Goal: Transaction & Acquisition: Purchase product/service

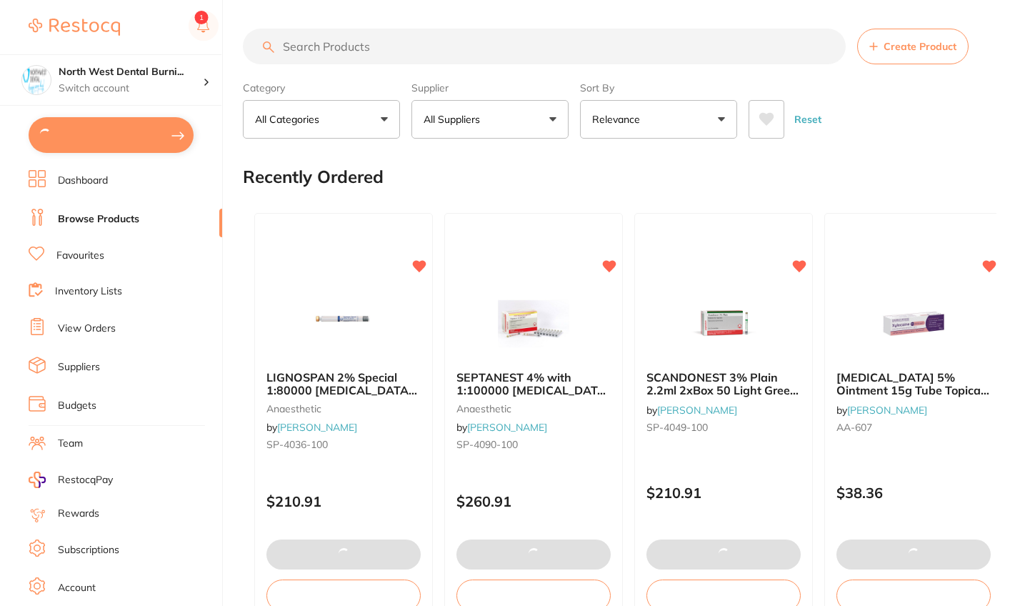
type input "2"
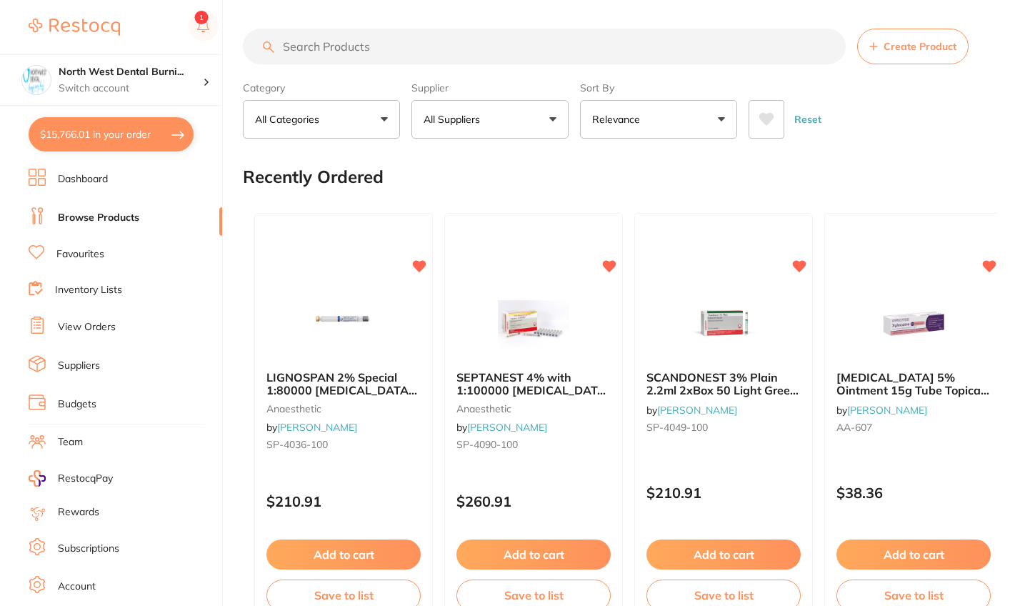
drag, startPoint x: 136, startPoint y: 145, endPoint x: 421, endPoint y: 269, distance: 310.9
click at [136, 145] on button "$15,766.01 in your order" at bounding box center [111, 134] width 165 height 34
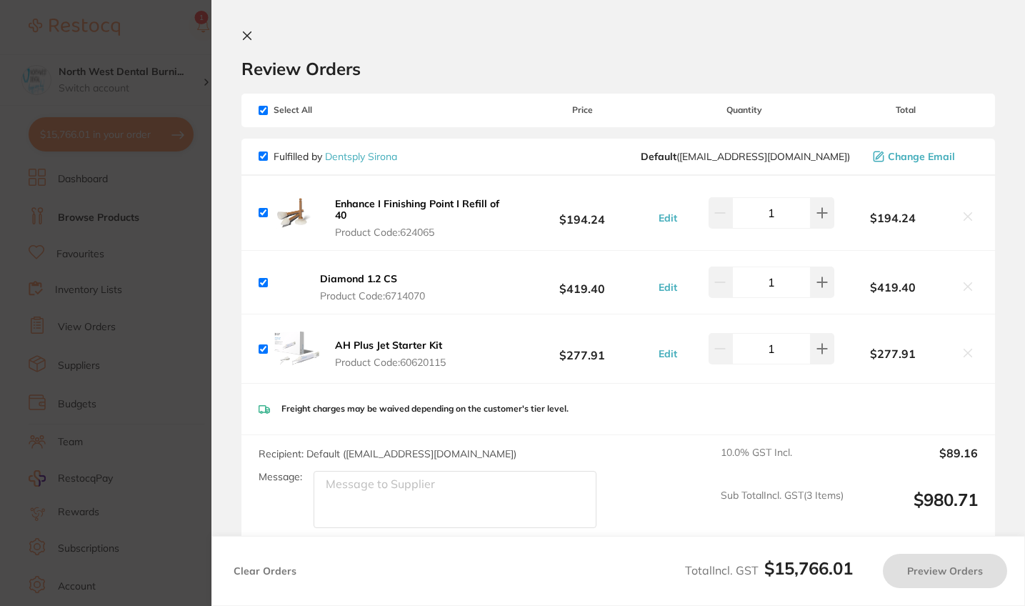
checkbox input "true"
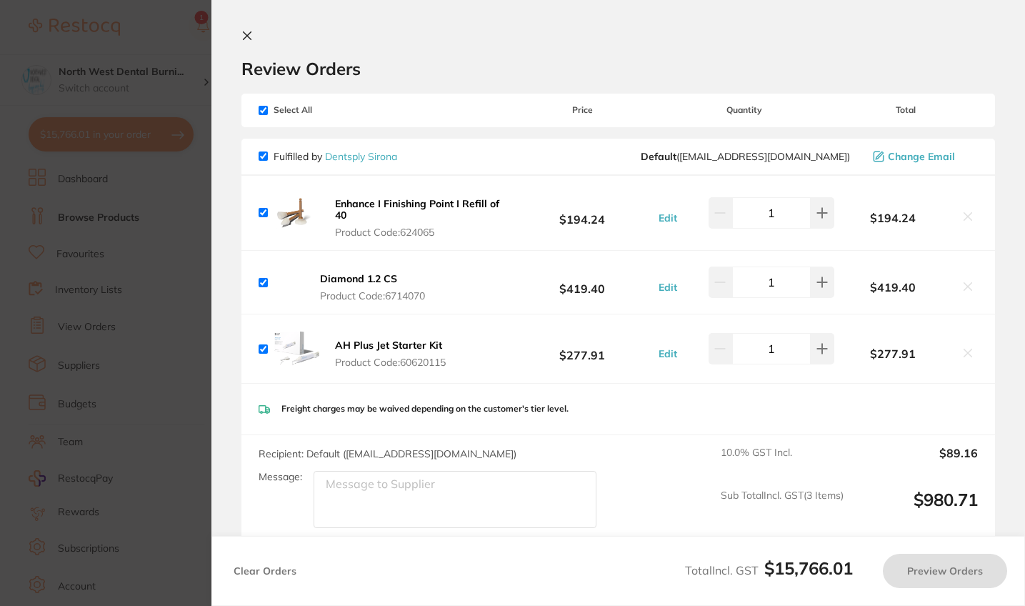
checkbox input "true"
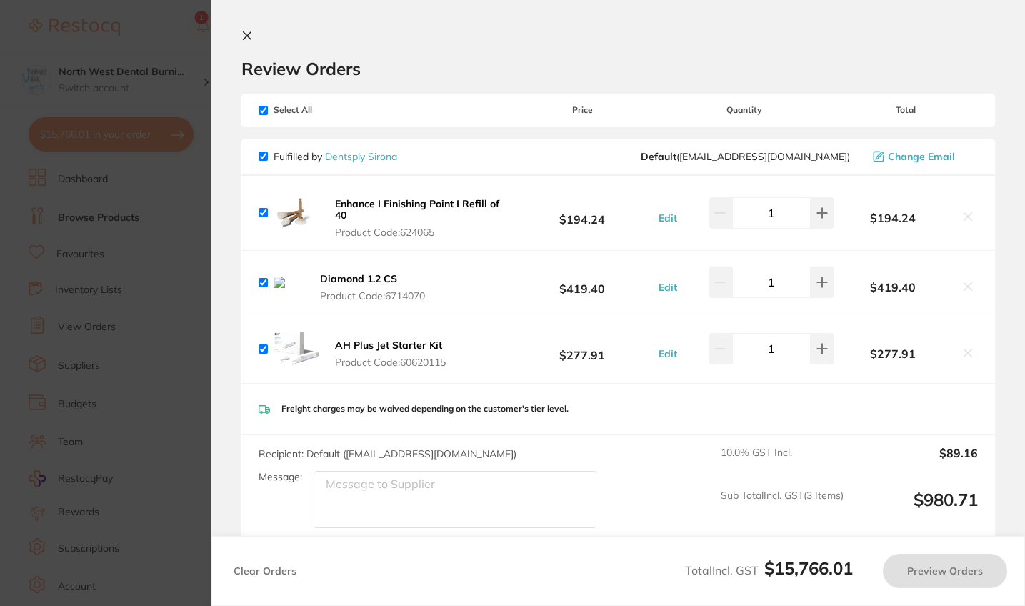
checkbox input "true"
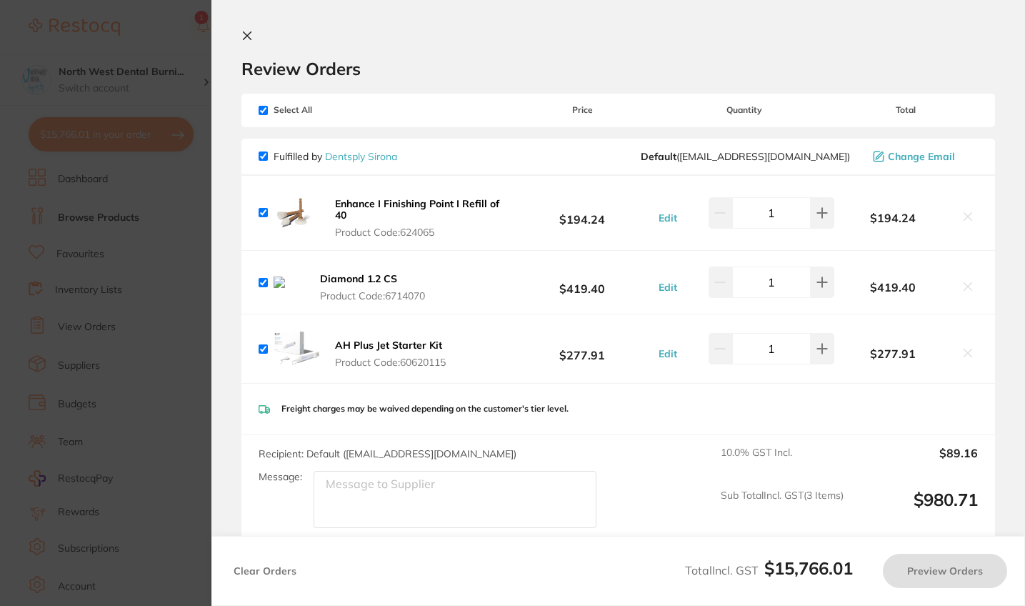
checkbox input "true"
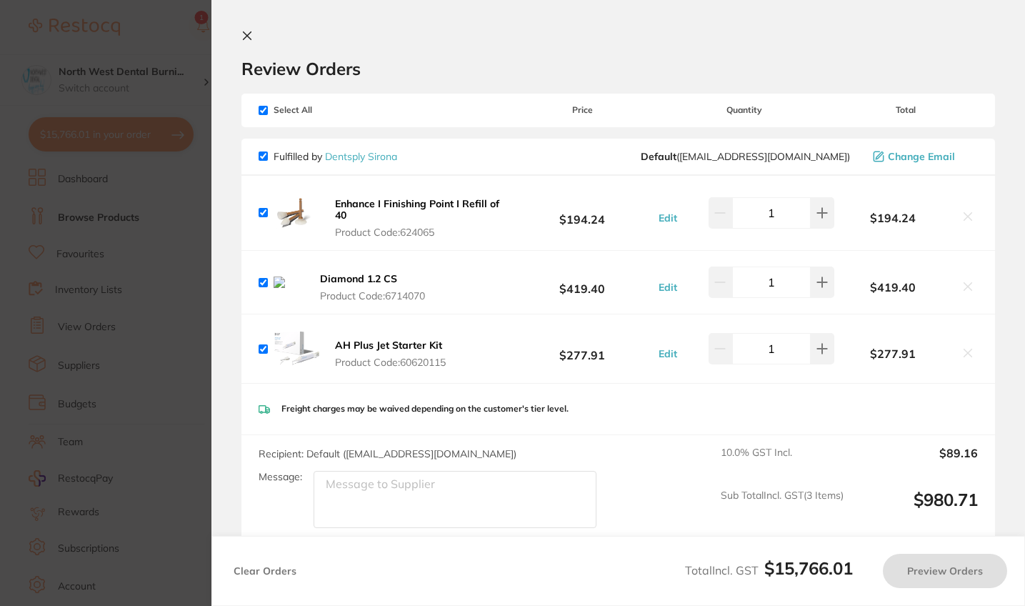
checkbox input "true"
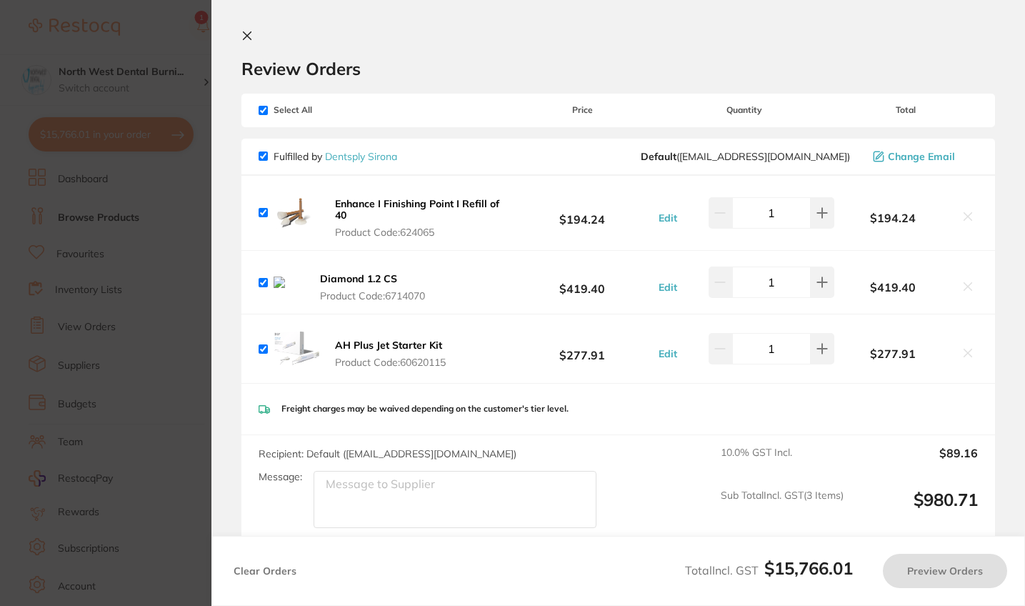
checkbox input "true"
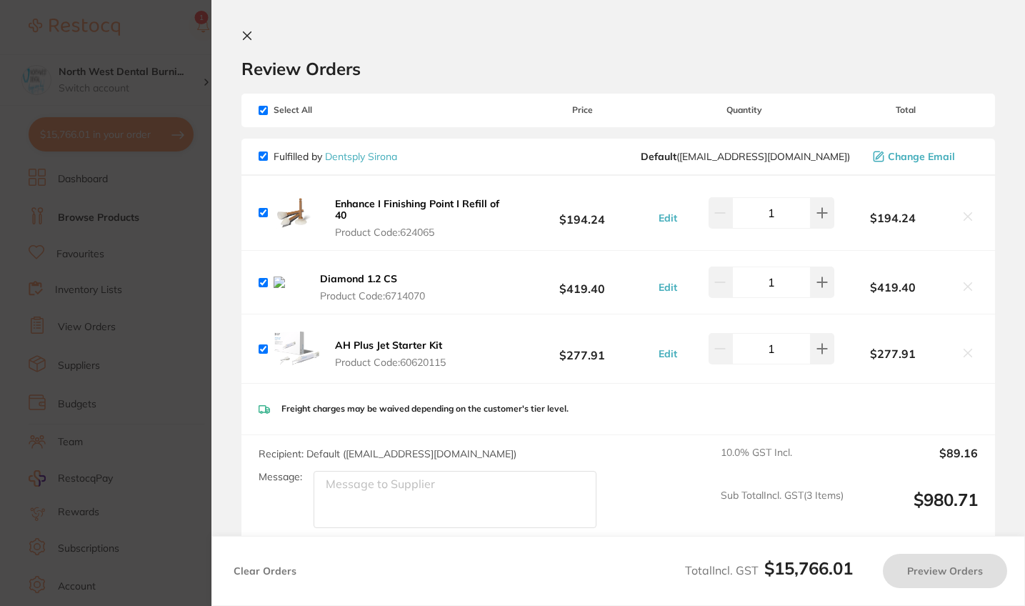
checkbox input "true"
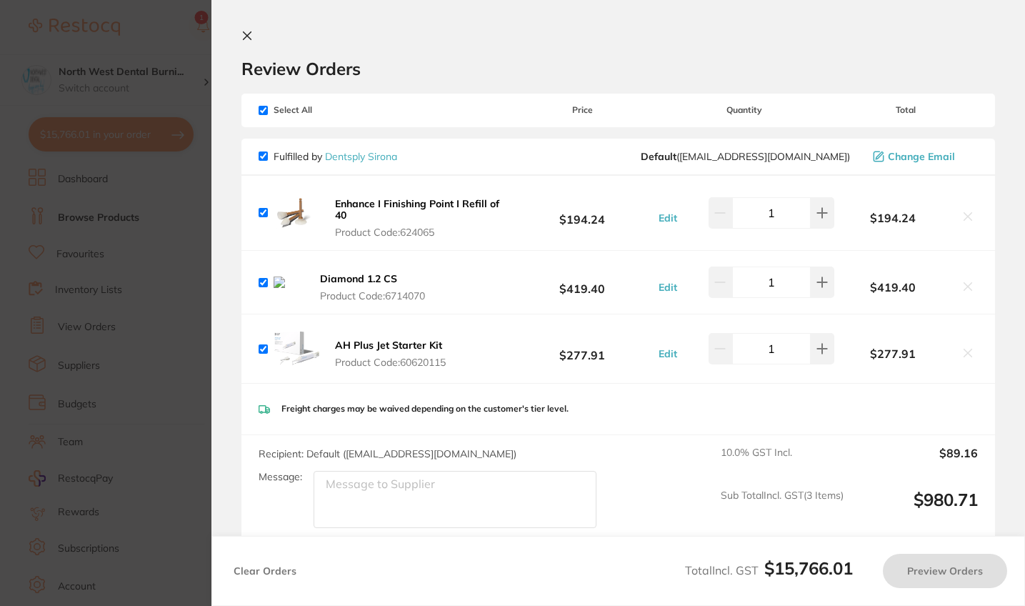
checkbox input "true"
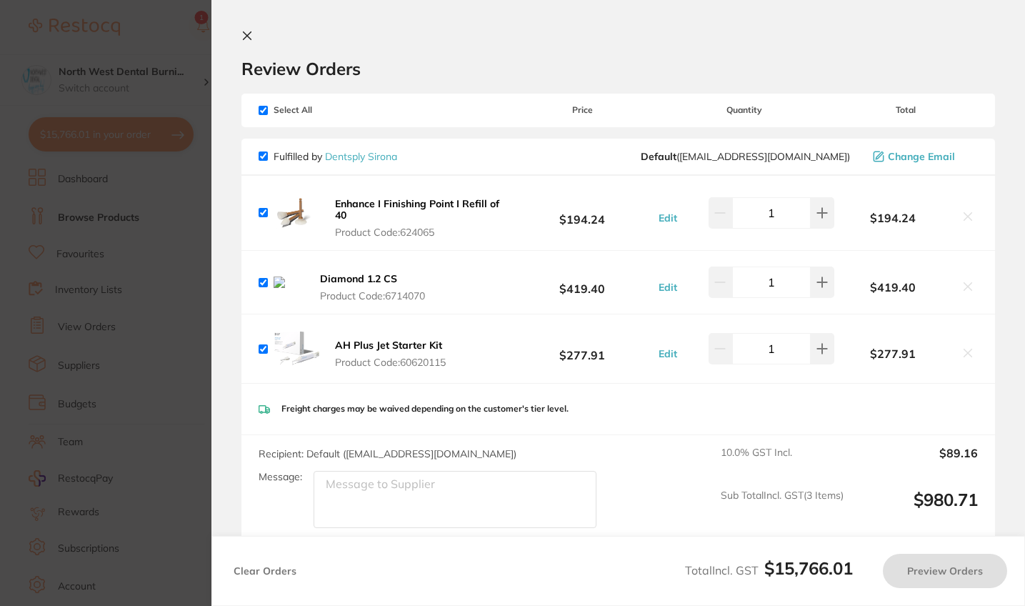
checkbox input "true"
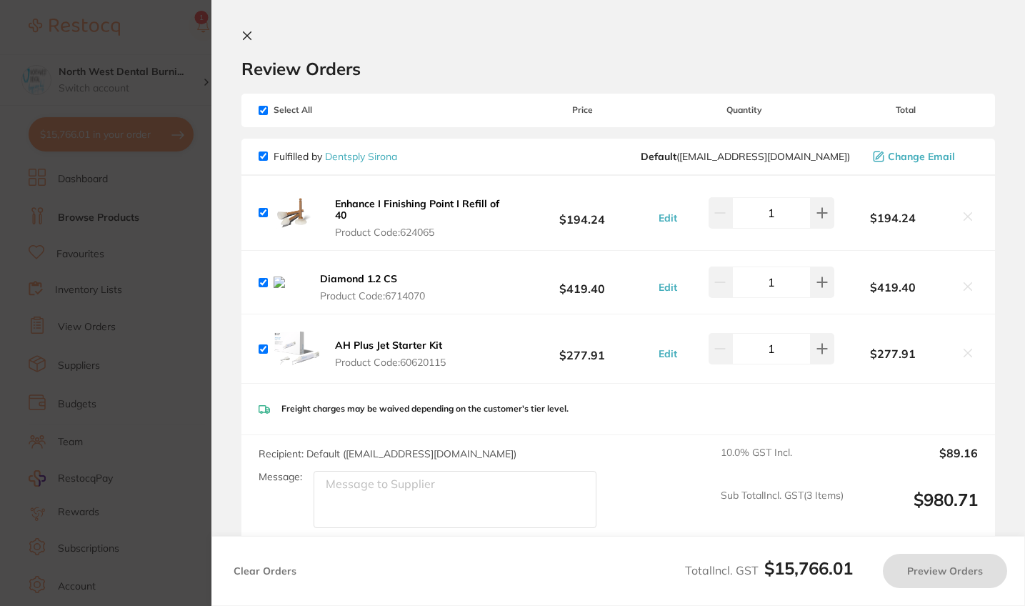
checkbox input "true"
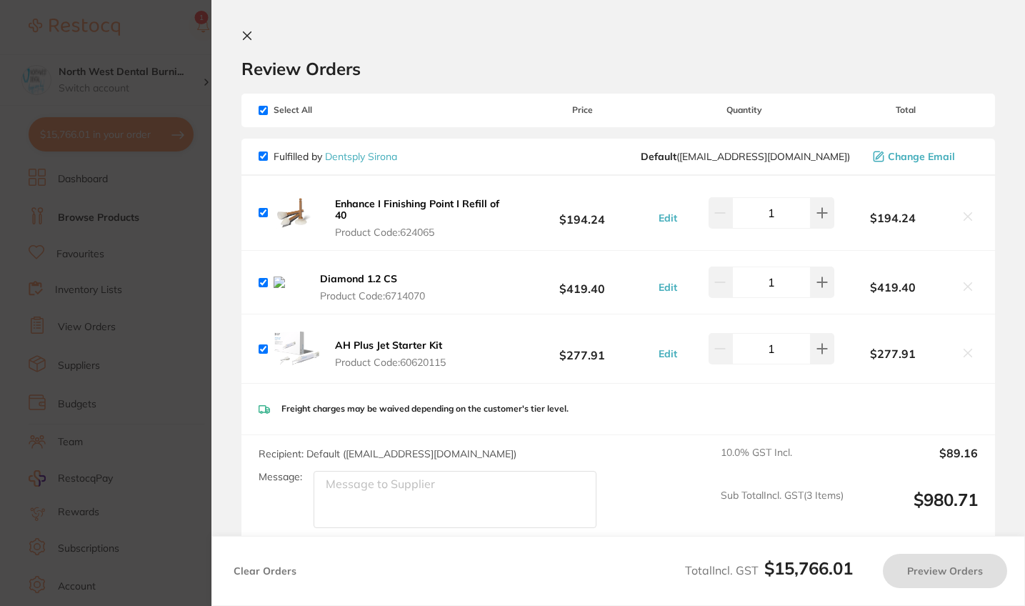
checkbox input "true"
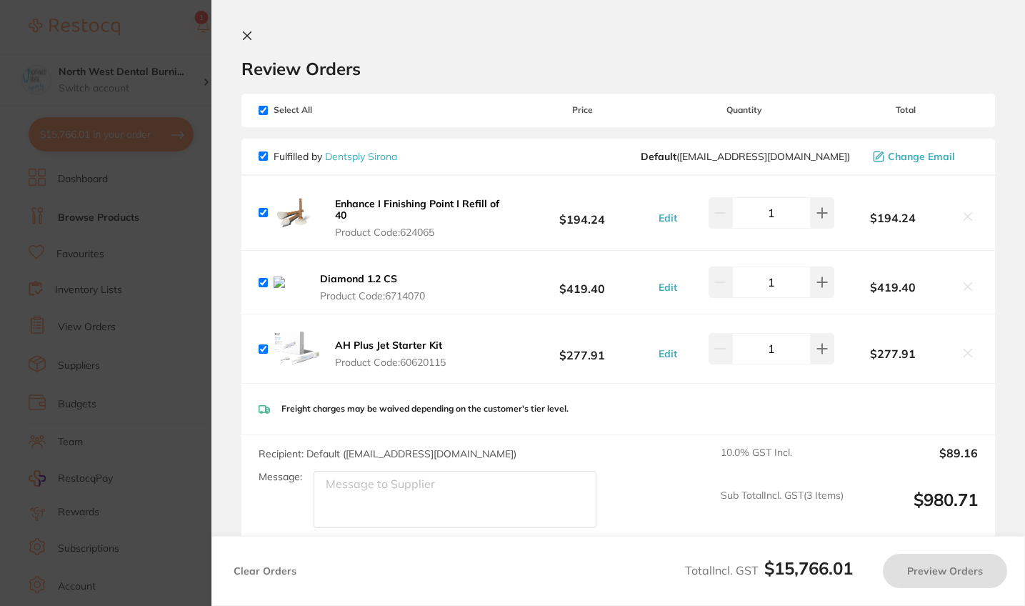
checkbox input "true"
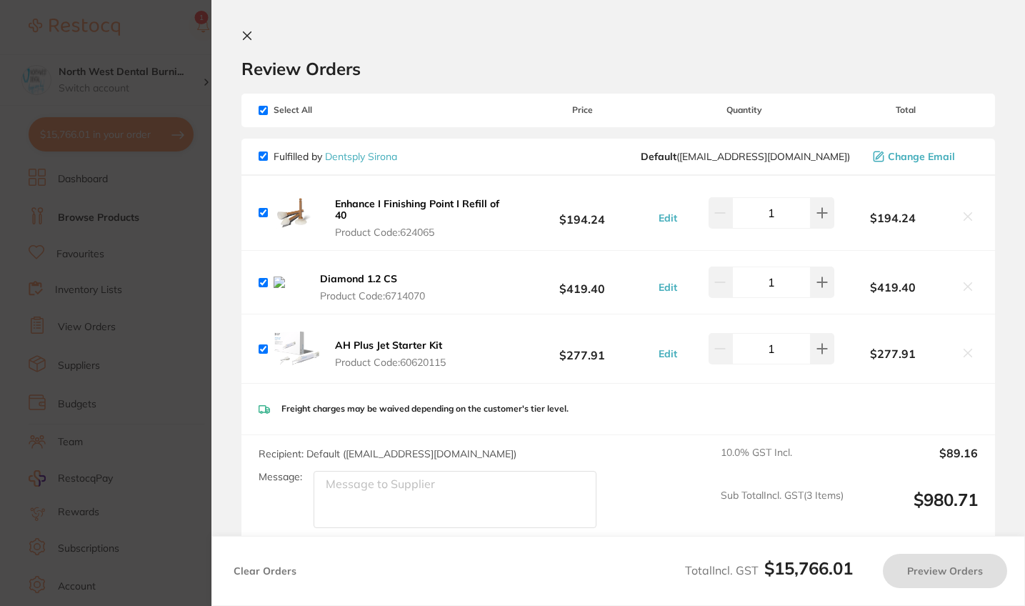
checkbox input "true"
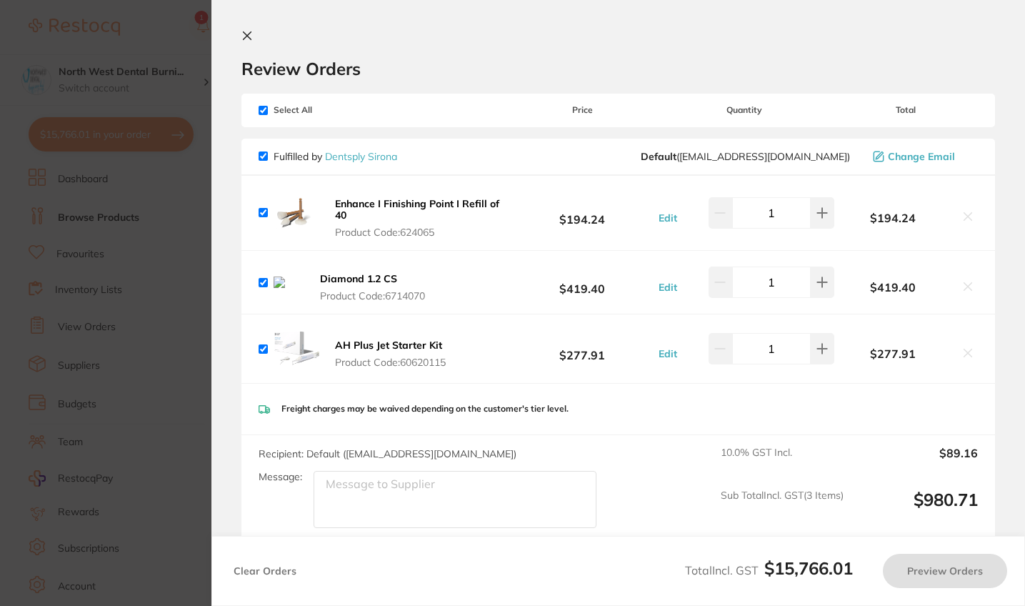
checkbox input "true"
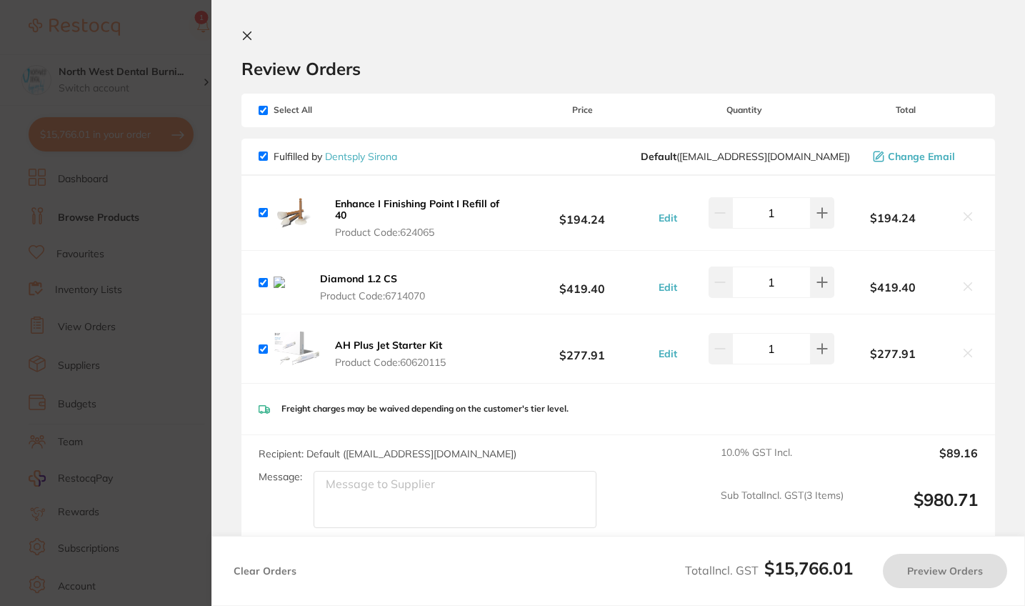
checkbox input "true"
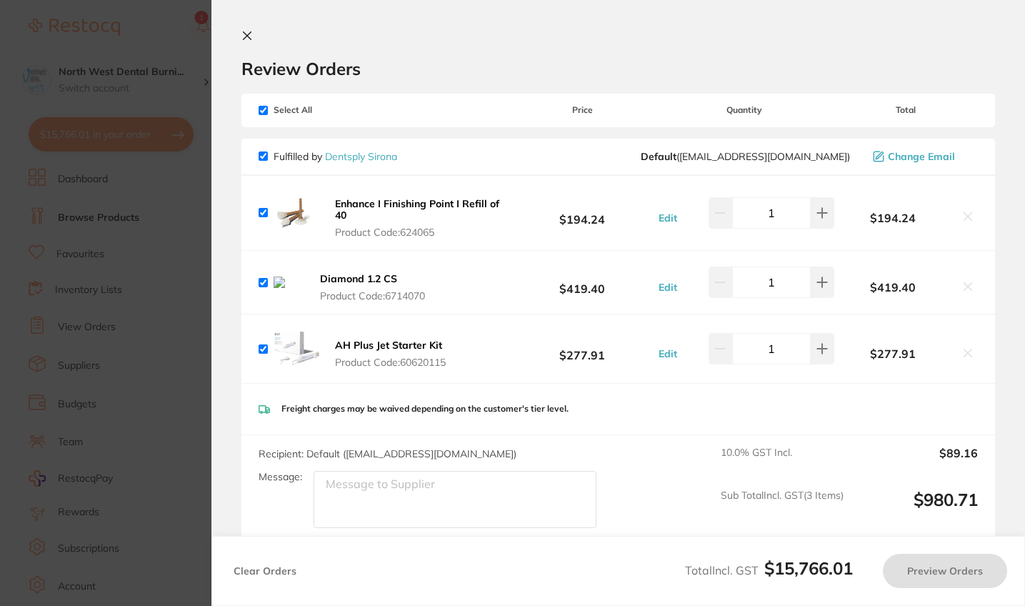
checkbox input "true"
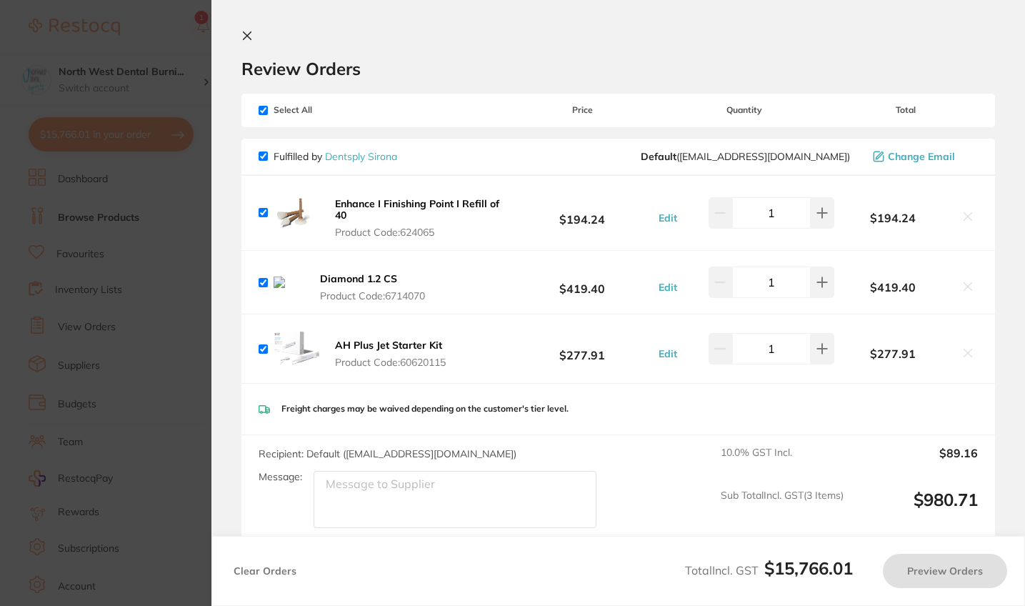
checkbox input "true"
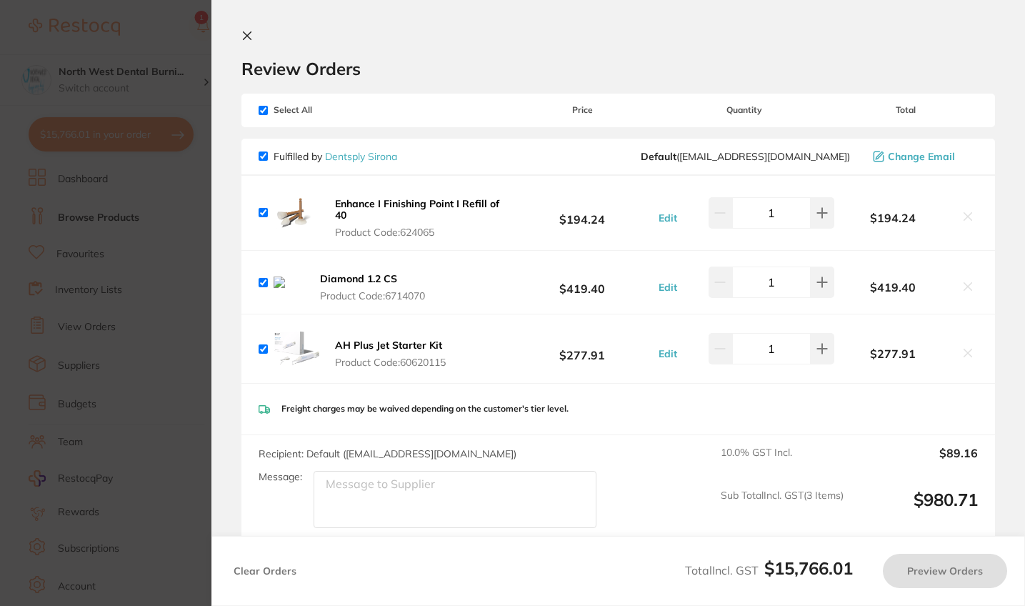
checkbox input "true"
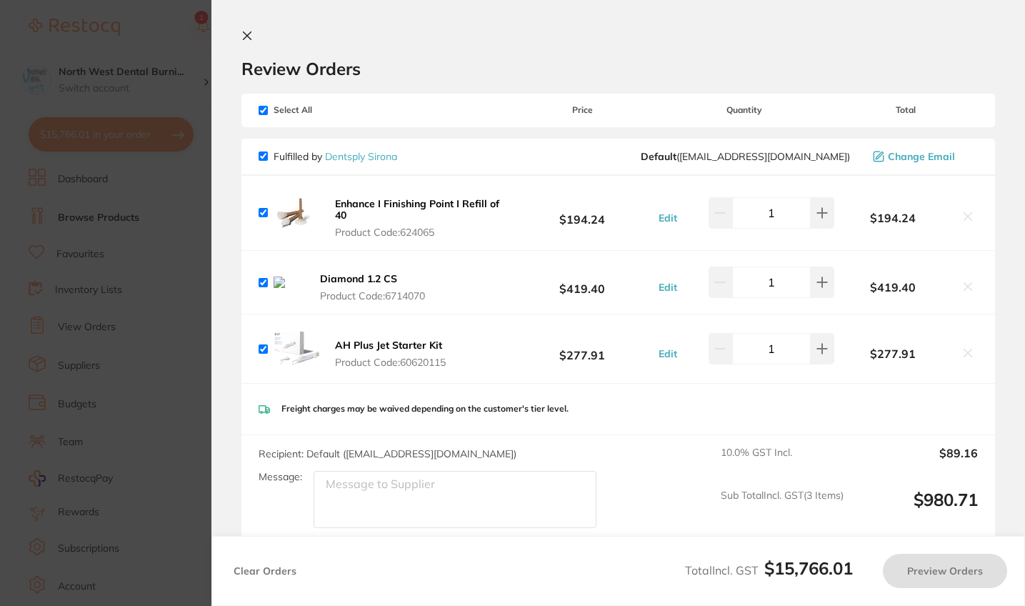
checkbox input "true"
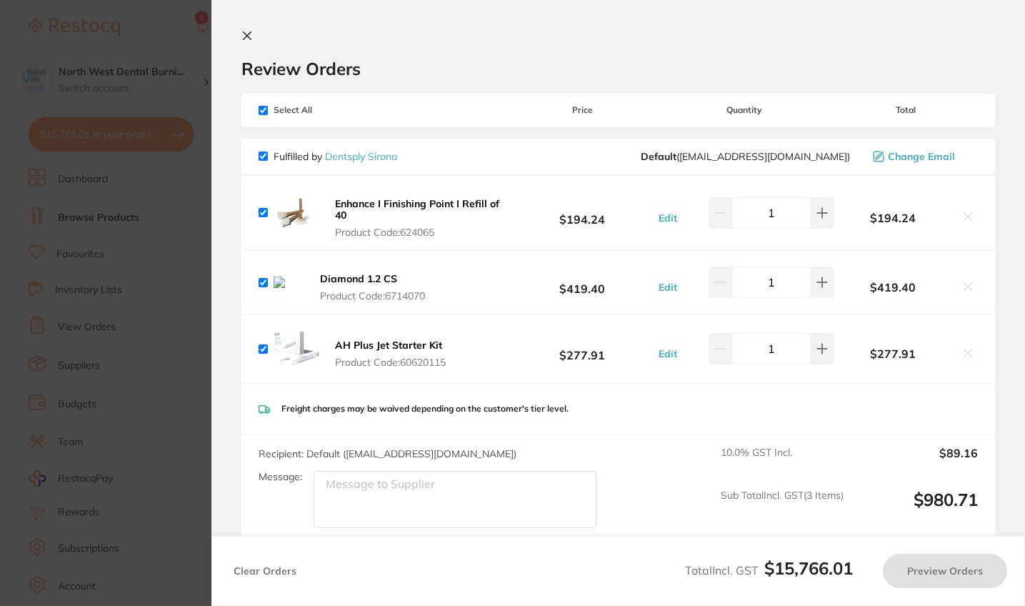
checkbox input "true"
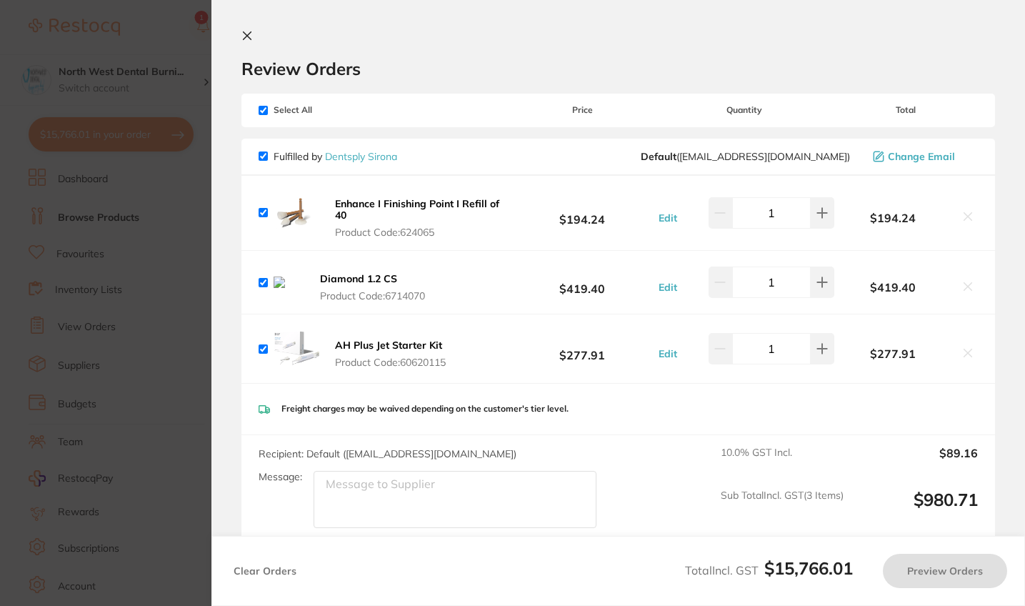
checkbox input "true"
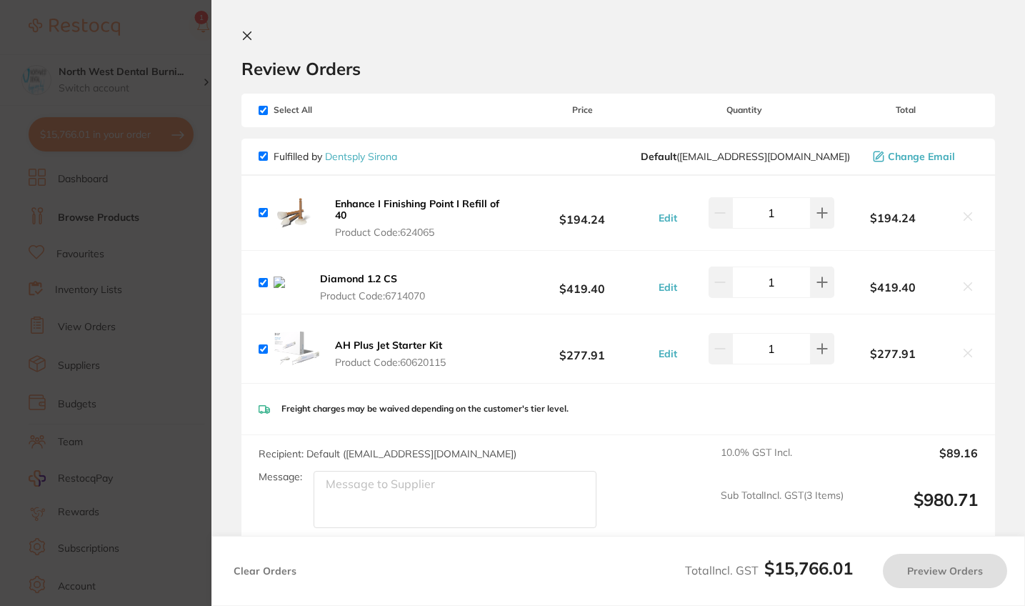
checkbox input "true"
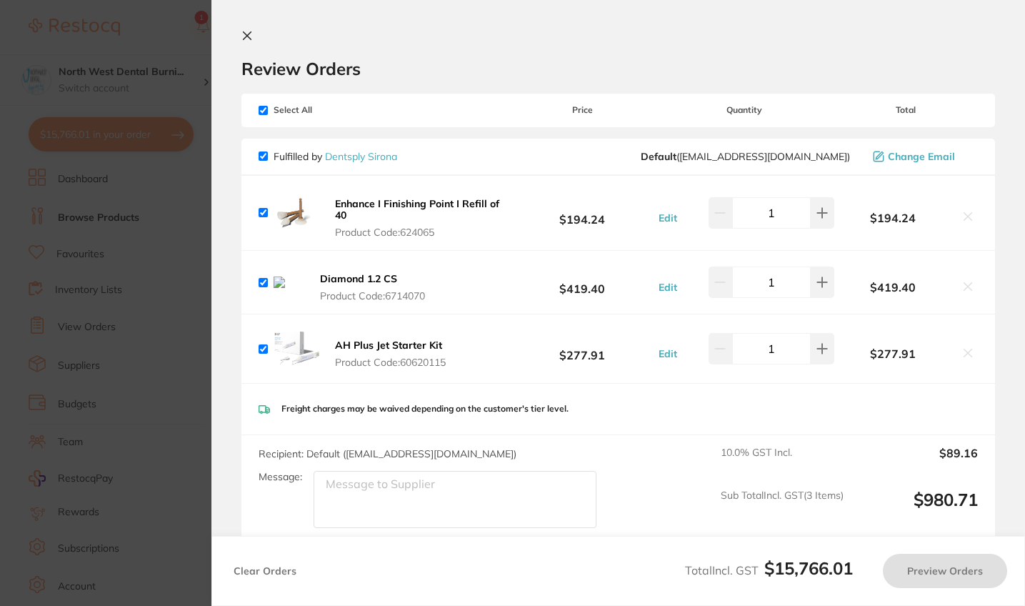
checkbox input "true"
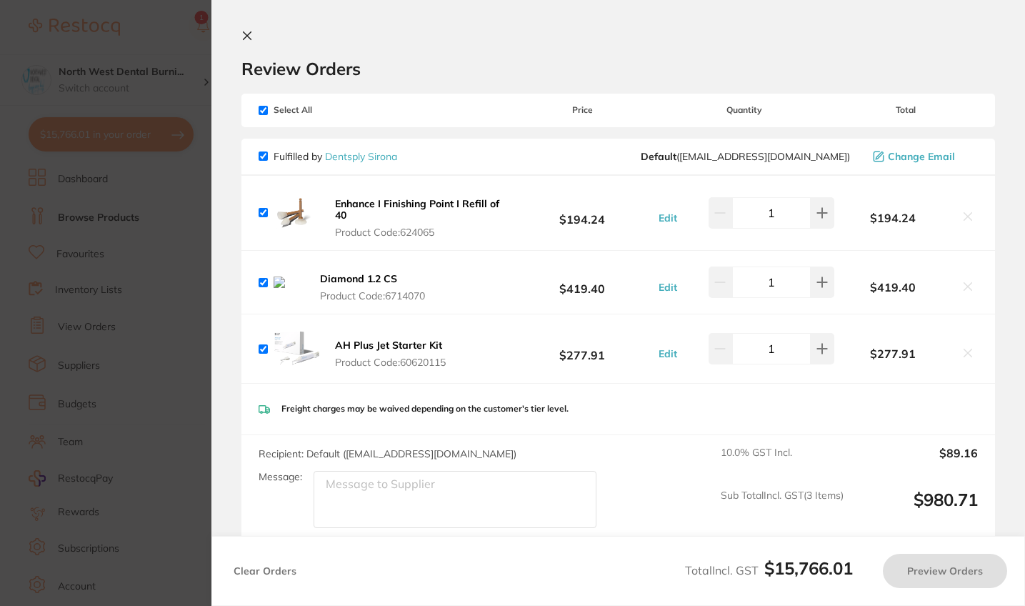
checkbox input "true"
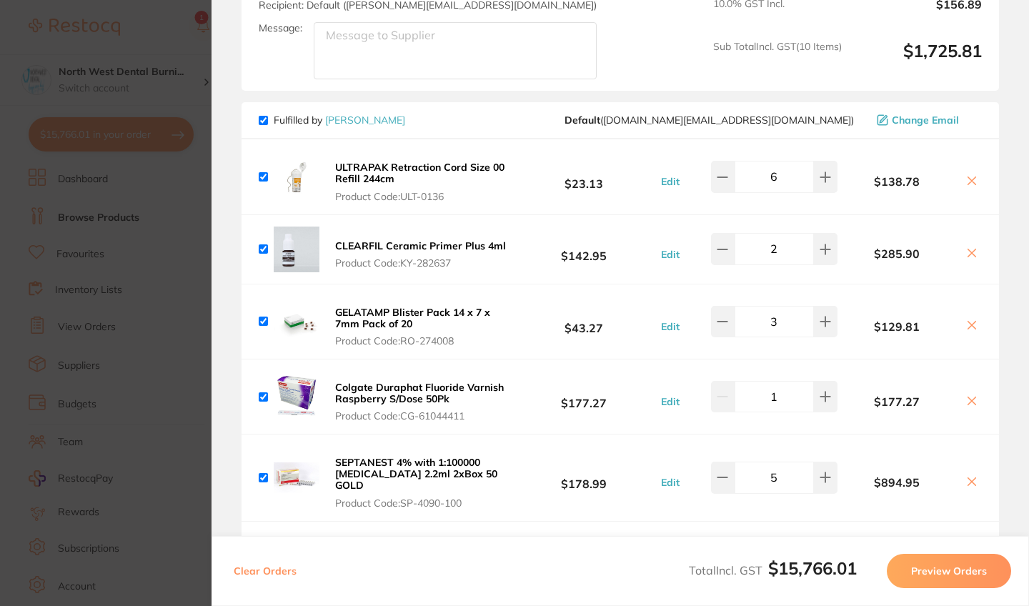
scroll to position [1429, 0]
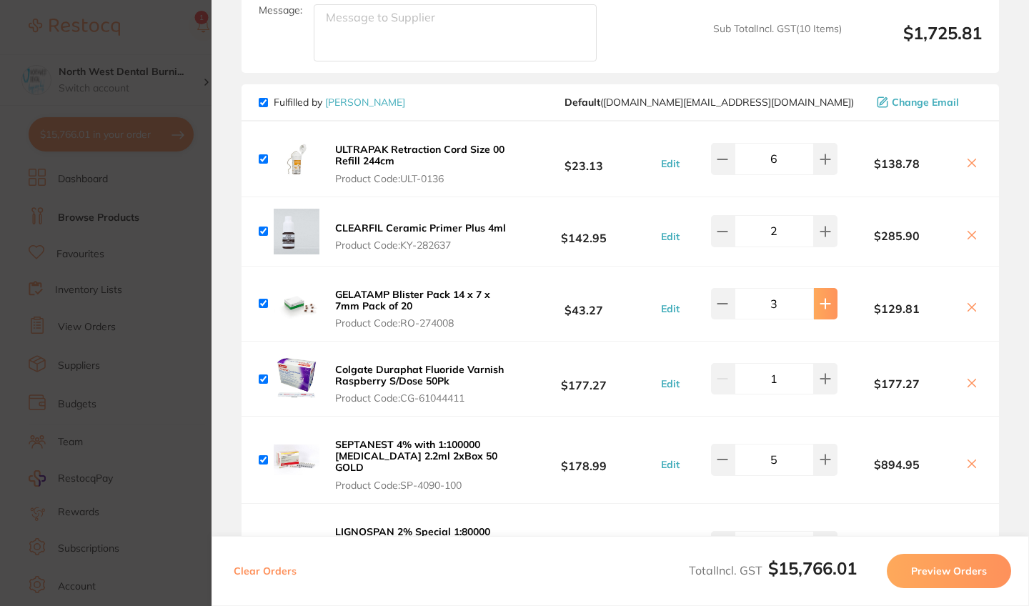
click at [831, 319] on button at bounding box center [826, 303] width 24 height 31
type input "4"
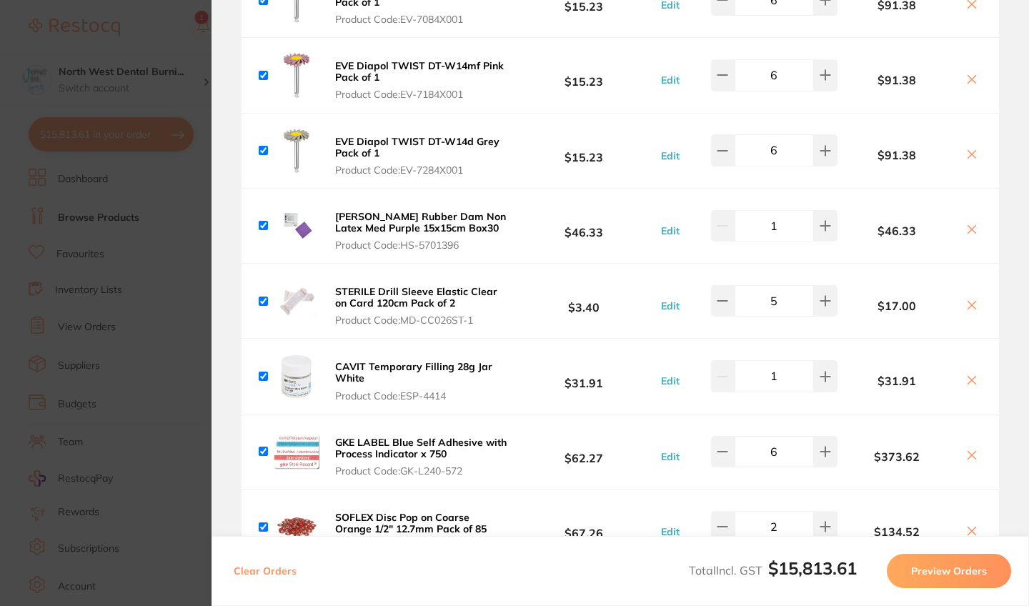
scroll to position [2066, 0]
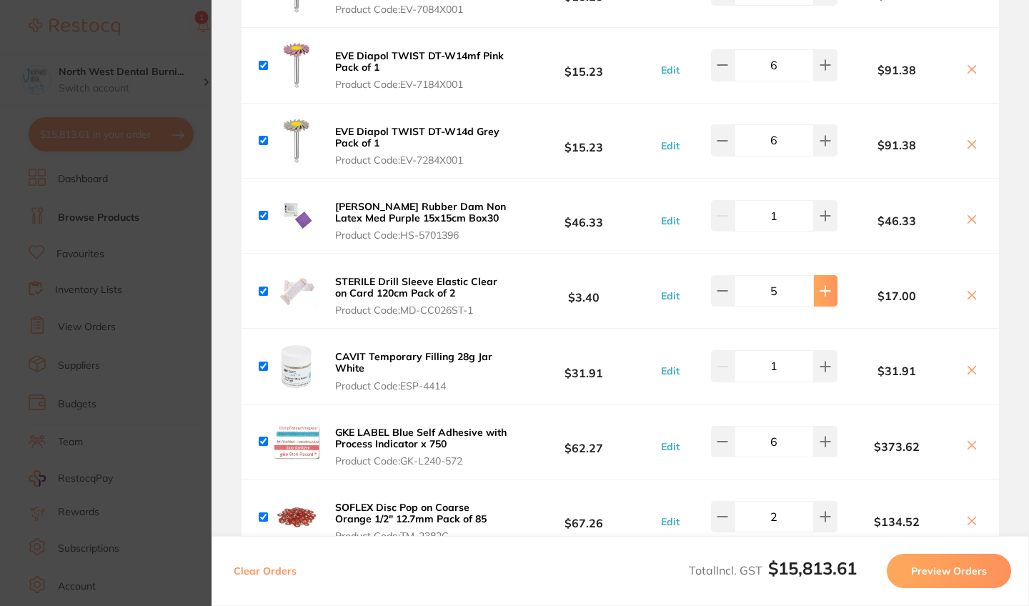
click at [831, 301] on button at bounding box center [826, 290] width 24 height 31
type input "6"
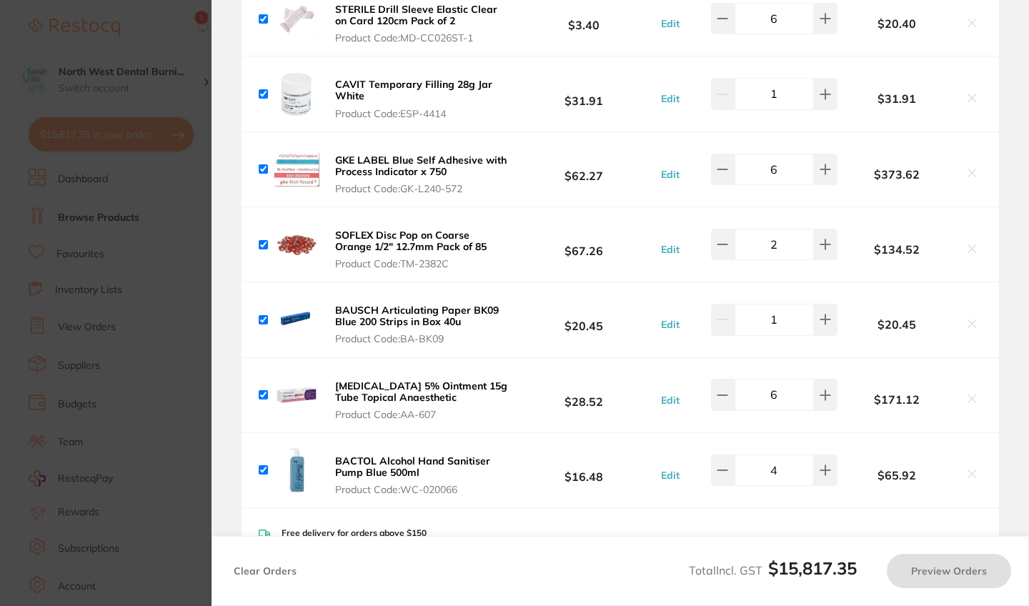
scroll to position [2404, 0]
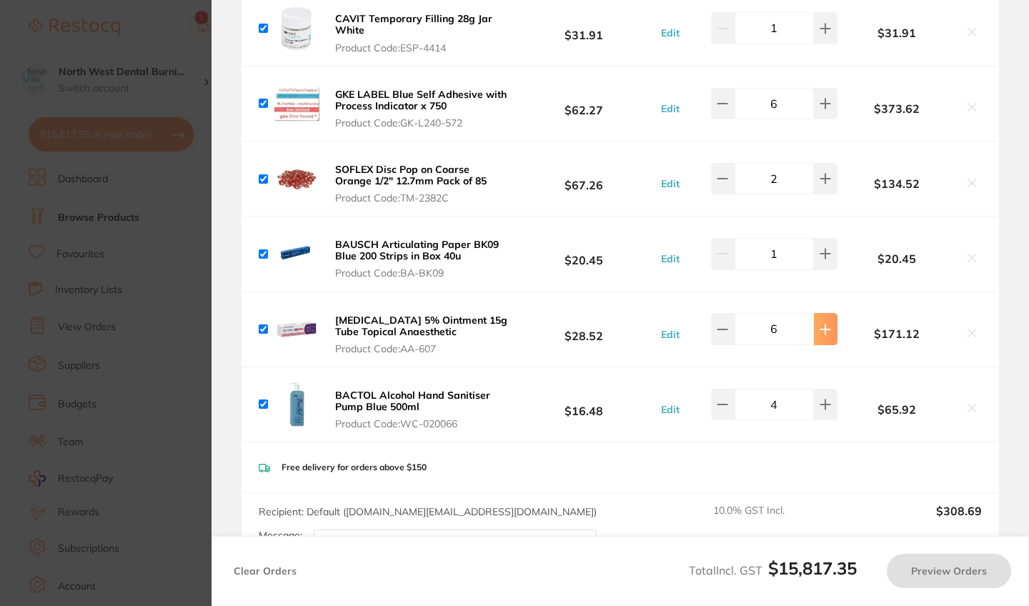
click at [826, 335] on icon at bounding box center [824, 329] width 11 height 11
type input "7"
type input "5"
click at [826, 335] on icon at bounding box center [824, 329] width 11 height 11
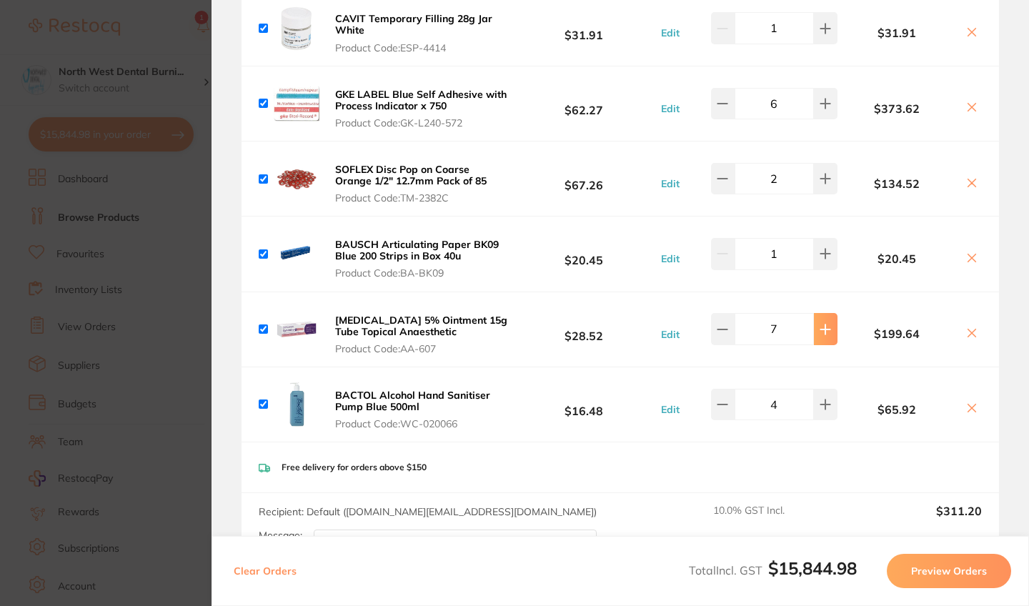
click at [826, 335] on icon at bounding box center [824, 329] width 11 height 11
type input "8"
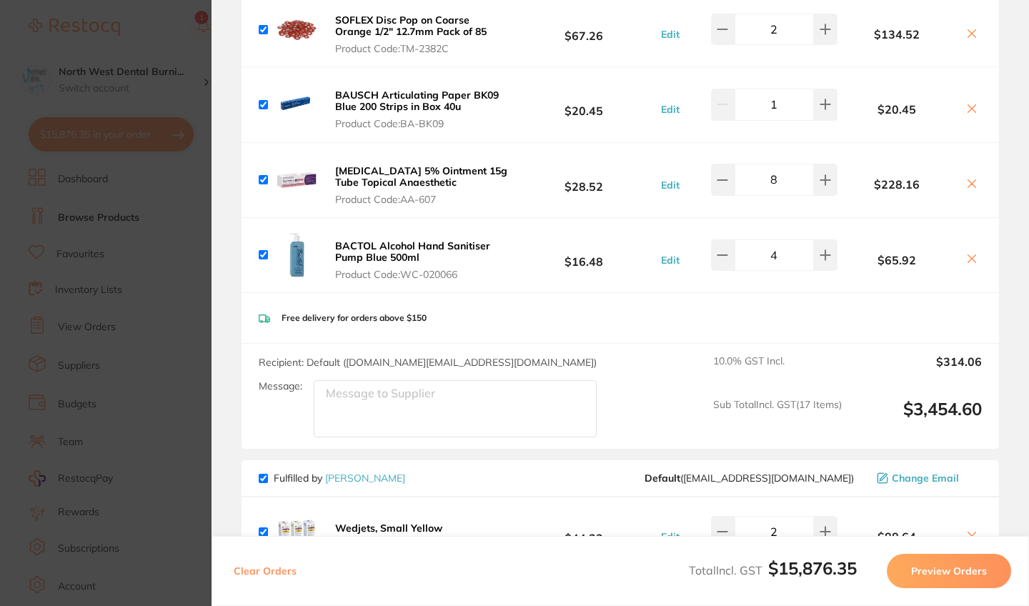
scroll to position [2554, 0]
click at [825, 260] on icon at bounding box center [824, 254] width 11 height 11
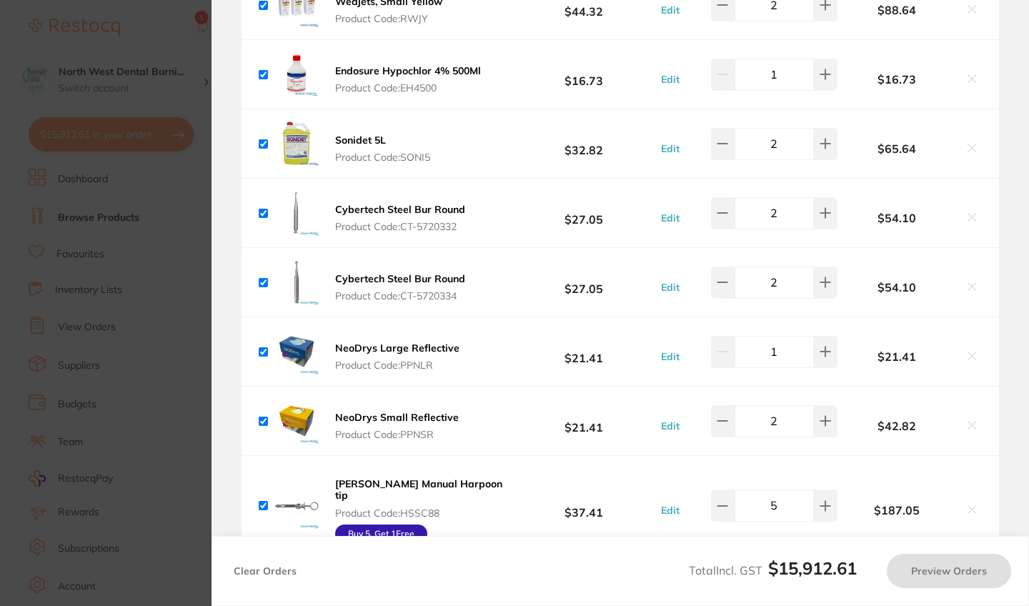
scroll to position [3080, 0]
click at [829, 159] on button at bounding box center [826, 143] width 24 height 31
type input "4"
type input "3"
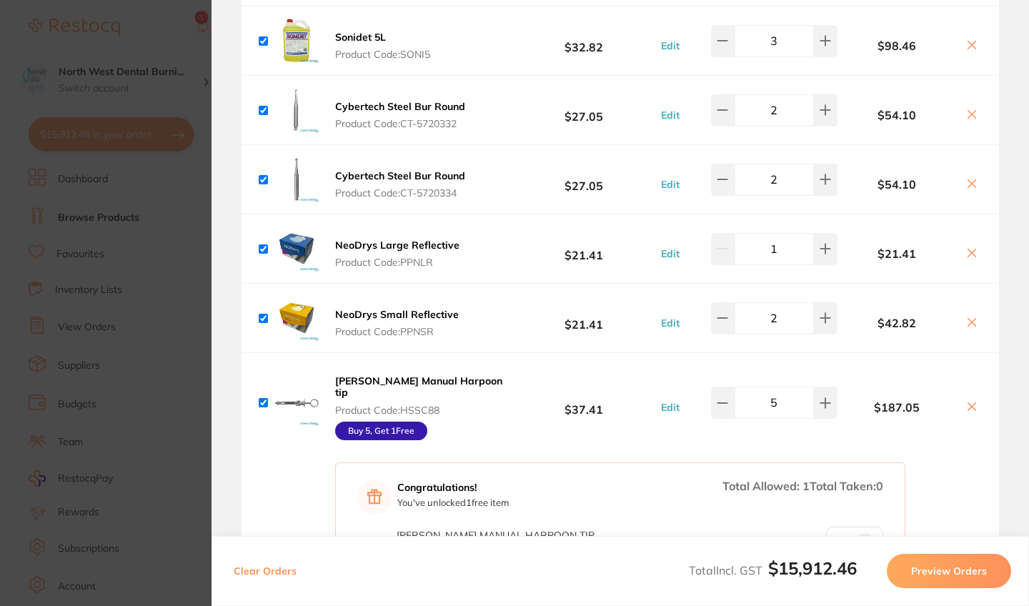
scroll to position [3188, 0]
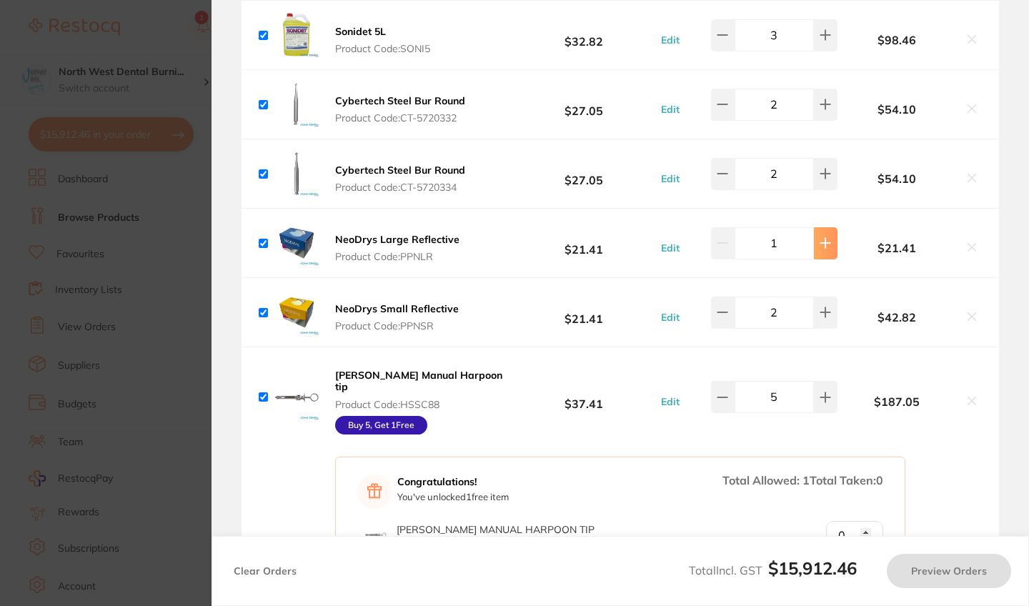
click at [831, 259] on button at bounding box center [826, 242] width 24 height 31
type input "2"
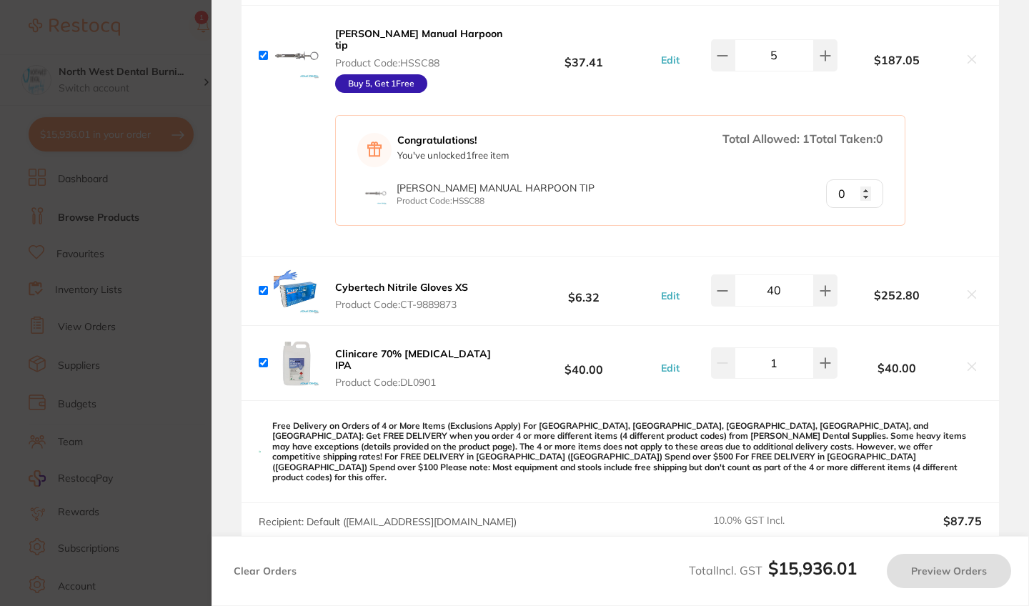
scroll to position [3531, 0]
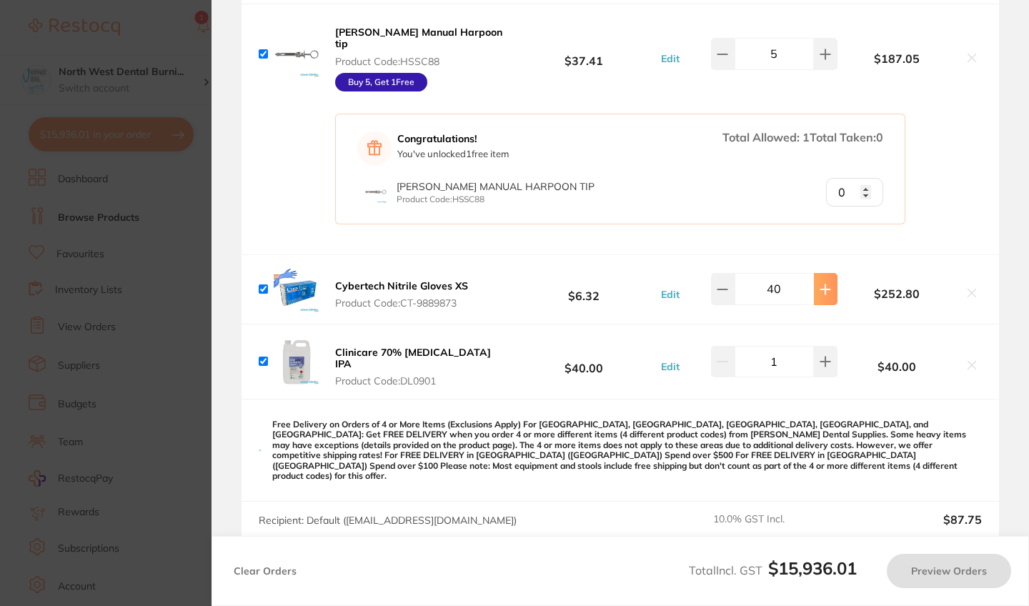
click at [825, 295] on icon at bounding box center [824, 289] width 11 height 11
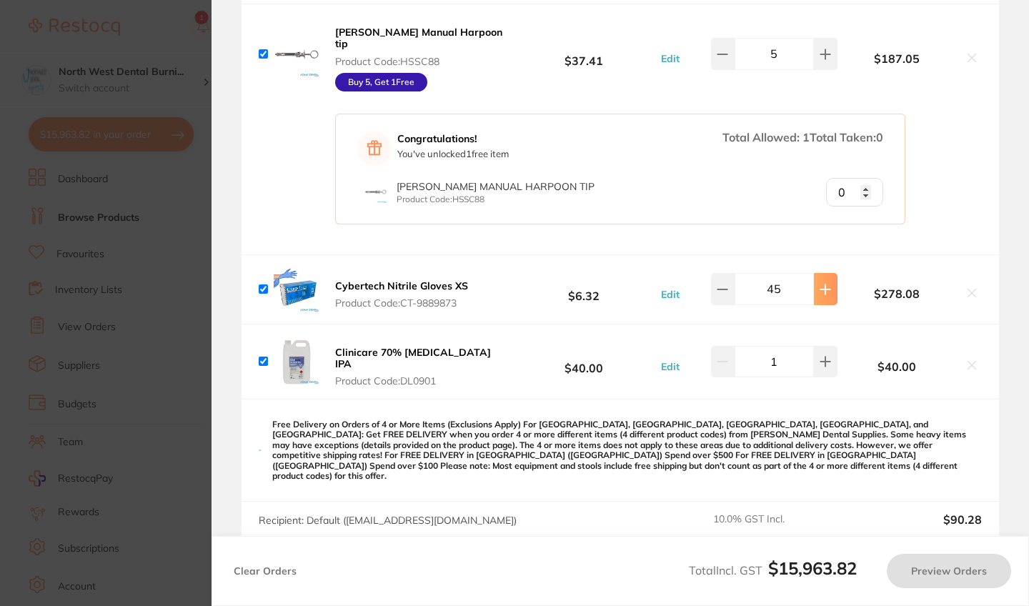
click at [825, 295] on icon at bounding box center [824, 289] width 11 height 11
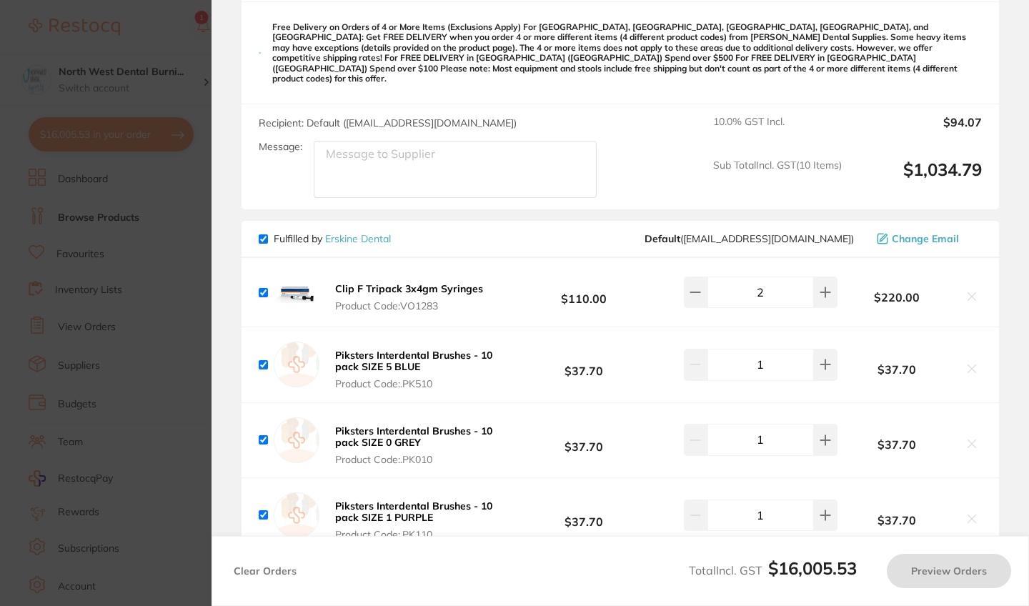
type input "40"
type input "1"
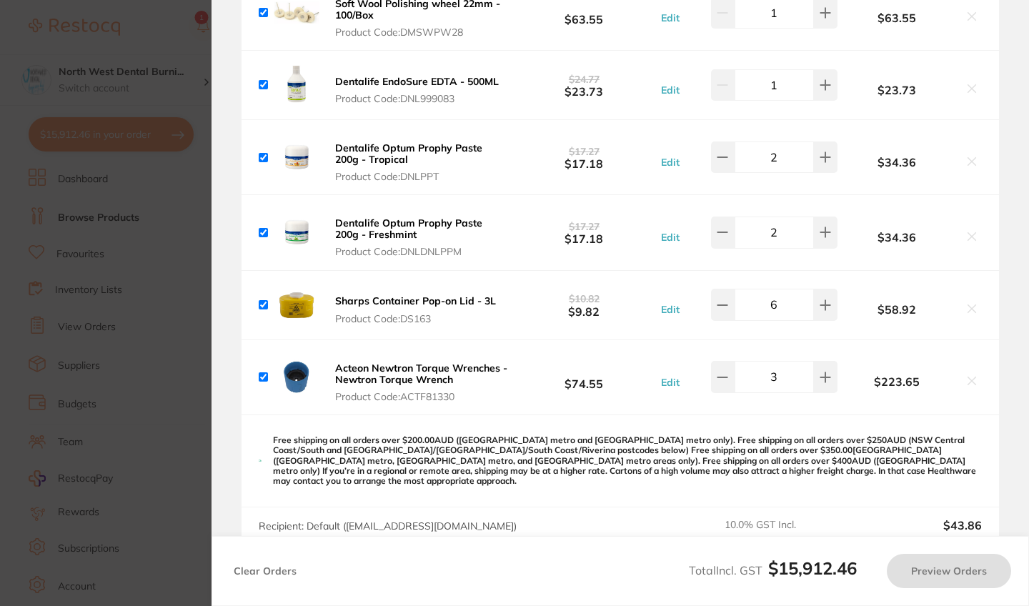
scroll to position [4861, 0]
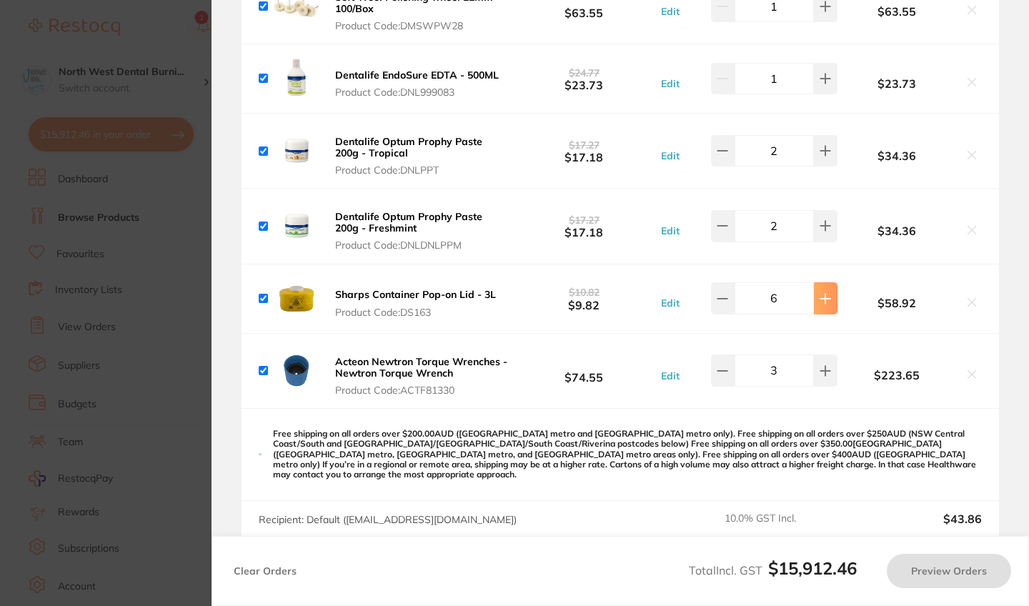
click at [824, 311] on button at bounding box center [826, 297] width 24 height 31
type input "7"
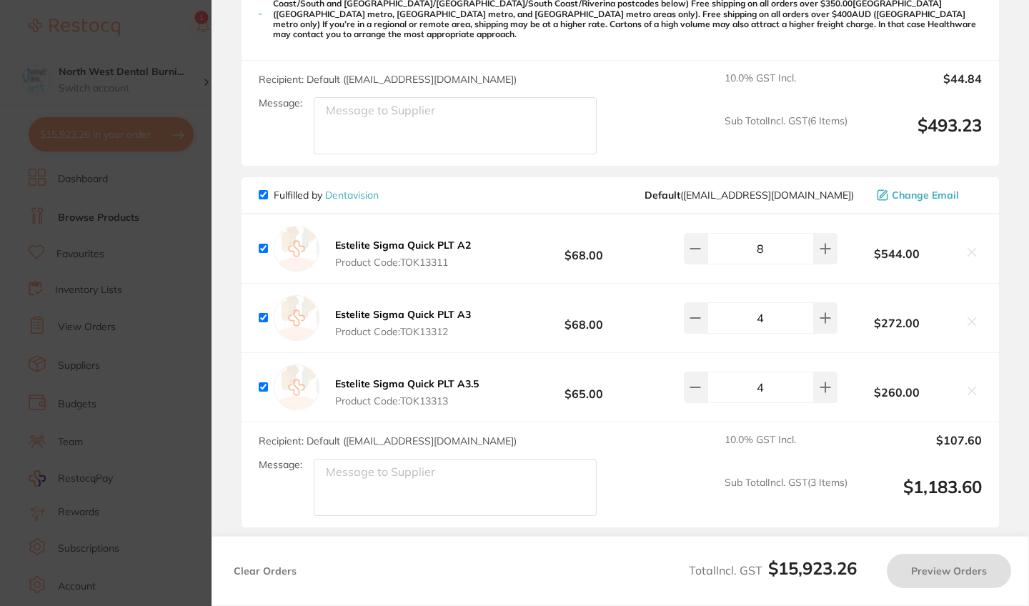
scroll to position [5317, 0]
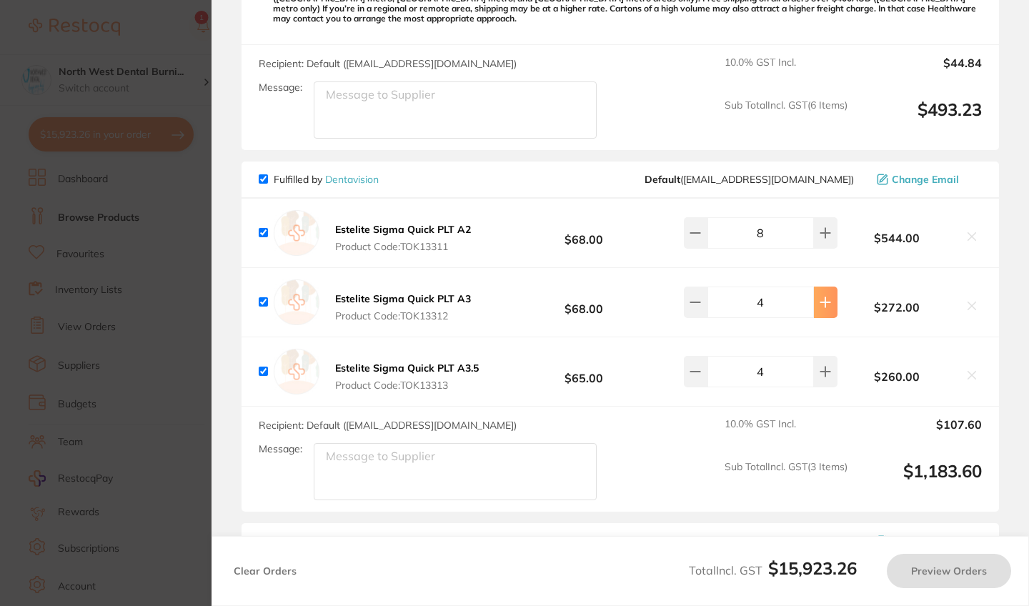
click at [826, 306] on button at bounding box center [826, 301] width 24 height 31
type input "4"
click at [825, 369] on icon at bounding box center [824, 371] width 11 height 11
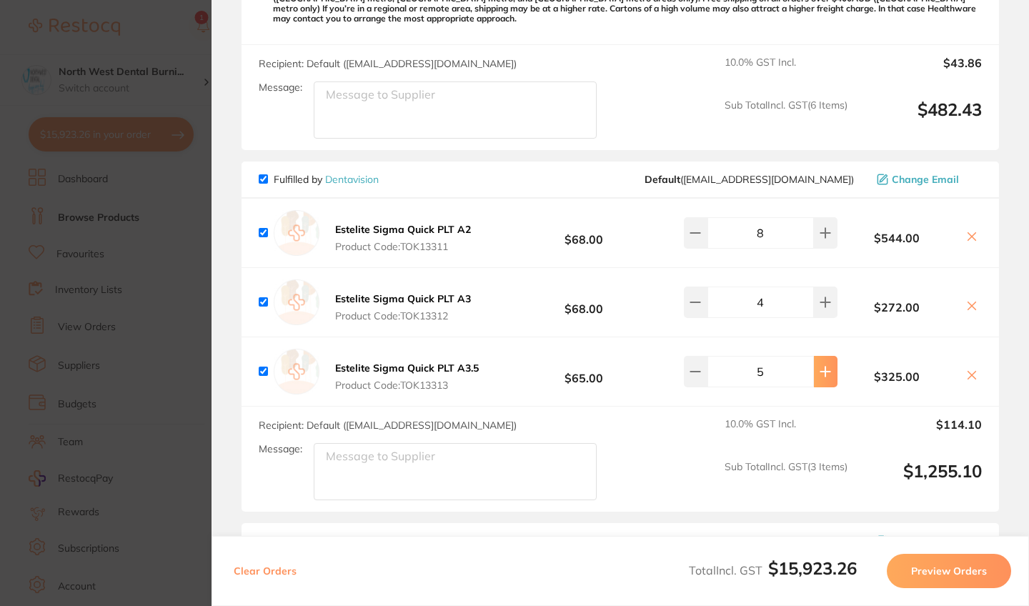
type input "5"
click at [823, 228] on icon at bounding box center [824, 232] width 9 height 9
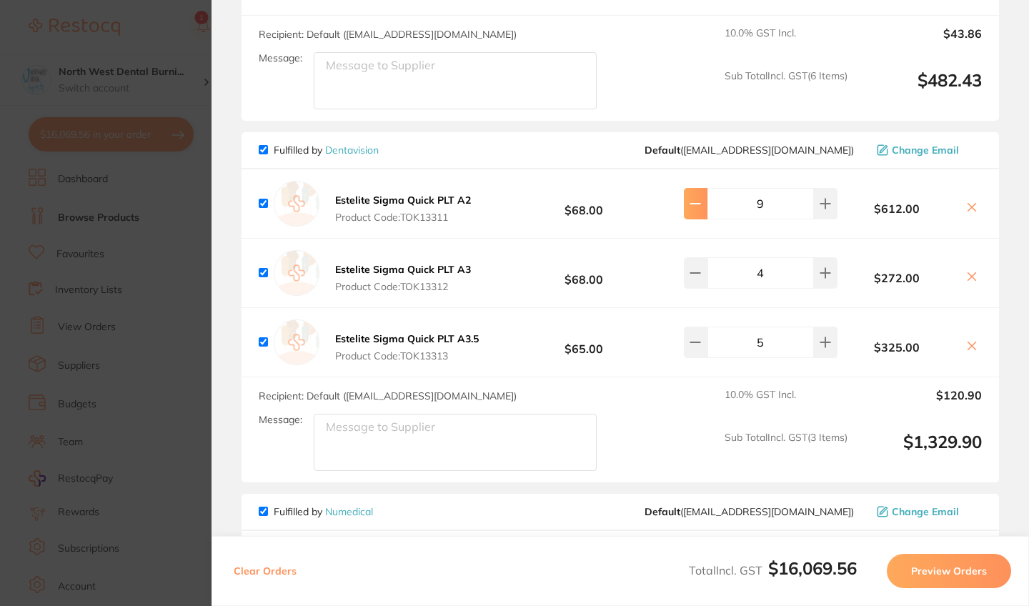
click at [700, 196] on button at bounding box center [696, 203] width 24 height 31
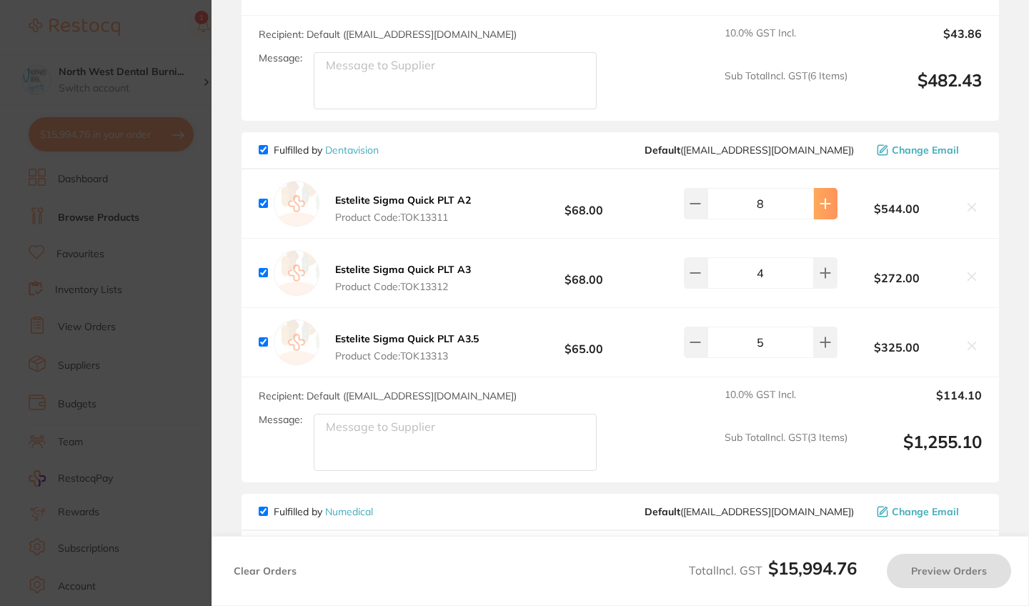
click at [824, 206] on button at bounding box center [826, 203] width 24 height 31
type input "9"
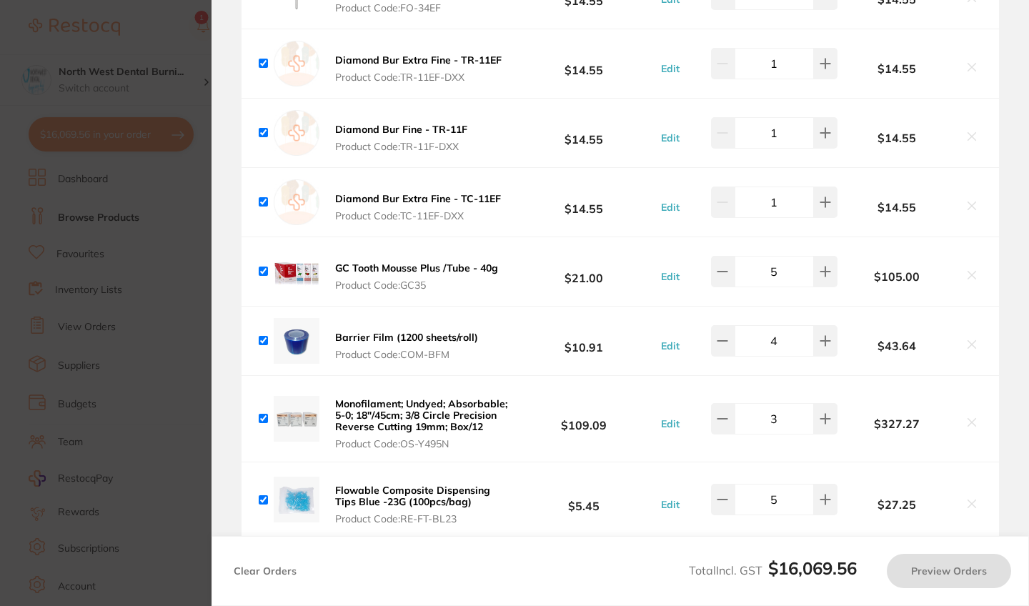
scroll to position [7117, 0]
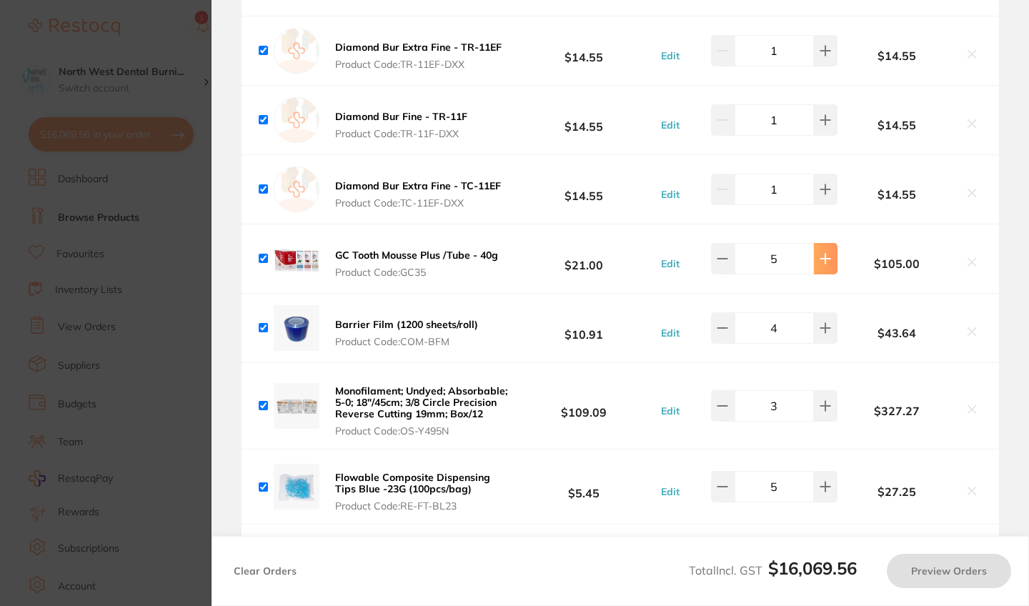
click at [824, 259] on button at bounding box center [826, 258] width 24 height 31
type input "6"
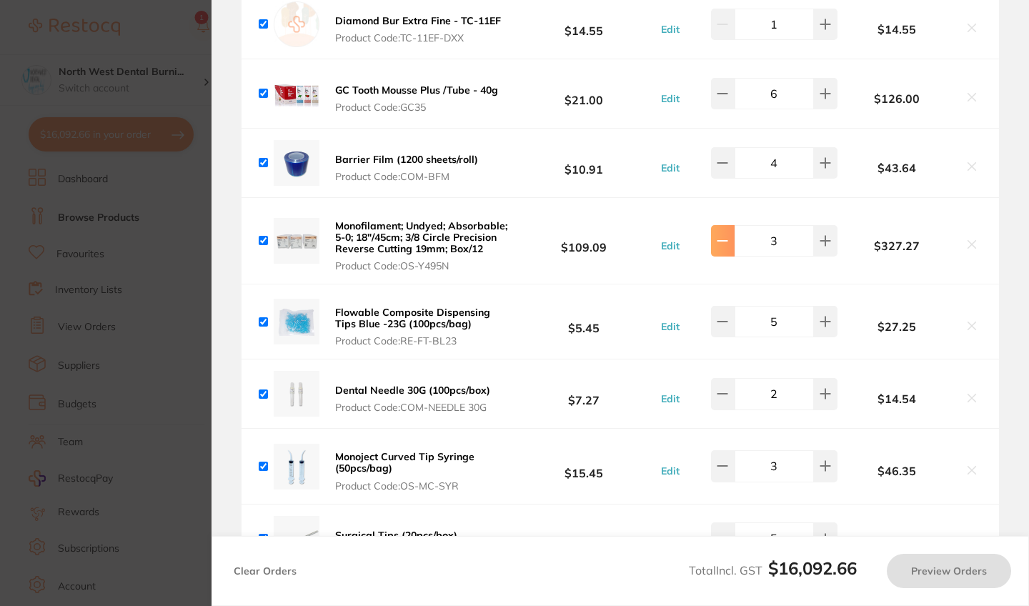
scroll to position [7285, 0]
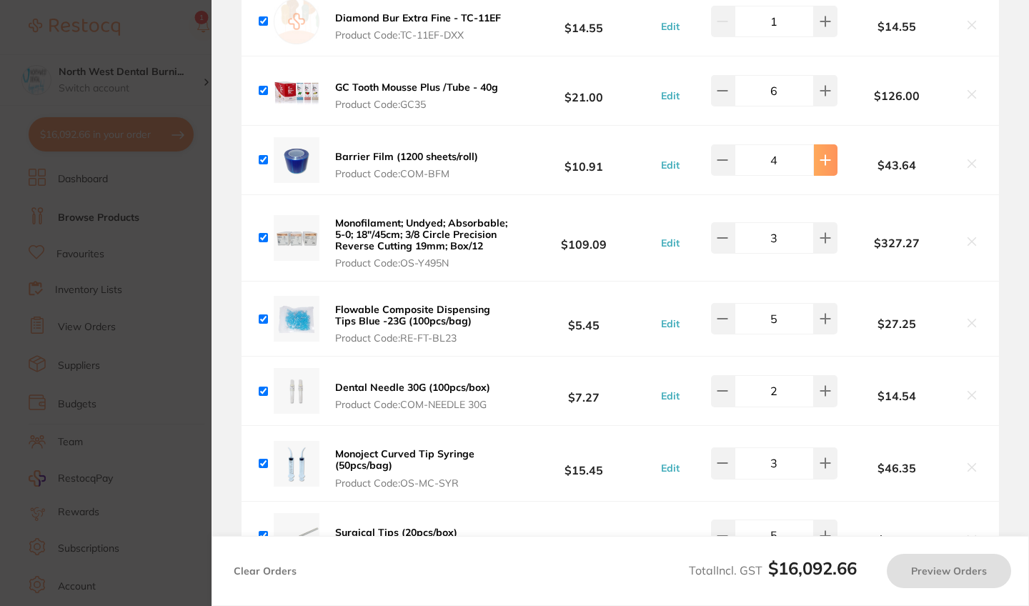
click at [823, 164] on button at bounding box center [826, 159] width 24 height 31
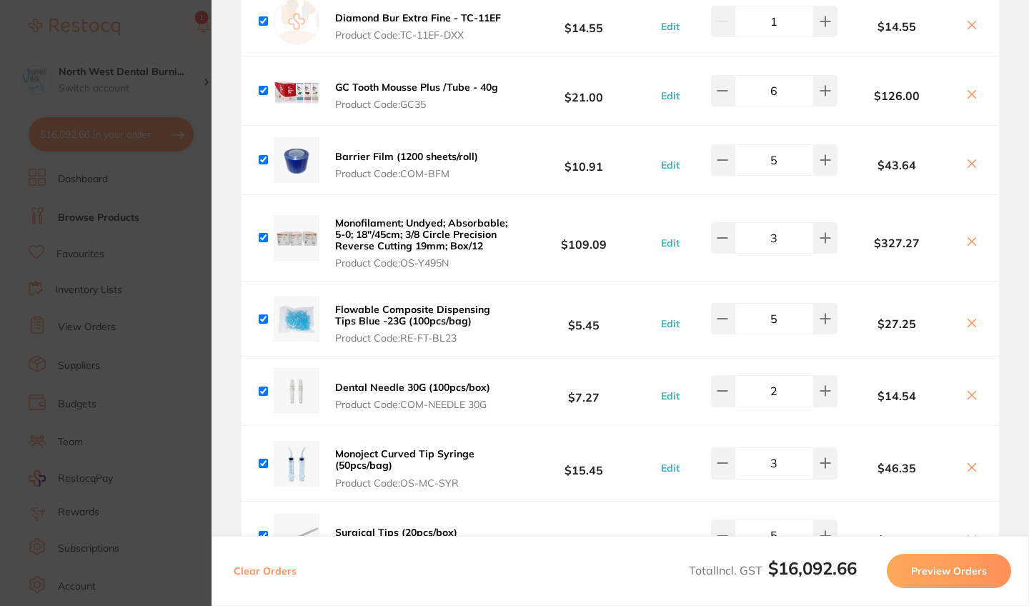
type input "4"
click at [829, 455] on button at bounding box center [826, 462] width 24 height 31
type input "4"
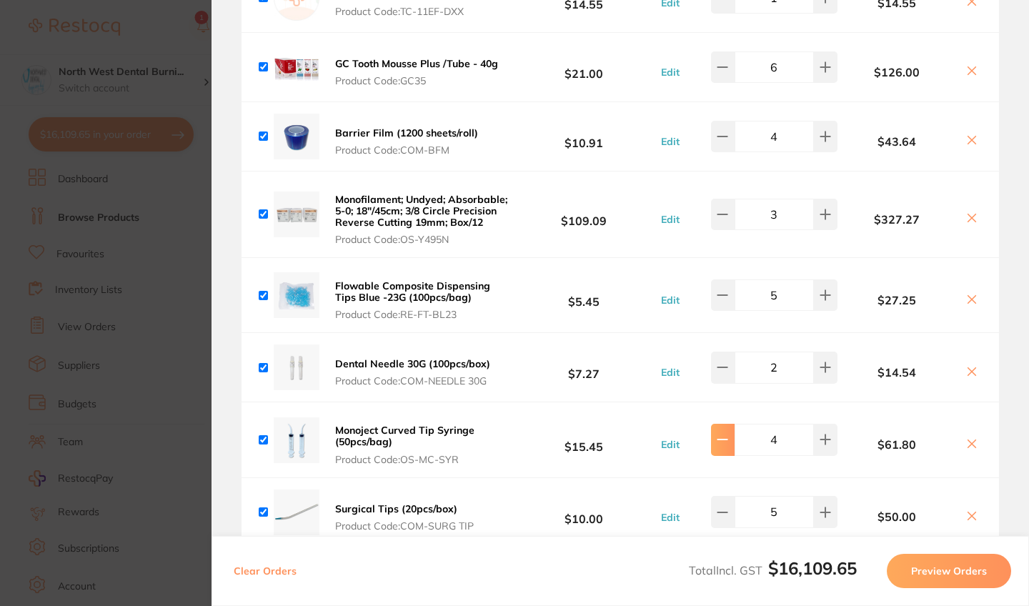
type input "5"
type input "3"
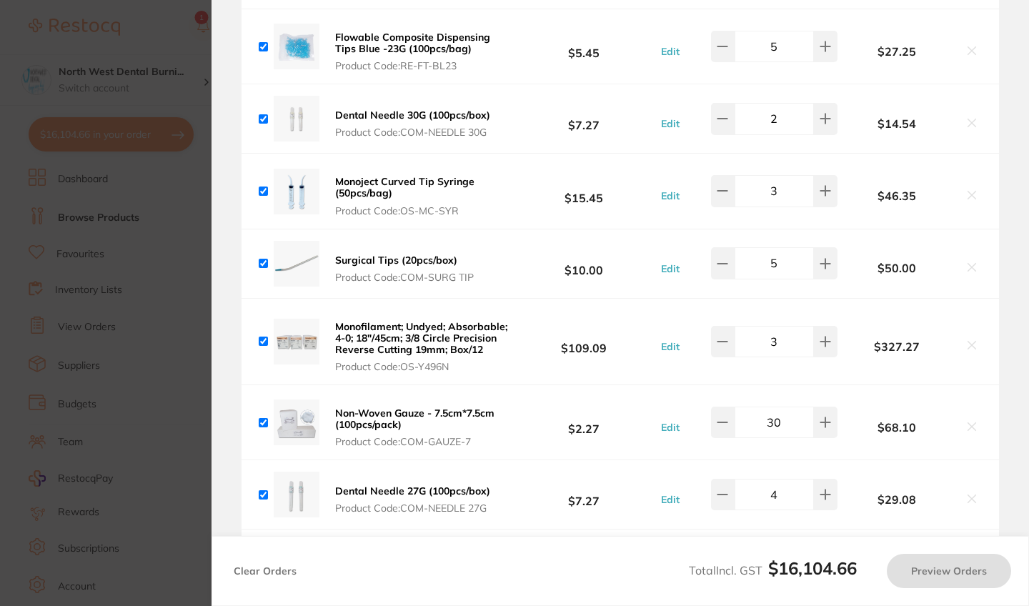
scroll to position [7622, 0]
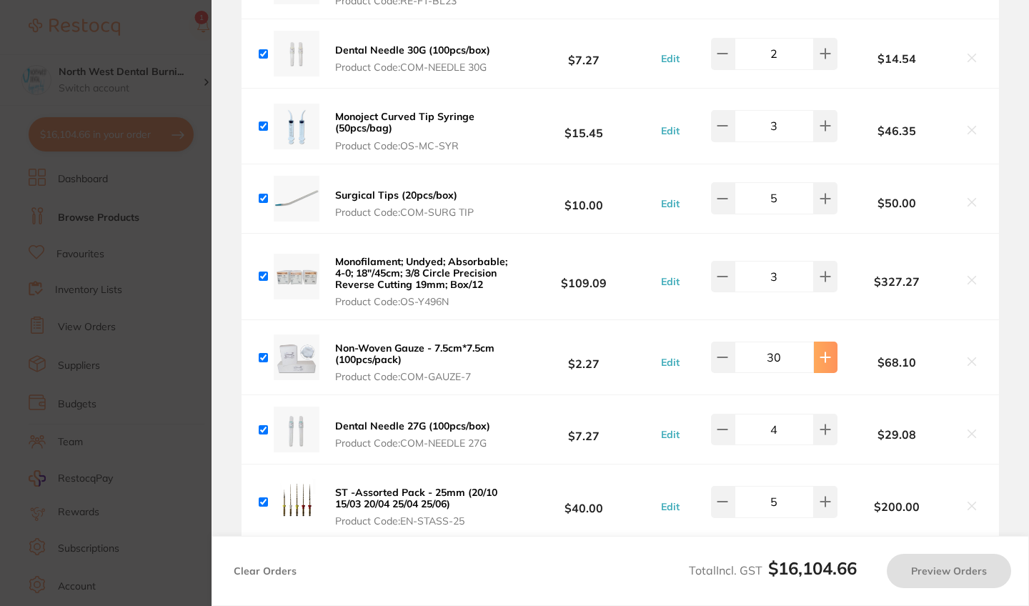
click at [814, 359] on button at bounding box center [826, 356] width 24 height 31
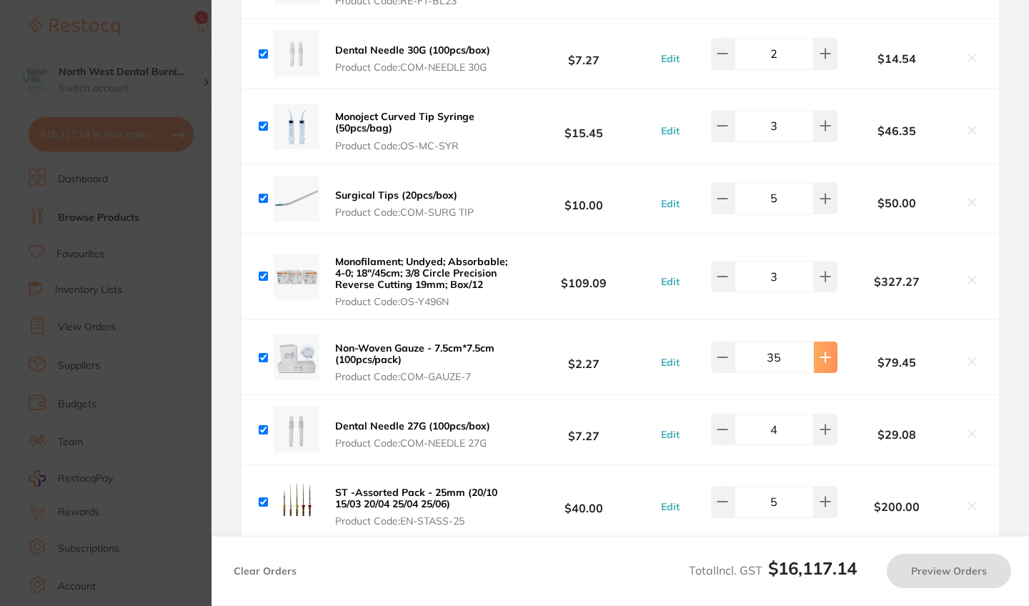
click at [814, 359] on button at bounding box center [826, 356] width 24 height 31
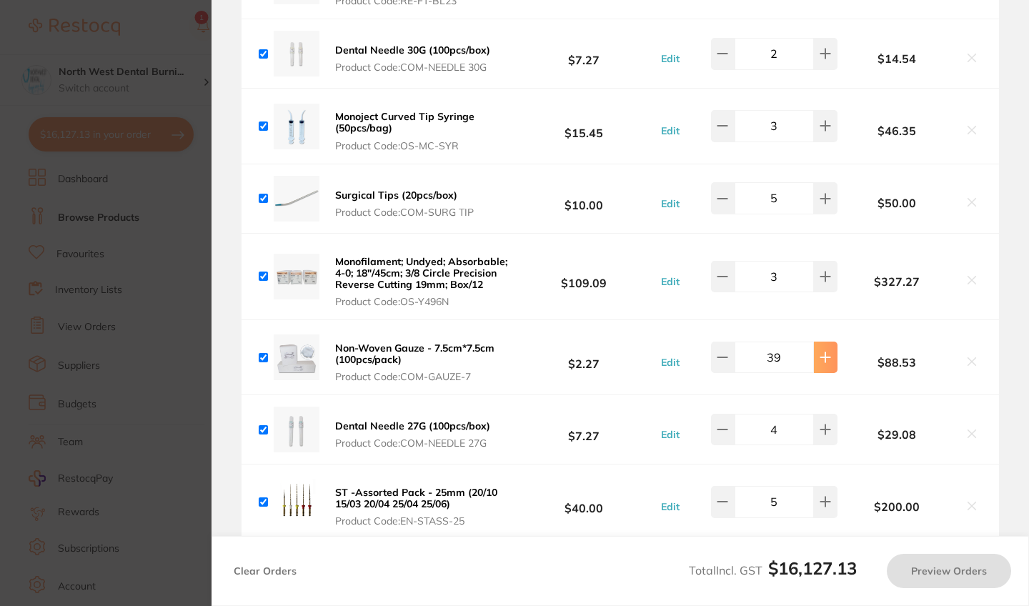
type input "40"
type input "4"
click at [821, 363] on icon at bounding box center [824, 356] width 11 height 11
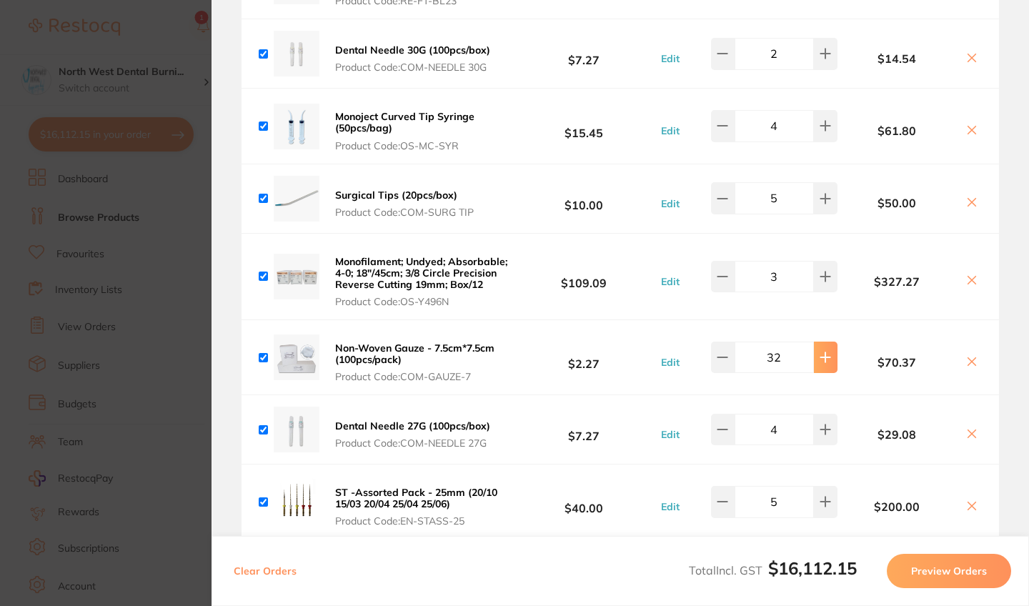
click at [821, 363] on icon at bounding box center [824, 356] width 11 height 11
click at [826, 363] on icon at bounding box center [824, 356] width 11 height 11
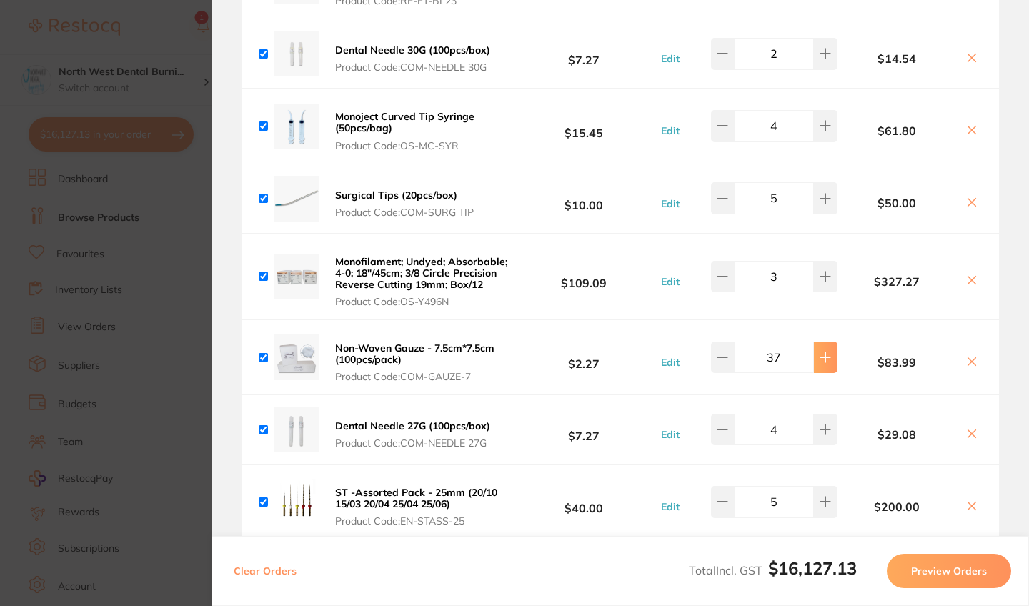
click at [826, 363] on icon at bounding box center [824, 356] width 11 height 11
click at [726, 361] on icon at bounding box center [721, 356] width 11 height 11
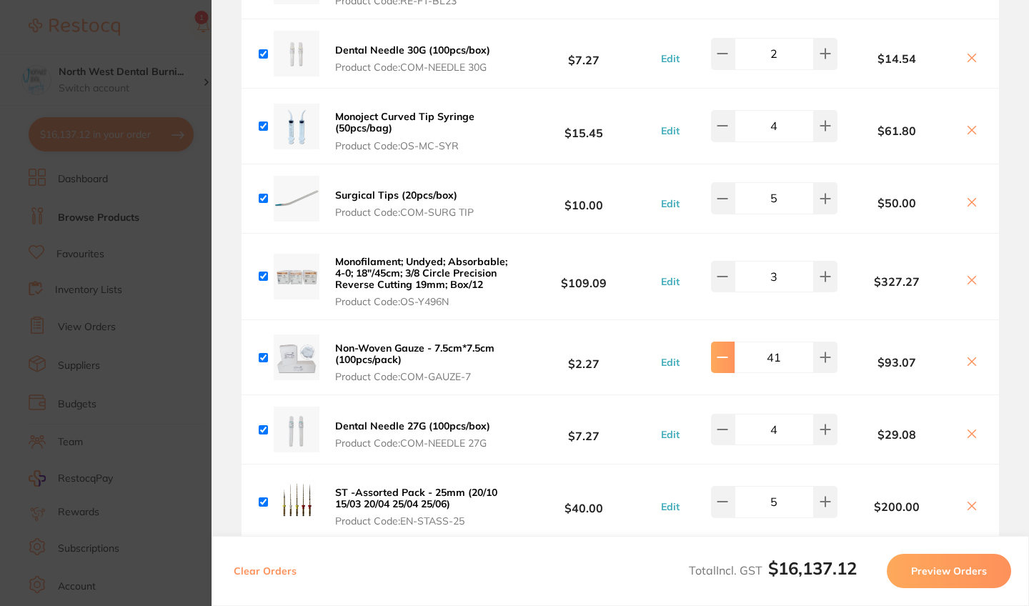
type input "40"
click at [651, 344] on div "Non-Woven Gauze - 7.5cm*7.5cm (100pcs/pack) Product Code: COM-GAUZE-7 $2.27 Edi…" at bounding box center [619, 357] width 757 height 74
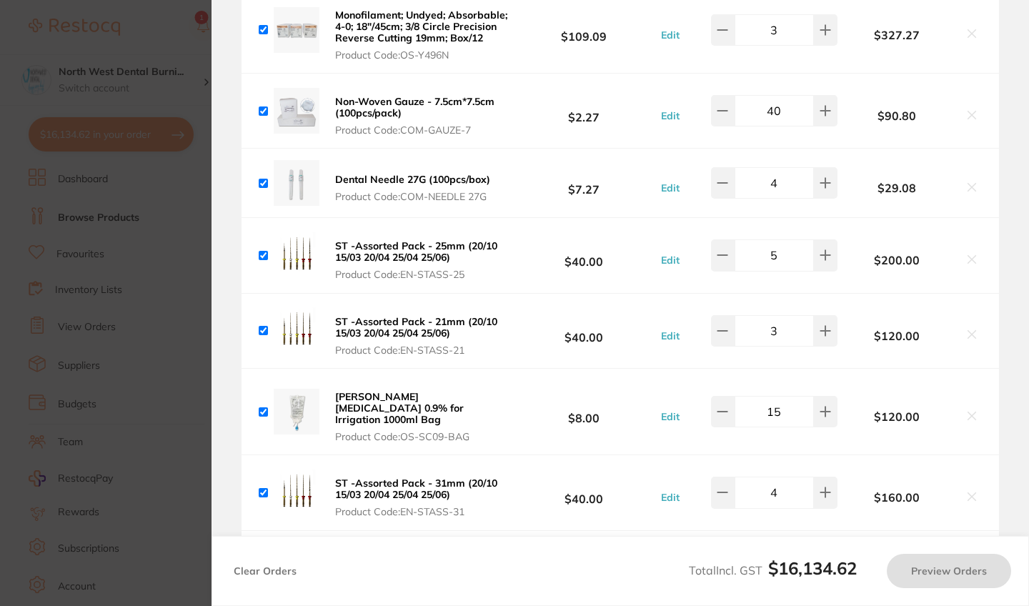
scroll to position [7960, 0]
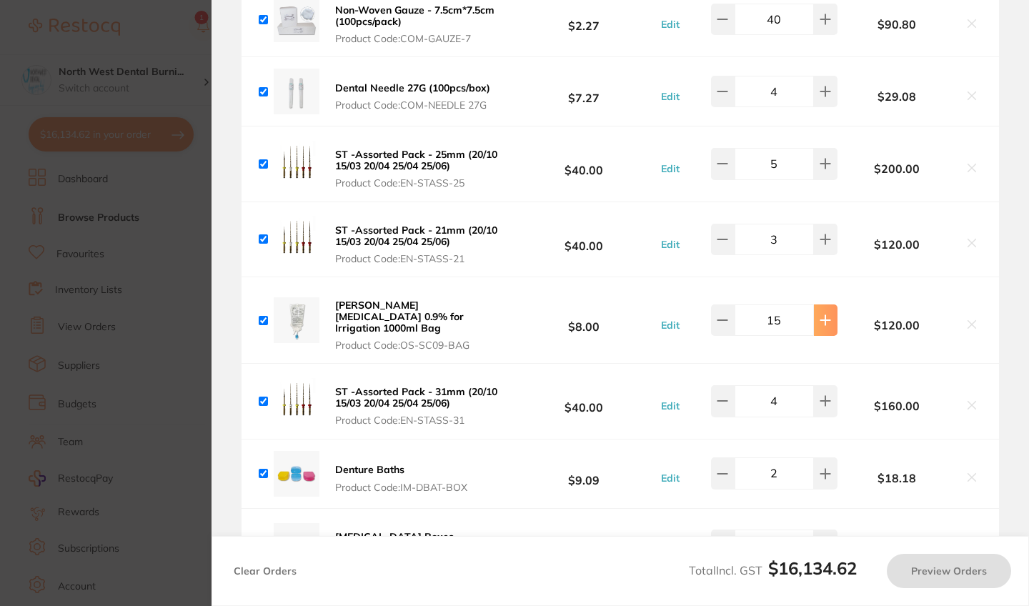
click at [821, 322] on icon at bounding box center [824, 319] width 11 height 11
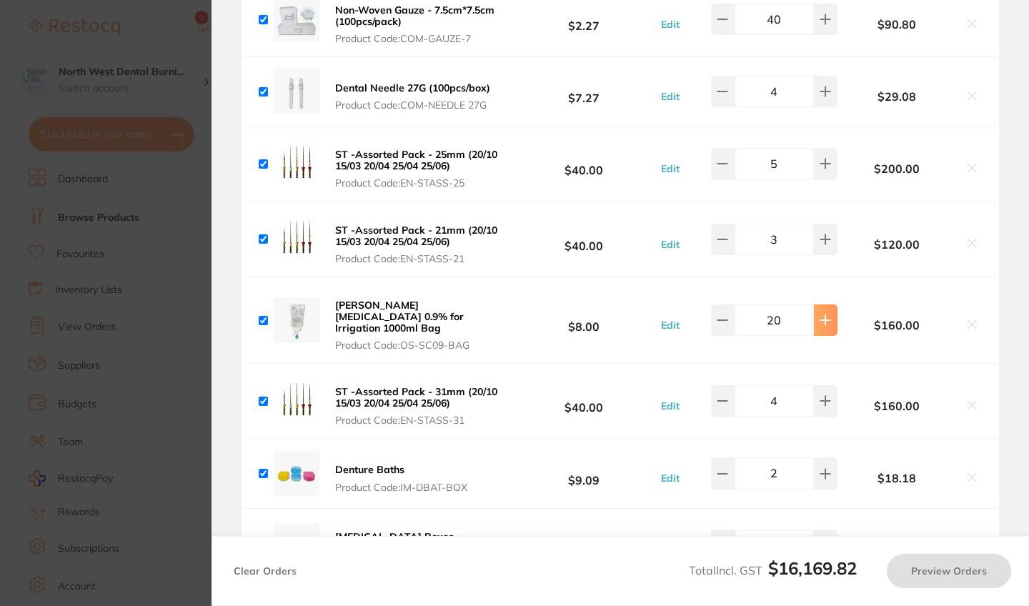
click at [821, 322] on icon at bounding box center [824, 319] width 11 height 11
click at [726, 326] on button at bounding box center [723, 319] width 24 height 31
type input "20"
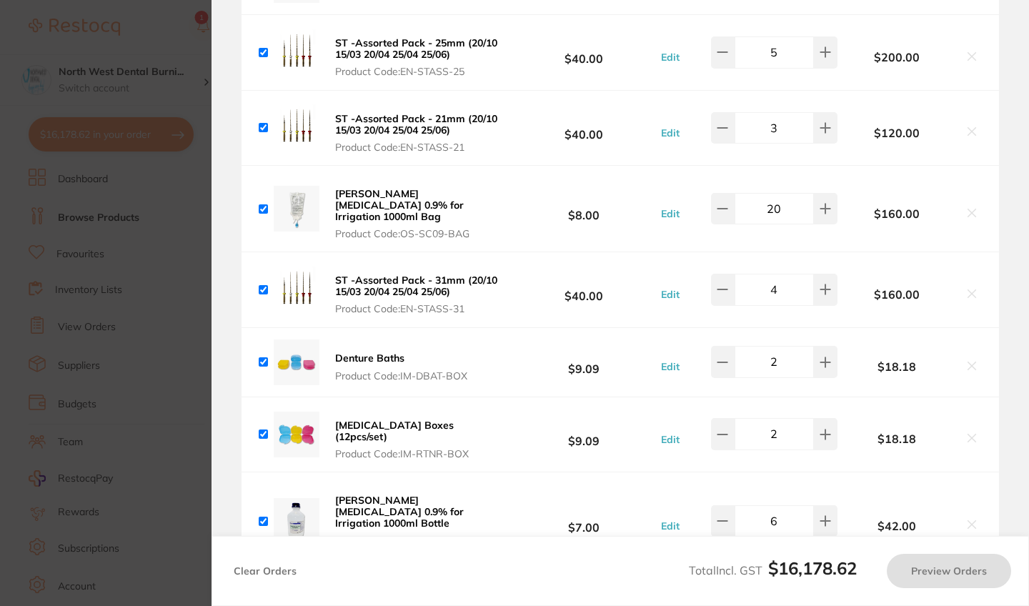
scroll to position [8091, 0]
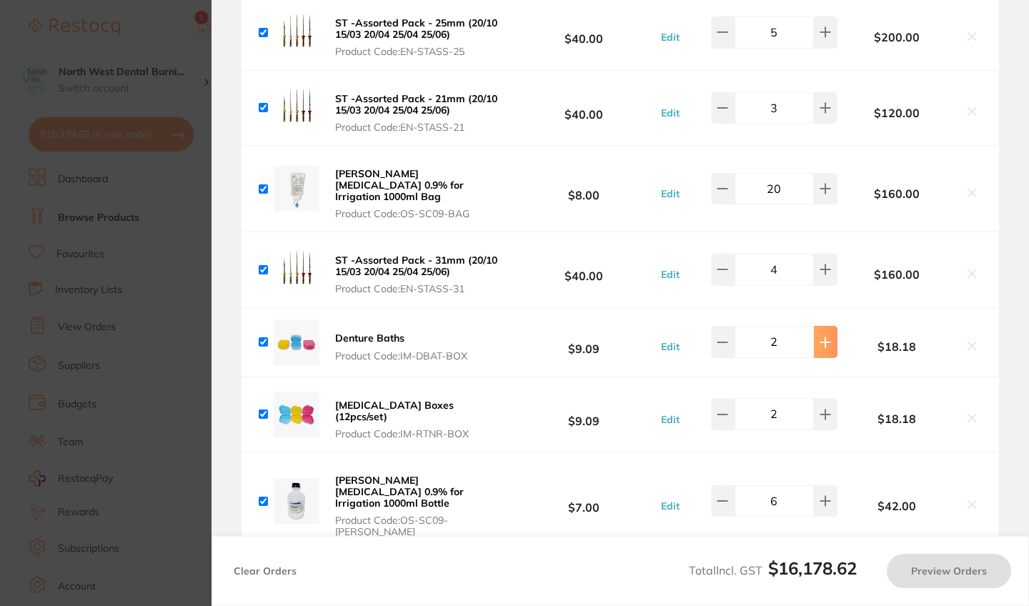
click at [822, 337] on icon at bounding box center [824, 341] width 9 height 9
type input "3"
click at [821, 411] on icon at bounding box center [824, 413] width 9 height 9
type input "3"
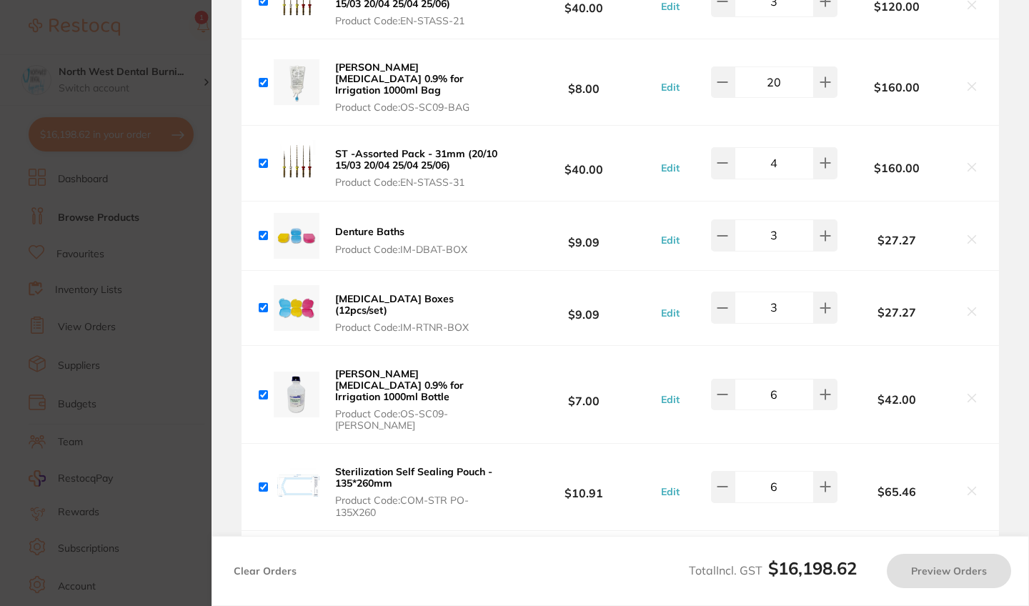
scroll to position [8212, 0]
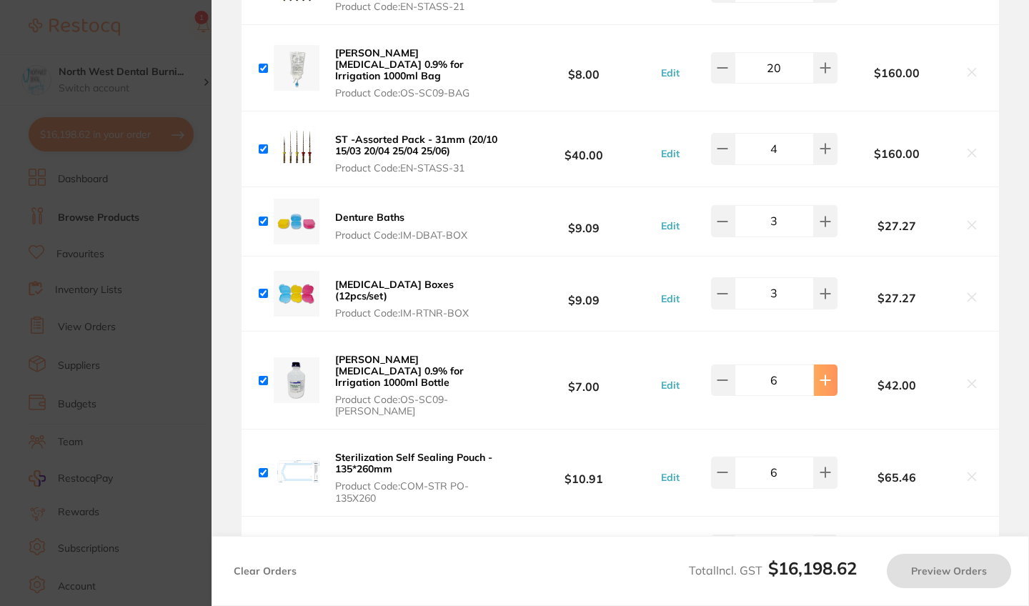
click at [827, 374] on icon at bounding box center [824, 379] width 11 height 11
type input "8"
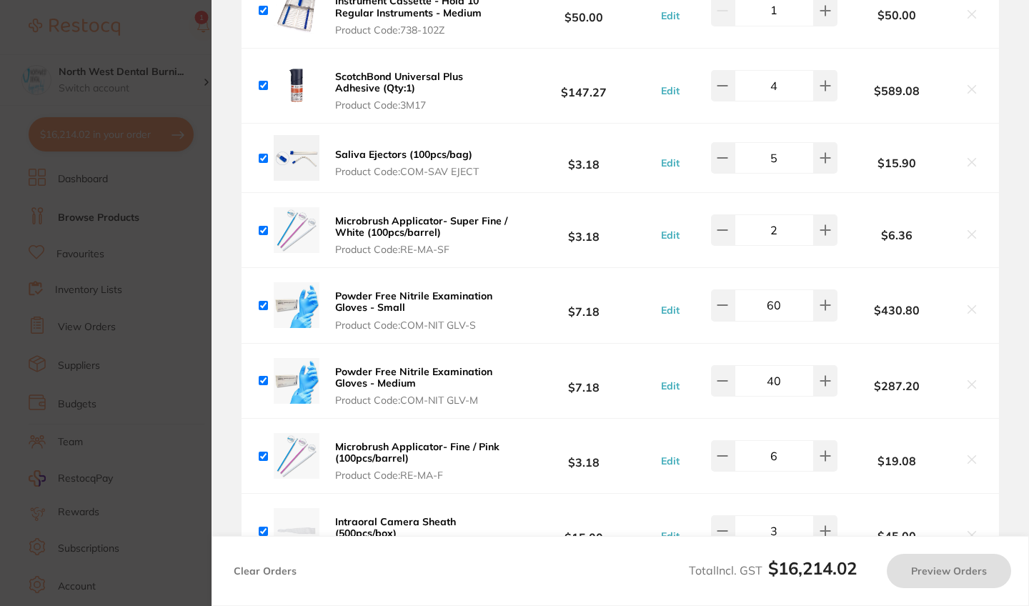
scroll to position [9051, 0]
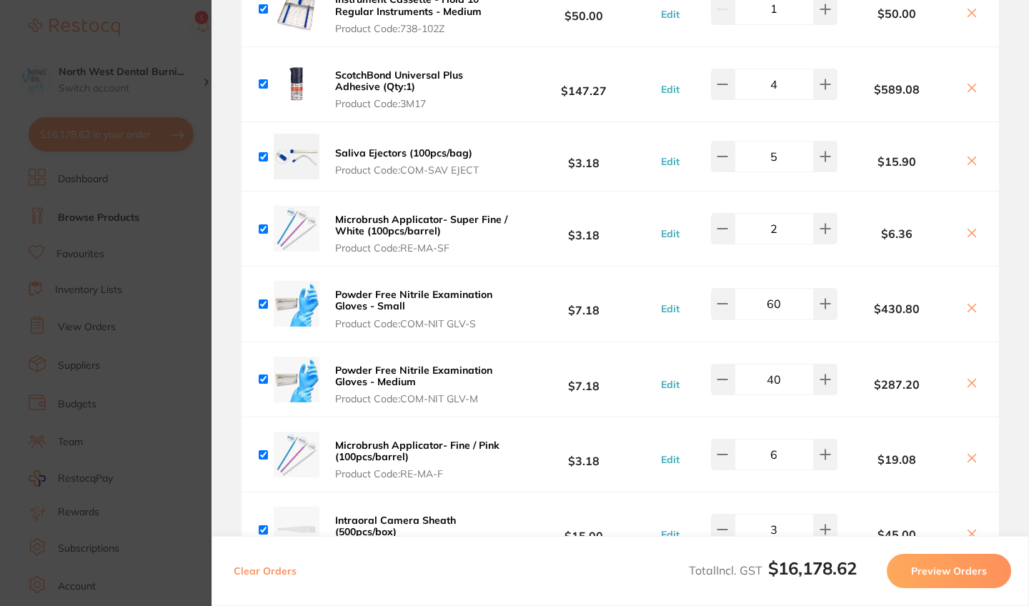
type input "2"
type input "6"
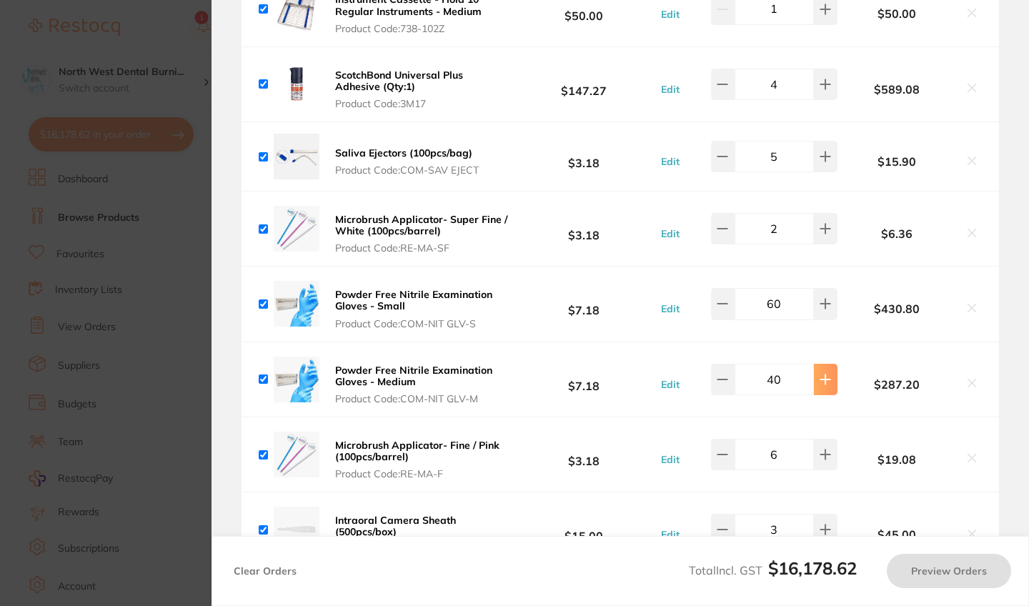
click at [814, 368] on button at bounding box center [826, 379] width 24 height 31
click at [821, 374] on icon at bounding box center [824, 379] width 11 height 11
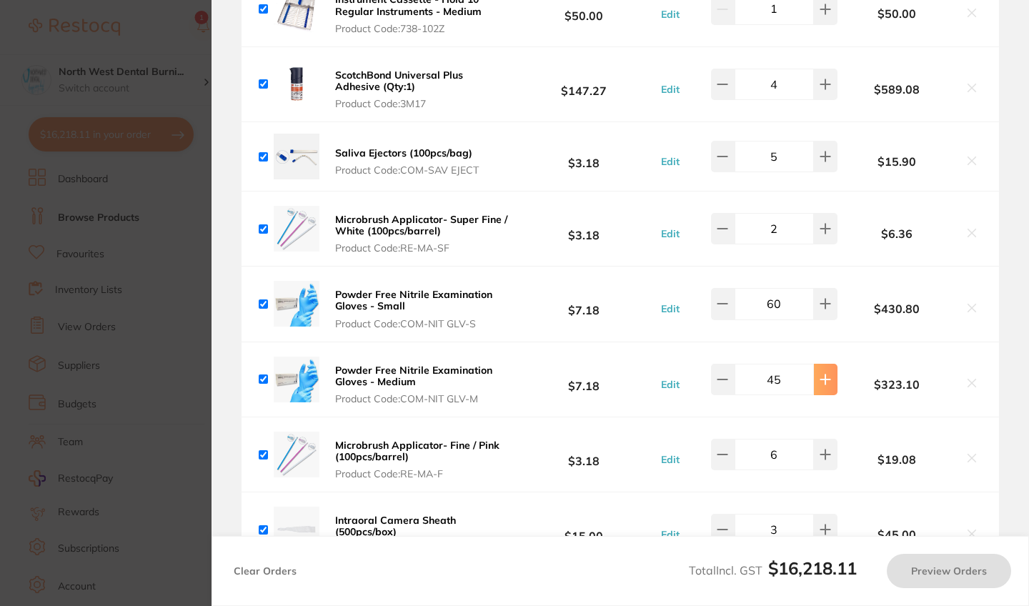
click at [821, 374] on icon at bounding box center [824, 379] width 11 height 11
click at [819, 374] on icon at bounding box center [824, 379] width 11 height 11
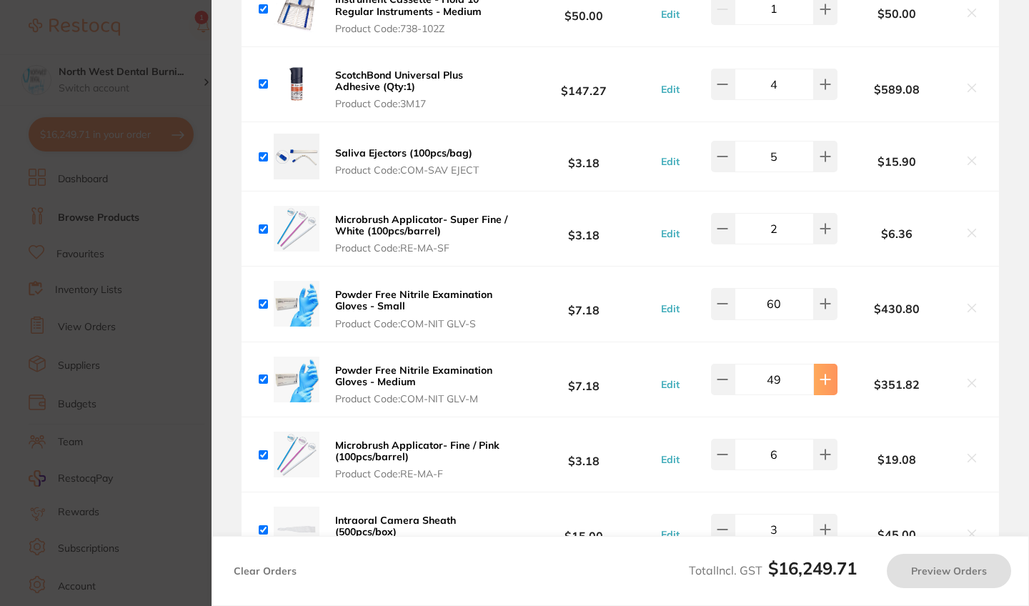
type input "50"
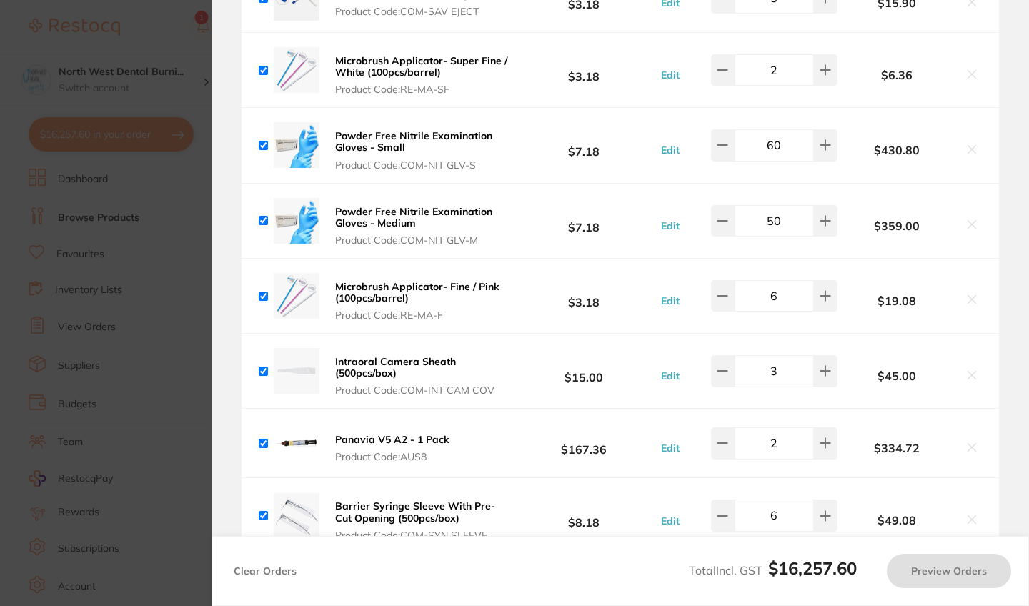
scroll to position [9231, 0]
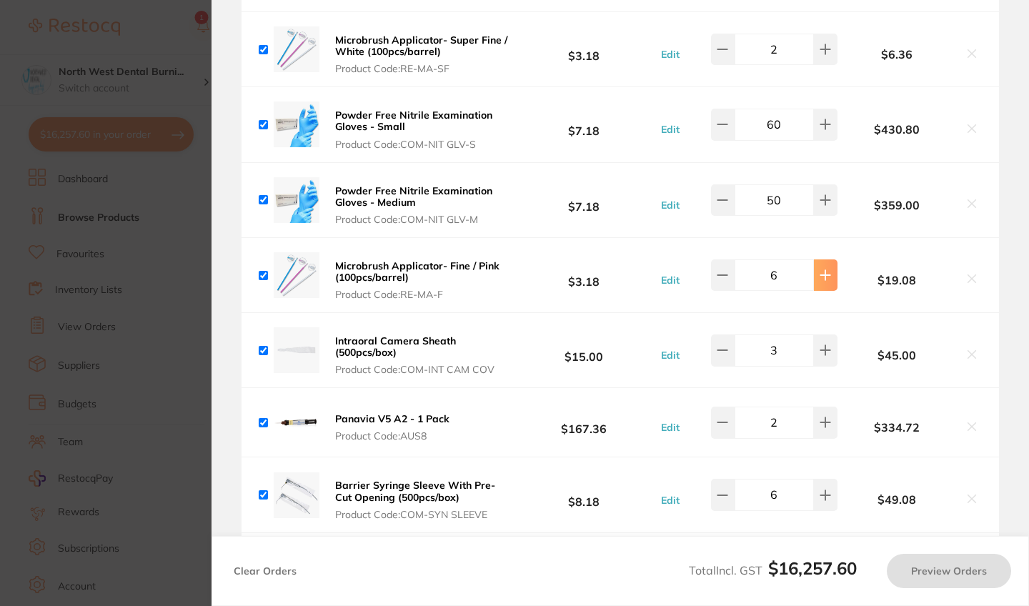
click at [819, 275] on button at bounding box center [826, 274] width 24 height 31
type input "8"
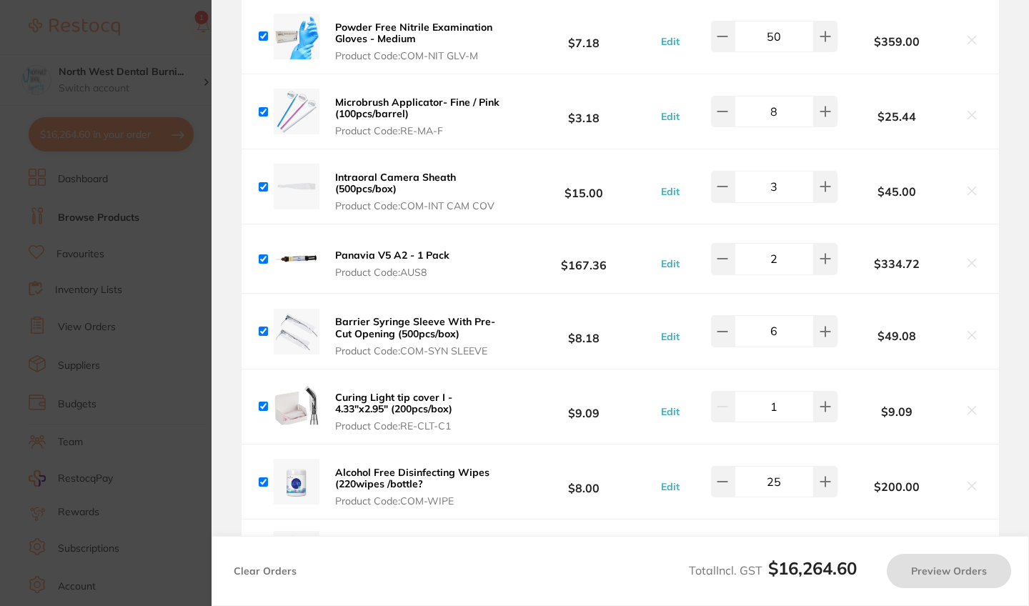
scroll to position [9446, 0]
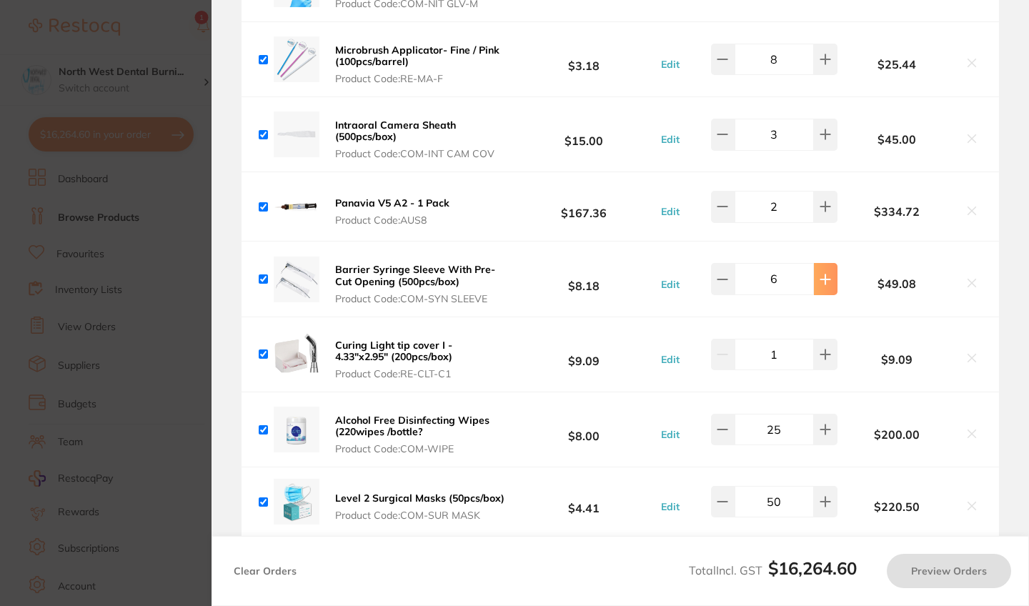
click at [820, 279] on icon at bounding box center [824, 279] width 11 height 11
type input "7"
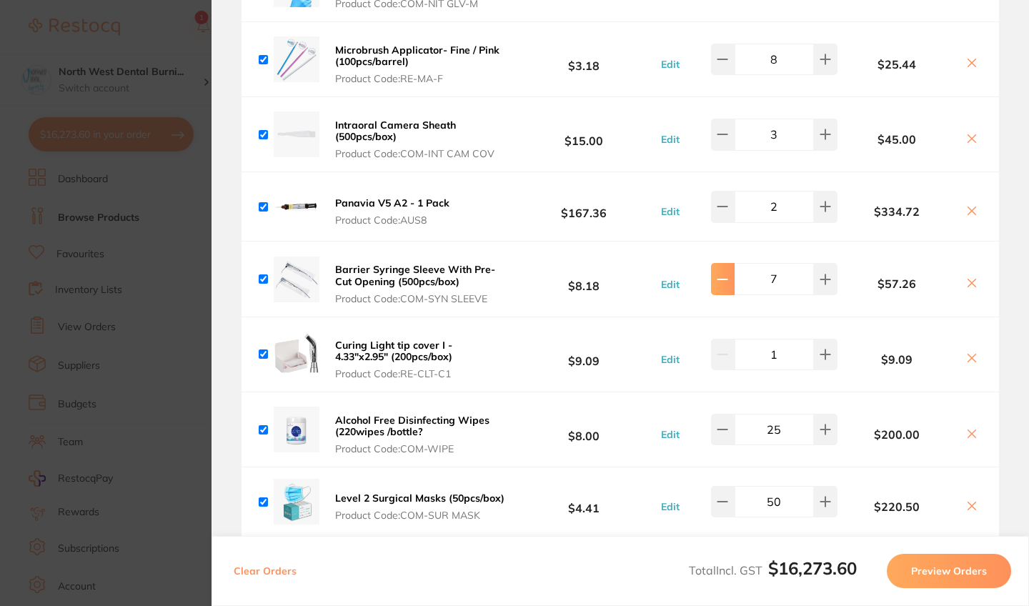
type input "3"
type input "8"
type input "40"
type input "6"
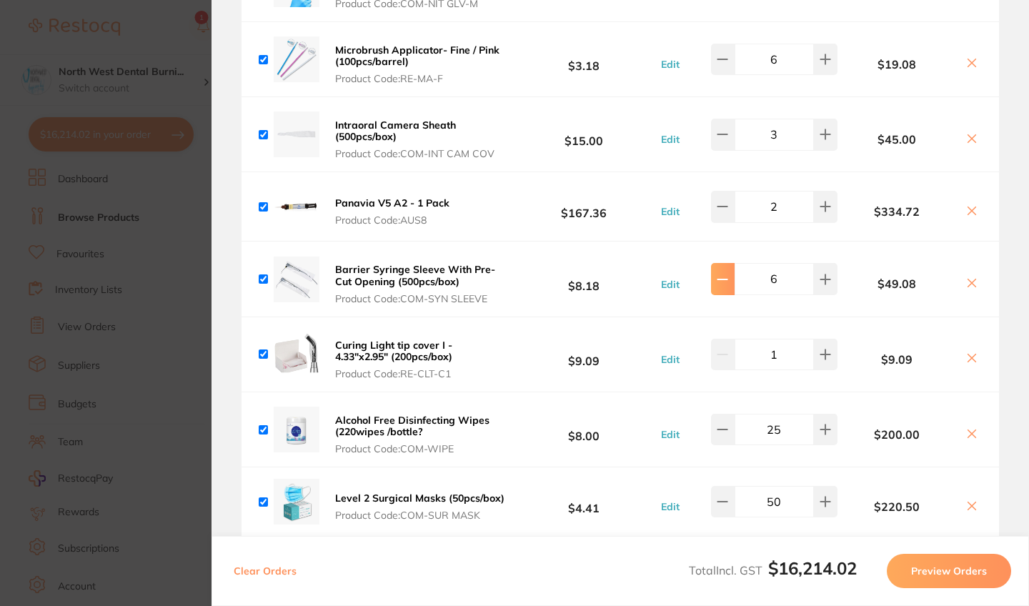
click at [721, 274] on icon at bounding box center [721, 279] width 11 height 11
type input "6"
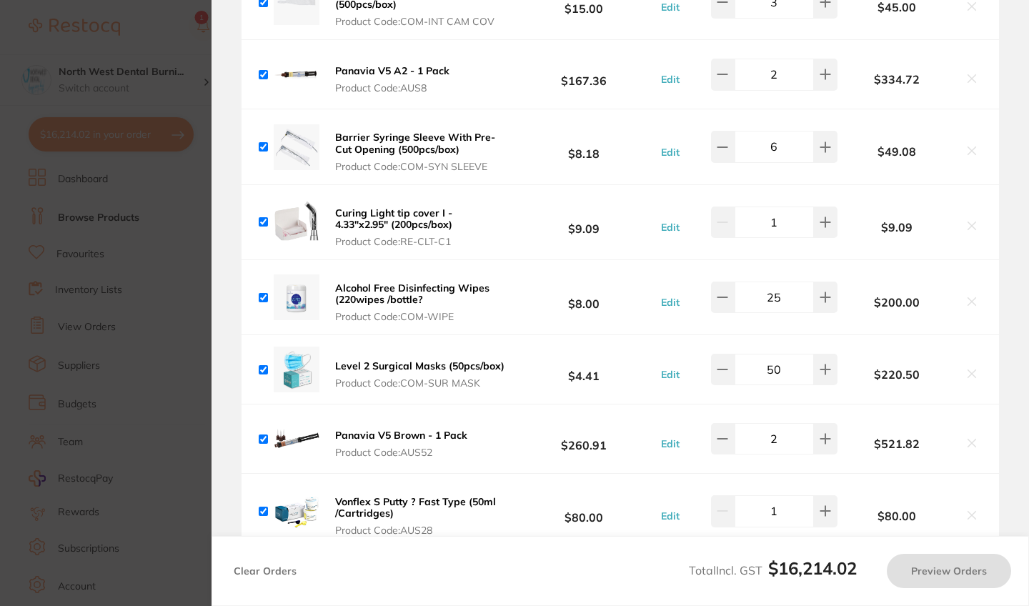
scroll to position [9579, 0]
click at [833, 294] on button at bounding box center [826, 296] width 24 height 31
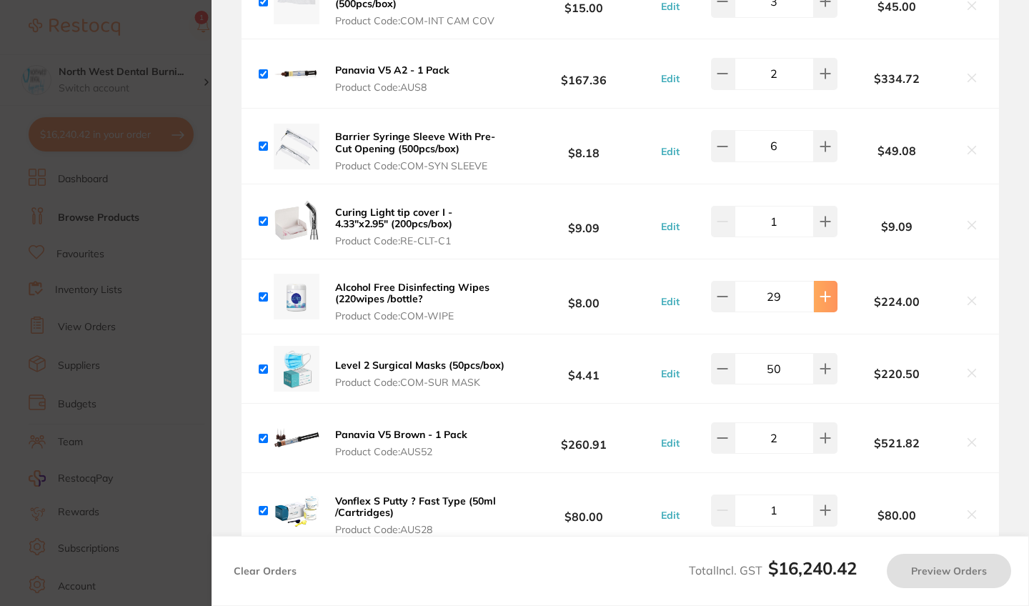
click at [833, 294] on button at bounding box center [826, 296] width 24 height 31
click at [729, 296] on button at bounding box center [723, 296] width 24 height 31
click at [829, 299] on button at bounding box center [826, 296] width 24 height 31
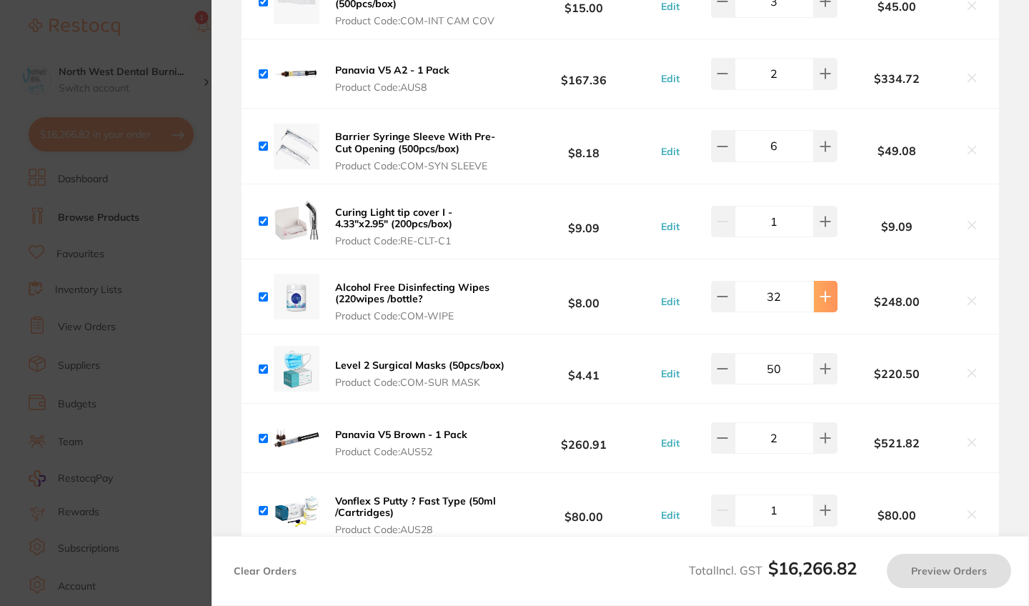
click at [829, 299] on button at bounding box center [826, 296] width 24 height 31
type input "35"
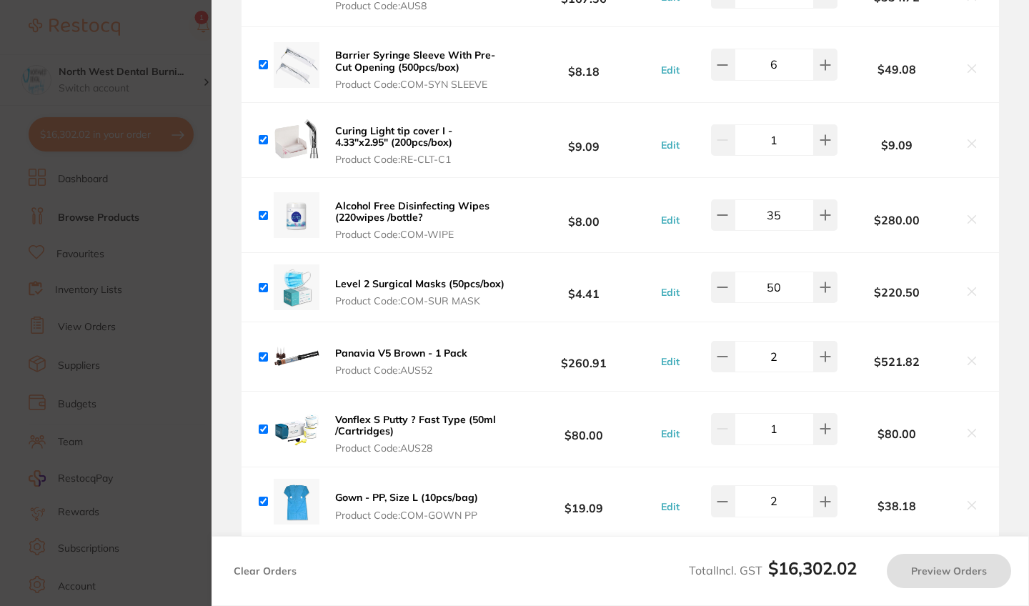
scroll to position [9671, 0]
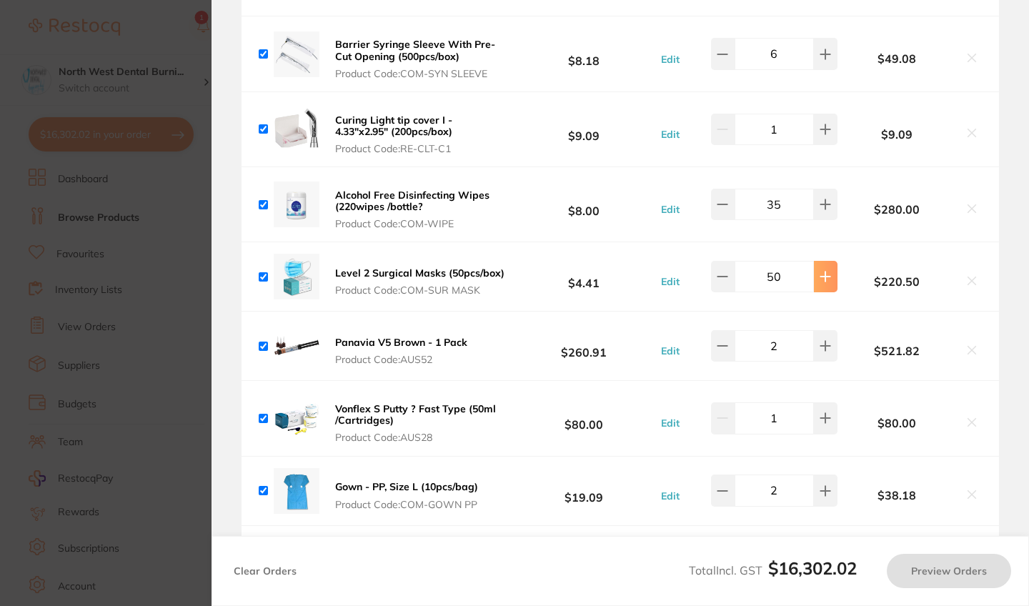
click at [819, 281] on icon at bounding box center [824, 276] width 11 height 11
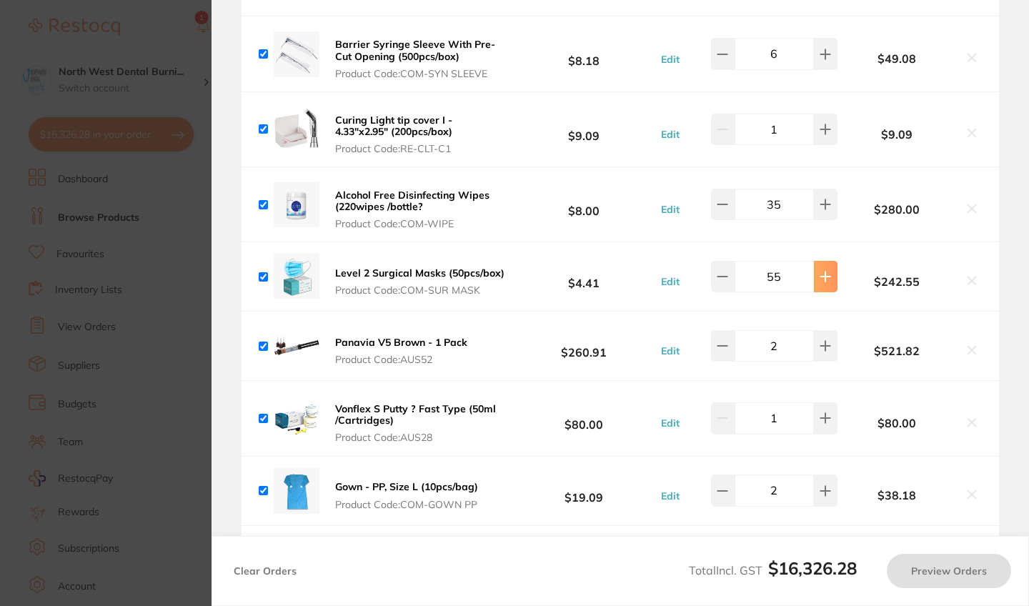
click at [819, 281] on icon at bounding box center [824, 276] width 11 height 11
type input "58"
type input "2"
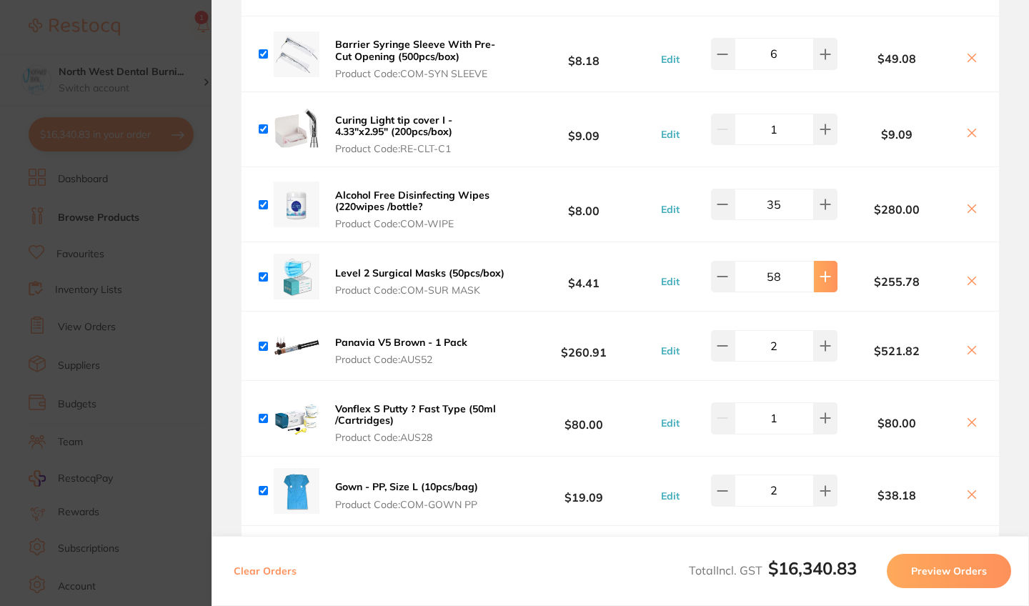
type input "2"
type input "6"
type input "50"
type input "8"
type input "7"
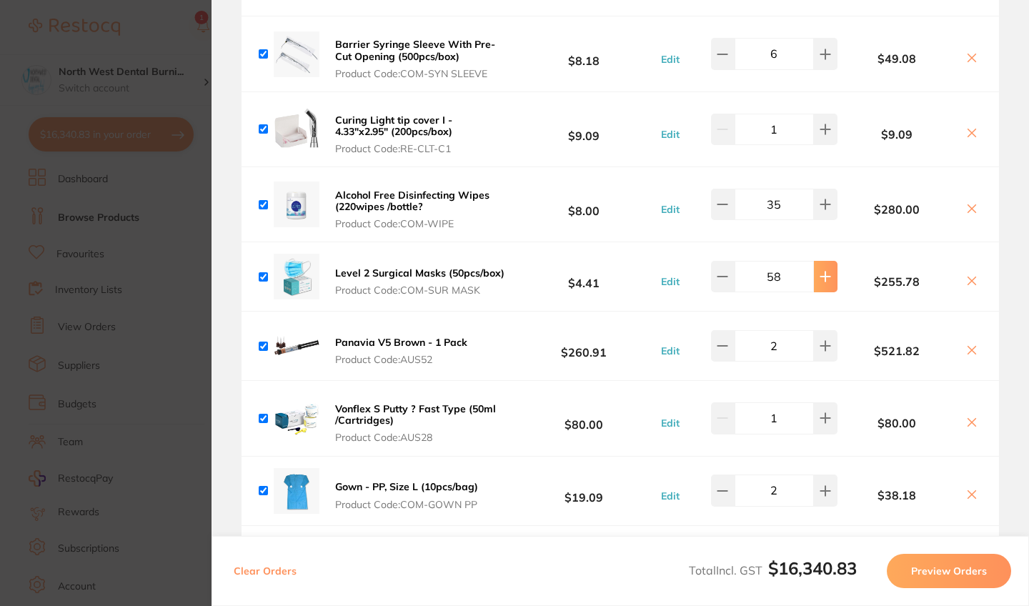
type input "25"
click at [819, 281] on icon at bounding box center [824, 276] width 11 height 11
click at [618, 281] on b "$4.41" at bounding box center [583, 277] width 144 height 26
click at [824, 286] on button at bounding box center [826, 276] width 24 height 31
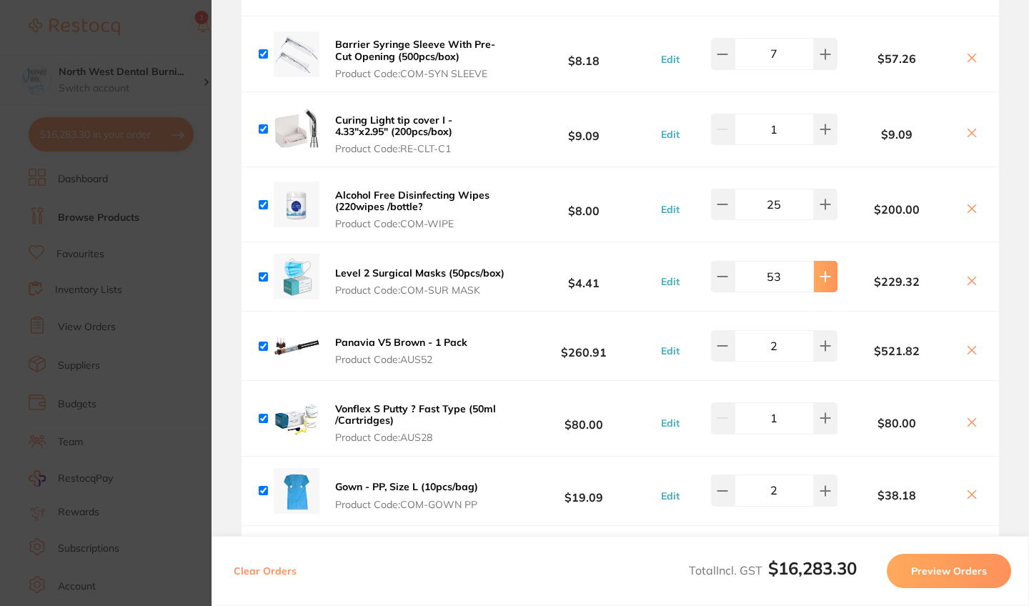
click at [824, 286] on button at bounding box center [826, 276] width 24 height 31
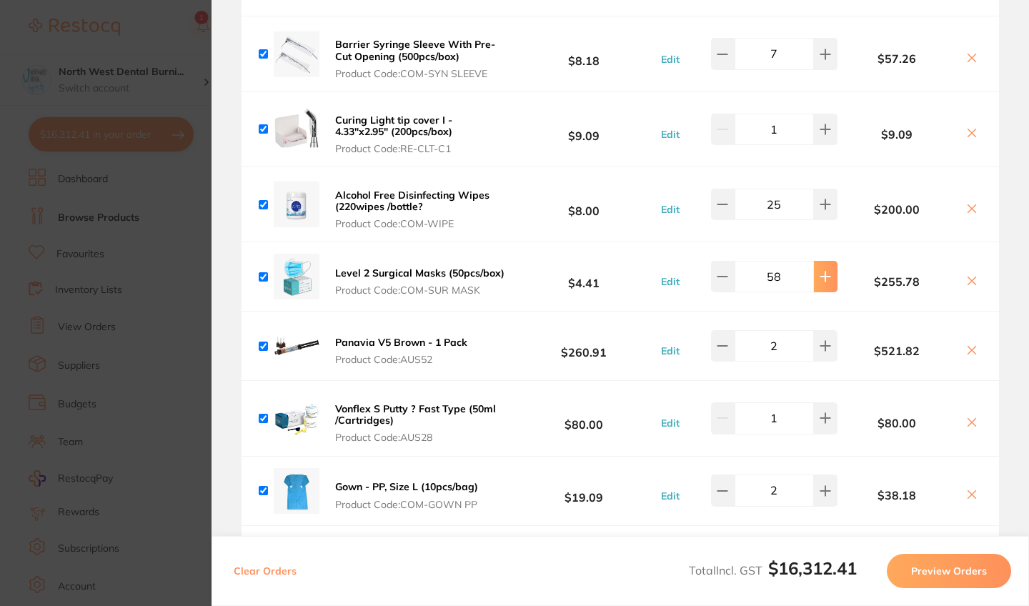
click at [824, 286] on button at bounding box center [826, 276] width 24 height 31
type input "60"
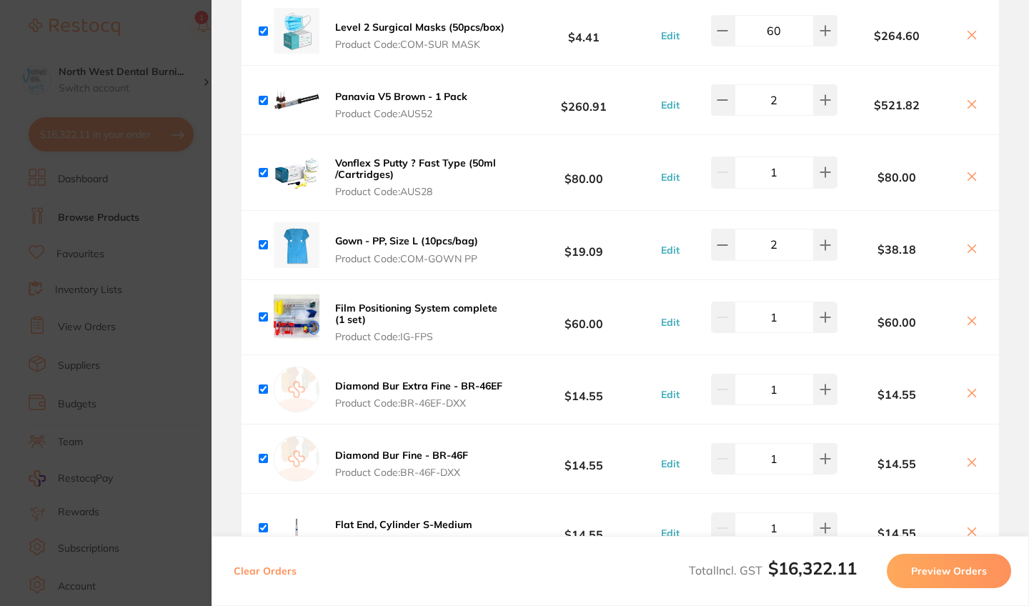
scroll to position [9941, 0]
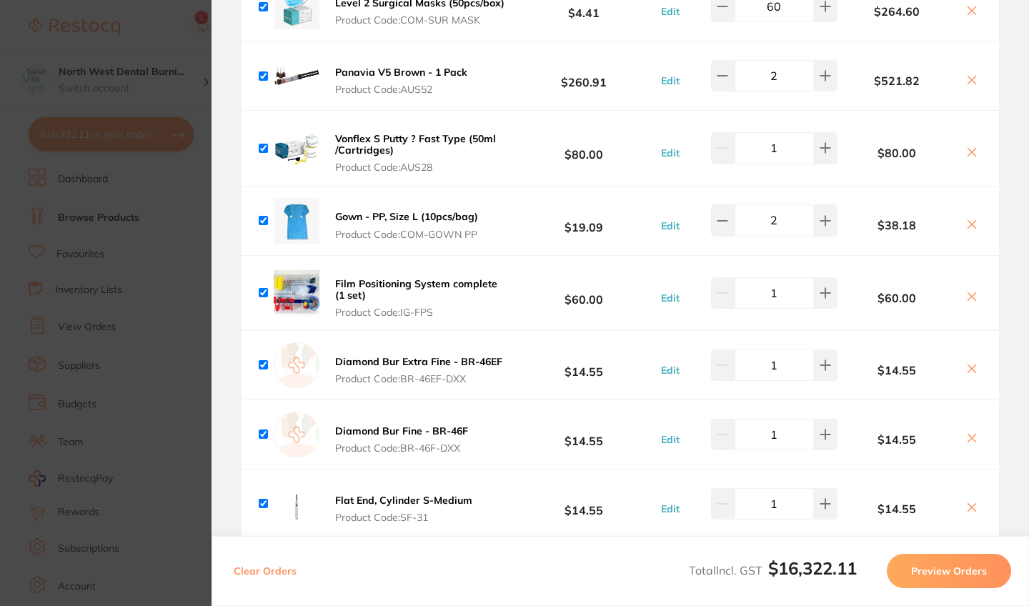
type input "3"
type input "8"
type input "40"
type input "6"
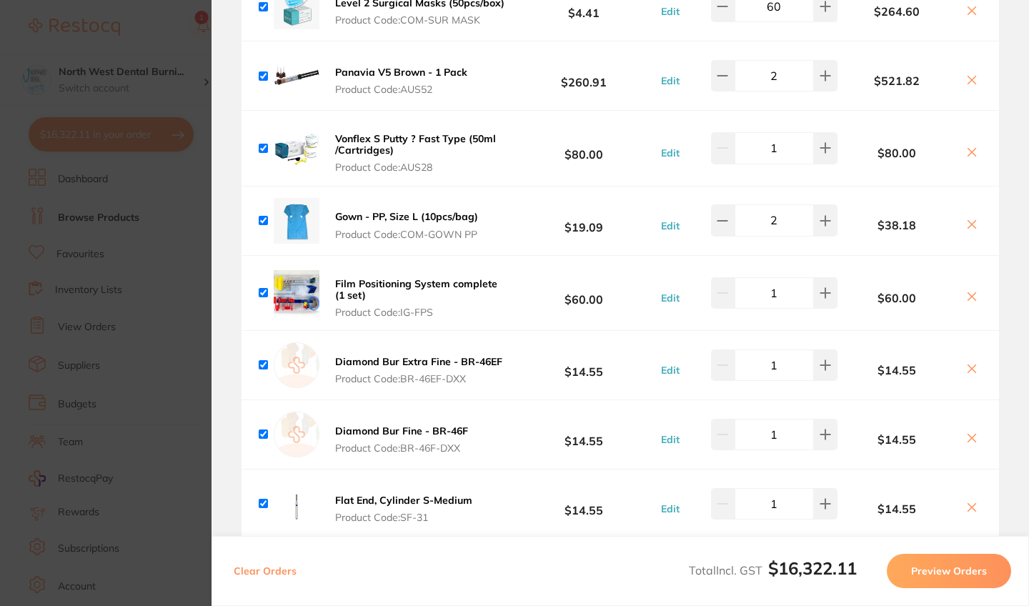
type input "50"
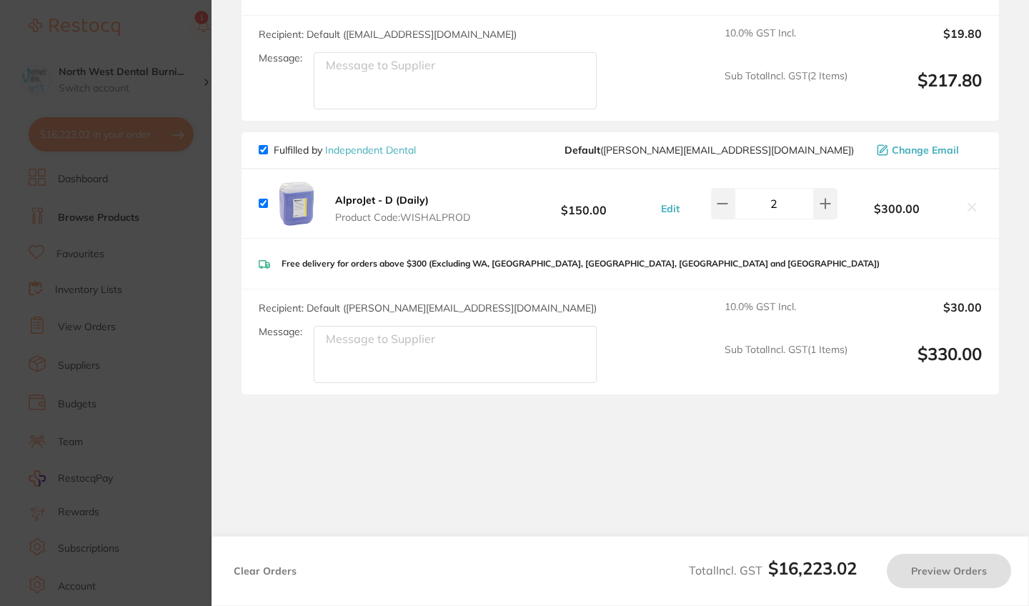
scroll to position [10245, 0]
click at [181, 346] on section "Update RRP Set your pre negotiated price for this item. Item Agreed RRP (excl. …" at bounding box center [514, 303] width 1029 height 606
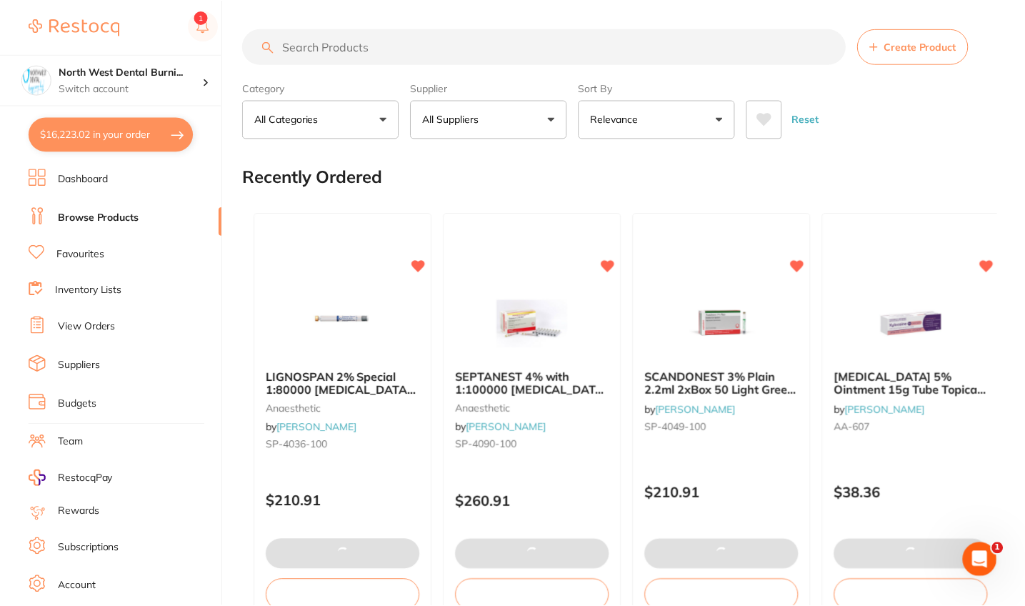
scroll to position [1, 0]
click at [106, 136] on button "$16,223.02 in your order" at bounding box center [111, 134] width 165 height 34
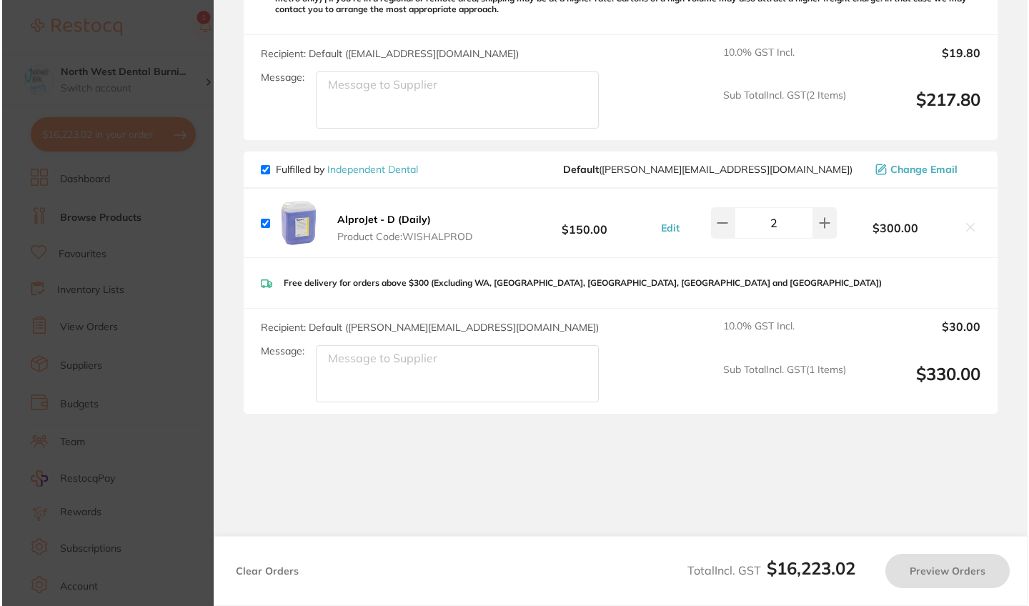
scroll to position [0, 0]
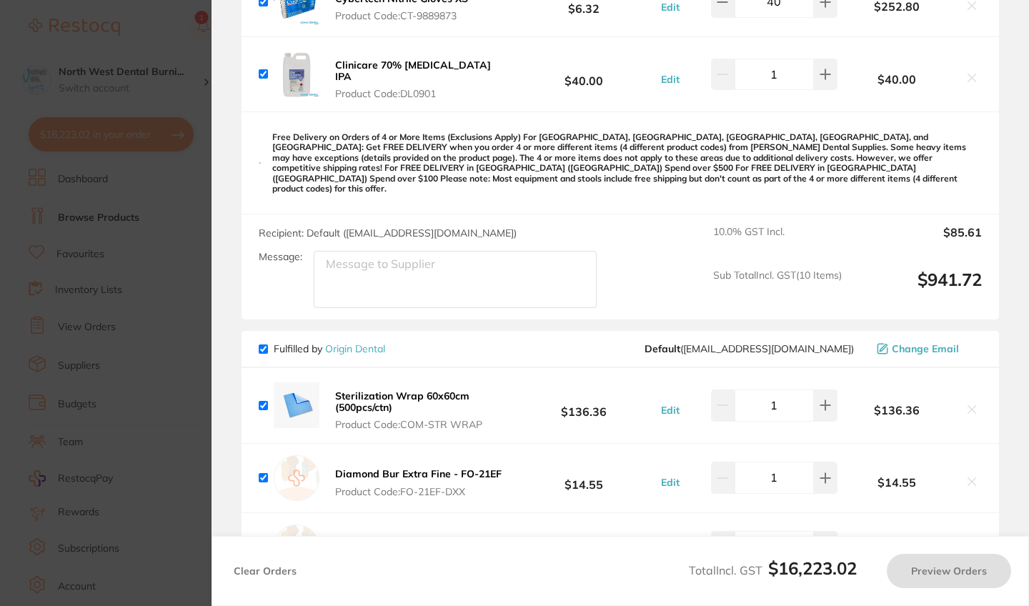
type input "2"
type input "6"
type input "50"
type input "8"
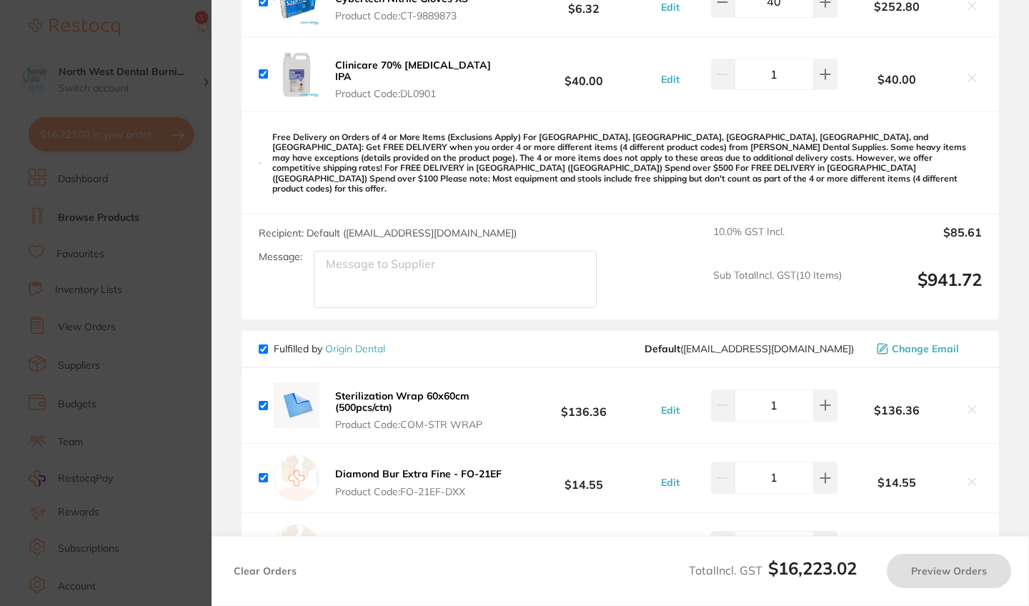
type input "60"
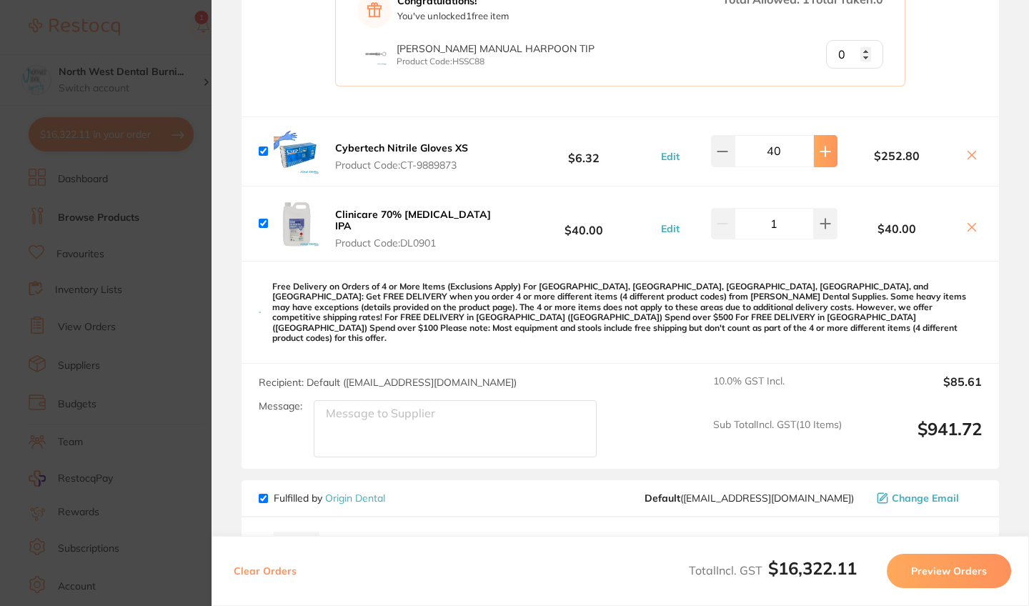
click at [816, 164] on button at bounding box center [826, 150] width 24 height 31
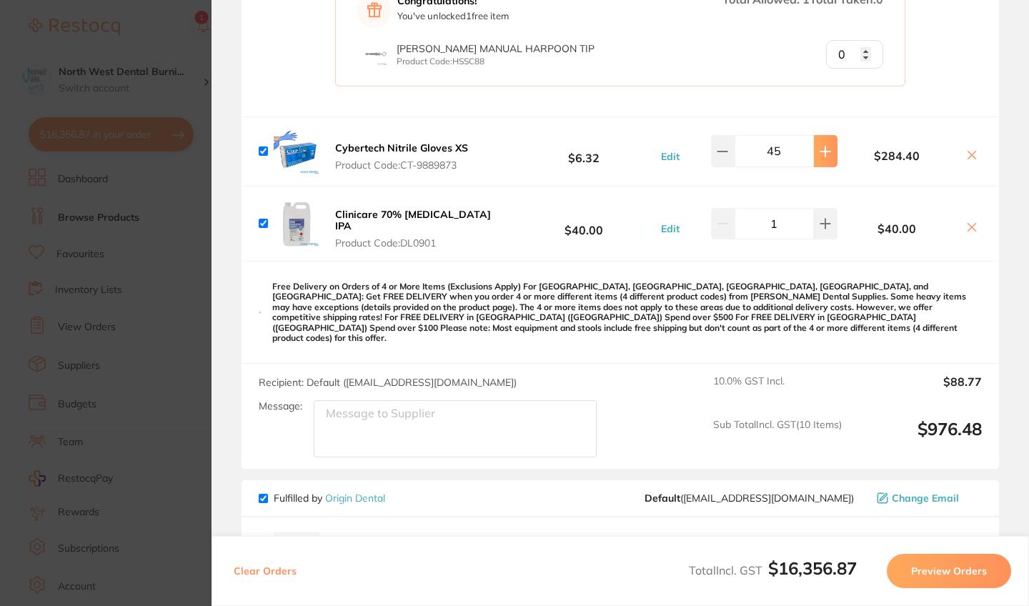
click at [816, 164] on button at bounding box center [826, 150] width 24 height 31
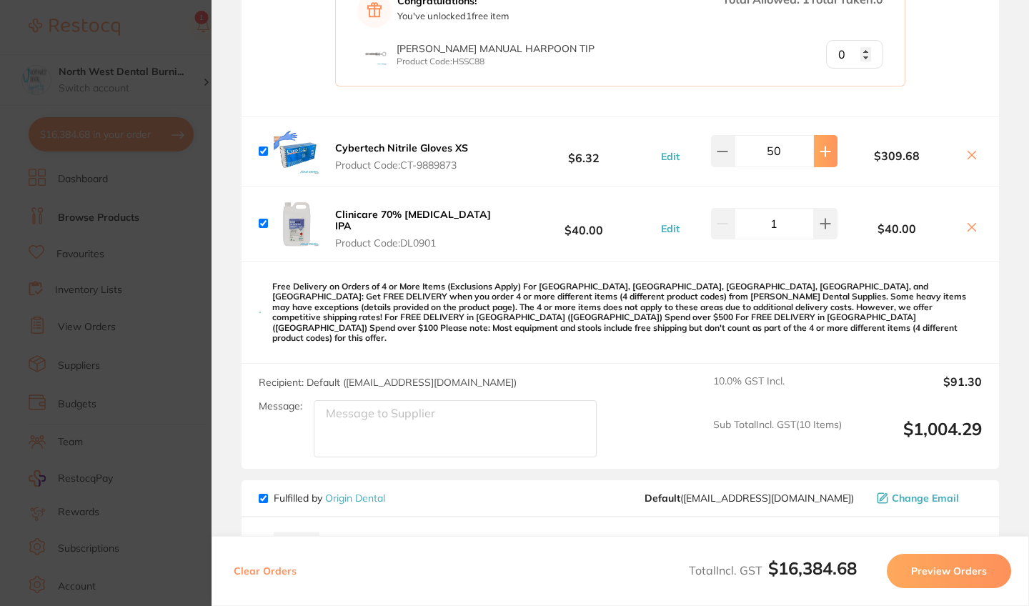
click at [816, 164] on button at bounding box center [826, 150] width 24 height 31
click at [714, 160] on button at bounding box center [723, 150] width 24 height 31
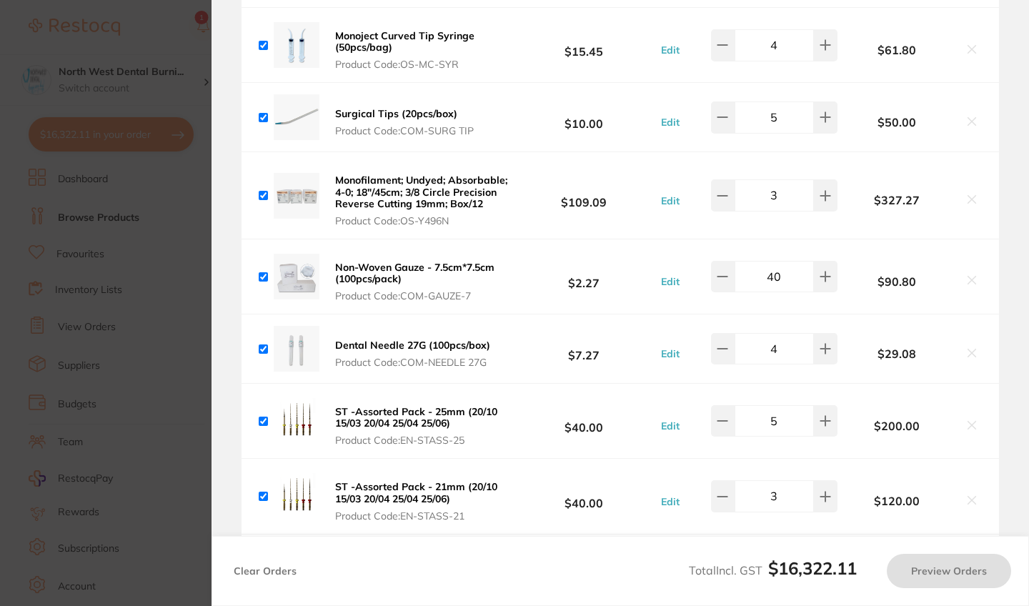
scroll to position [5040, 0]
type input "50"
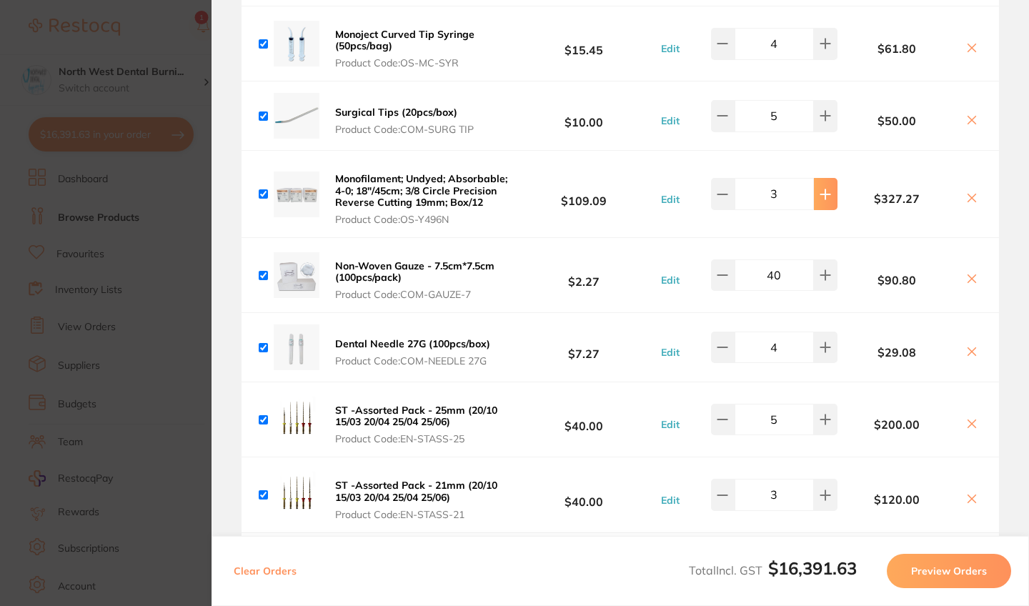
click at [824, 193] on icon at bounding box center [824, 193] width 9 height 9
type input "4"
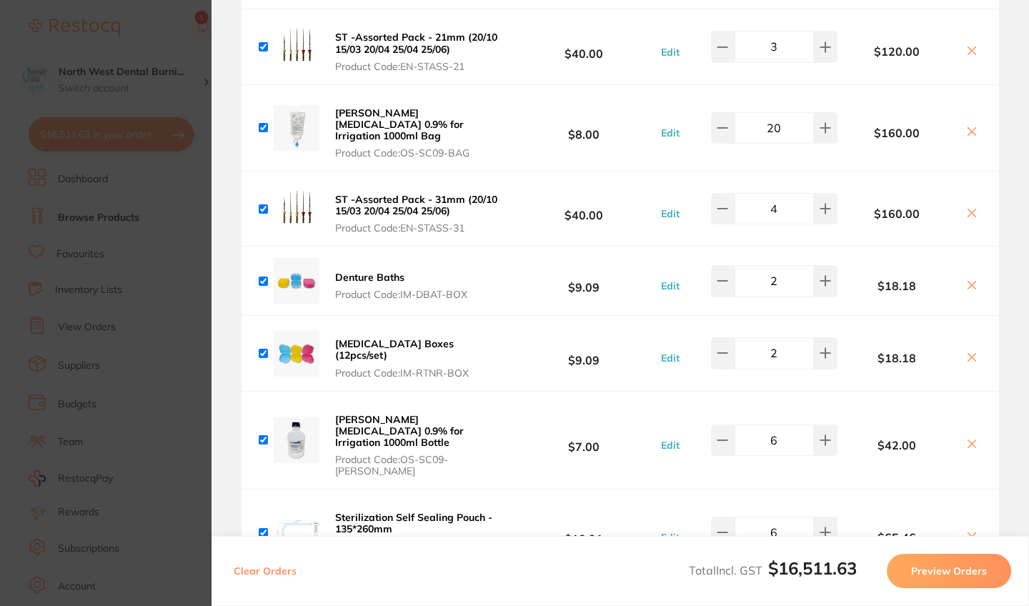
scroll to position [5498, 0]
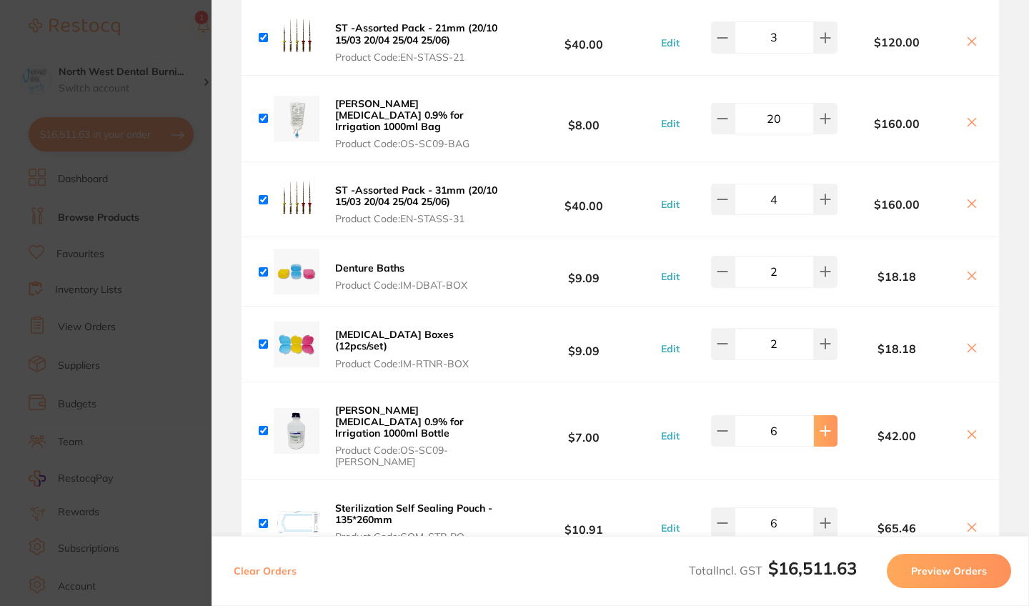
click at [823, 418] on button at bounding box center [826, 430] width 24 height 31
type input "8"
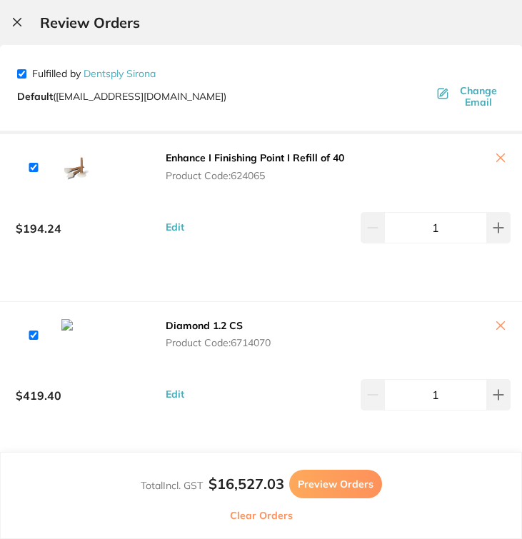
scroll to position [0, 0]
click at [28, 31] on div "Review Orders" at bounding box center [261, 22] width 522 height 45
click at [21, 29] on button at bounding box center [19, 23] width 17 height 14
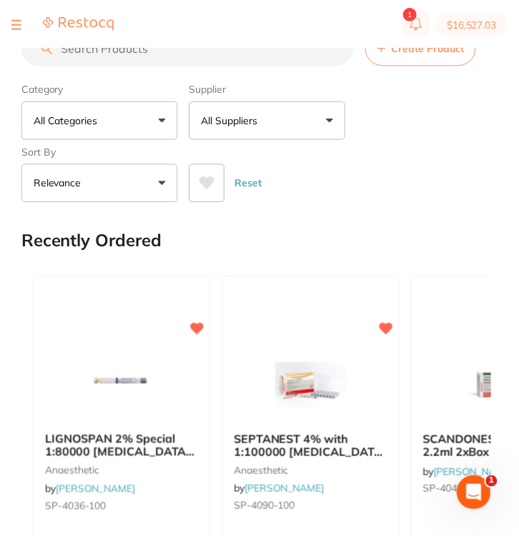
scroll to position [1, 0]
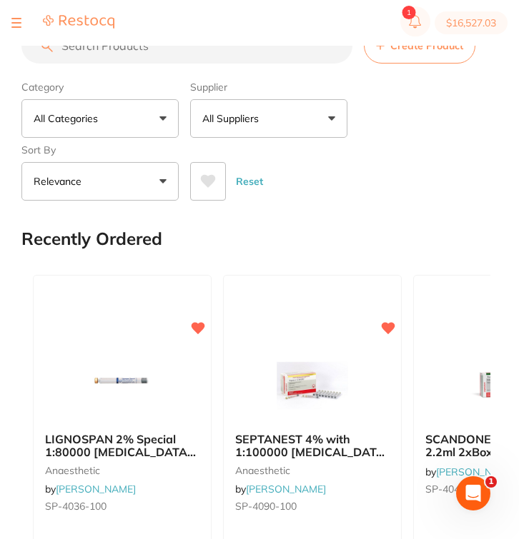
click at [194, 59] on input "search" at bounding box center [186, 46] width 331 height 36
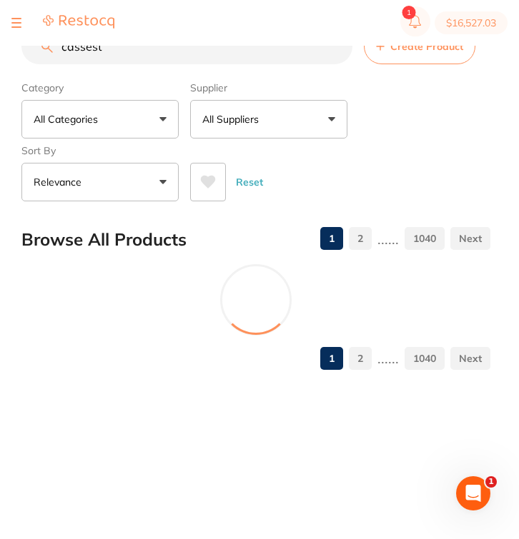
scroll to position [0, 0]
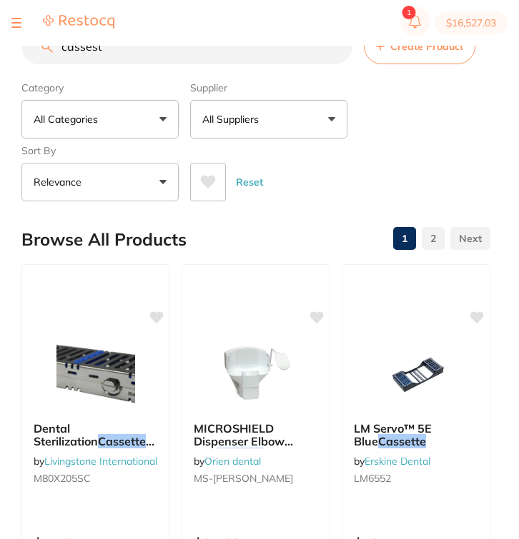
type input "cassest"
click at [249, 114] on button "All Suppliers" at bounding box center [268, 119] width 157 height 39
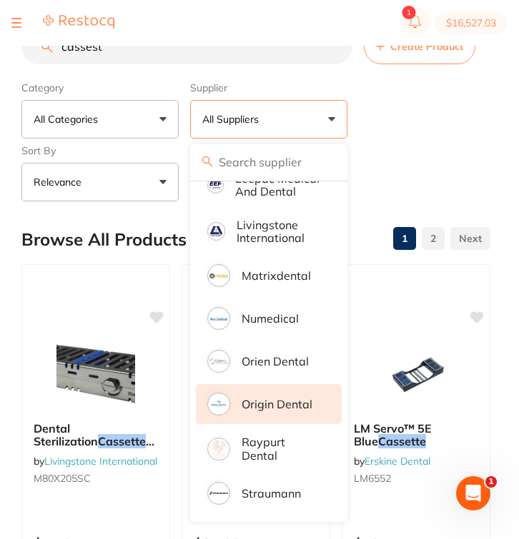
scroll to position [509, 0]
click at [278, 401] on p "Origin Dental" at bounding box center [276, 404] width 71 height 13
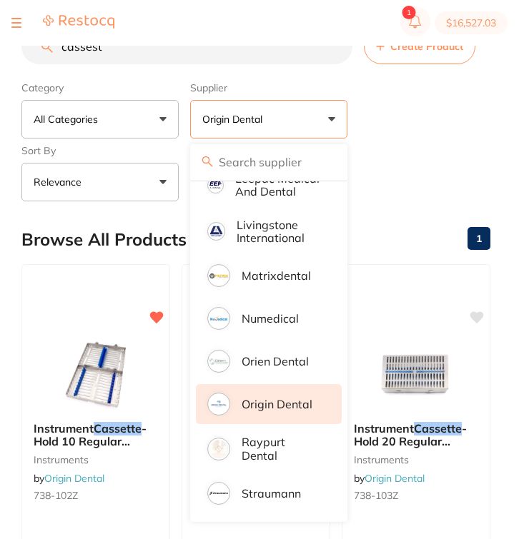
click at [481, 109] on div "Category All Categories All Categories instruments Clear Category false All Cat…" at bounding box center [255, 139] width 469 height 126
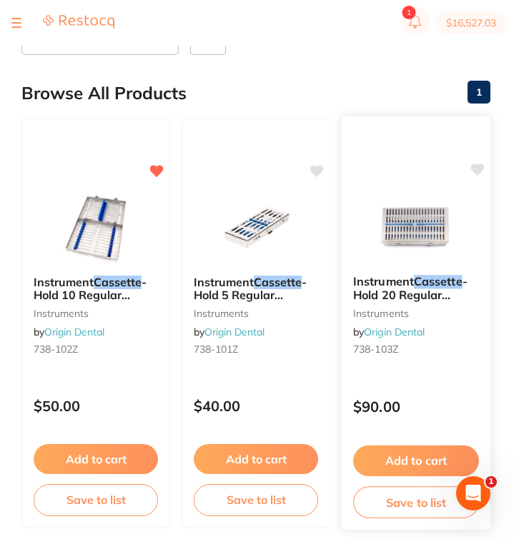
scroll to position [0, 0]
click at [436, 396] on div "$90.00" at bounding box center [415, 403] width 149 height 39
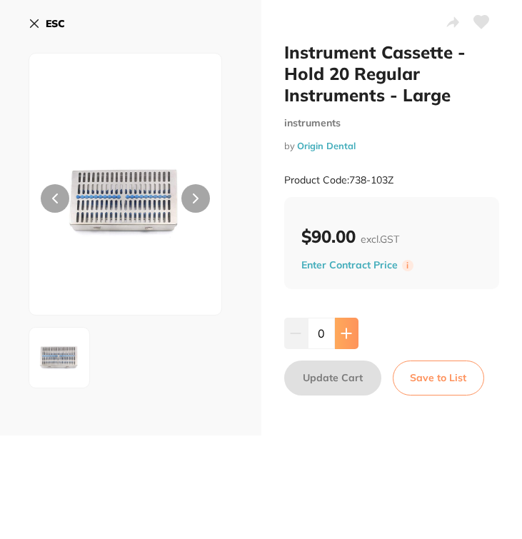
click at [346, 331] on icon at bounding box center [346, 333] width 11 height 11
type input "1"
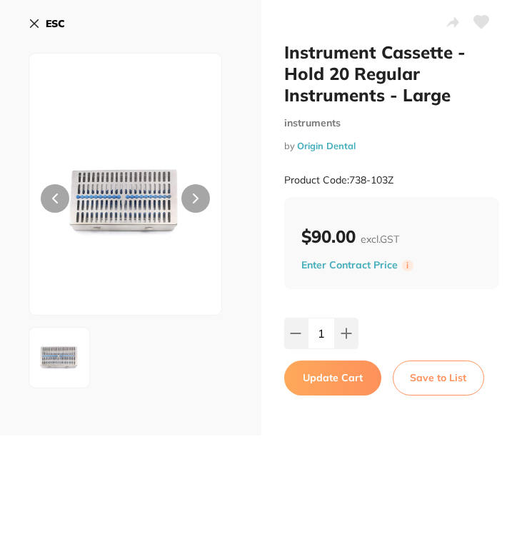
click at [346, 383] on button "Update Cart" at bounding box center [332, 378] width 97 height 34
checkbox input "false"
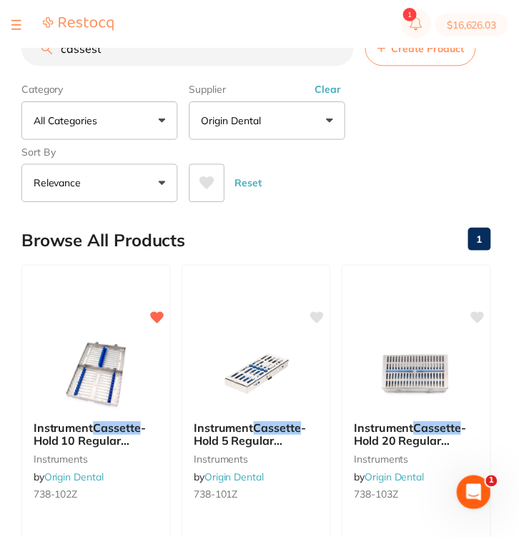
scroll to position [146, 0]
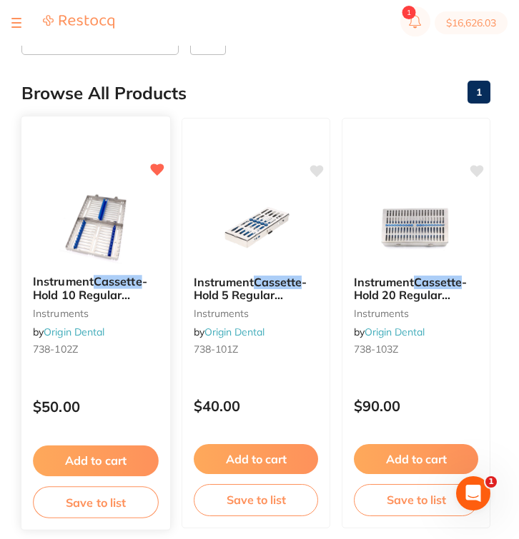
click at [134, 346] on small "738-102Z" at bounding box center [96, 349] width 126 height 11
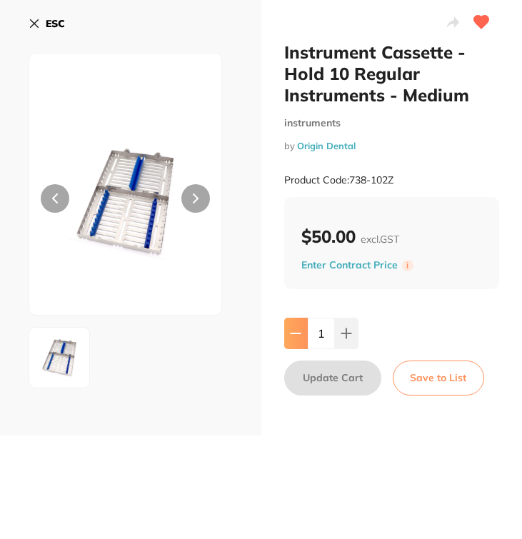
click at [297, 336] on icon at bounding box center [295, 333] width 11 height 11
type input "0"
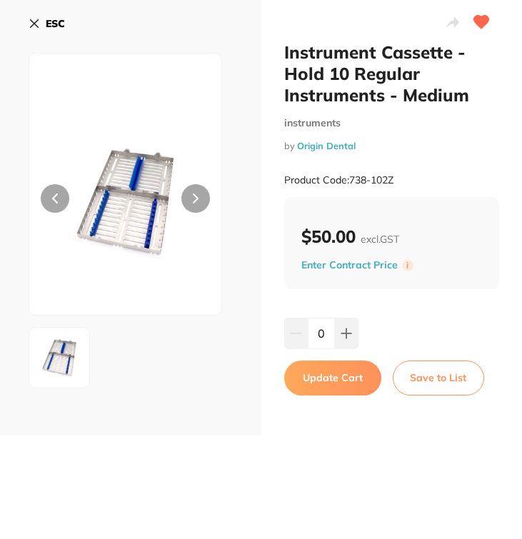
click at [333, 376] on button "Update Cart" at bounding box center [332, 378] width 97 height 34
checkbox input "true"
type input "0"
click at [334, 377] on button "Update Cart" at bounding box center [332, 378] width 97 height 34
click at [31, 20] on icon at bounding box center [35, 24] width 8 height 8
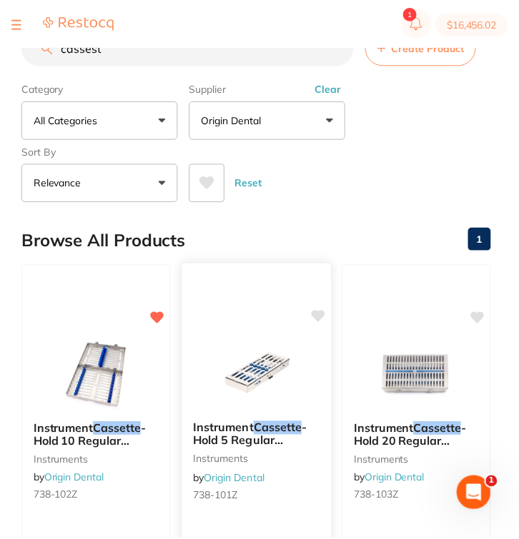
scroll to position [146, 0]
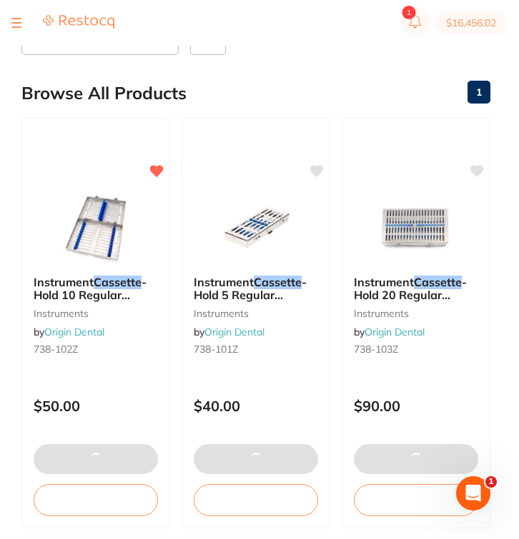
click at [11, 16] on section "$16,456.02" at bounding box center [259, 23] width 519 height 46
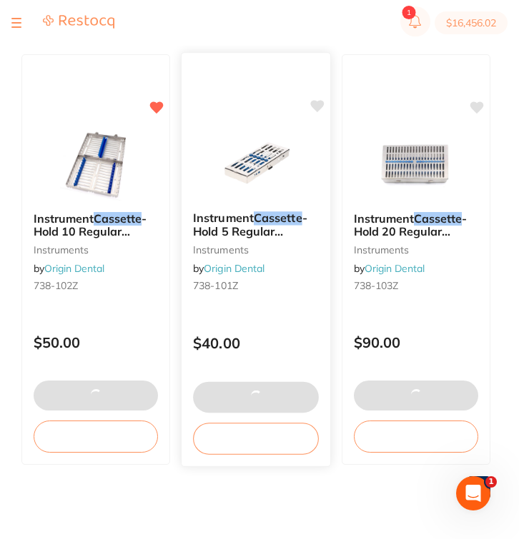
scroll to position [212, 0]
checkbox input "true"
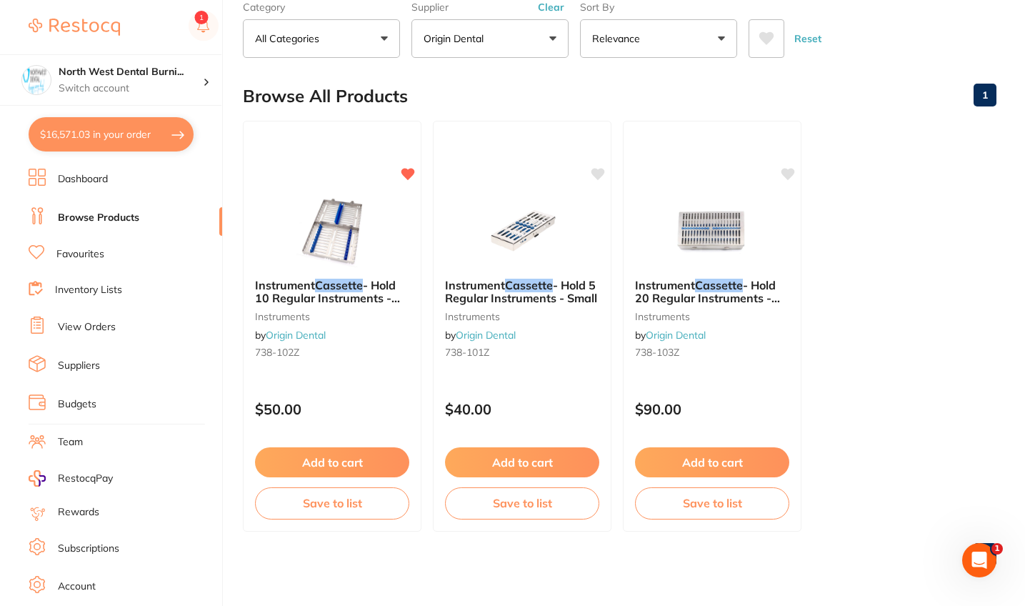
scroll to position [463, 0]
click at [112, 141] on button "$16,571.03 in your order" at bounding box center [111, 134] width 165 height 34
checkbox input "true"
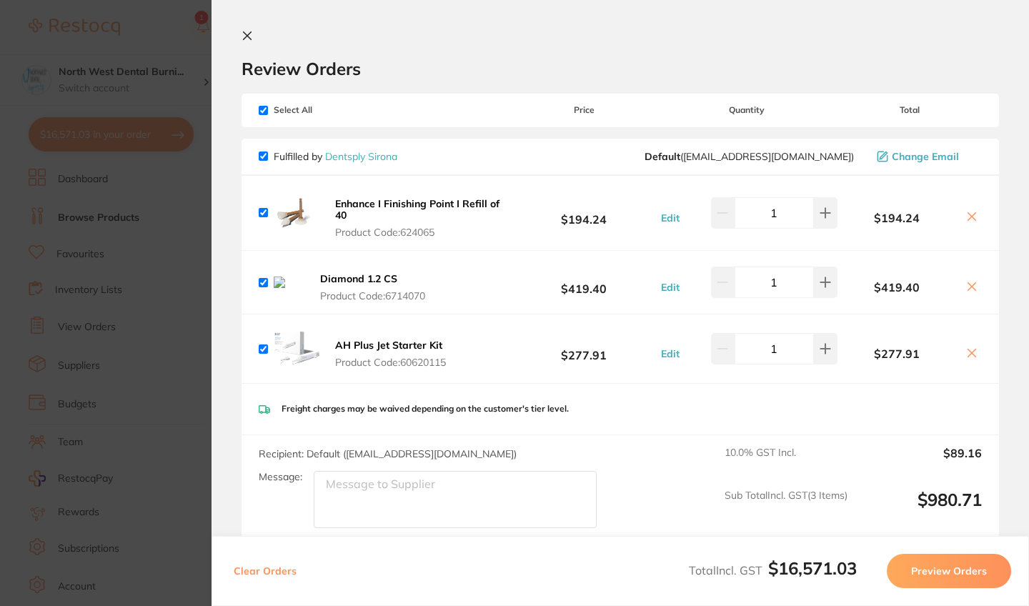
scroll to position [0, 0]
click at [124, 271] on section "Update RRP Set your pre negotiated price for this item. Item Agreed RRP (excl. …" at bounding box center [514, 303] width 1029 height 606
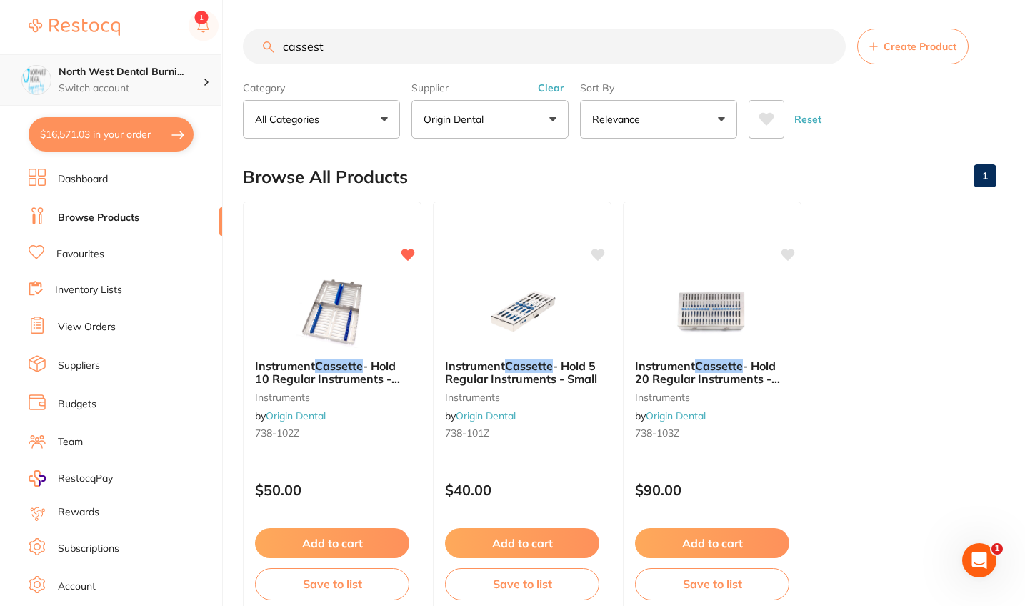
click at [157, 83] on p "Switch account" at bounding box center [131, 88] width 144 height 14
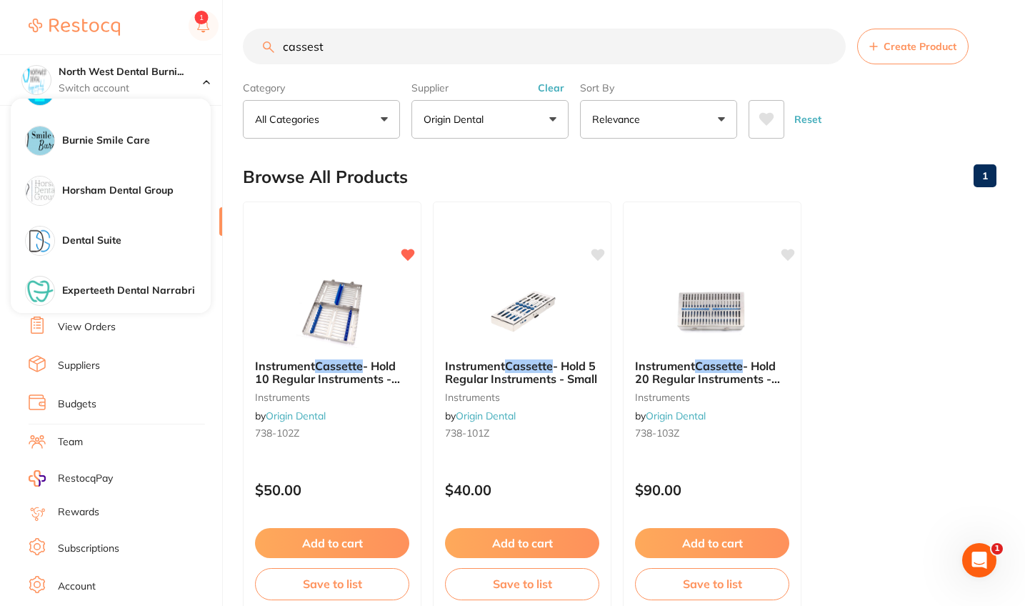
scroll to position [1032, 0]
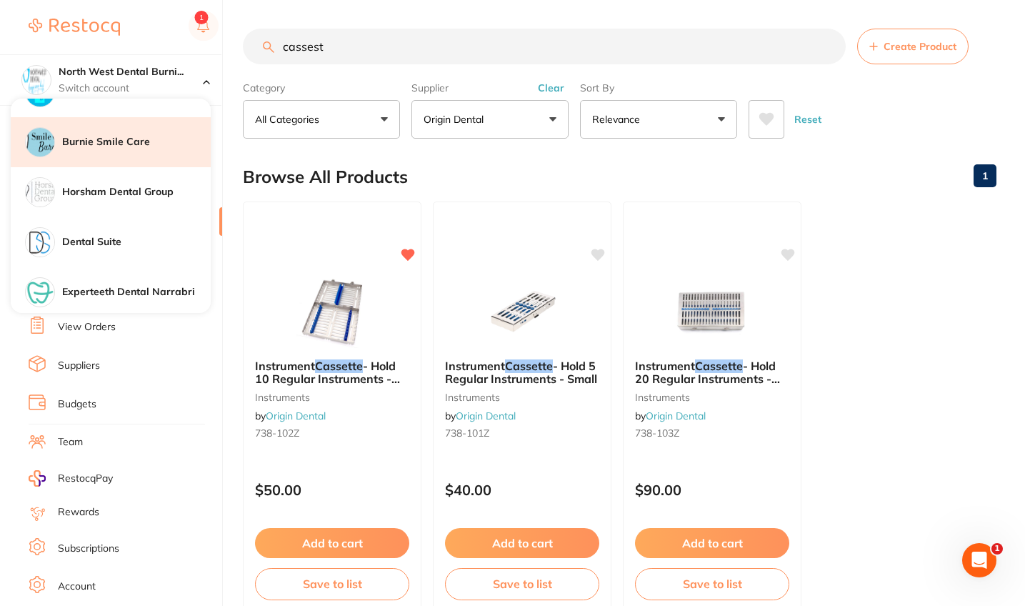
click at [136, 150] on div "Burnie Smile Care" at bounding box center [111, 142] width 200 height 50
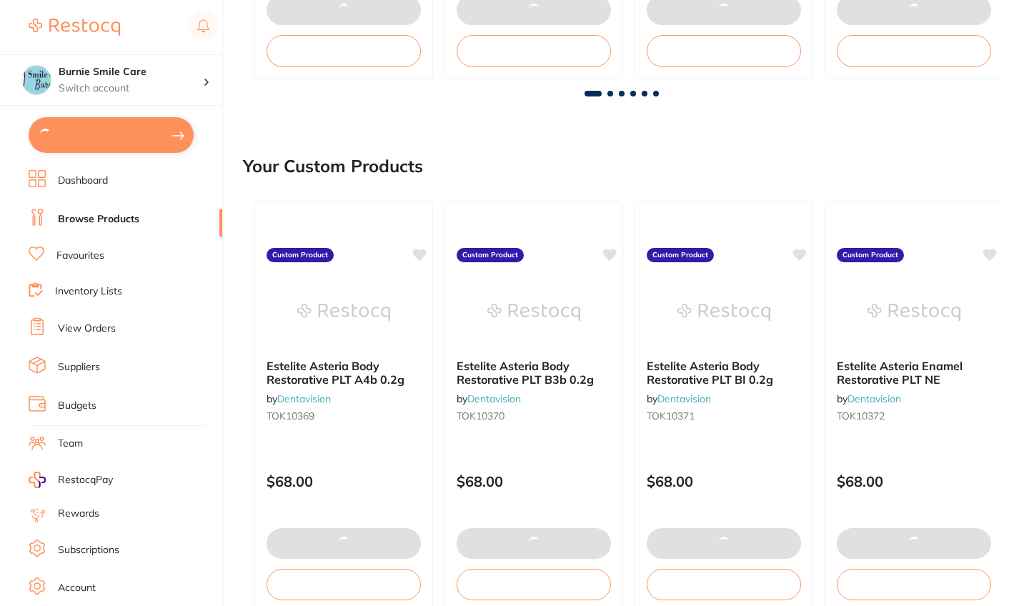
scroll to position [498, 0]
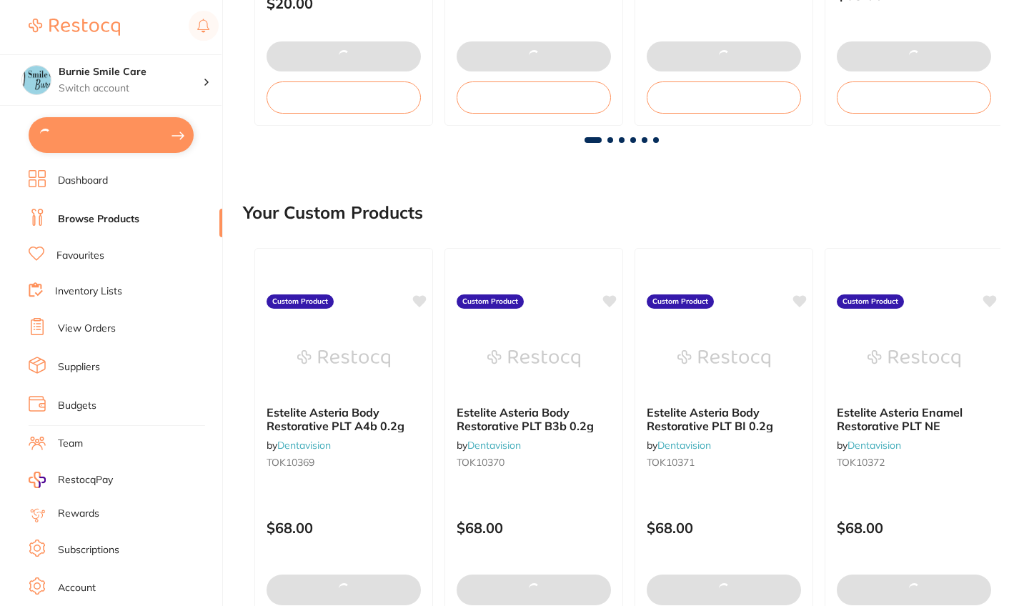
type input "1"
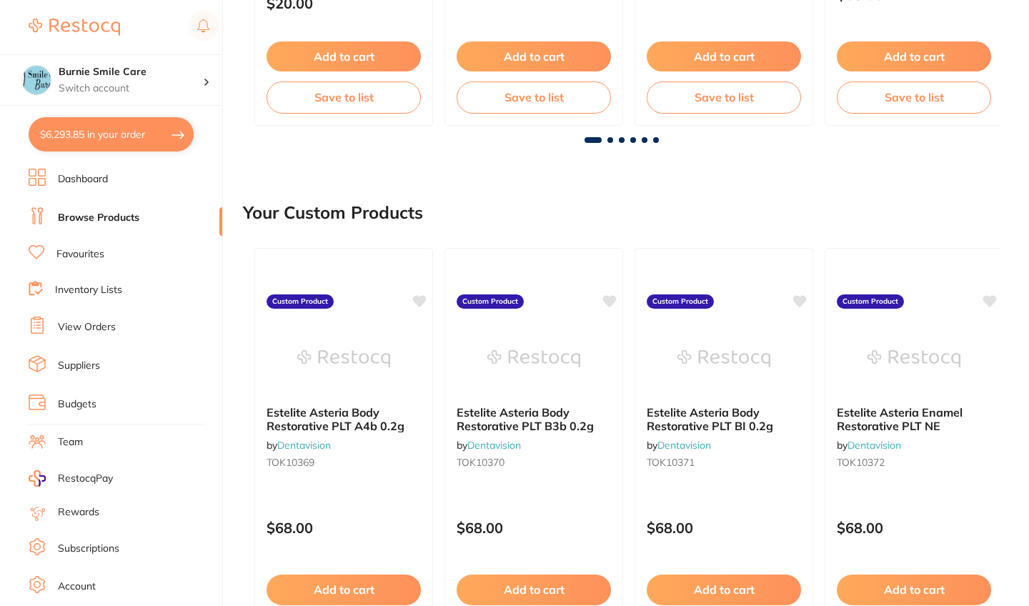
scroll to position [491, 0]
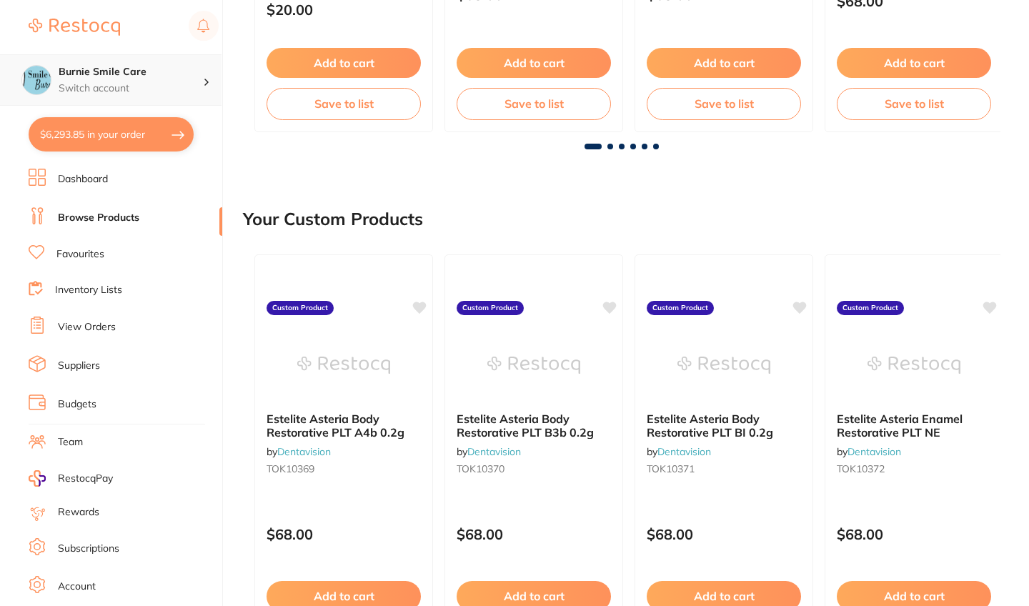
click at [114, 93] on p "Switch account" at bounding box center [131, 88] width 144 height 14
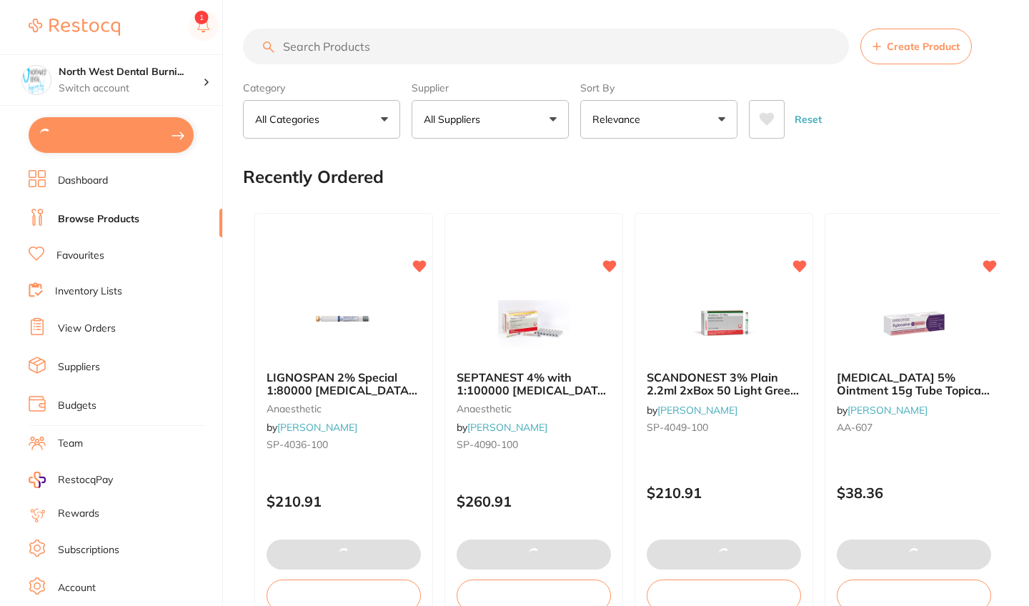
click at [342, 52] on input "search" at bounding box center [546, 47] width 606 height 36
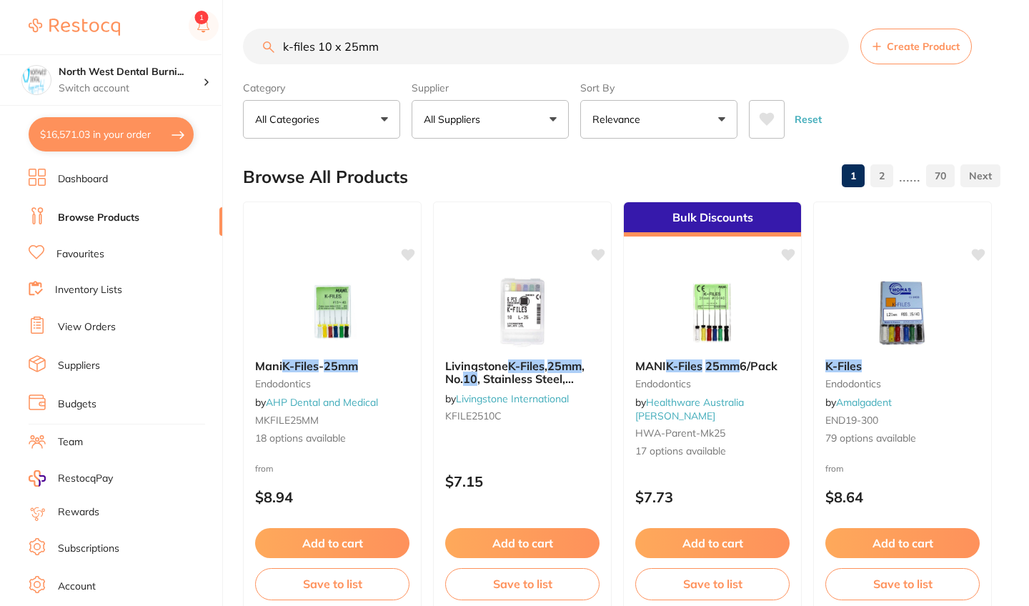
type input "k-files 10 x 25mm"
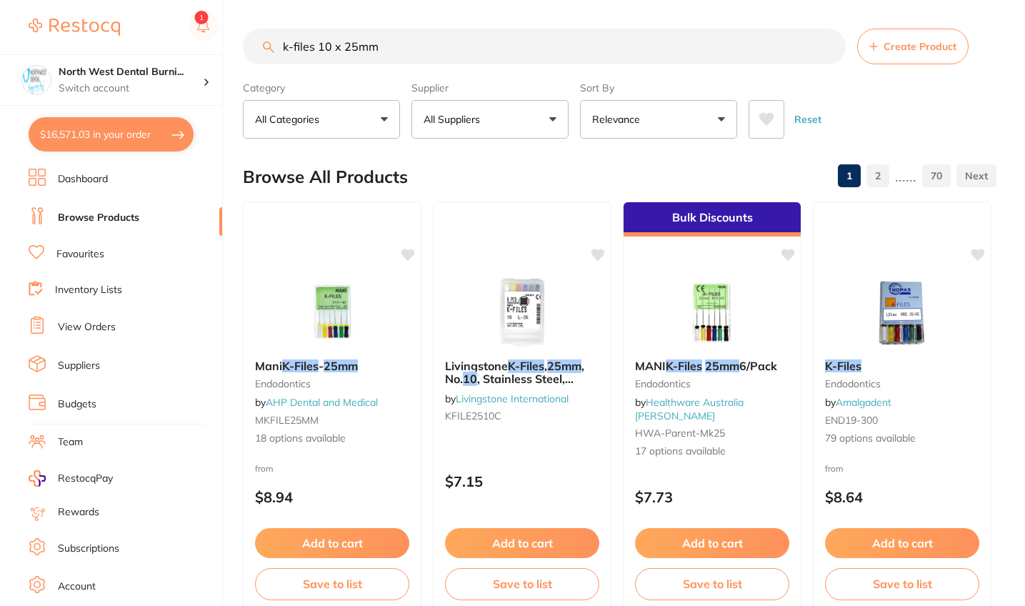
click at [516, 136] on button "All Suppliers" at bounding box center [489, 119] width 157 height 39
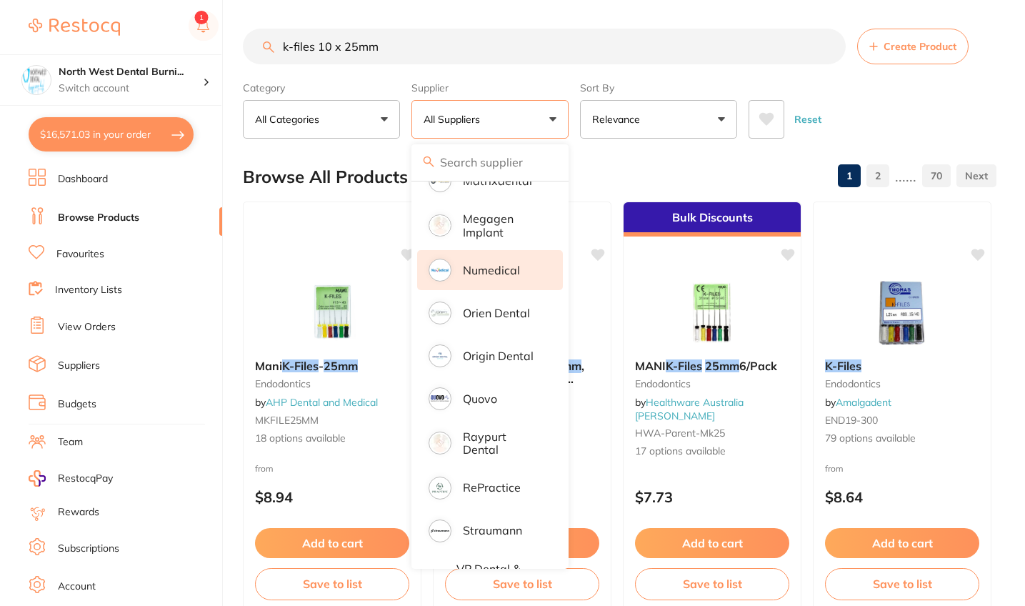
scroll to position [1052, 0]
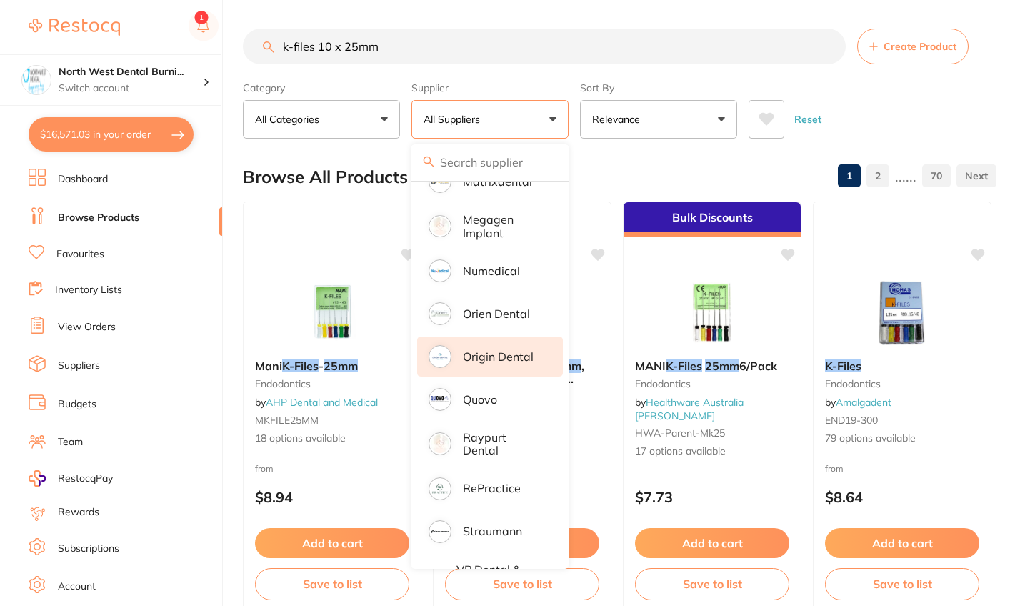
click at [529, 363] on p "Origin Dental" at bounding box center [498, 356] width 71 height 13
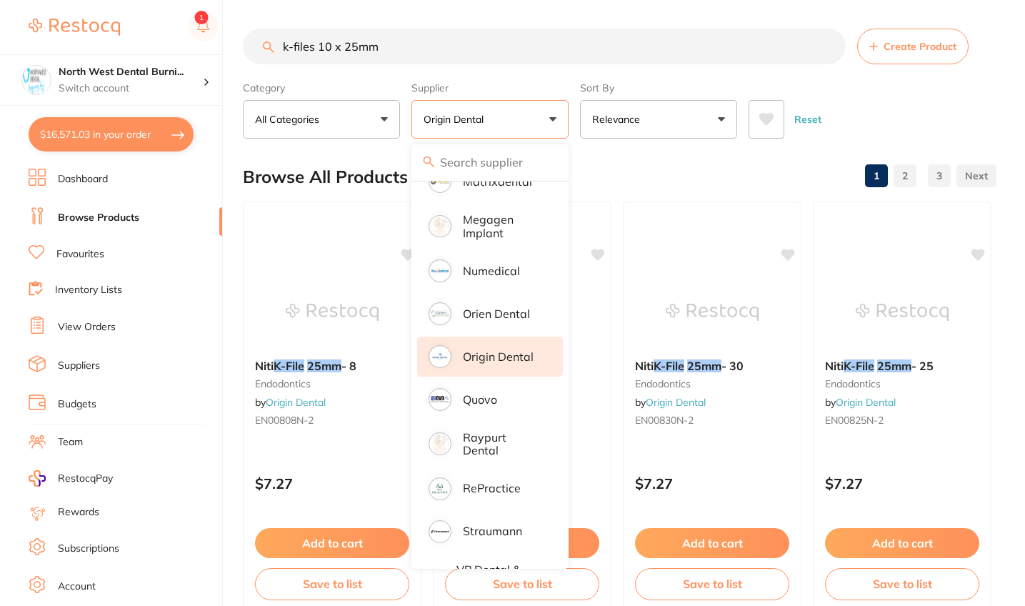
click at [940, 112] on div "Reset" at bounding box center [867, 114] width 236 height 50
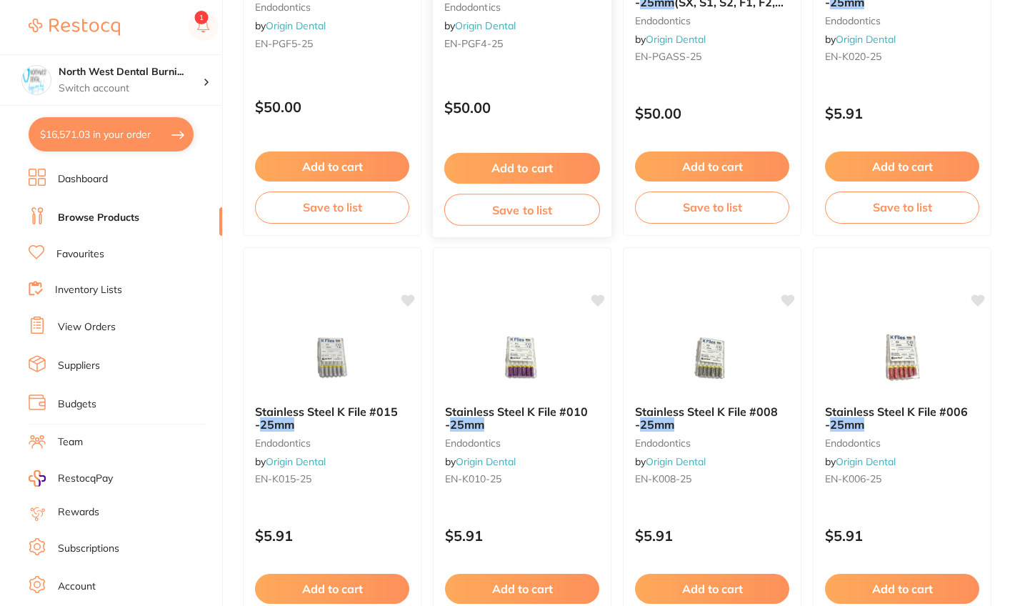
scroll to position [2646, 0]
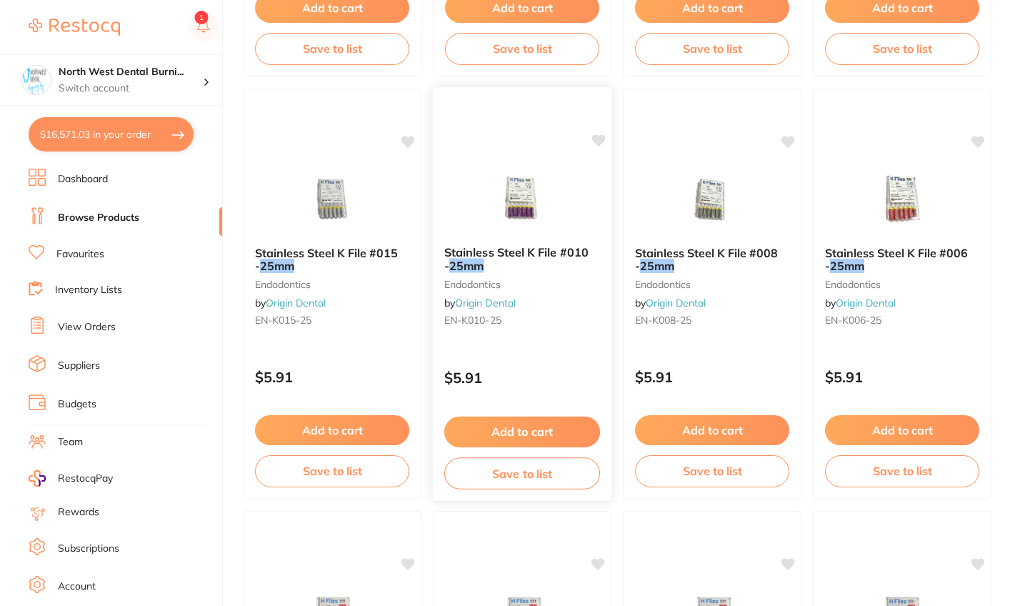
click at [577, 312] on div "Stainless Steel K File #010 - 25mm endodontics by Origin Dental EN-K010-25" at bounding box center [522, 288] width 179 height 109
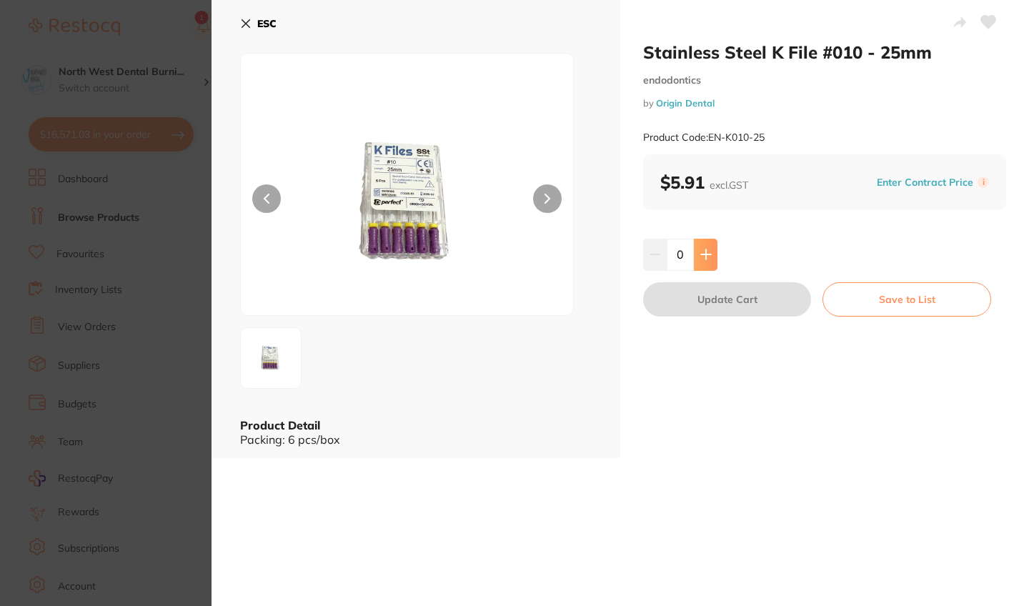
click at [701, 254] on icon at bounding box center [705, 254] width 9 height 9
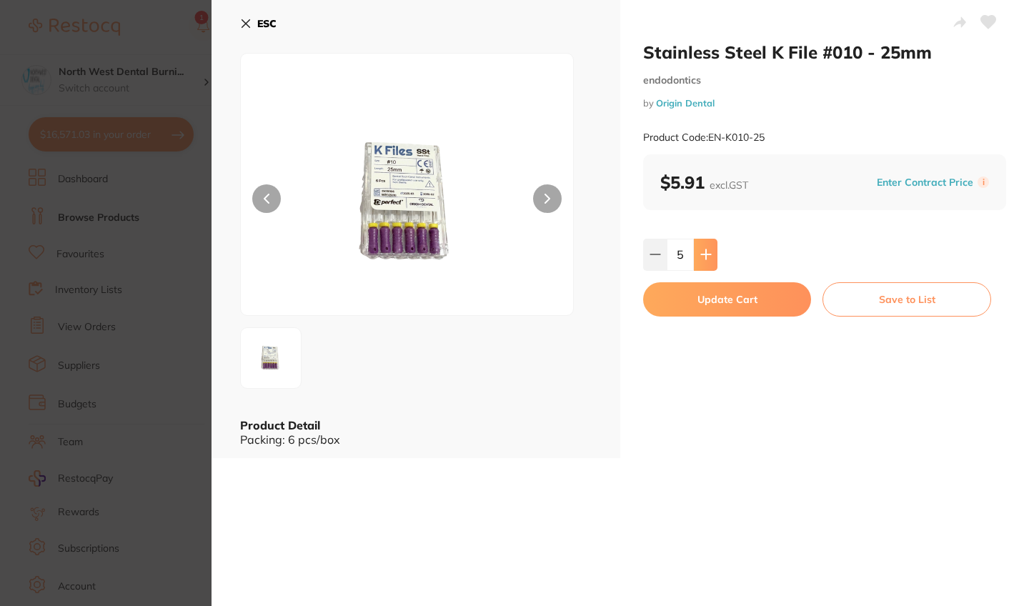
click at [701, 254] on icon at bounding box center [705, 254] width 9 height 9
click at [705, 255] on icon at bounding box center [705, 254] width 11 height 11
type input "8"
click at [719, 304] on button "Update Cart" at bounding box center [727, 299] width 168 height 34
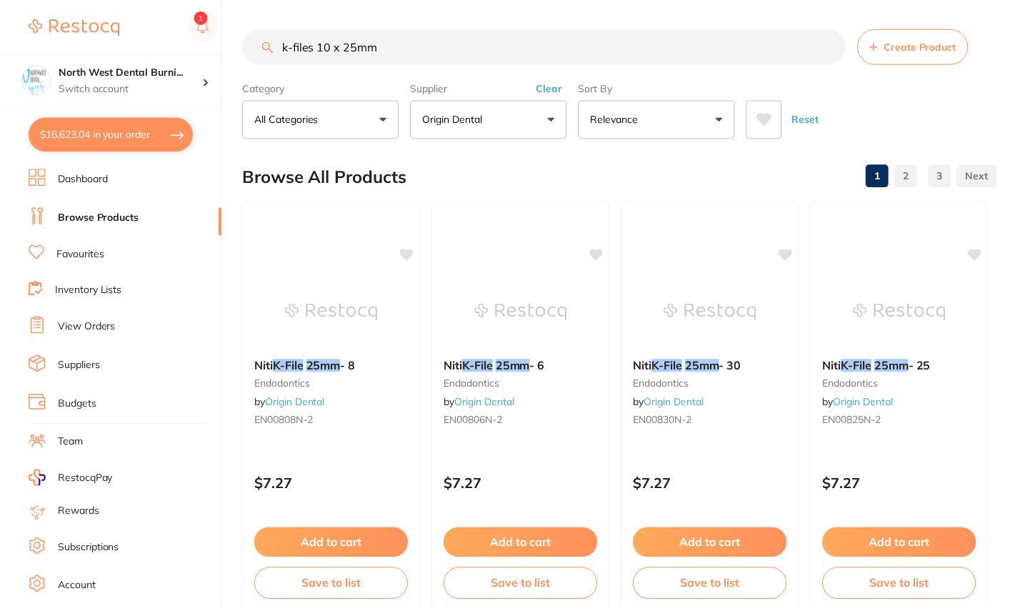
scroll to position [2646, 0]
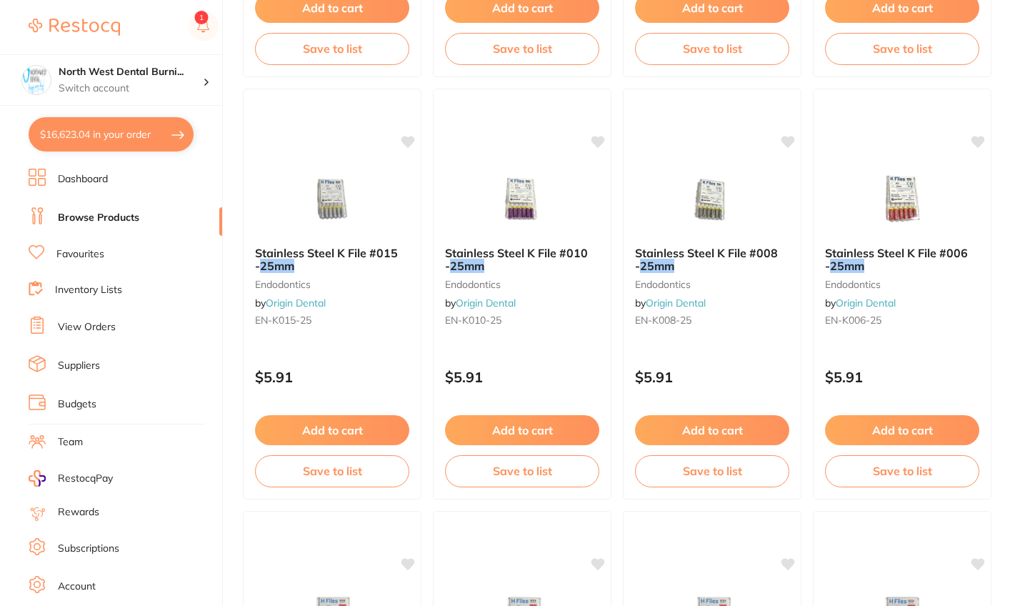
click at [148, 126] on button "$16,623.04 in your order" at bounding box center [111, 134] width 165 height 34
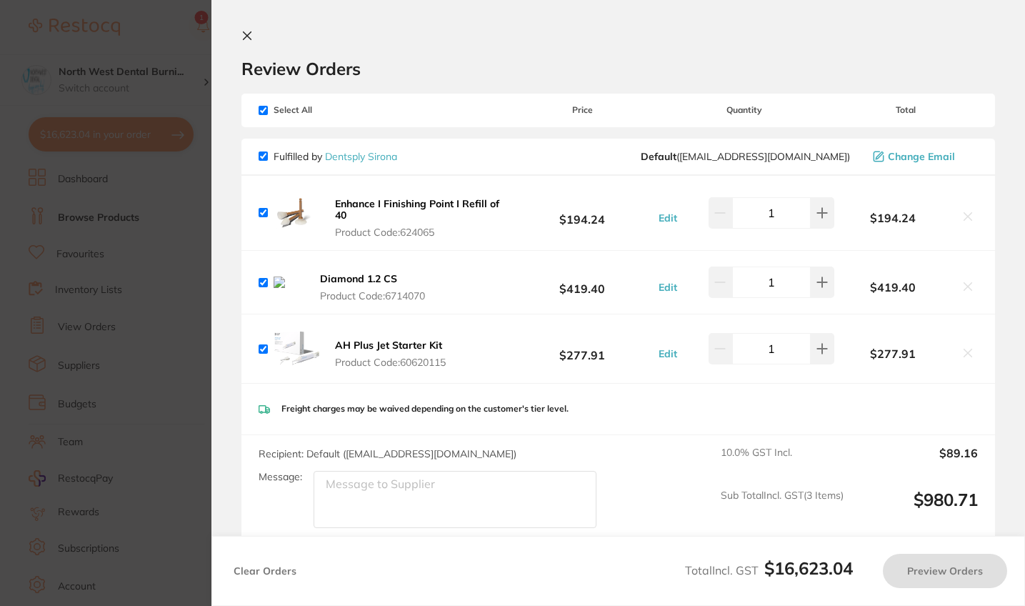
checkbox input "true"
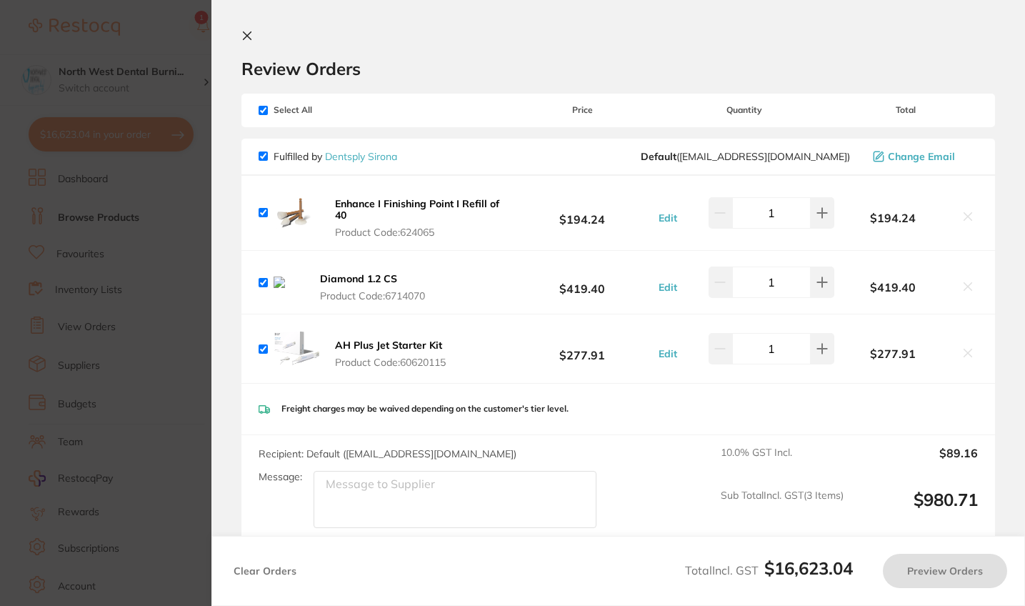
checkbox input "true"
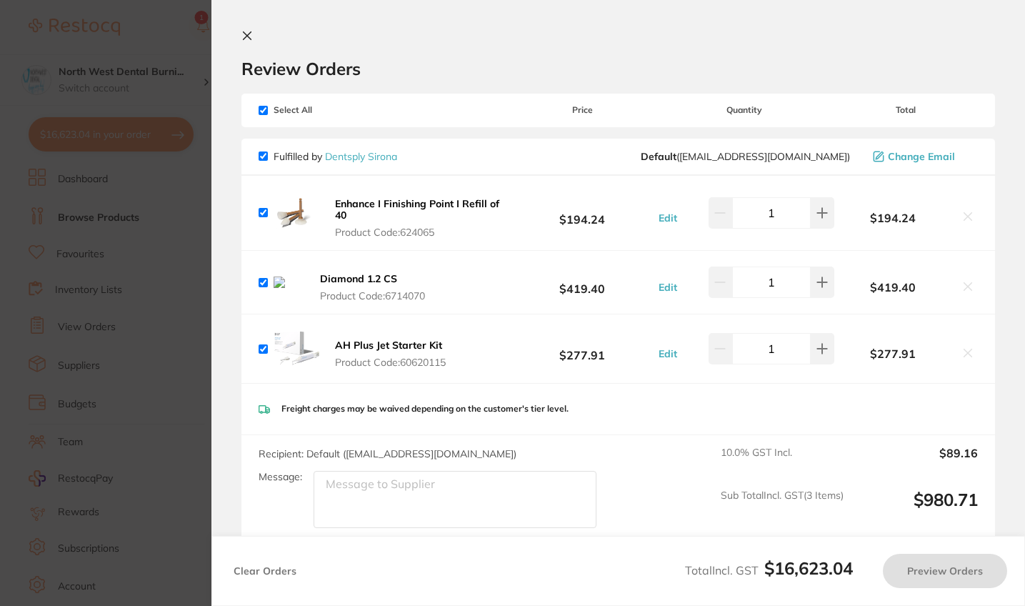
checkbox input "true"
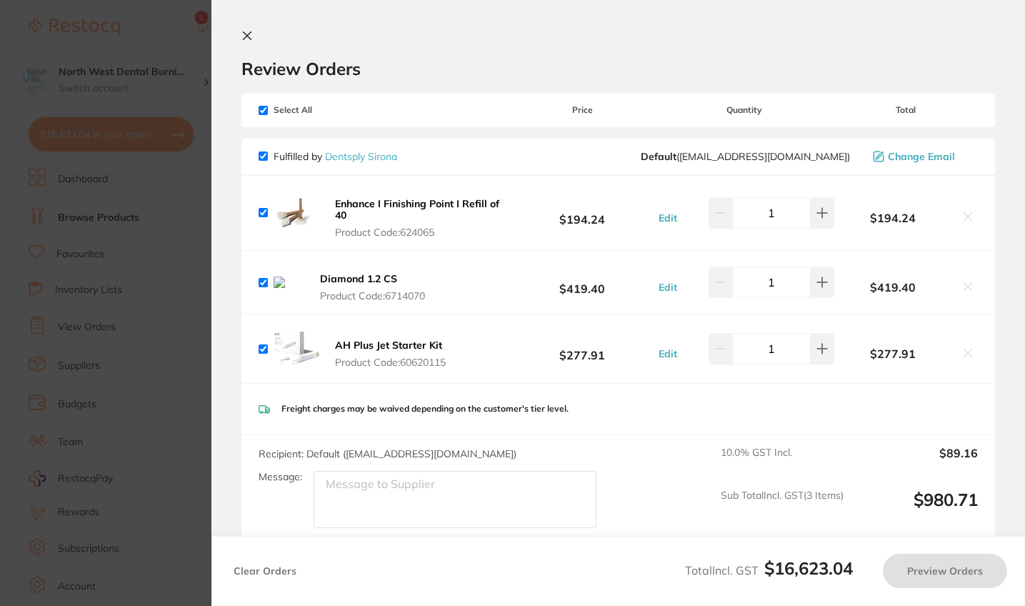
checkbox input "true"
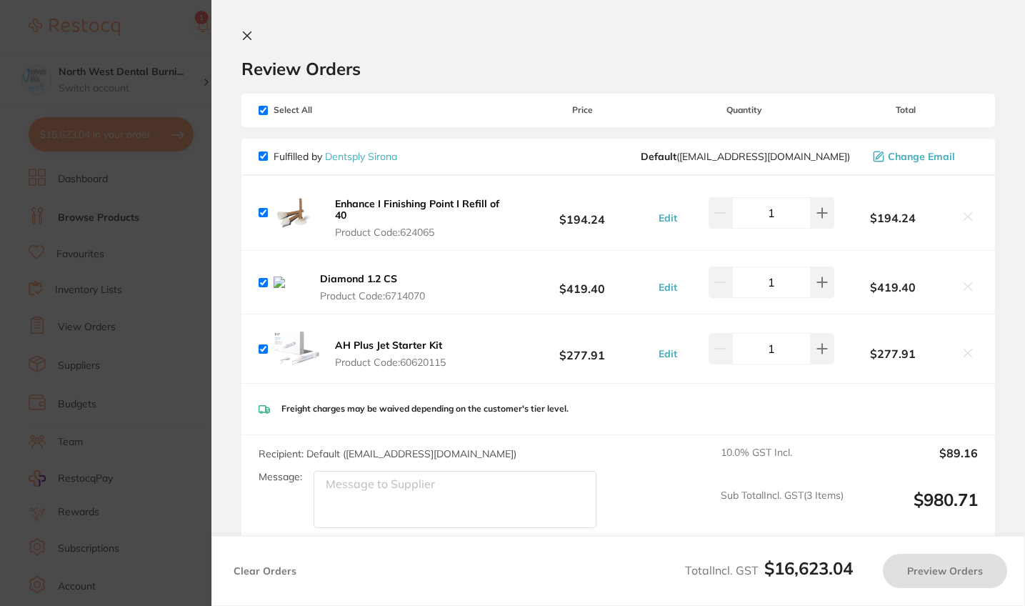
checkbox input "true"
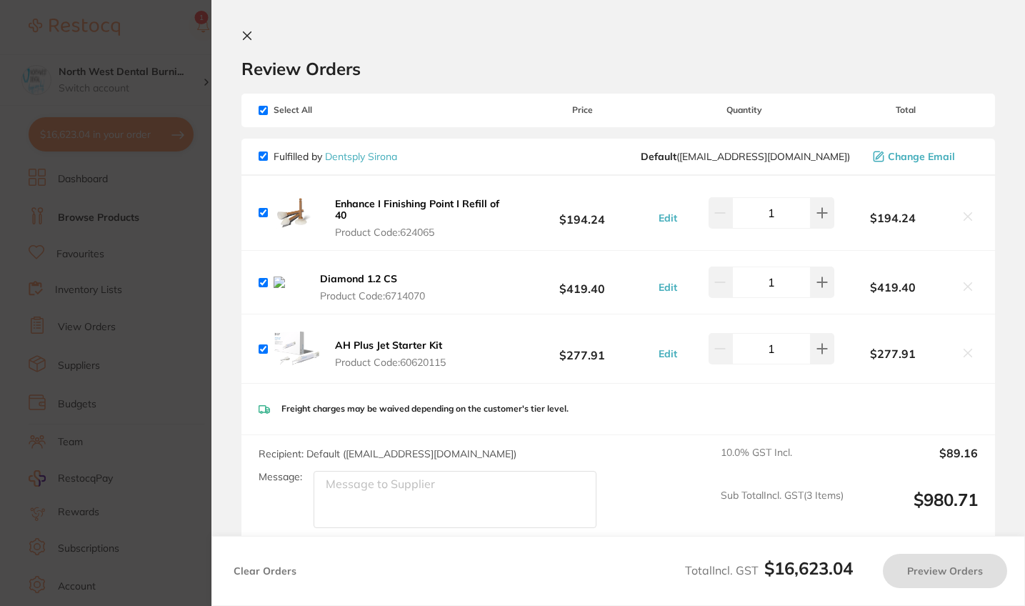
checkbox input "true"
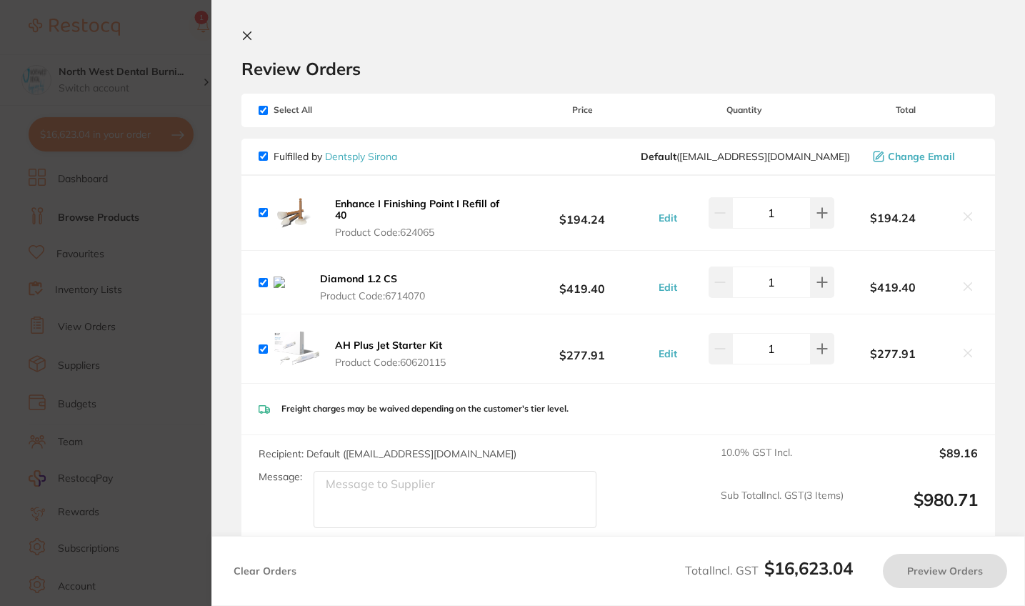
checkbox input "true"
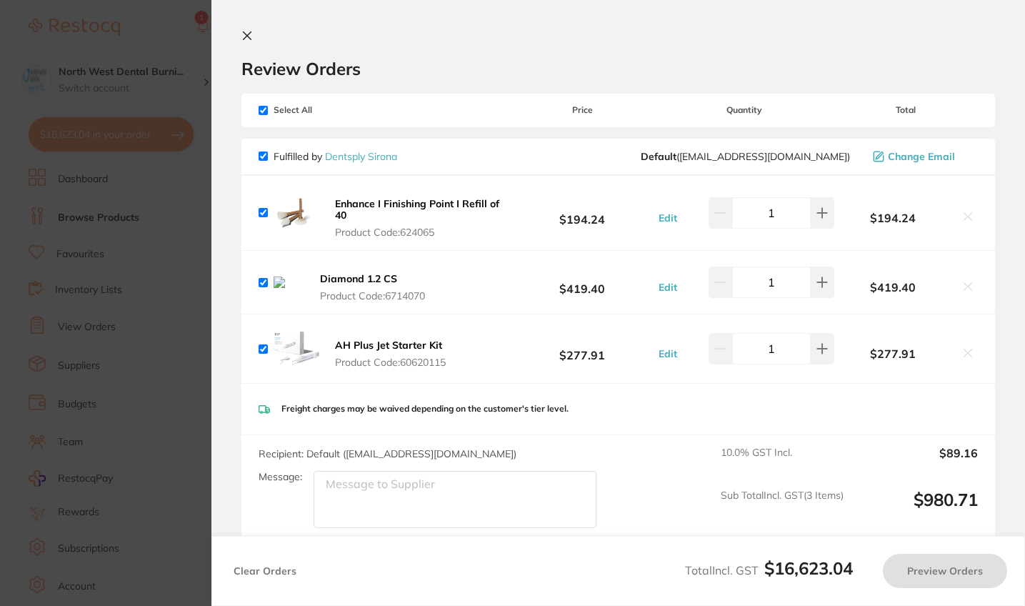
checkbox input "true"
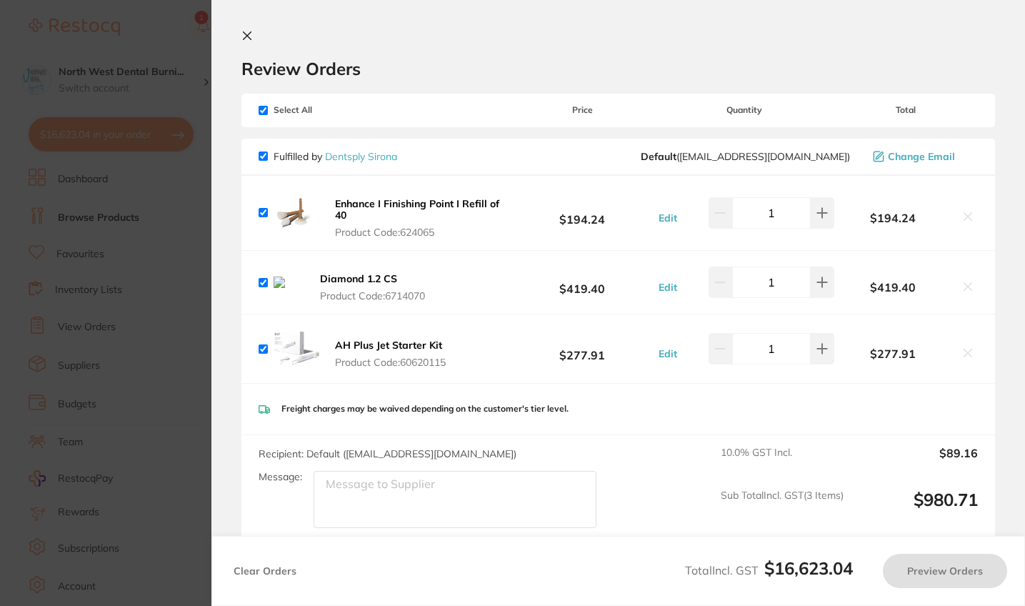
checkbox input "true"
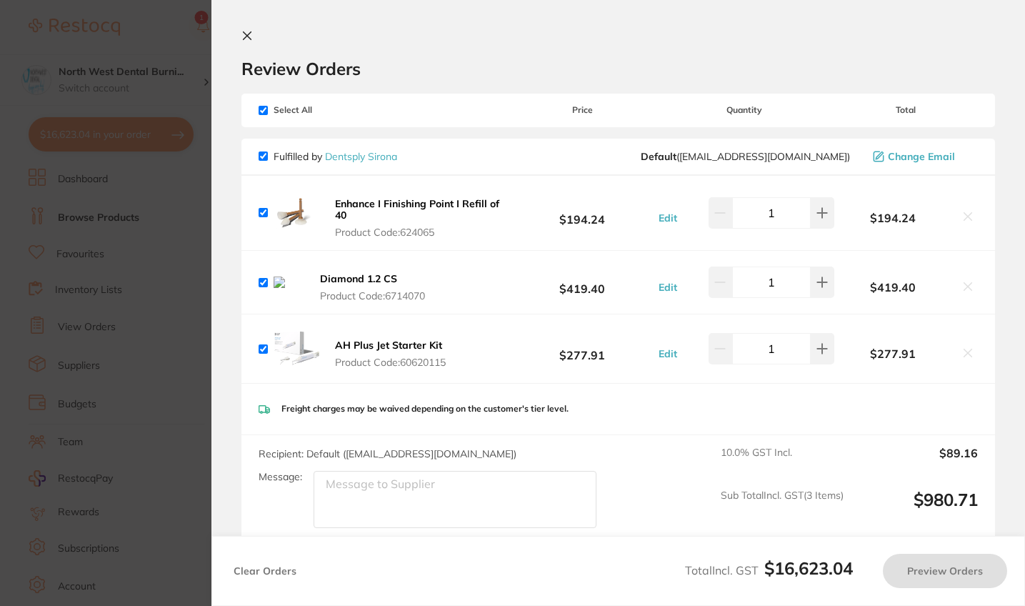
checkbox input "true"
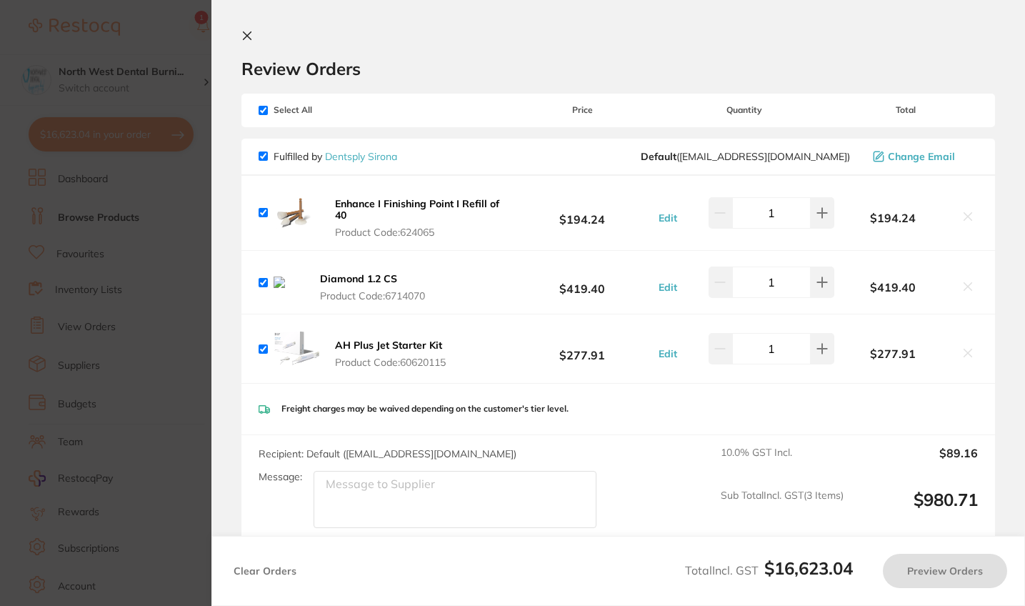
checkbox input "true"
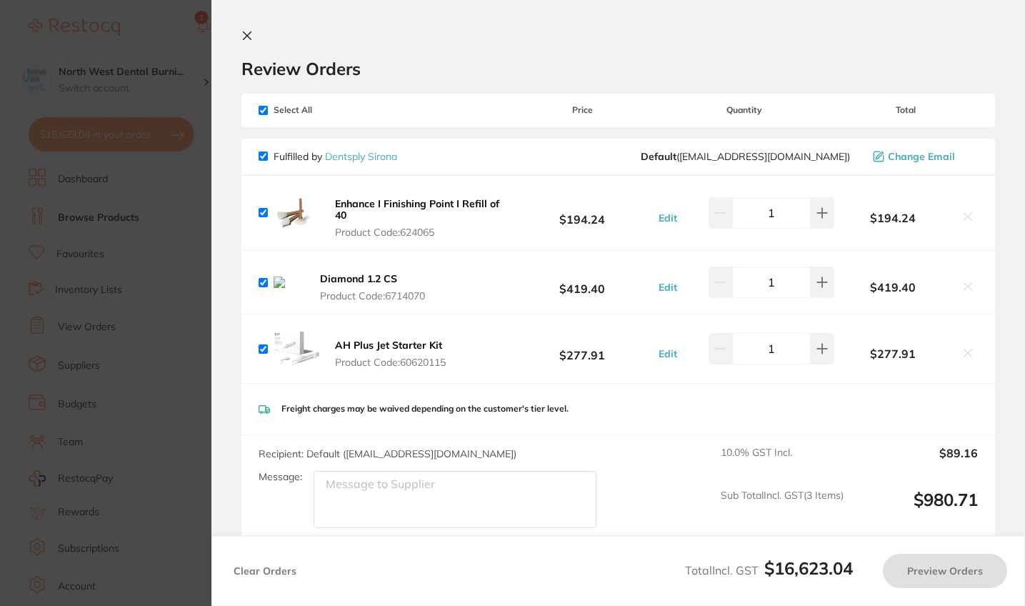
checkbox input "true"
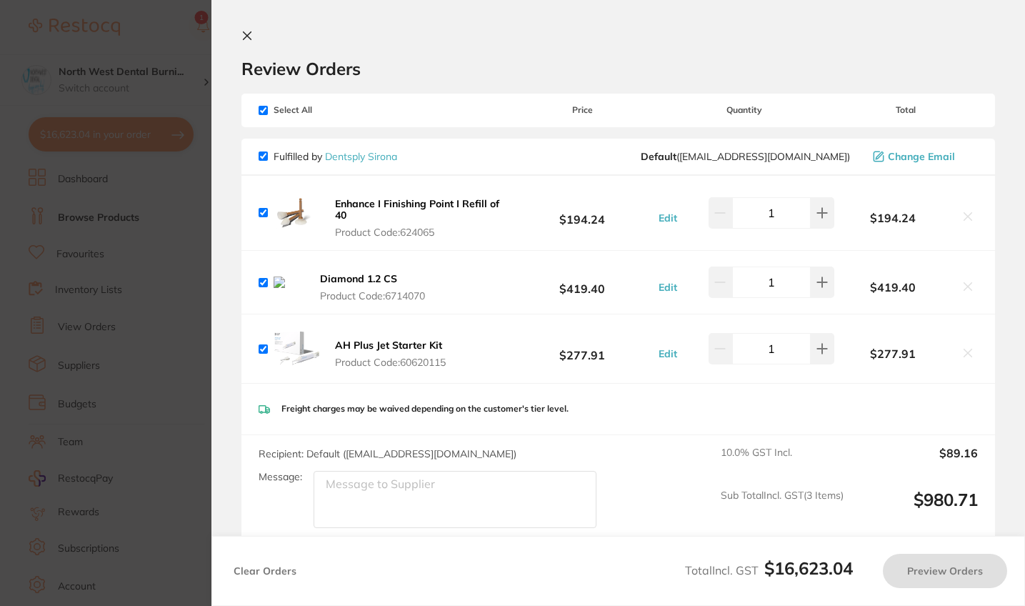
checkbox input "true"
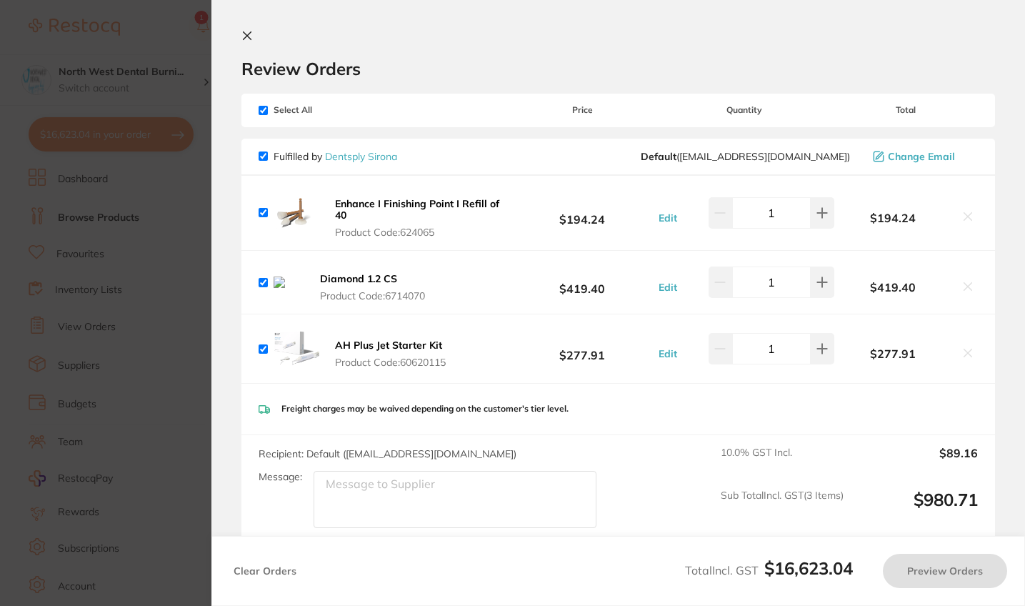
checkbox input "true"
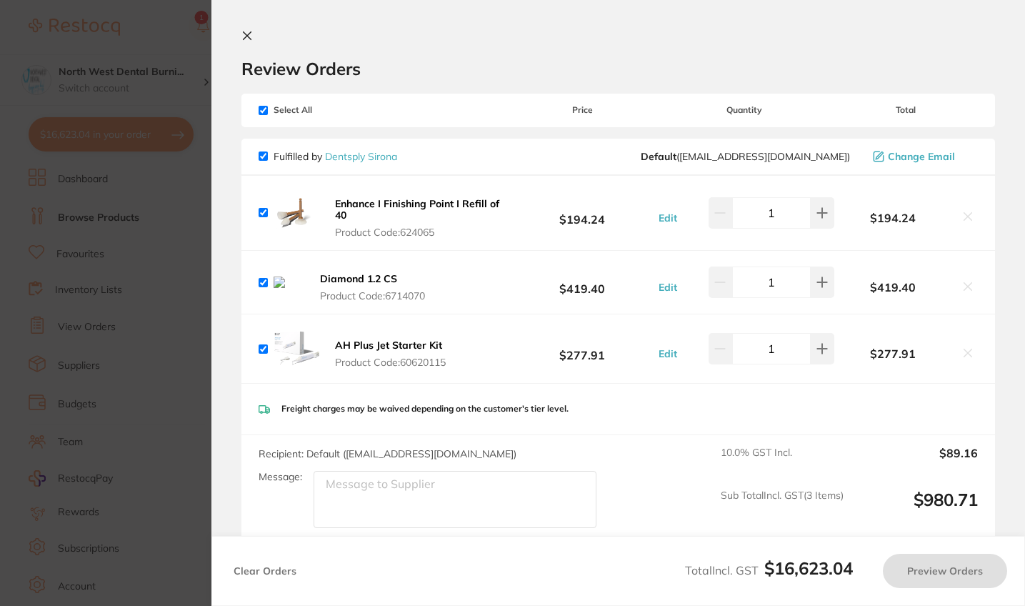
checkbox input "true"
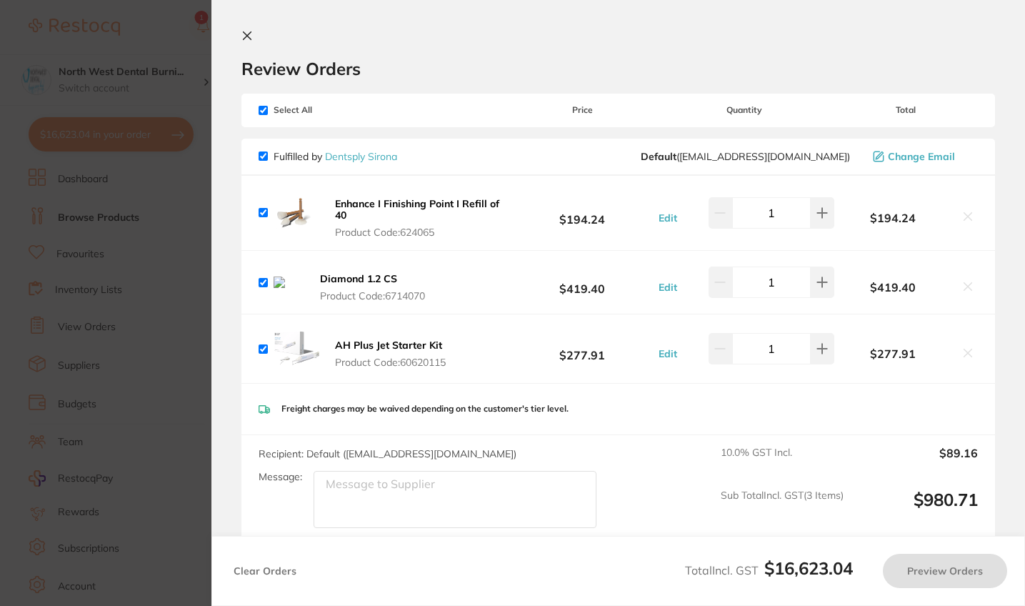
checkbox input "true"
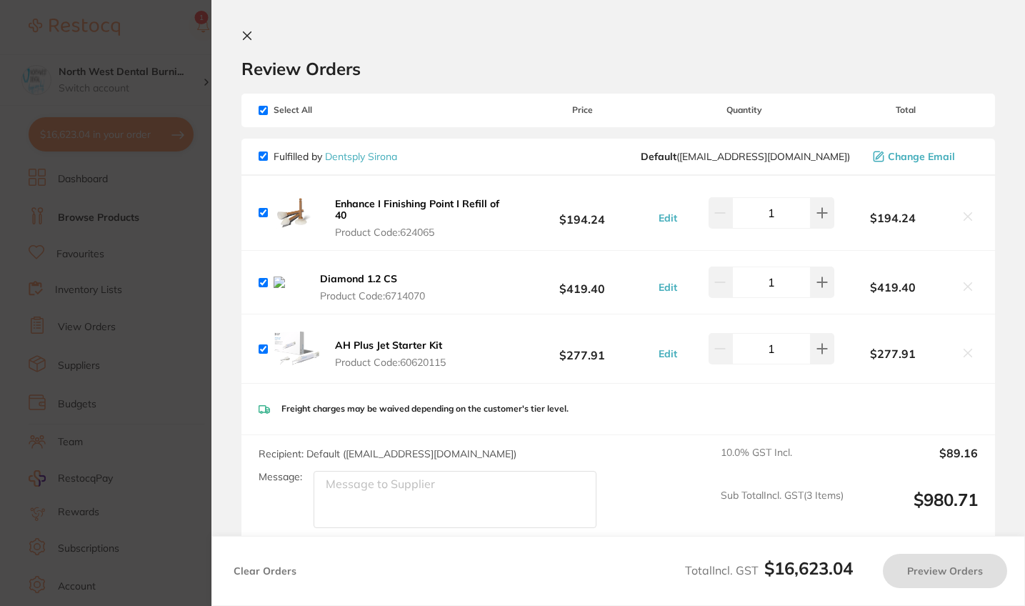
checkbox input "true"
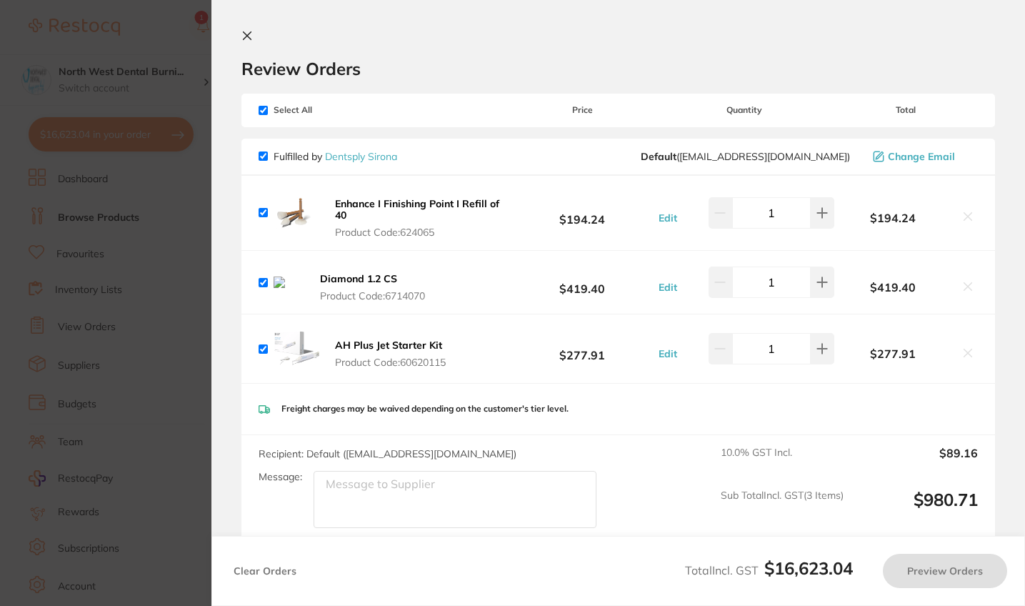
checkbox input "true"
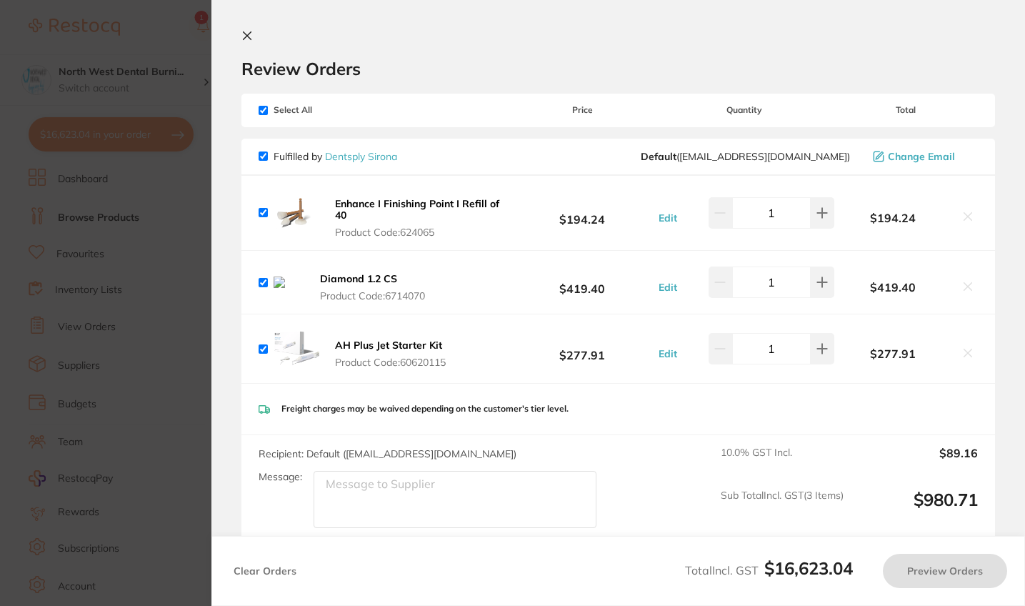
checkbox input "true"
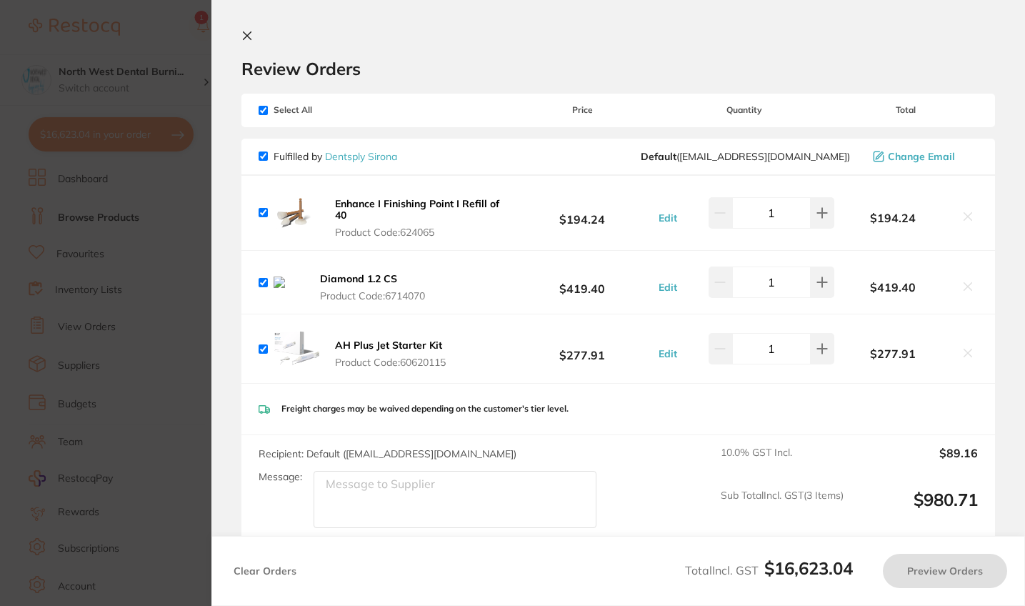
checkbox input "true"
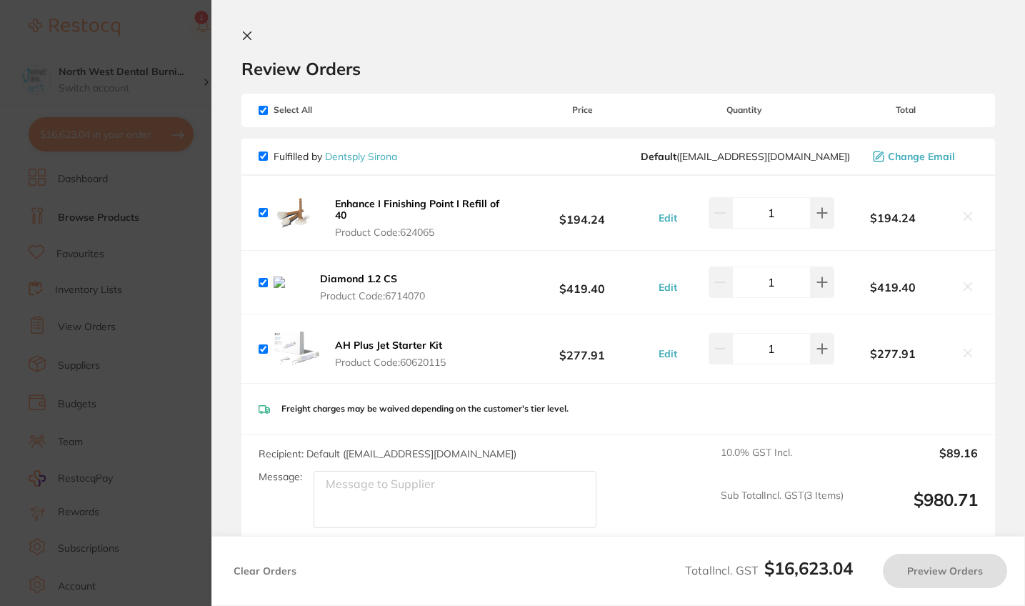
checkbox input "true"
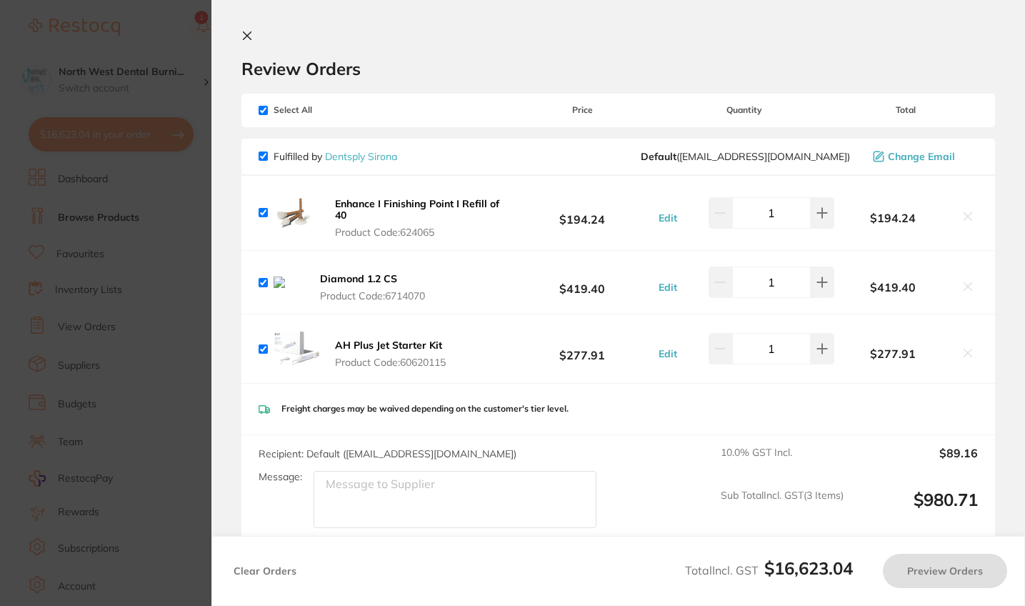
checkbox input "true"
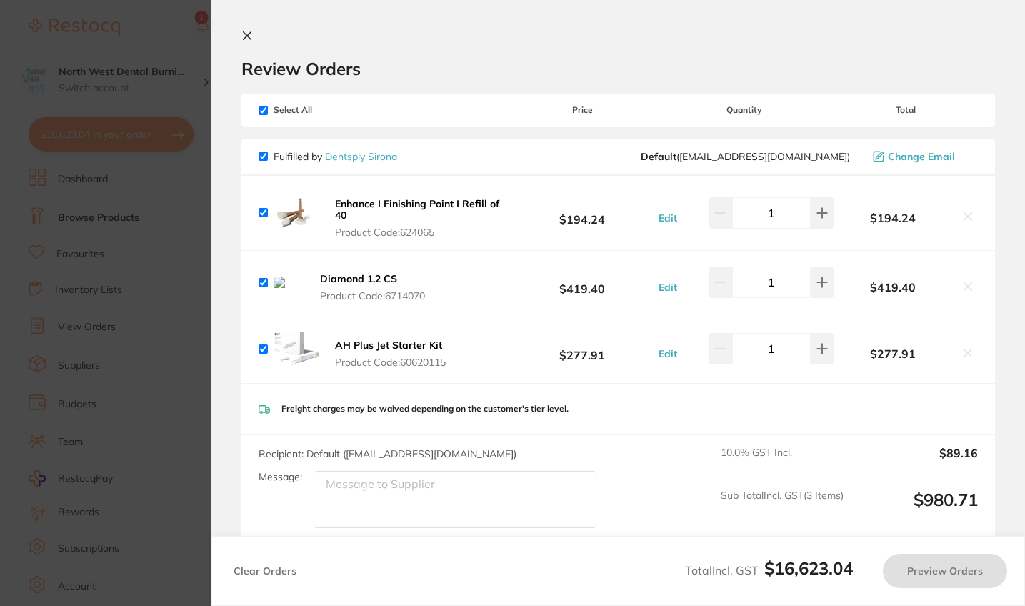
checkbox input "true"
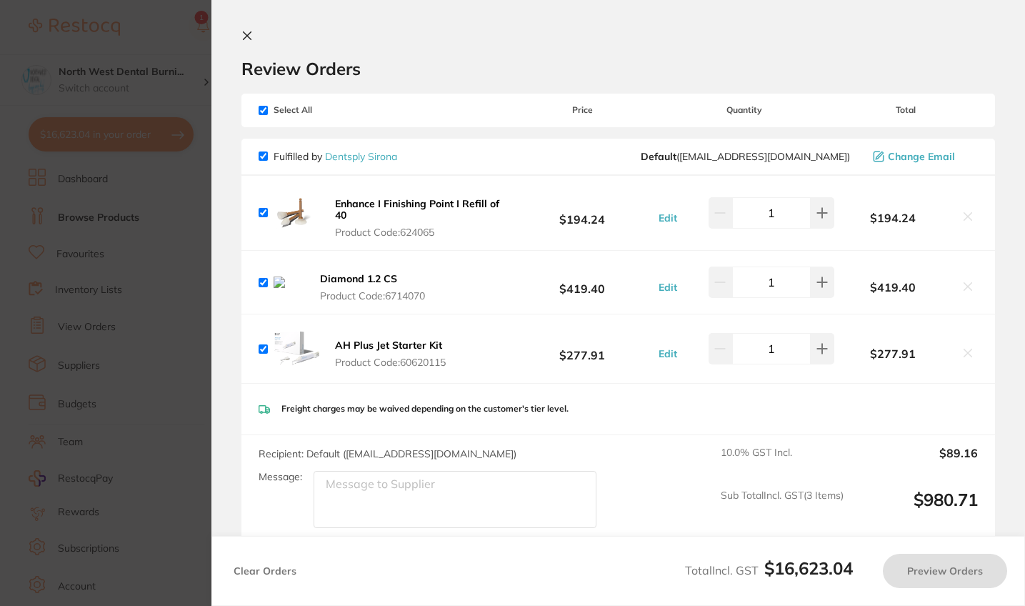
checkbox input "true"
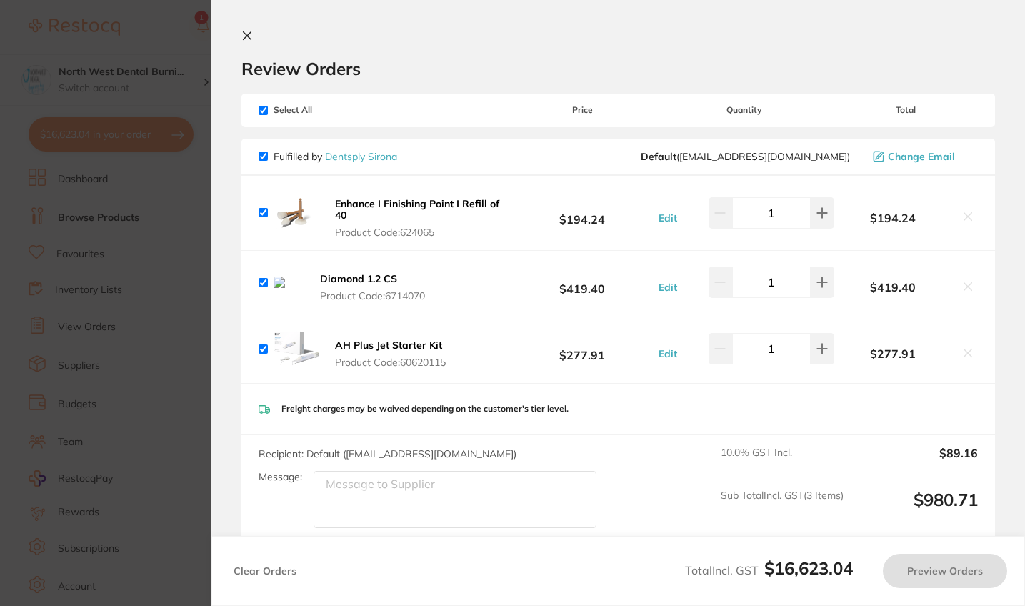
checkbox input "true"
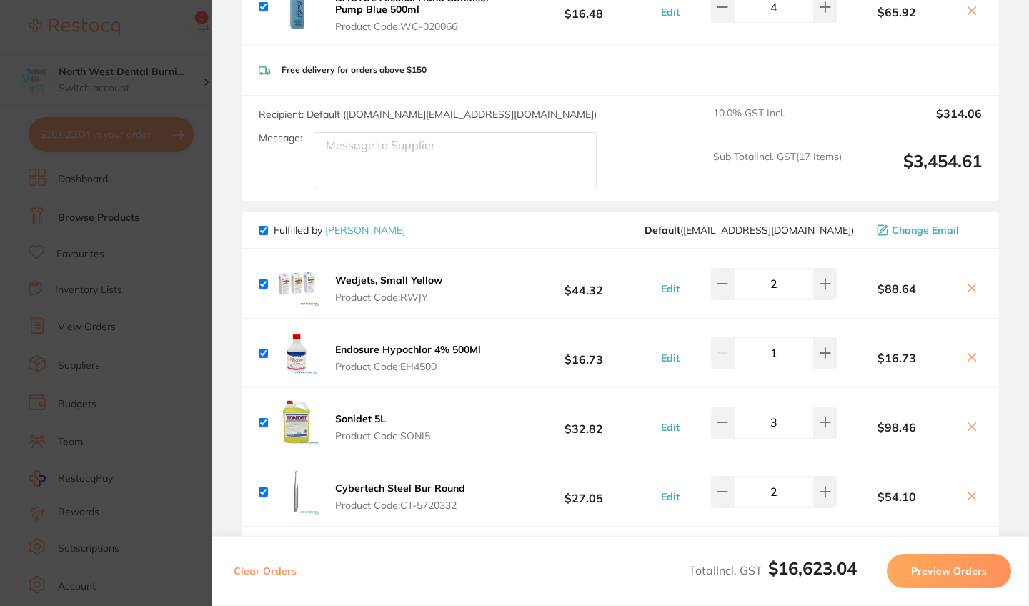
scroll to position [2789, 0]
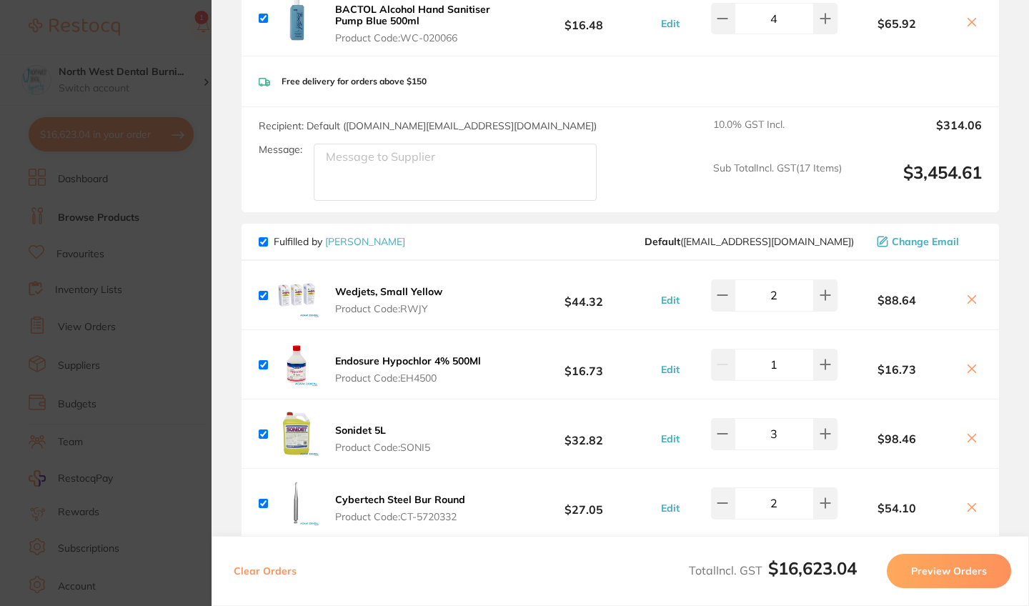
click at [152, 302] on section "Update RRP Set your pre negotiated price for this item. Item Agreed RRP (excl. …" at bounding box center [514, 303] width 1029 height 606
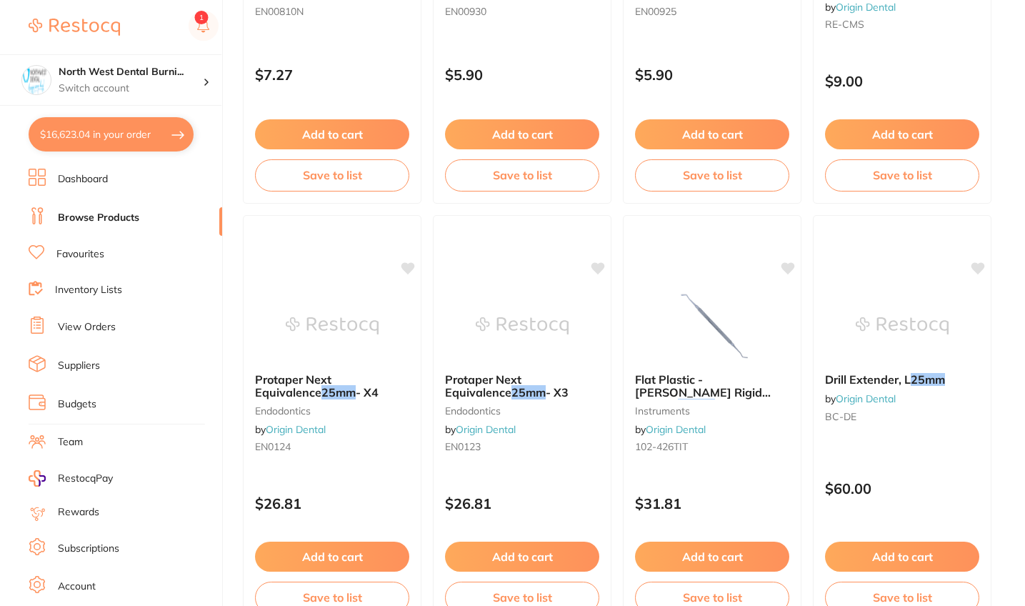
scroll to position [0, 0]
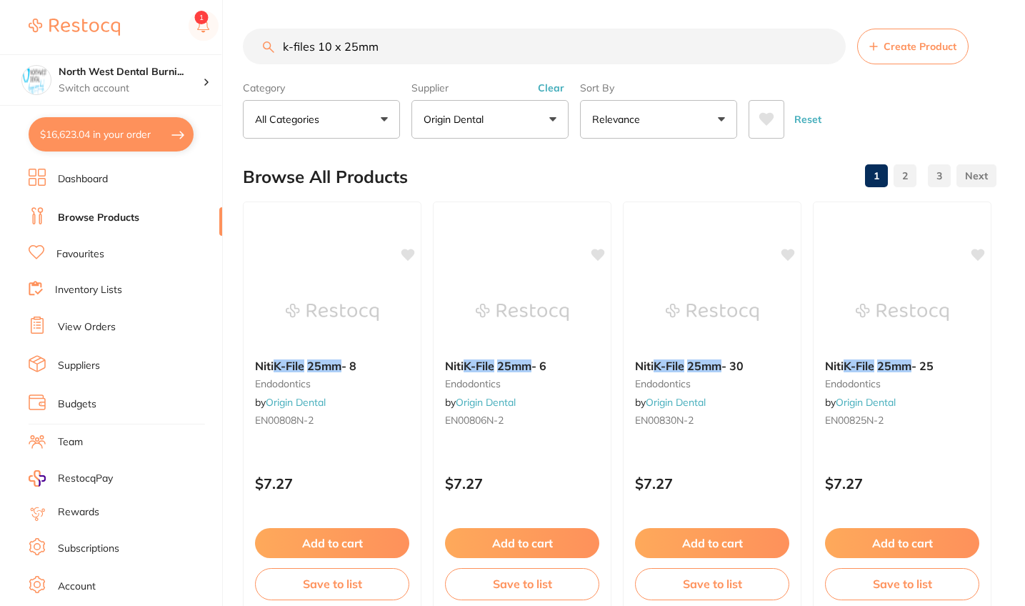
click at [558, 90] on button "Clear" at bounding box center [551, 87] width 35 height 13
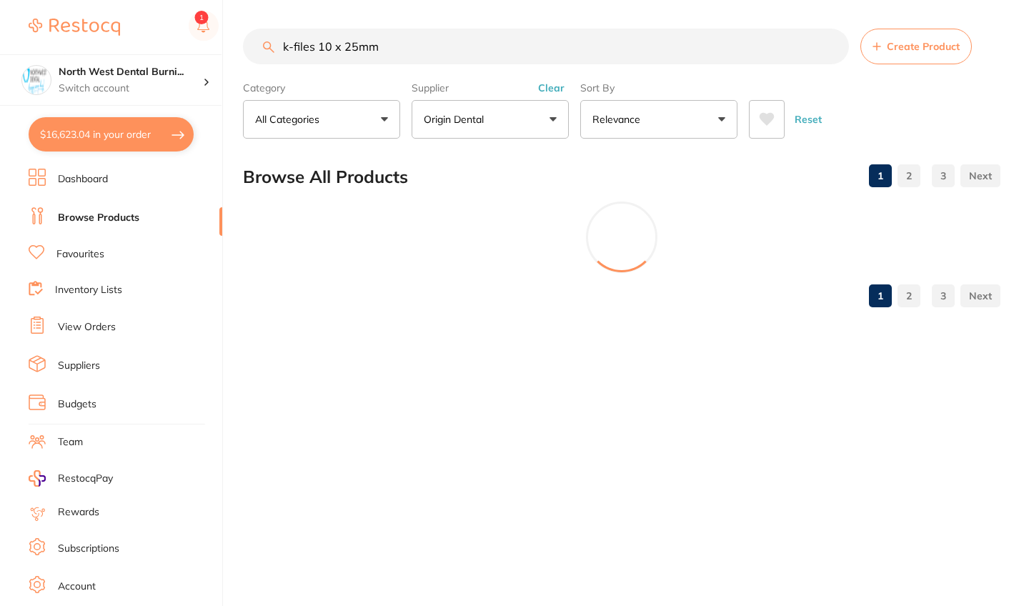
drag, startPoint x: 402, startPoint y: 50, endPoint x: 244, endPoint y: 43, distance: 158.0
click at [244, 43] on input "k-files 10 x 25mm" at bounding box center [546, 47] width 606 height 36
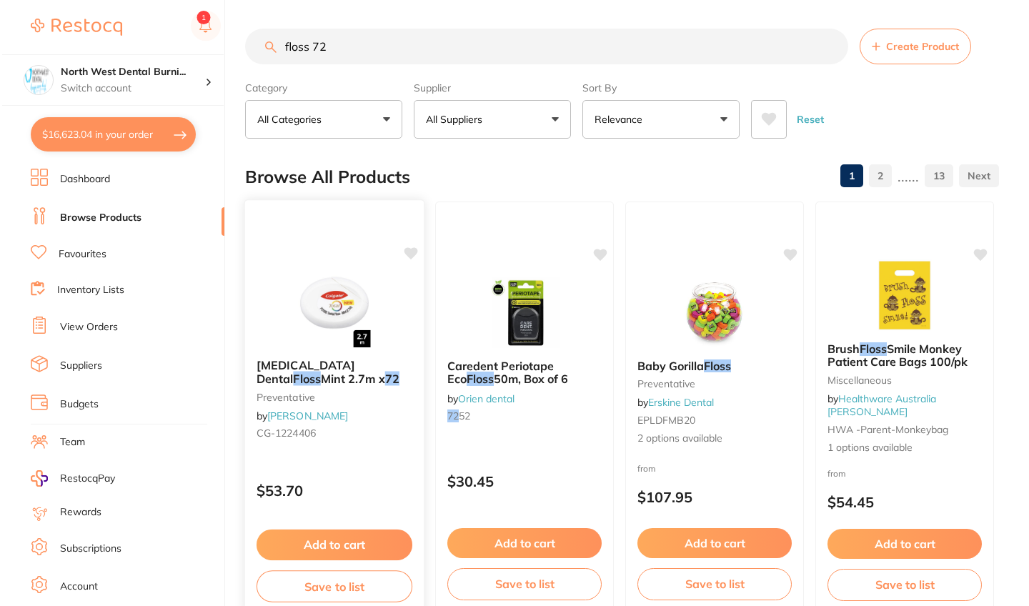
scroll to position [830, 0]
type input "floss 72"
click at [382, 451] on div "Colgate Total Dental Floss Mint 2.7m x 72 preventative by Henry Schein Halas CG…" at bounding box center [332, 401] width 179 height 109
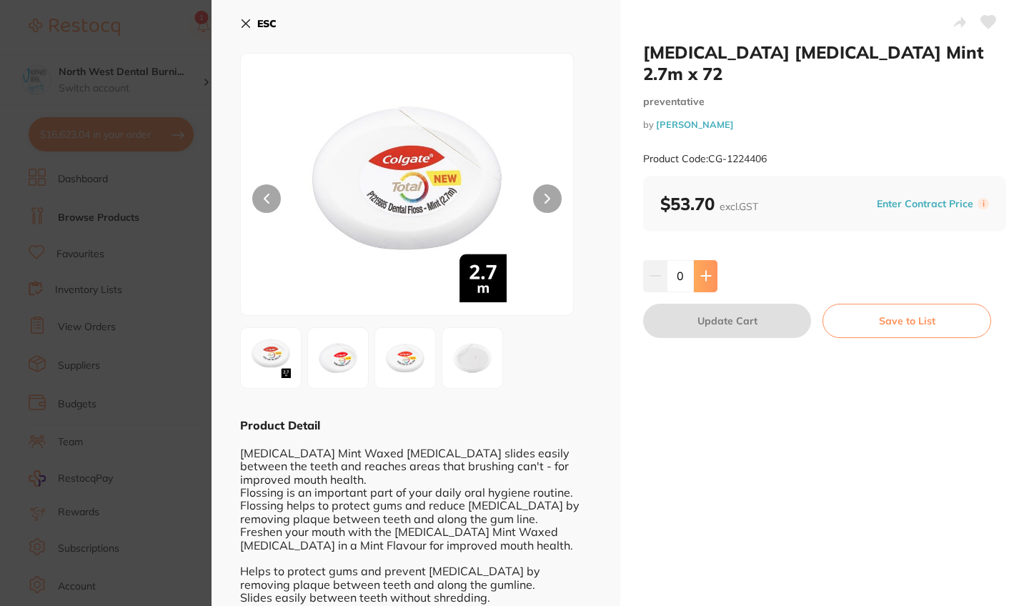
click at [704, 271] on icon at bounding box center [705, 275] width 9 height 9
type input "1"
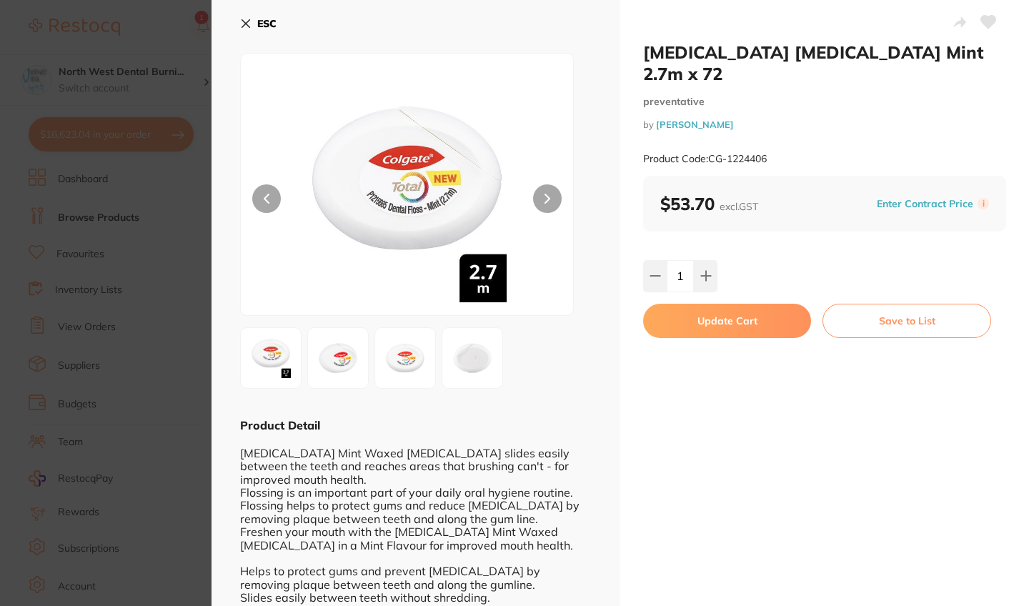
click at [727, 304] on button "Update Cart" at bounding box center [727, 321] width 168 height 34
checkbox input "false"
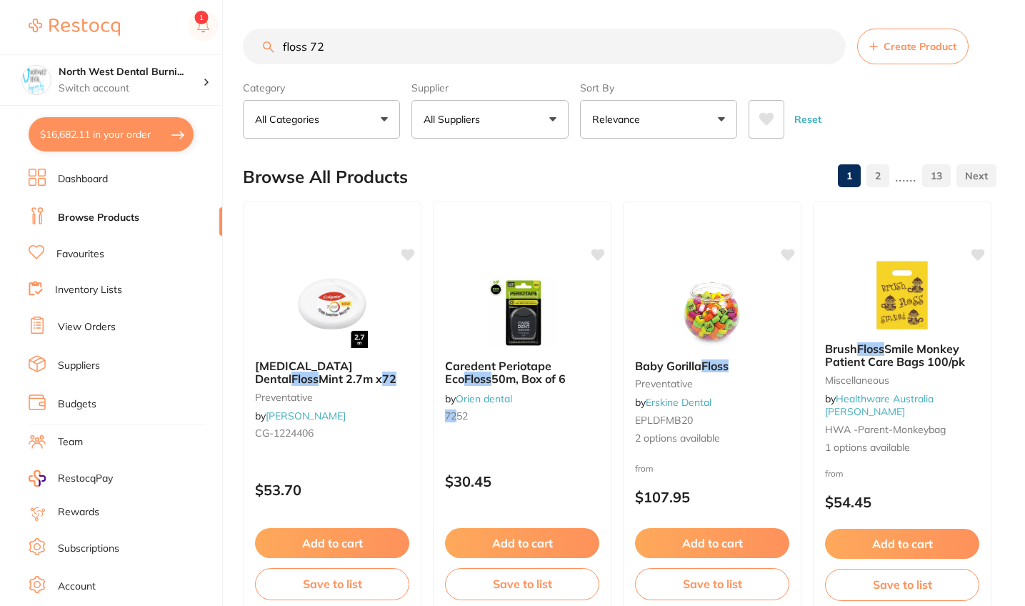
click at [132, 131] on button "$16,682.11 in your order" at bounding box center [111, 134] width 165 height 34
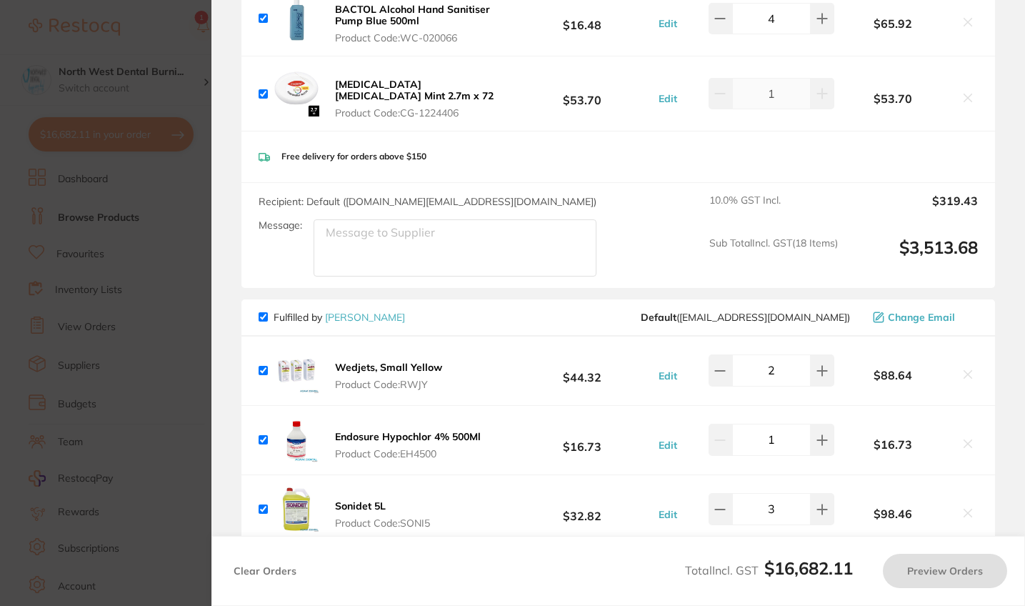
checkbox input "true"
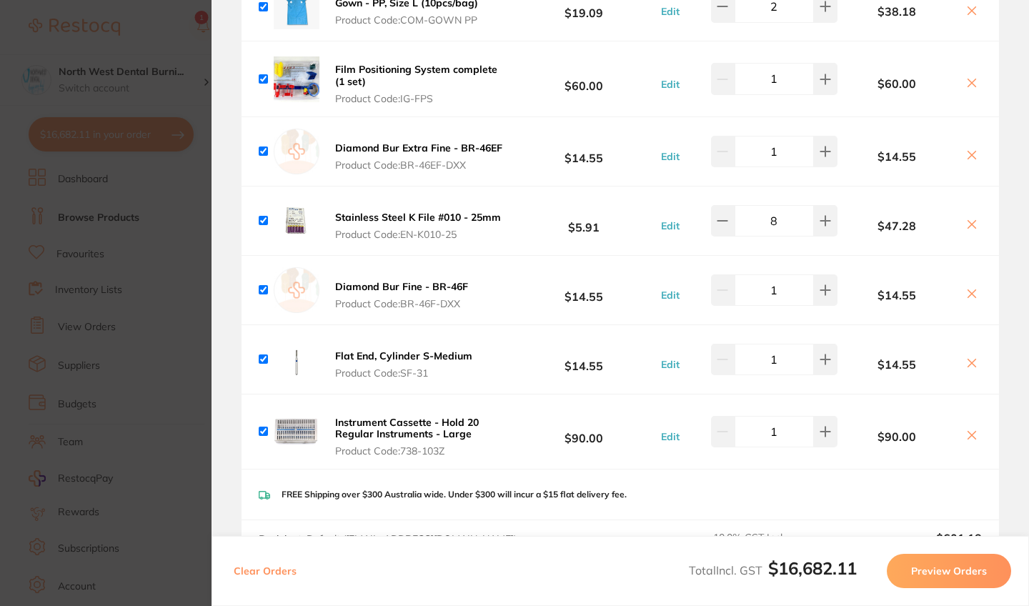
scroll to position [7508, 0]
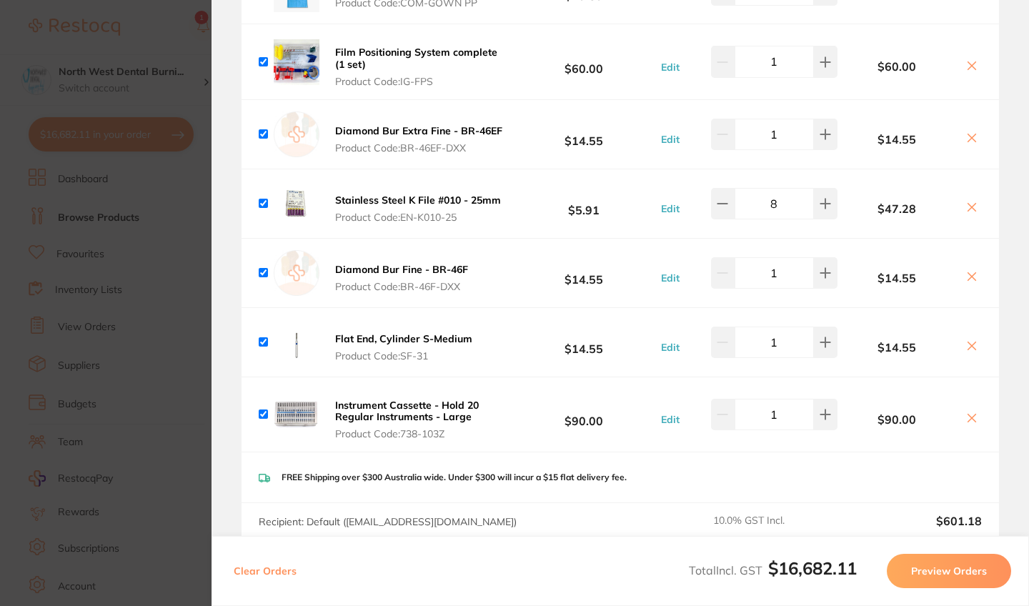
click at [212, 420] on section "Review Orders Your orders are being processed and we will notify you once we ha…" at bounding box center [619, 303] width 817 height 606
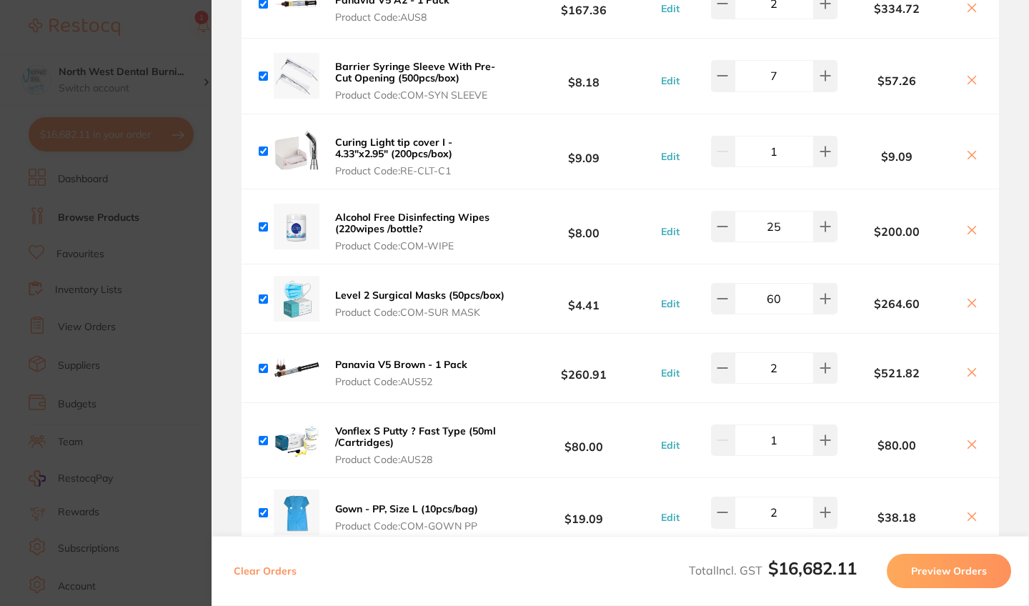
scroll to position [6549, 0]
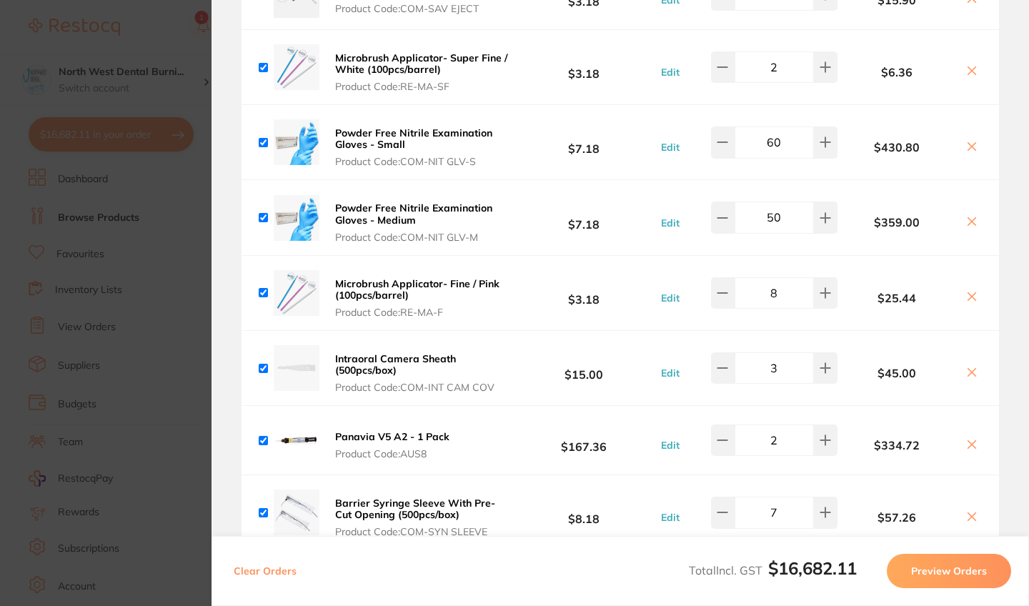
click at [199, 274] on section "Update RRP Set your pre negotiated price for this item. Item Agreed RRP (excl. …" at bounding box center [514, 303] width 1029 height 606
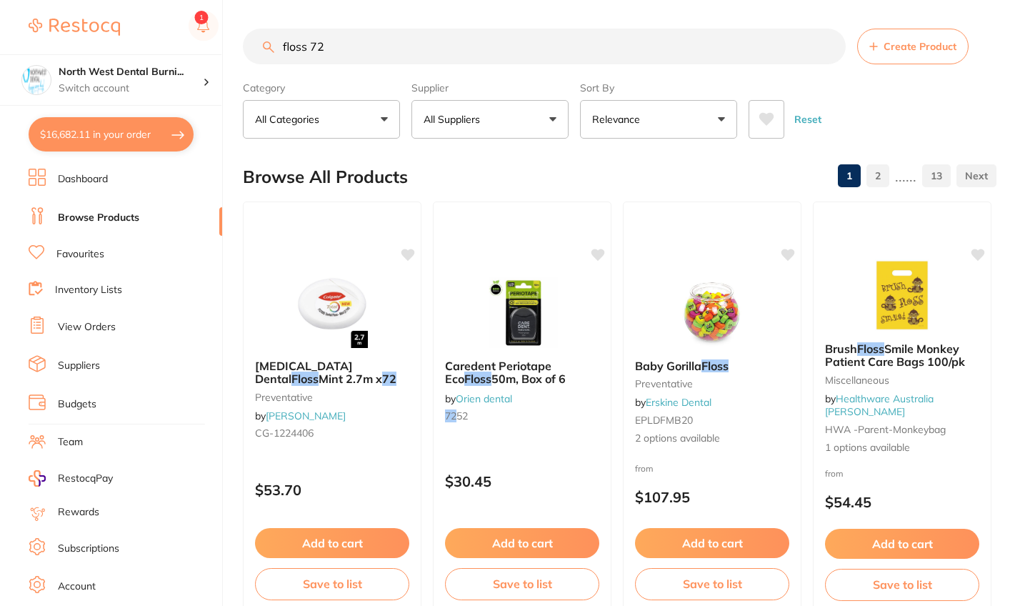
scroll to position [0, 0]
drag, startPoint x: 330, startPoint y: 47, endPoint x: 224, endPoint y: 46, distance: 105.7
click at [224, 46] on div "$16,682.11 North West Dental Burni... Switch account Riaz Dental Surgery Expert…" at bounding box center [512, 303] width 1025 height 606
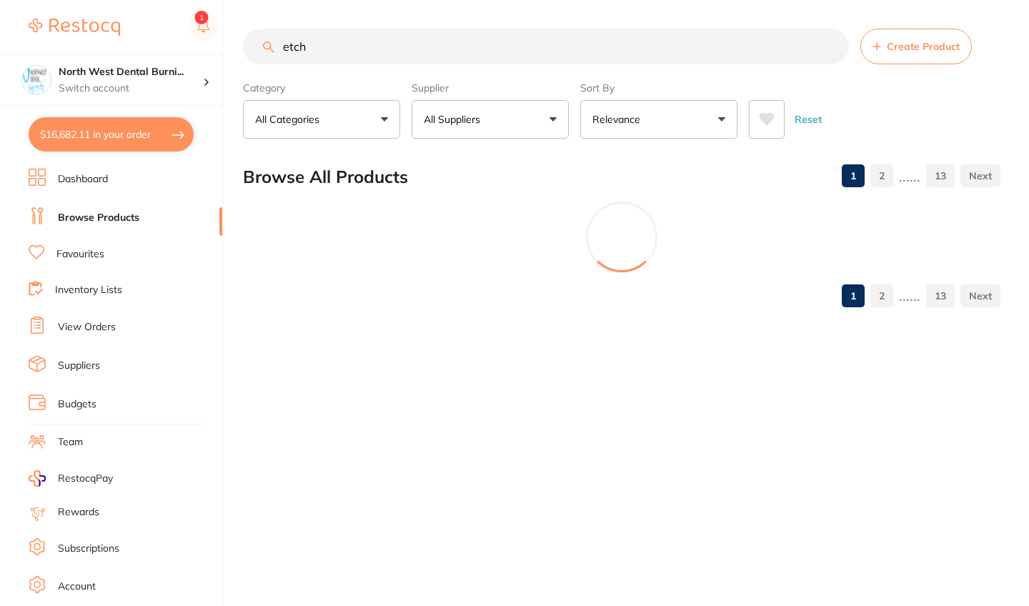
type input "etch"
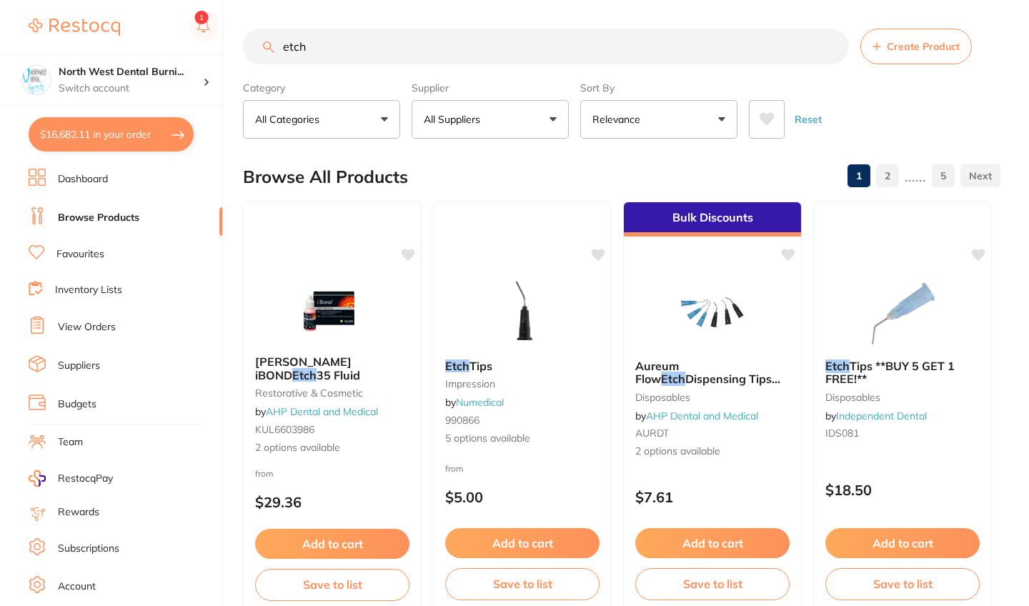
click at [530, 131] on button "All Suppliers" at bounding box center [489, 119] width 157 height 39
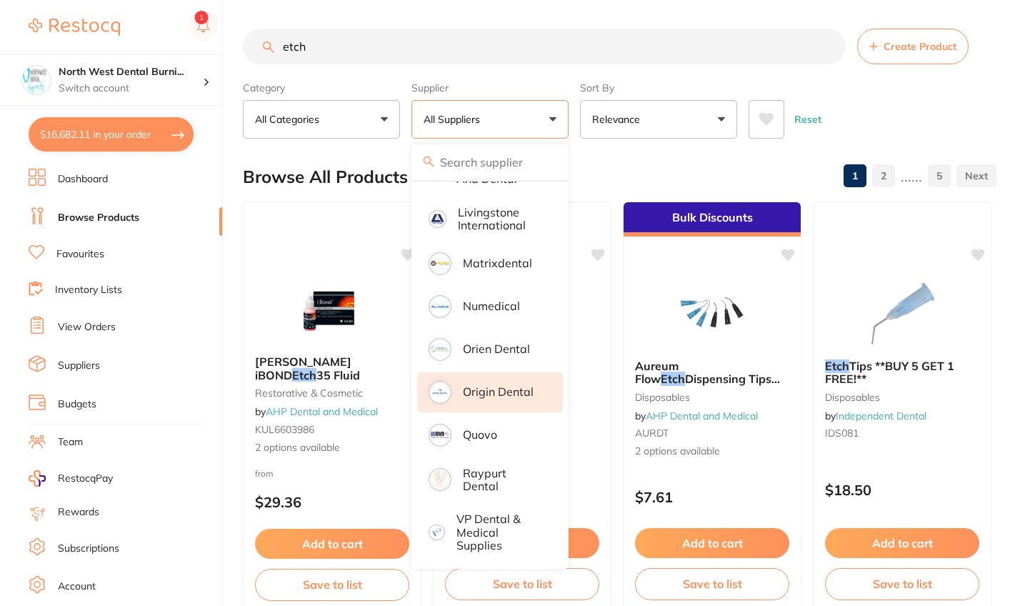
click at [516, 400] on li "Origin Dental" at bounding box center [490, 392] width 146 height 40
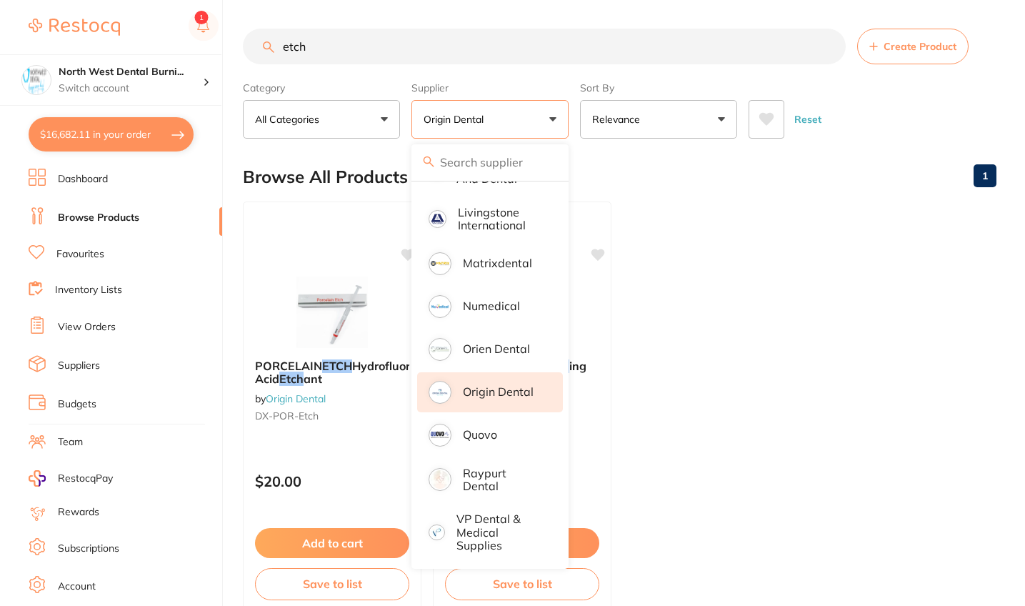
click at [896, 131] on div "Reset" at bounding box center [867, 114] width 236 height 50
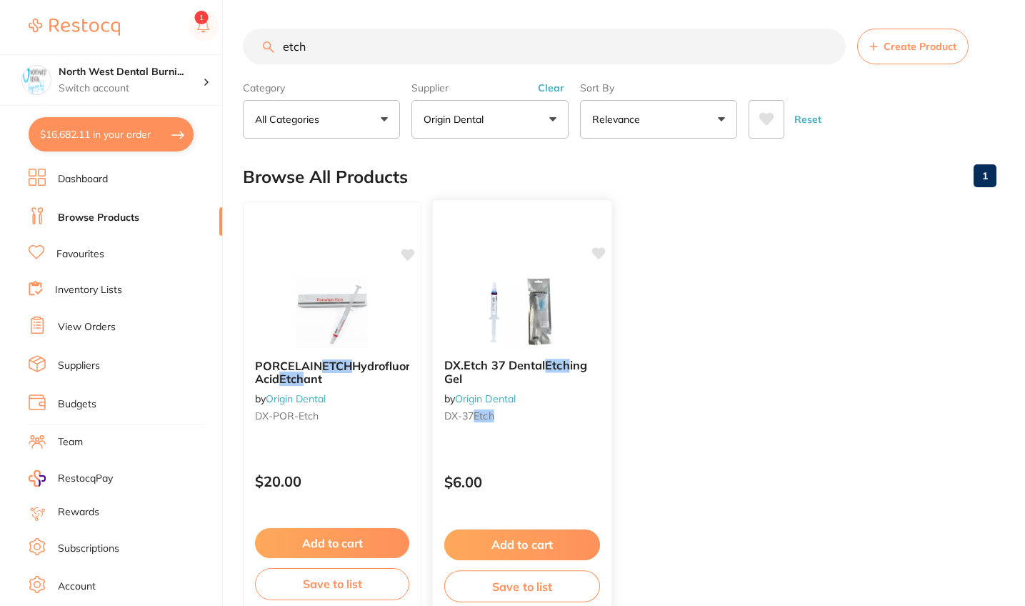
click at [549, 399] on div "DX.Etch 37 Dental Etch ing Gel by Origin Dental DX-37 Etch" at bounding box center [522, 393] width 179 height 92
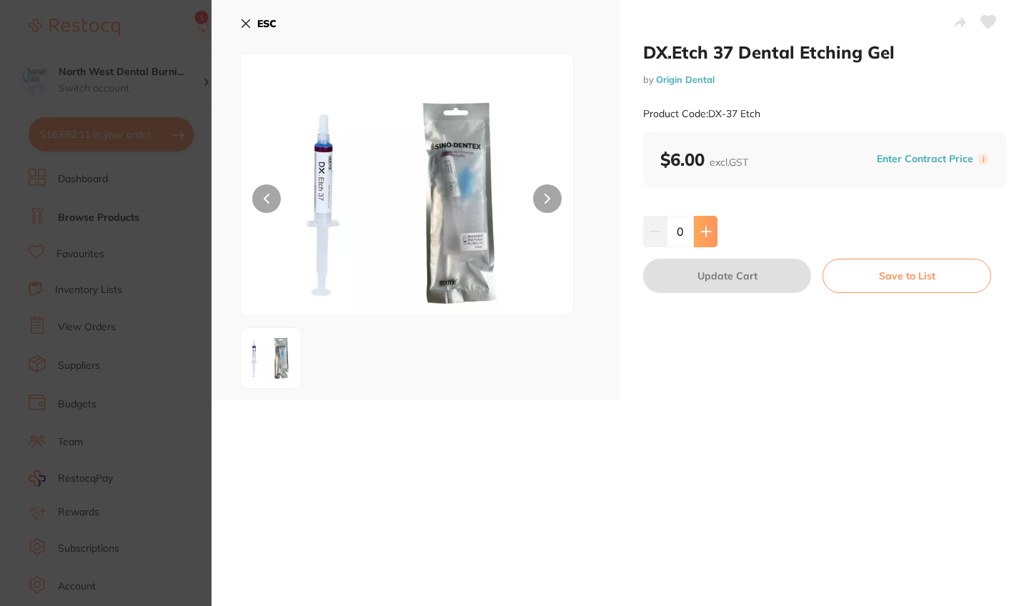
click at [710, 236] on button at bounding box center [706, 231] width 24 height 31
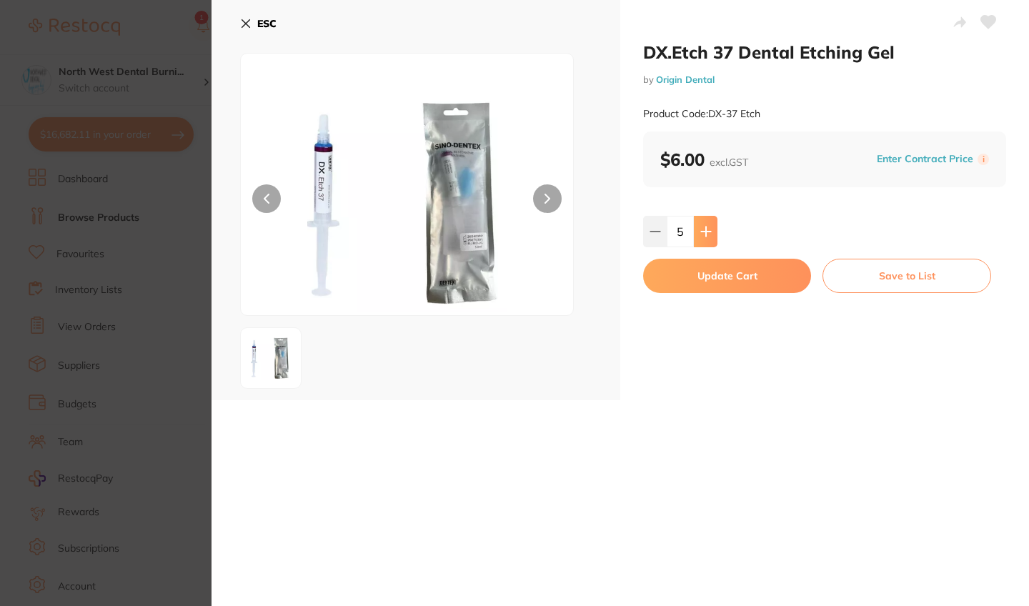
click at [710, 236] on button at bounding box center [706, 231] width 24 height 31
type input "6"
click at [720, 276] on button "Update Cart" at bounding box center [727, 276] width 168 height 34
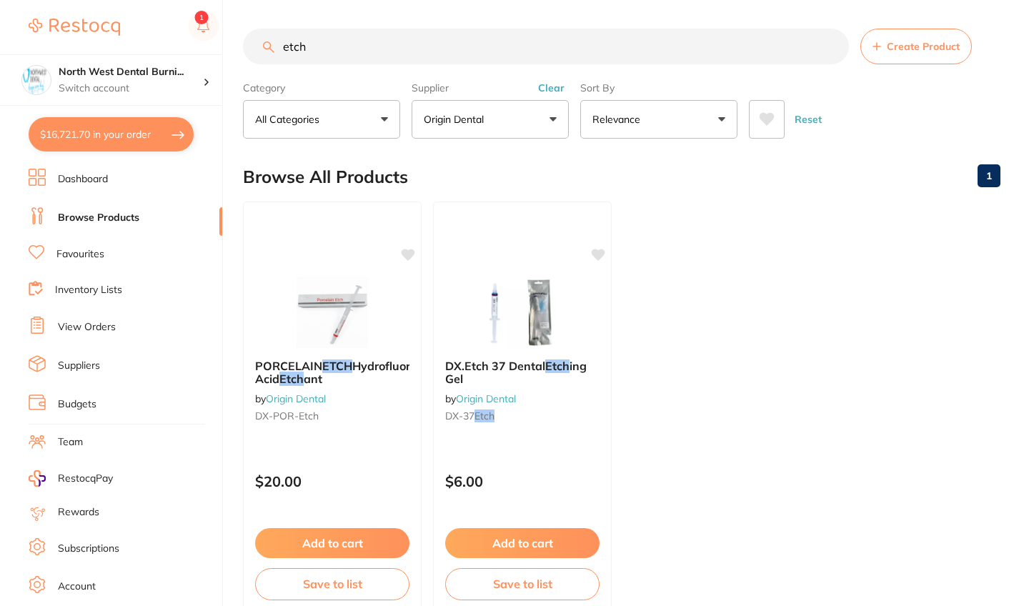
checkbox input "false"
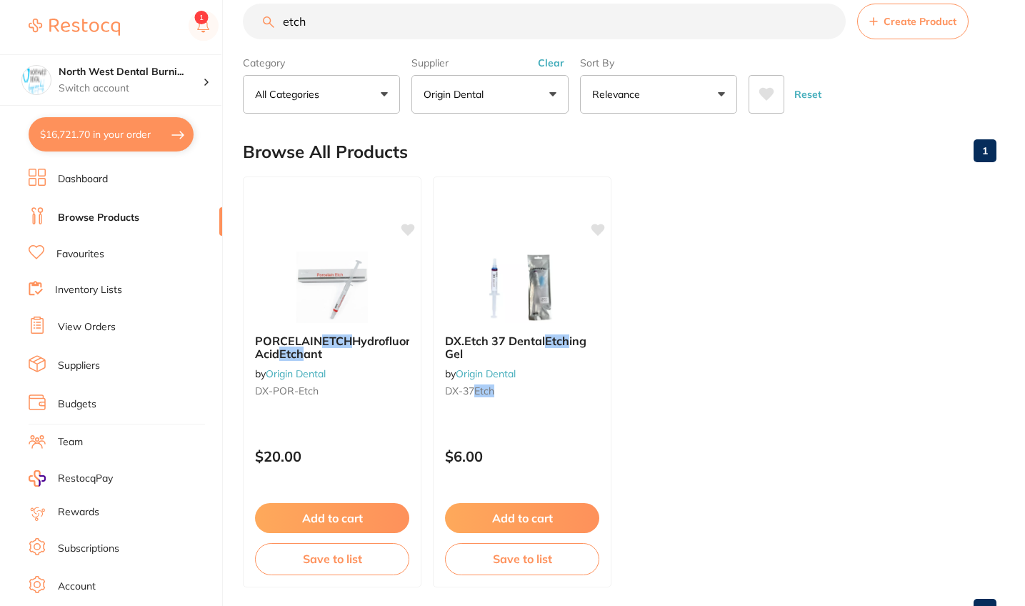
click at [699, 294] on ul "PORCELAIN ETCH Hydrofluoric Acid Etch ant by Origin Dental DX-POR-Etch $20.00 A…" at bounding box center [620, 381] width 754 height 411
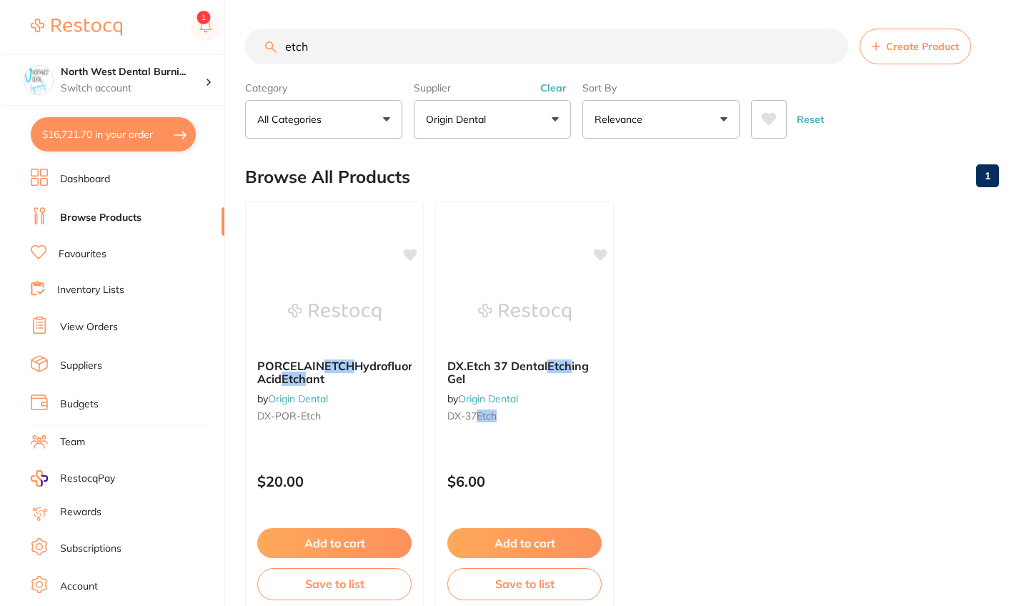
scroll to position [0, 0]
click at [114, 124] on button "$16,721.70 in your order" at bounding box center [111, 134] width 165 height 34
checkbox input "true"
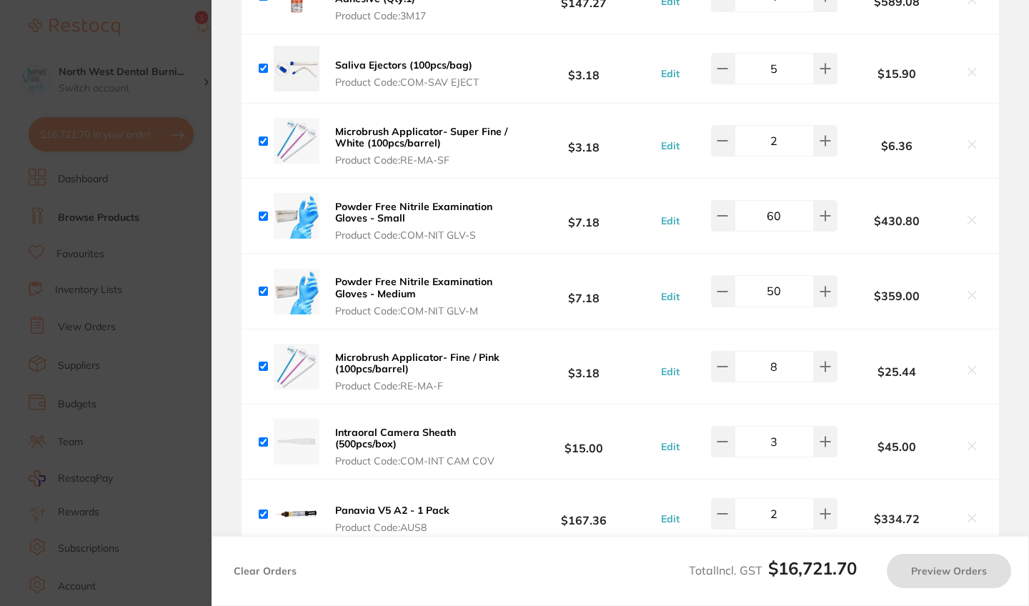
click at [127, 246] on section "Update RRP Set your pre negotiated price for this item. Item Agreed RRP (excl. …" at bounding box center [514, 303] width 1029 height 606
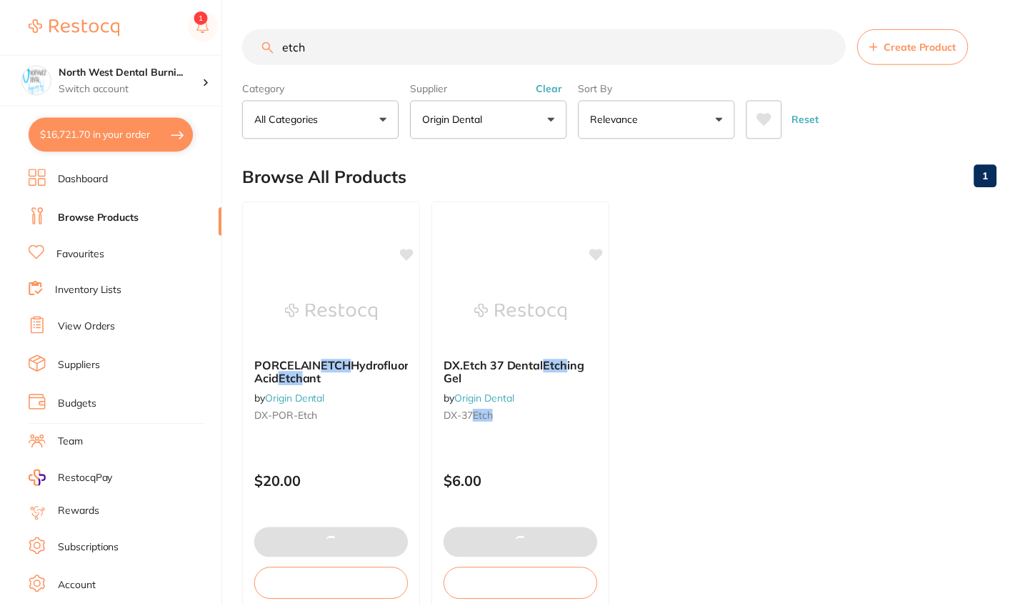
scroll to position [1, 0]
click at [128, 62] on div "North West Dental Burni... Switch account" at bounding box center [110, 79] width 221 height 51
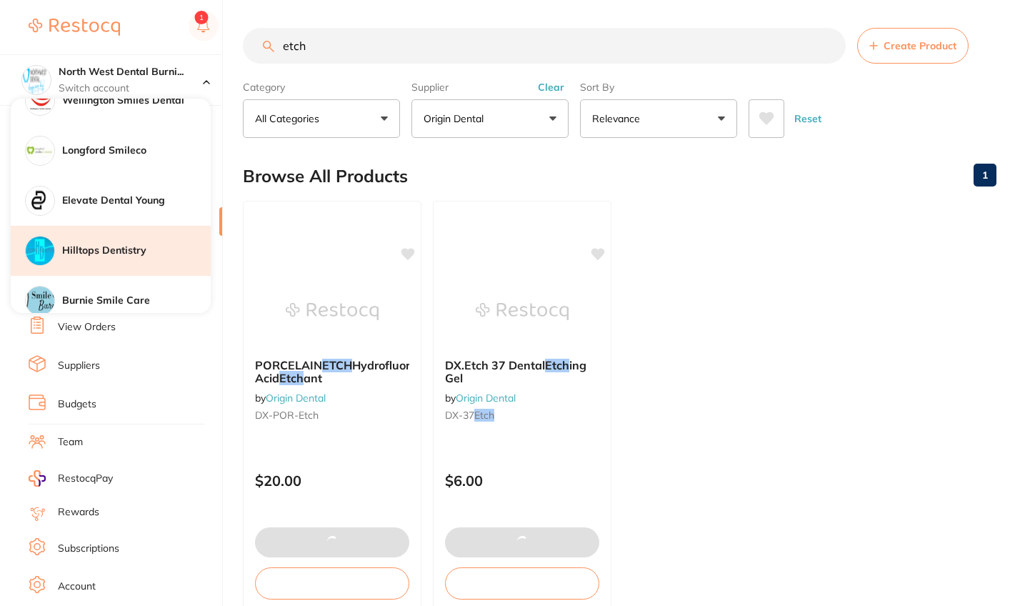
scroll to position [1019, 0]
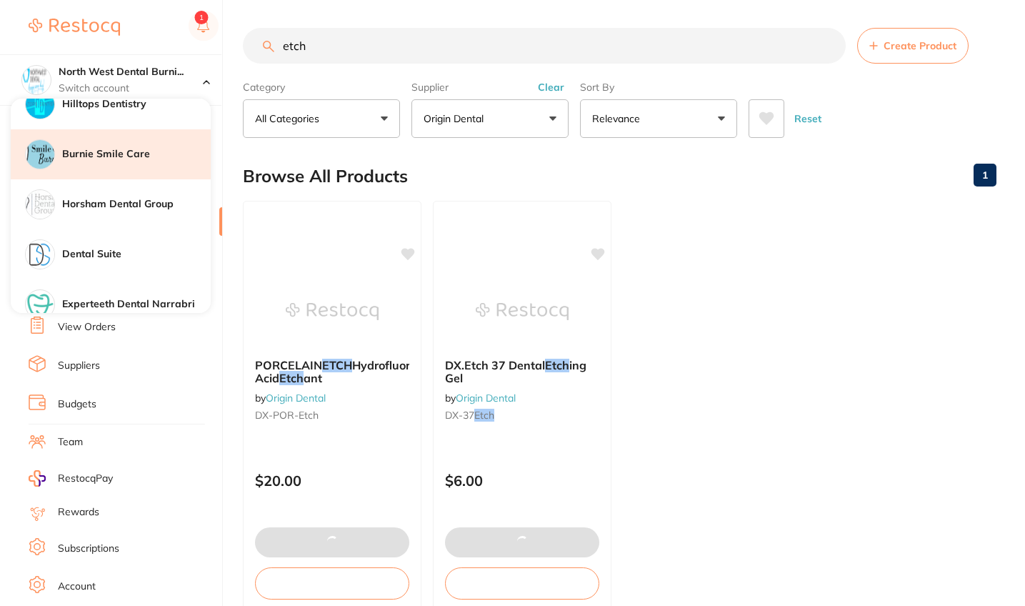
click at [132, 145] on div "Burnie Smile Care" at bounding box center [111, 154] width 200 height 50
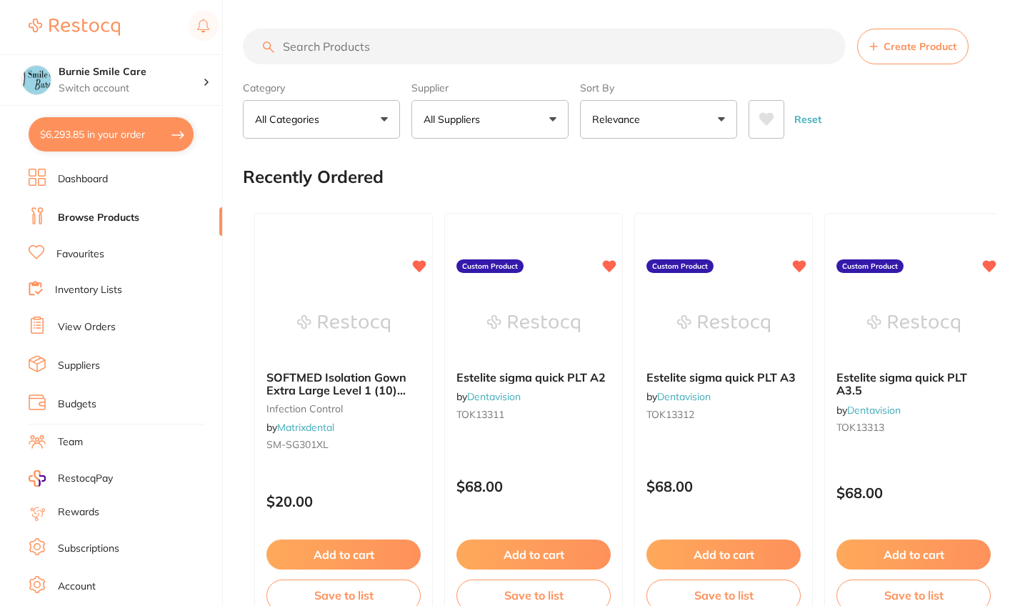
type input "1"
click at [115, 130] on button "$6,293.85 in your order" at bounding box center [111, 134] width 165 height 34
checkbox input "true"
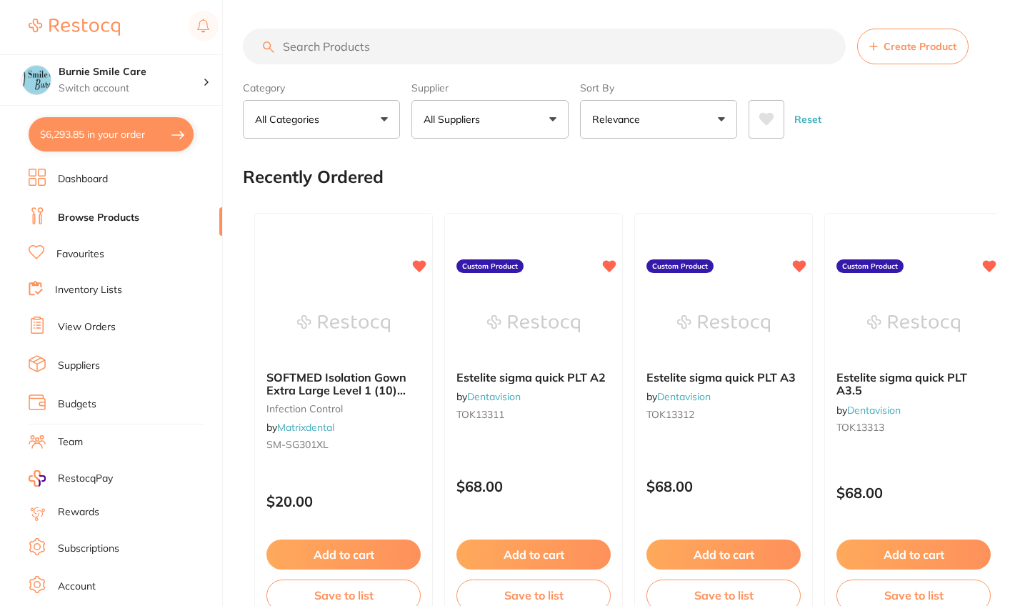
checkbox input "true"
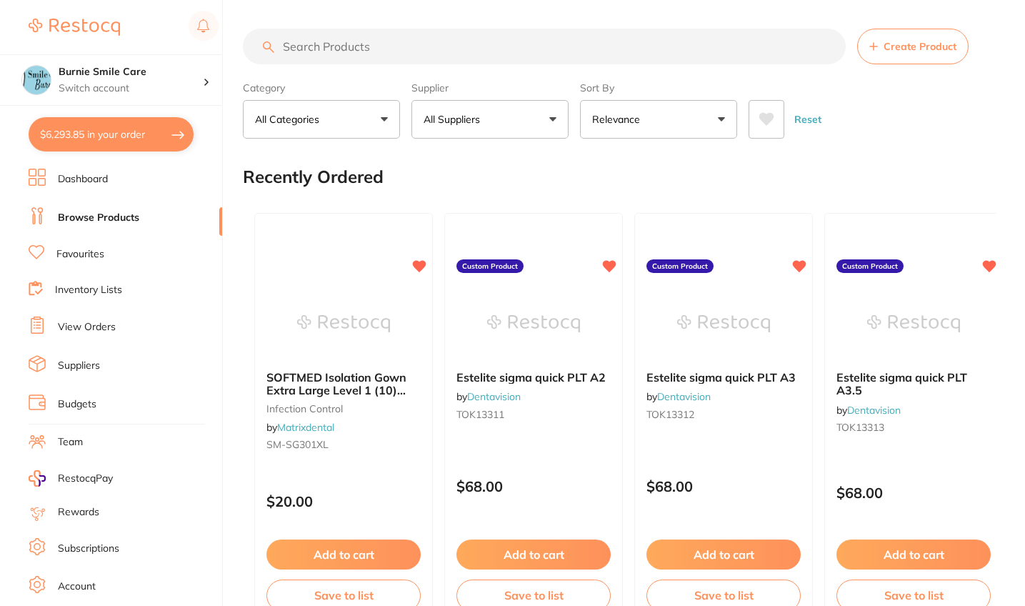
checkbox input "true"
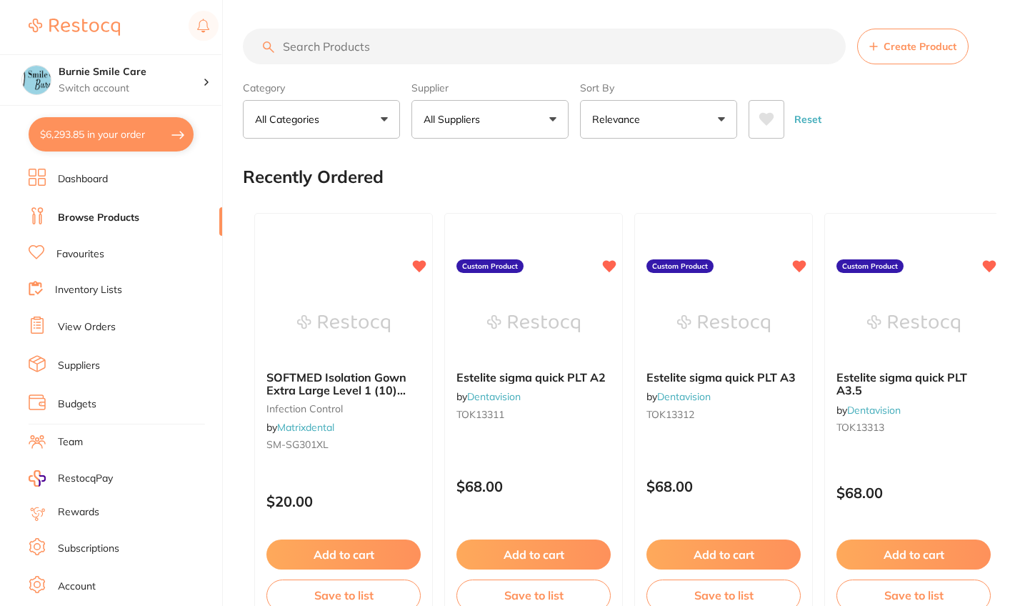
checkbox input "true"
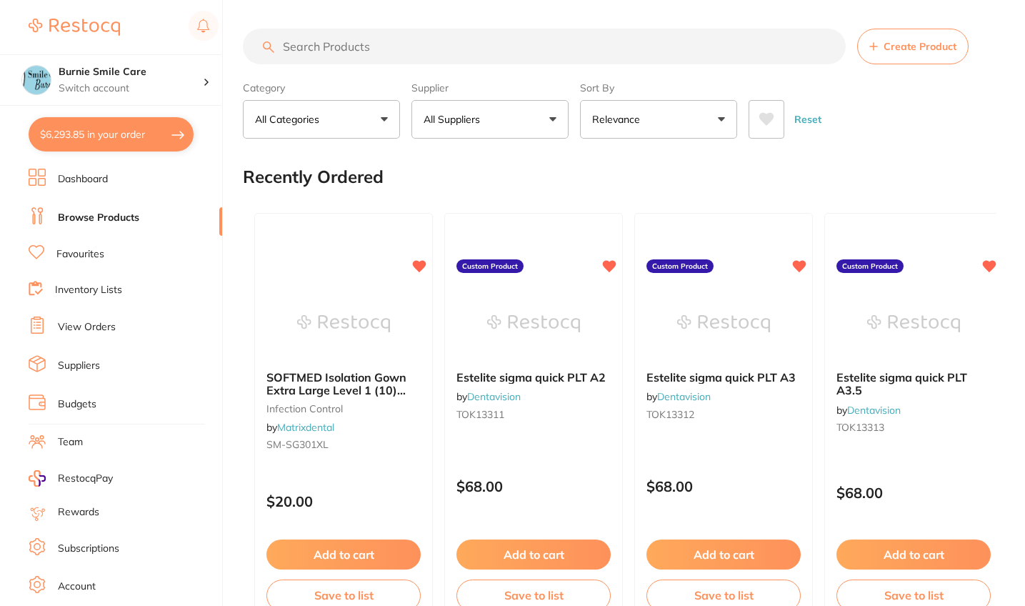
checkbox input "true"
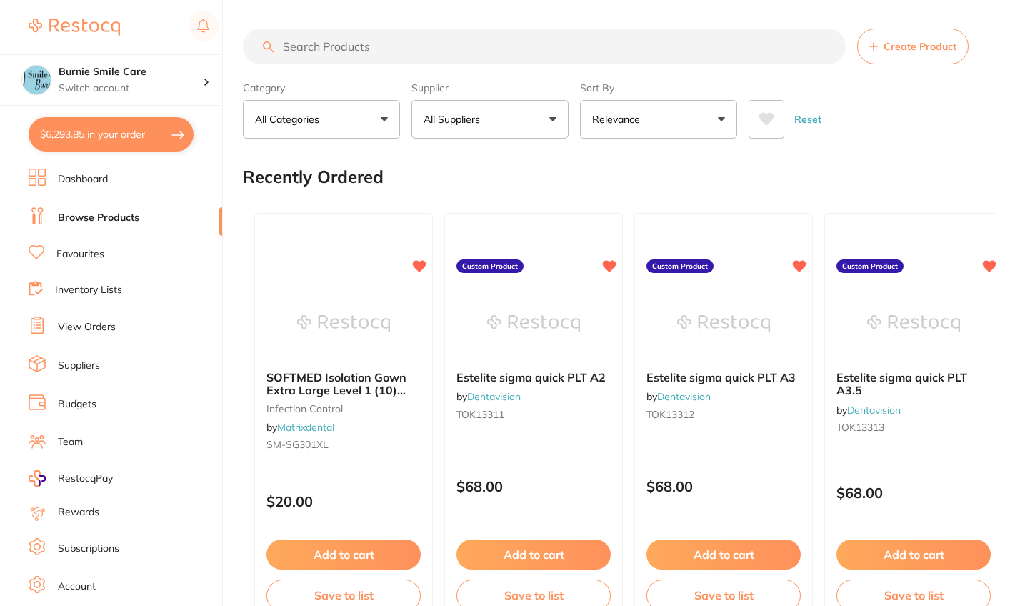
checkbox input "true"
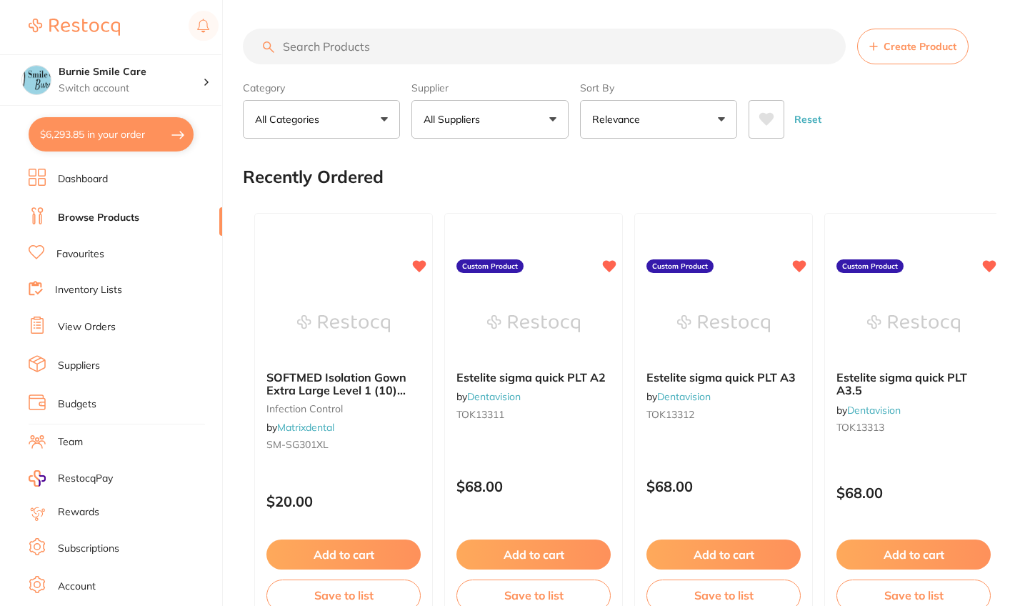
checkbox input "true"
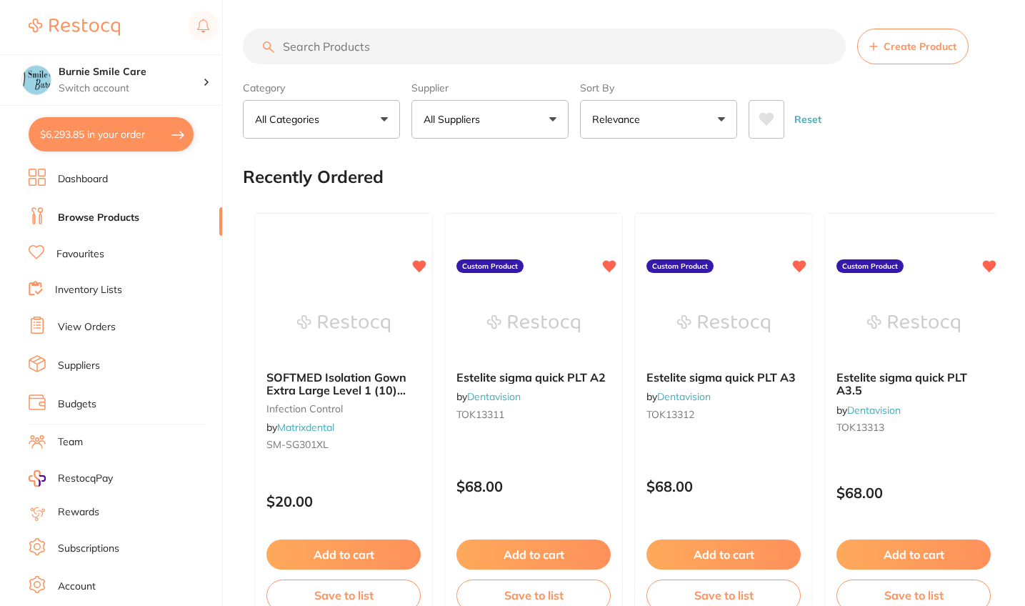
checkbox input "true"
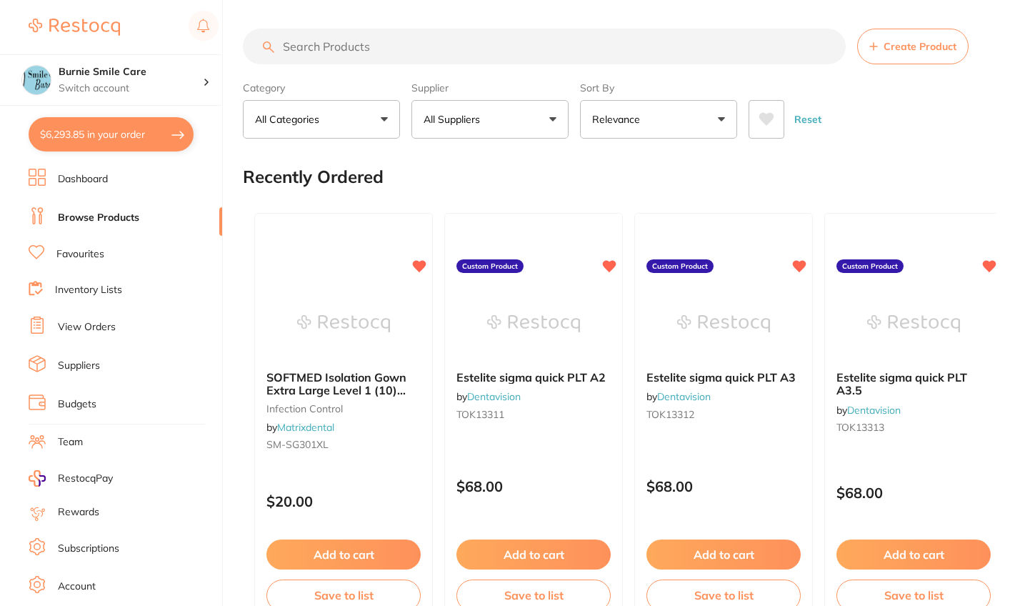
checkbox input "true"
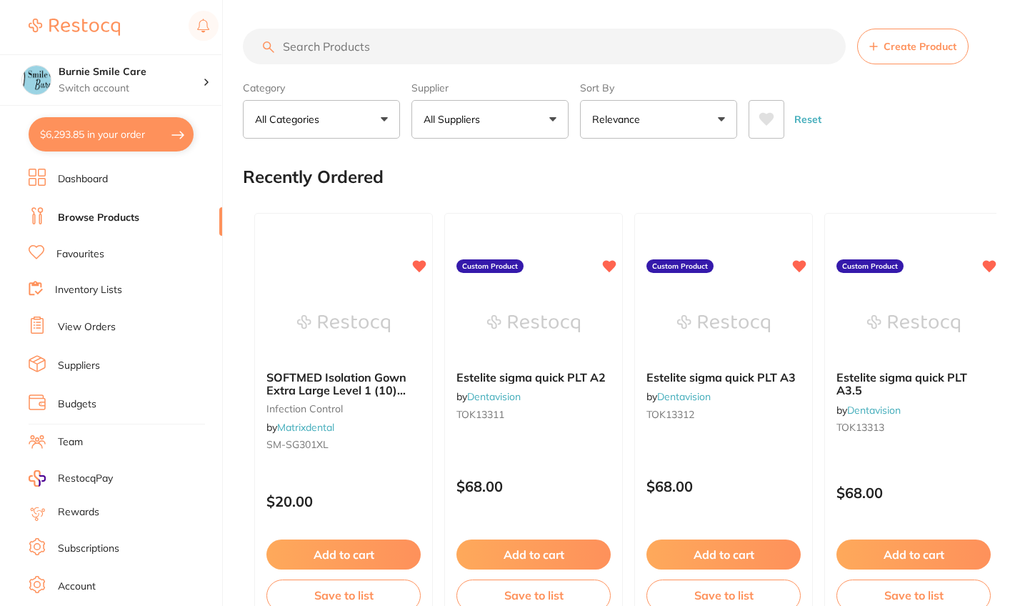
checkbox input "true"
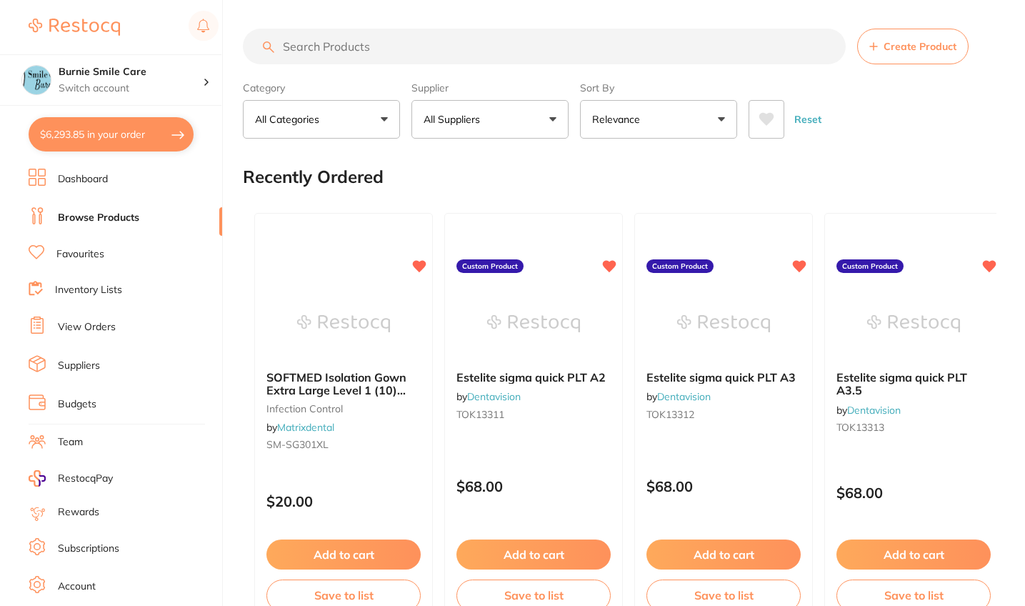
checkbox input "true"
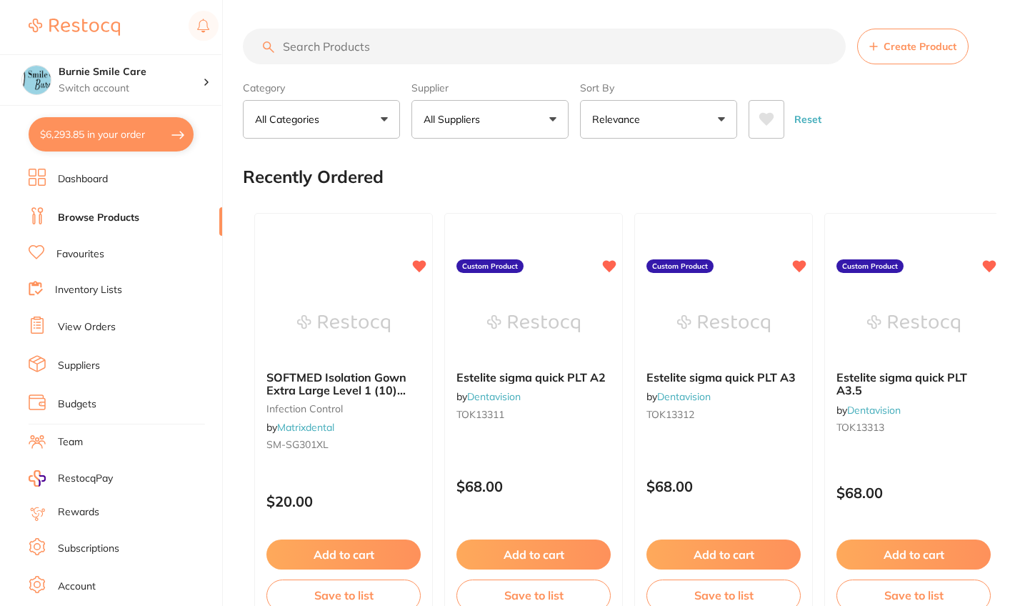
checkbox input "true"
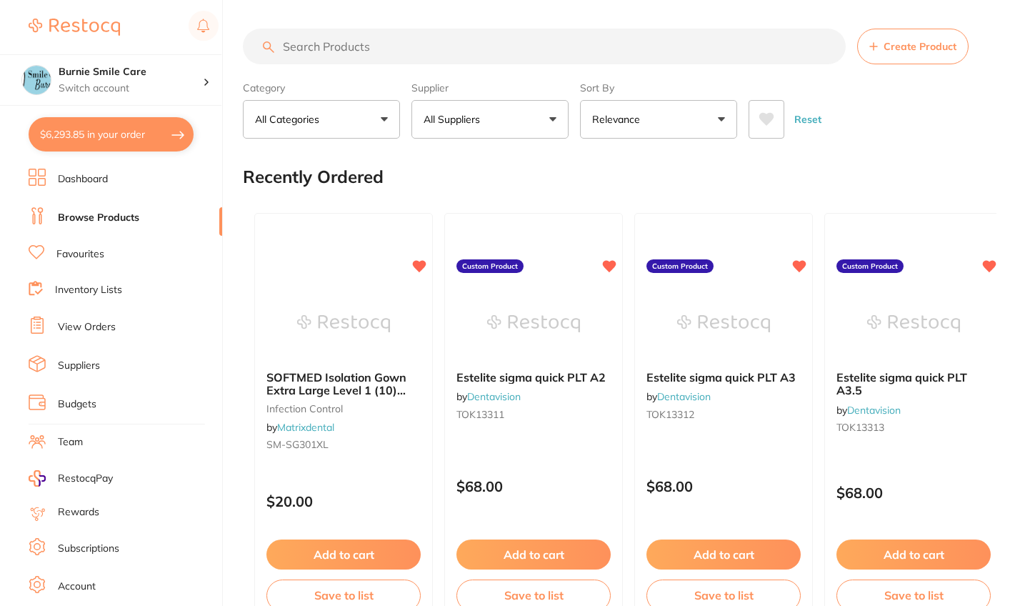
checkbox input "true"
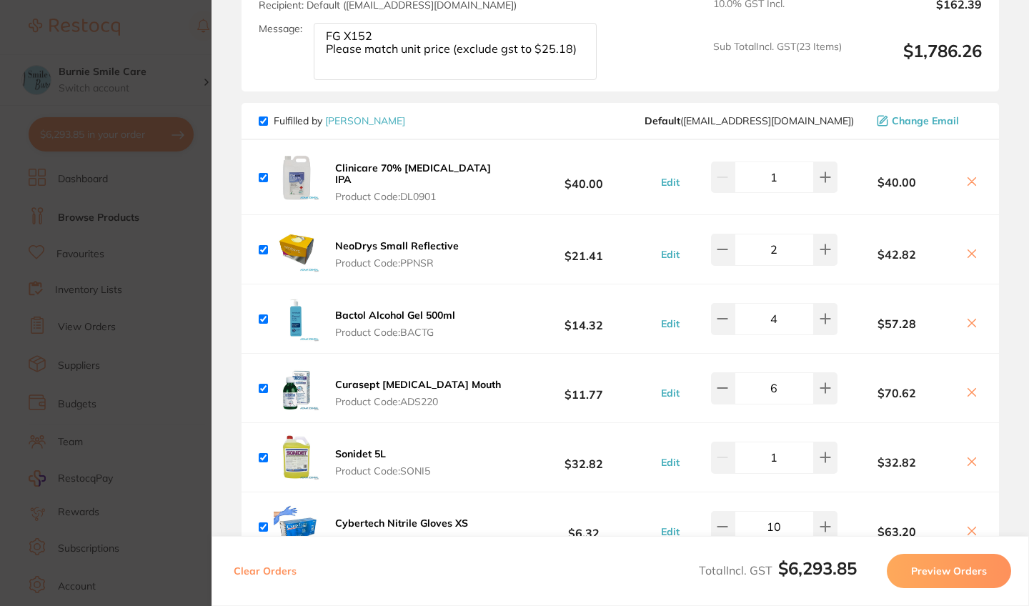
scroll to position [5085, 0]
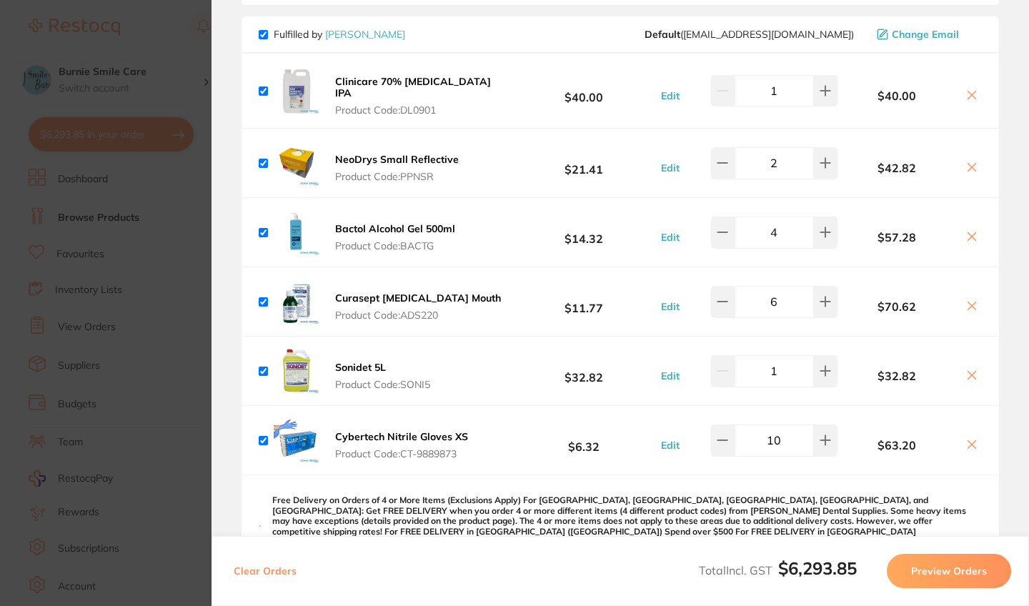
click at [966, 311] on icon at bounding box center [971, 305] width 11 height 11
checkbox input "false"
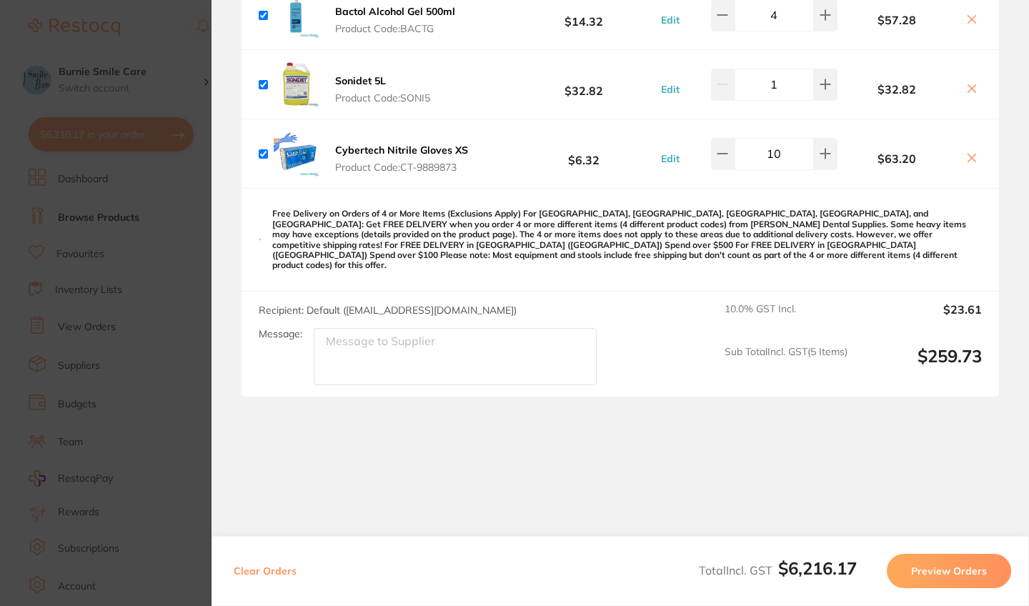
scroll to position [5184, 0]
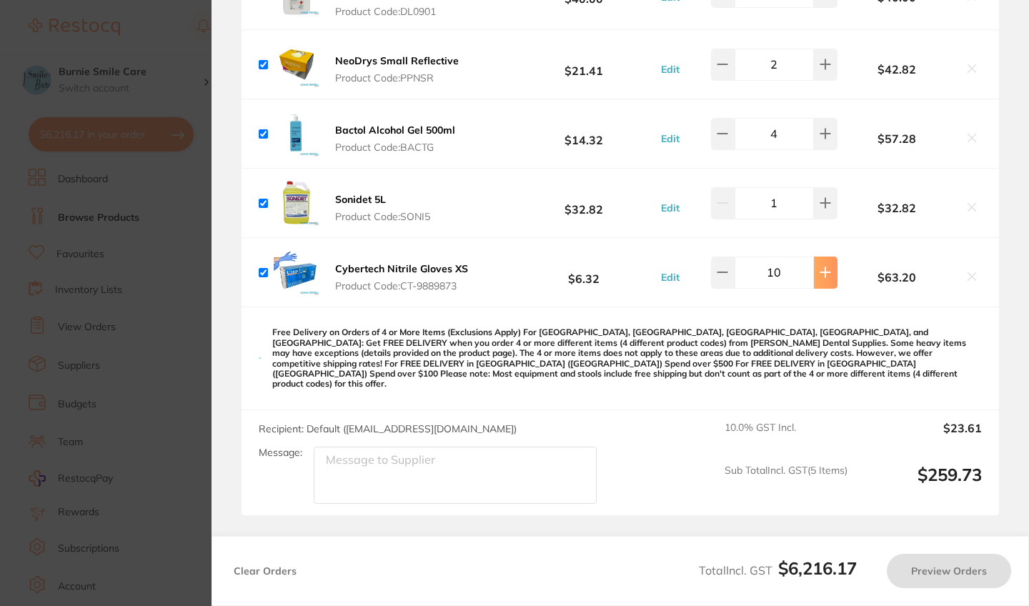
click at [825, 278] on icon at bounding box center [824, 271] width 11 height 11
type input "12"
checkbox input "true"
click at [825, 278] on icon at bounding box center [824, 271] width 11 height 11
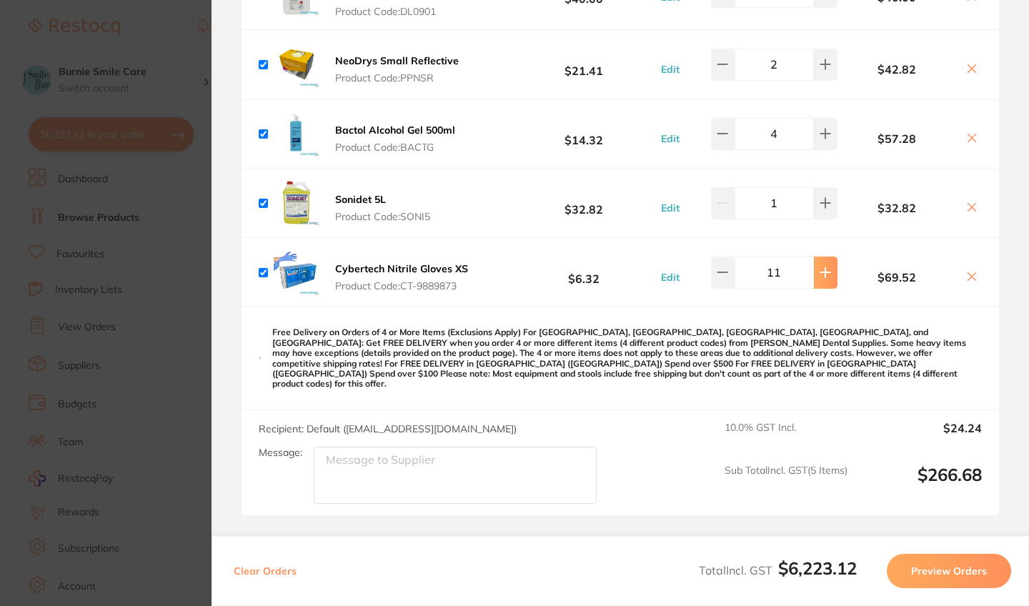
click at [825, 278] on icon at bounding box center [824, 271] width 11 height 11
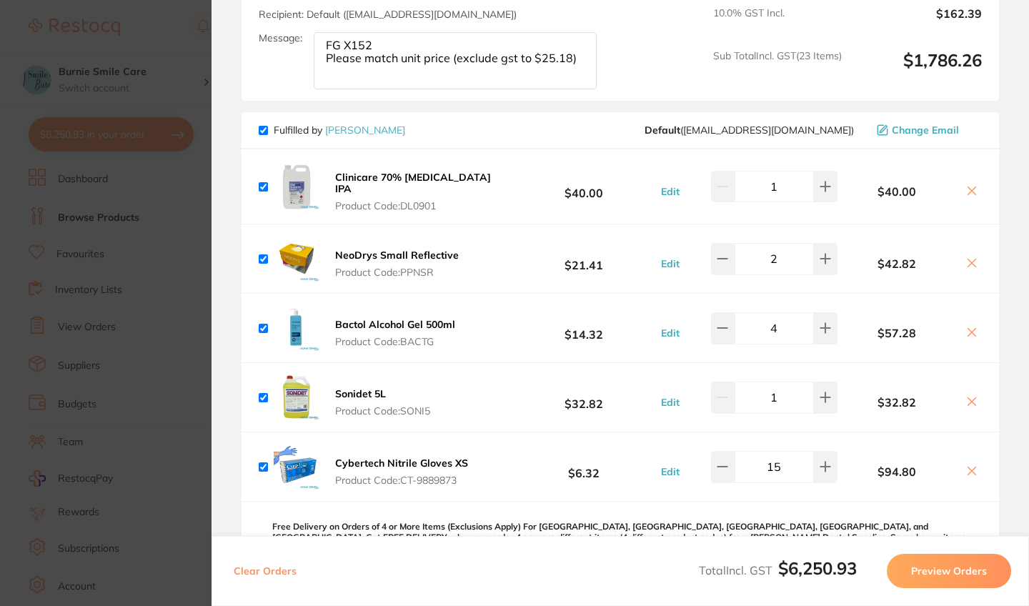
scroll to position [4993, 0]
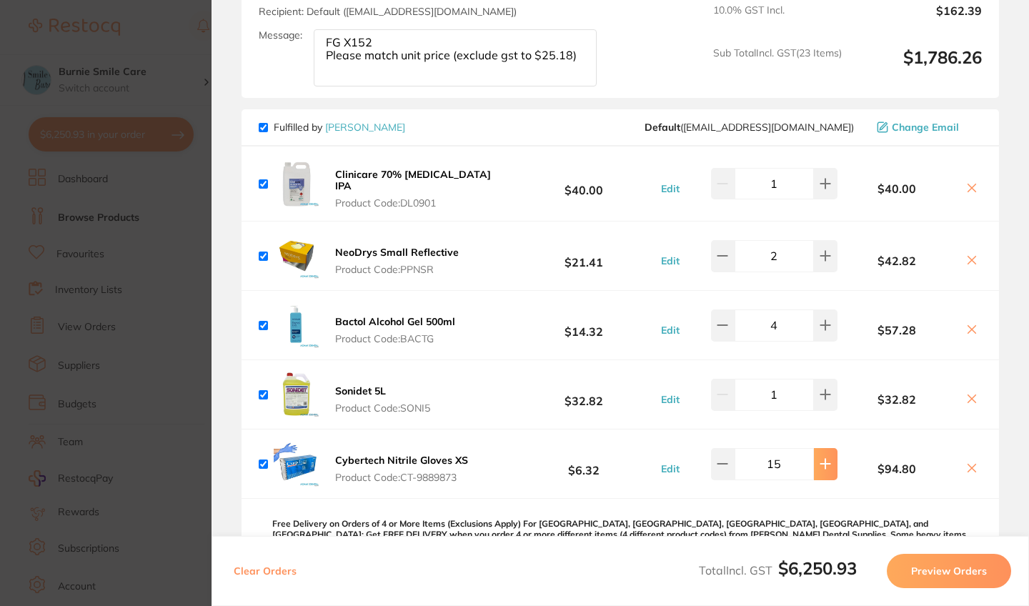
click at [819, 479] on button at bounding box center [826, 463] width 24 height 31
click at [821, 479] on button at bounding box center [826, 463] width 24 height 31
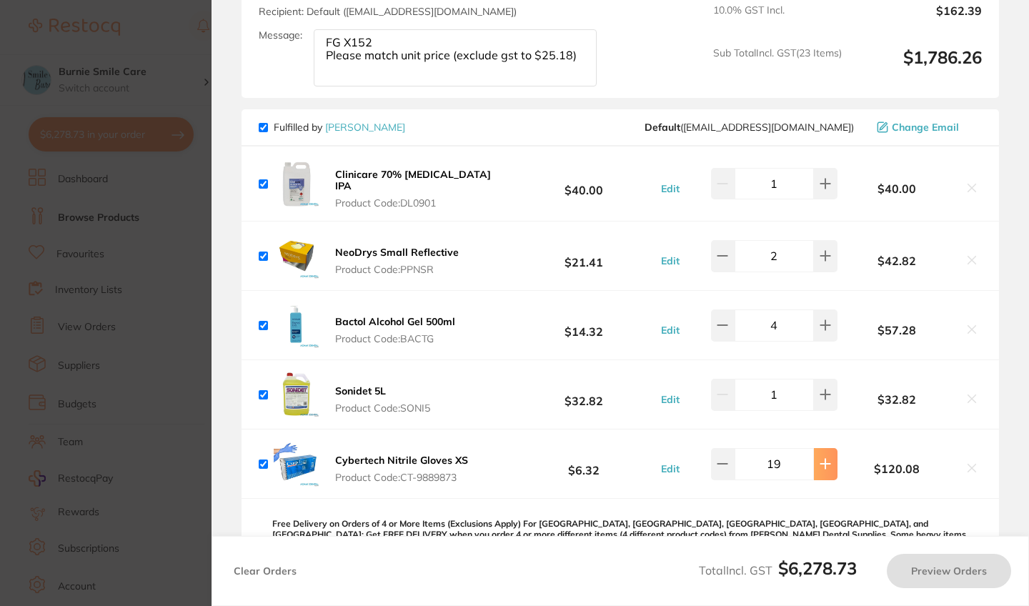
type input "20"
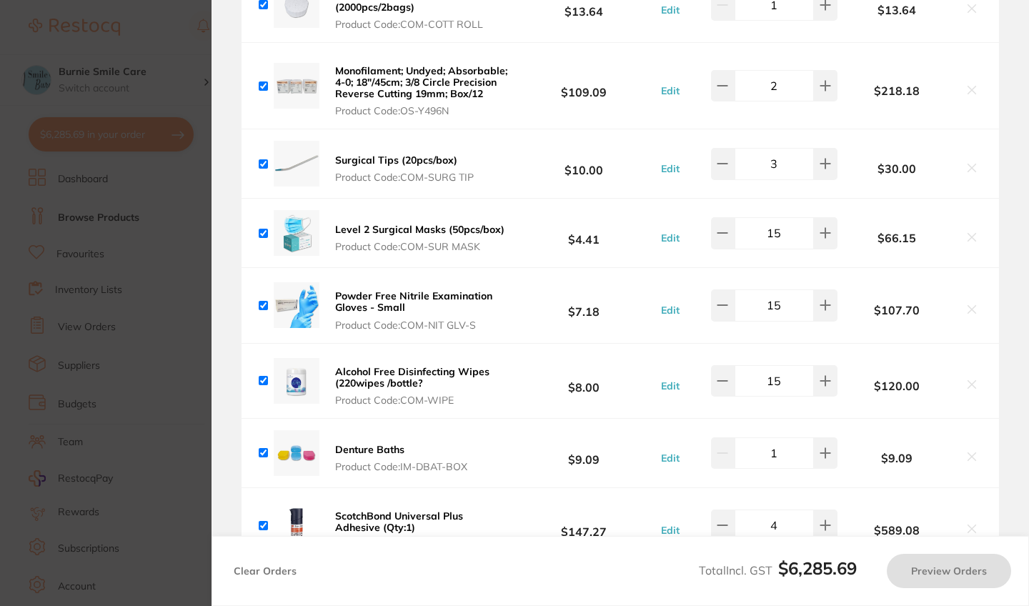
scroll to position [4142, 0]
click at [819, 237] on icon at bounding box center [824, 231] width 11 height 11
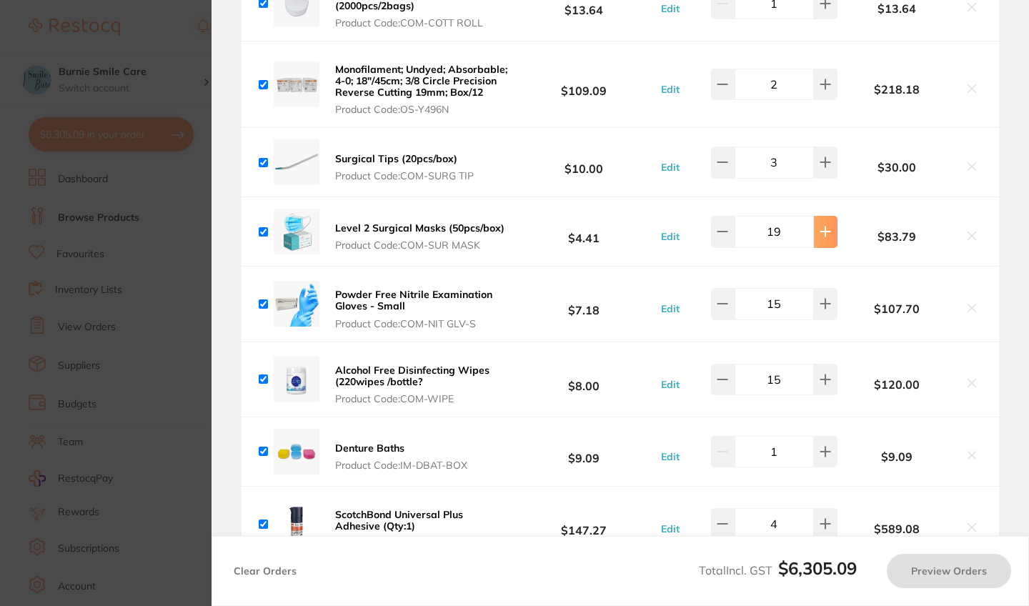
click at [819, 237] on icon at bounding box center [824, 231] width 11 height 11
type input "15"
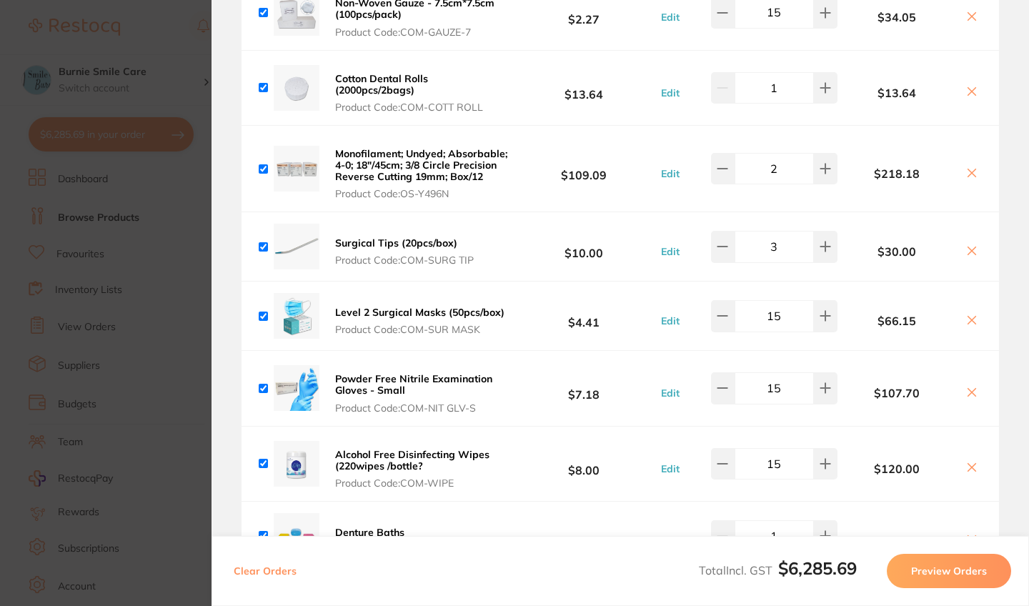
scroll to position [4058, 0]
click at [821, 393] on icon at bounding box center [824, 386] width 11 height 11
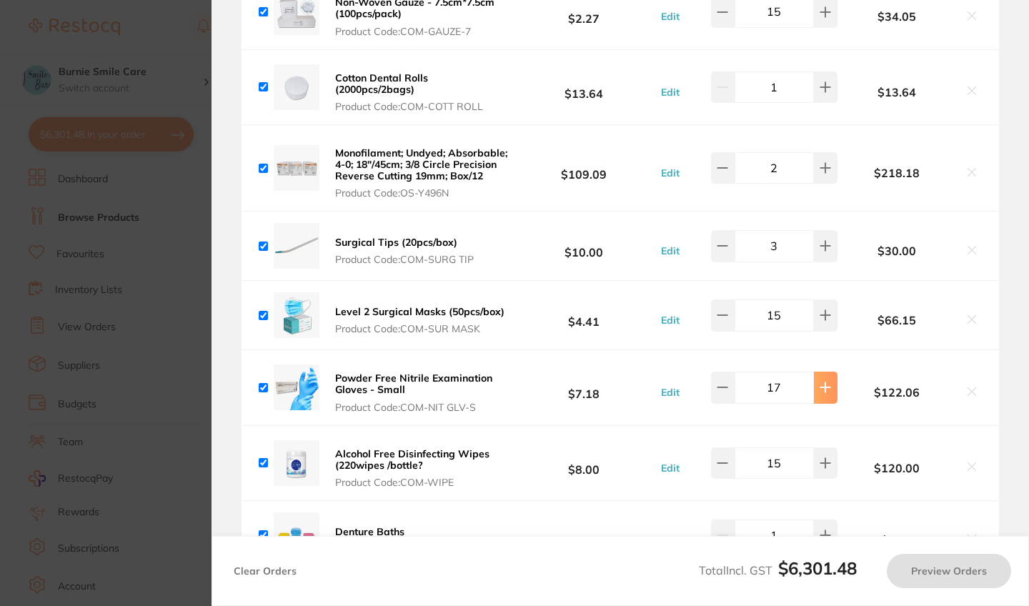
click at [821, 393] on icon at bounding box center [824, 386] width 11 height 11
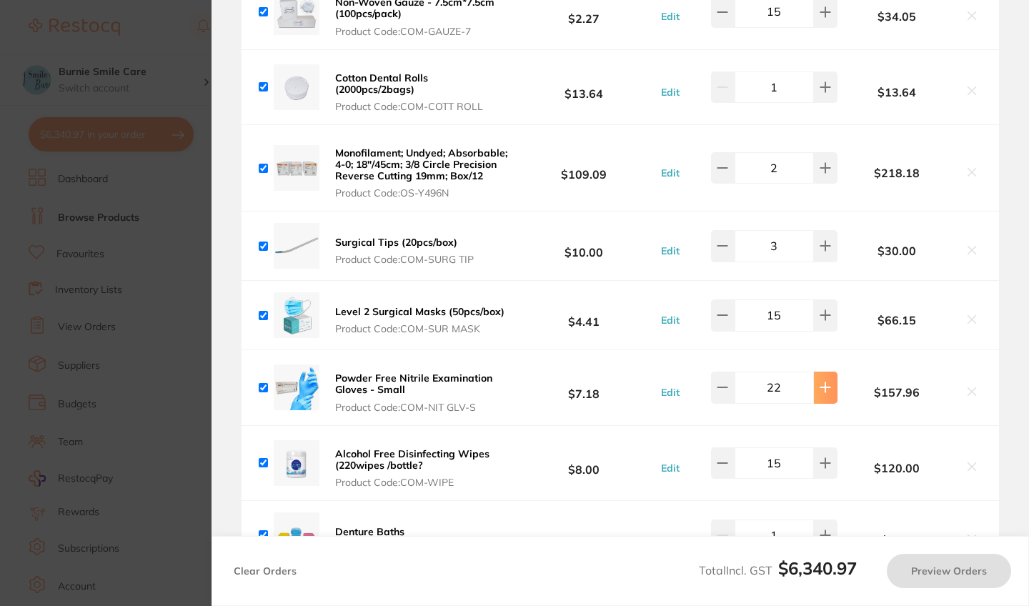
click at [821, 393] on icon at bounding box center [824, 386] width 11 height 11
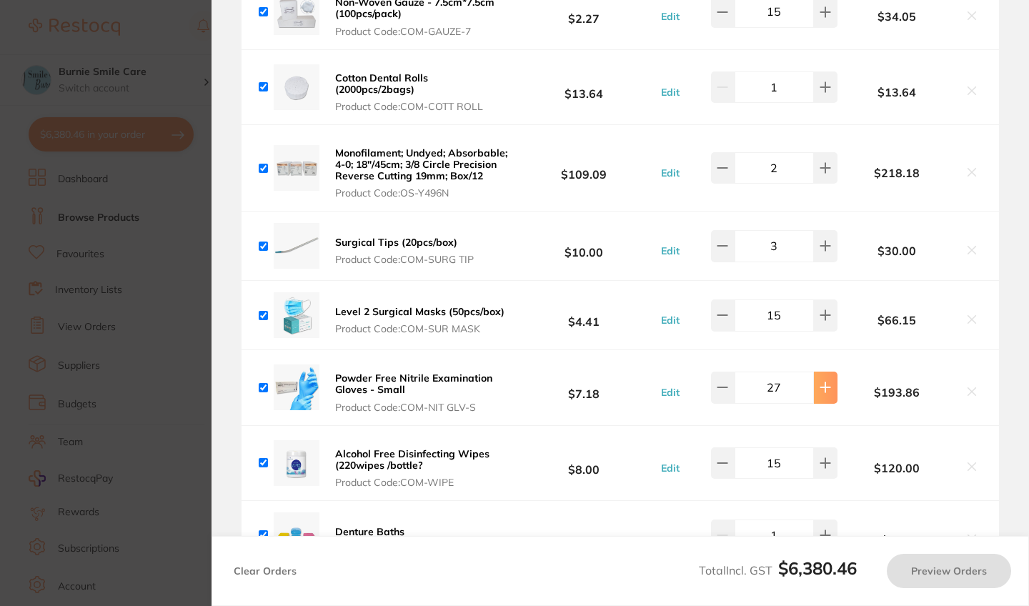
click at [821, 393] on icon at bounding box center [824, 386] width 11 height 11
type input "30"
type input "20"
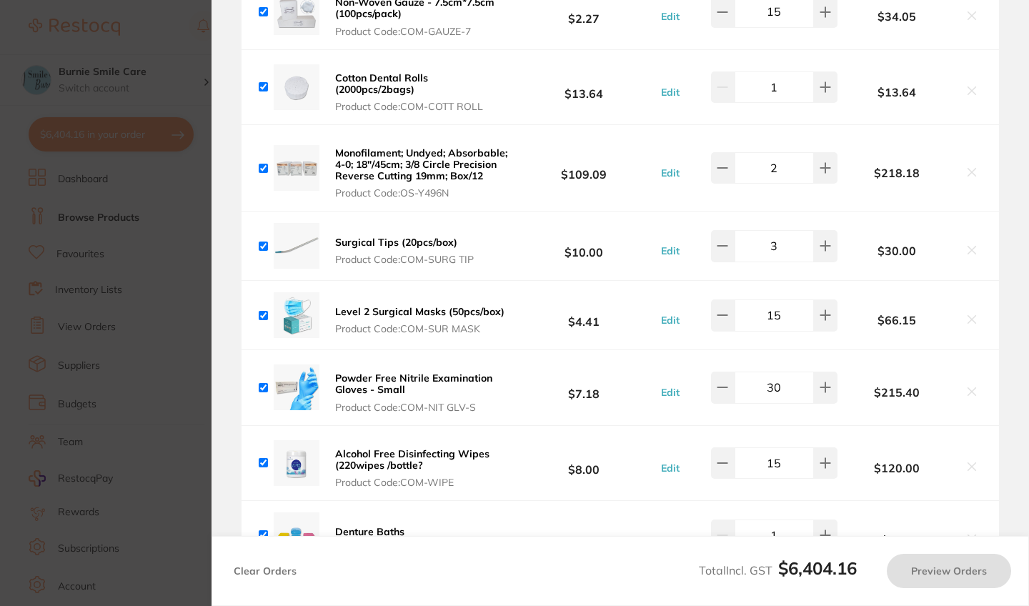
type input "15"
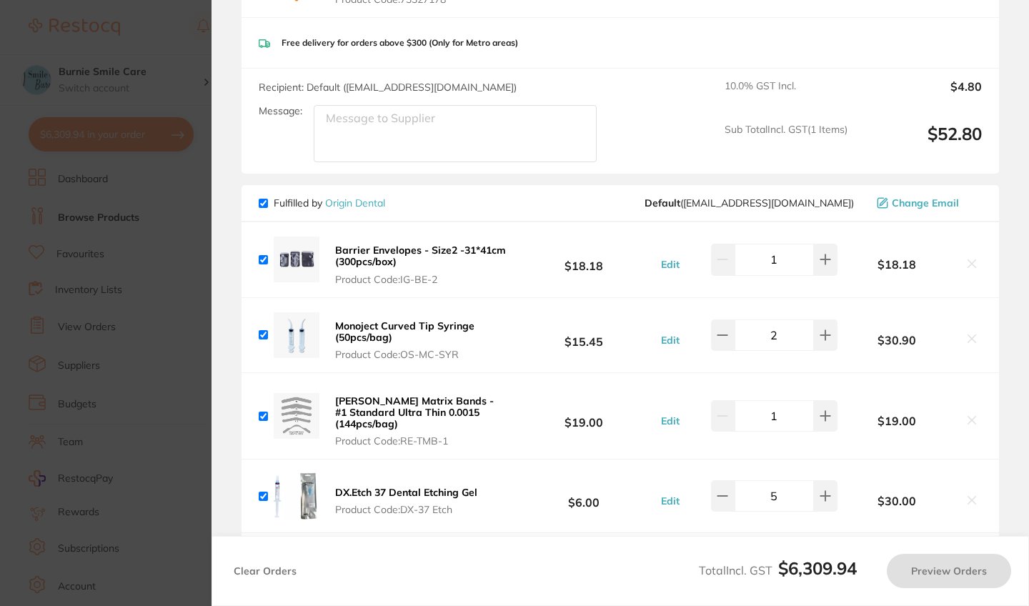
scroll to position [2992, 0]
click at [66, 346] on section "Update RRP Set your pre negotiated price for this item. Item Agreed RRP (excl. …" at bounding box center [514, 303] width 1029 height 606
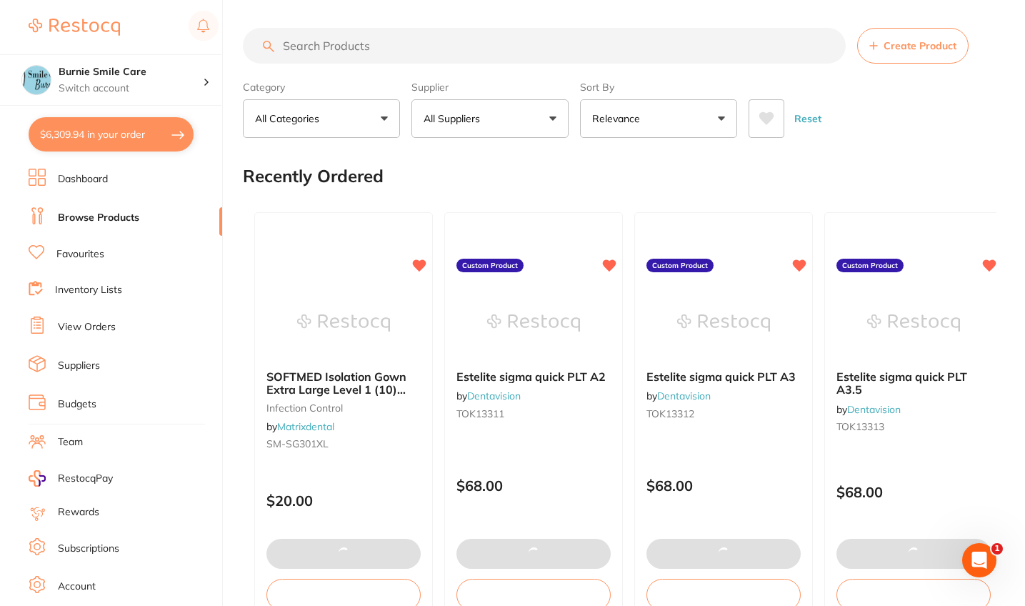
type input "15"
type input "30"
click at [374, 48] on input "search" at bounding box center [544, 46] width 603 height 36
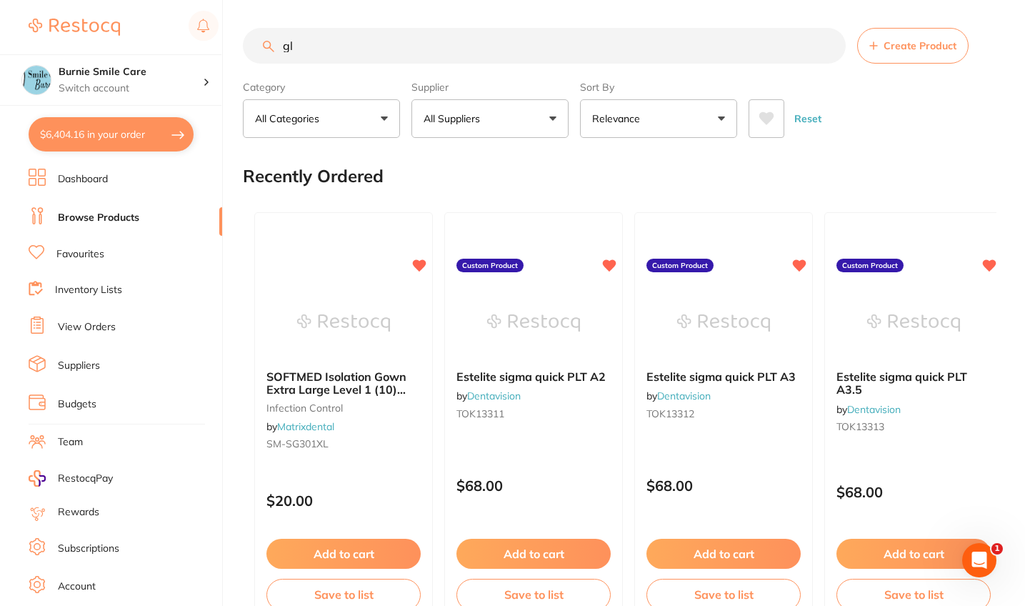
type input "g"
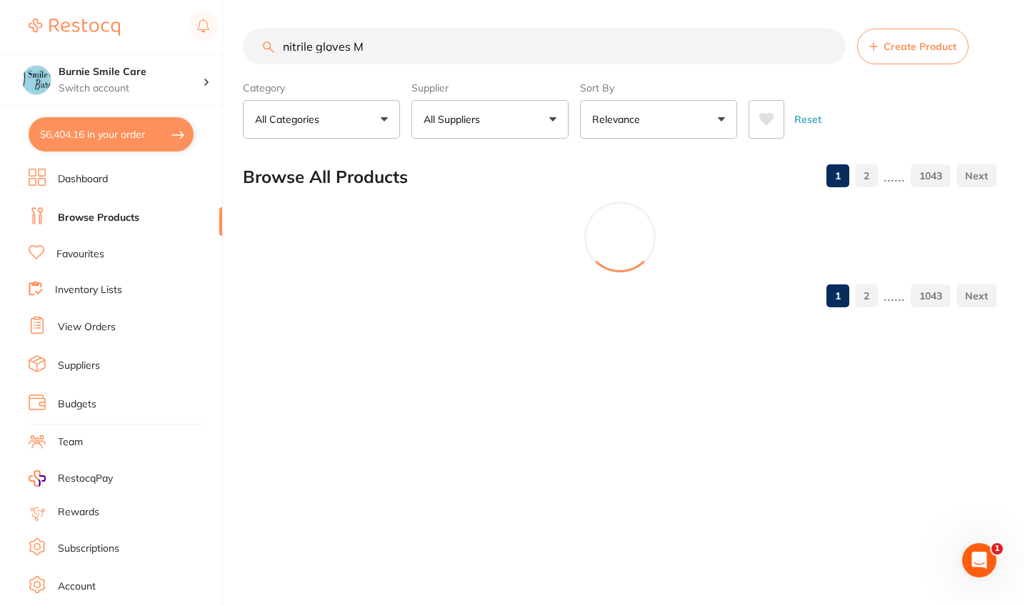
scroll to position [0, 0]
type input "nitrile gloves M"
click at [490, 118] on button "All Suppliers" at bounding box center [489, 119] width 157 height 39
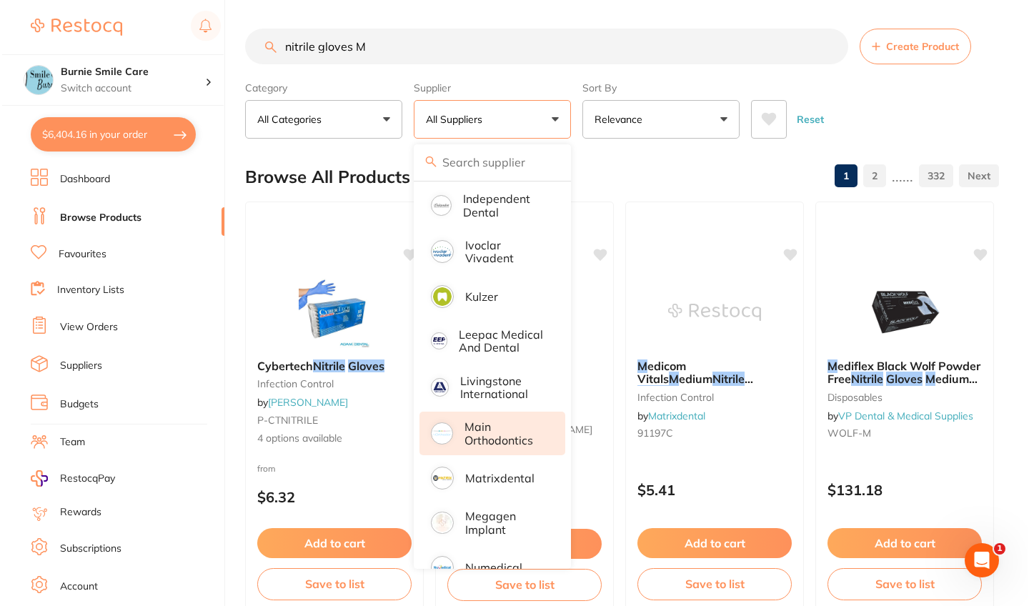
scroll to position [1147, 0]
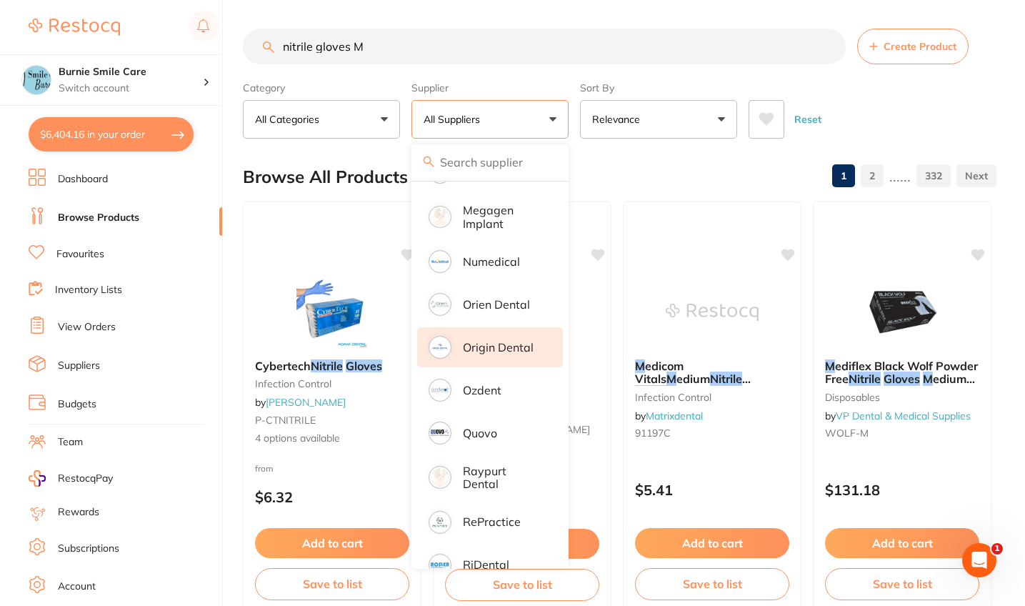
click at [501, 354] on p "Origin Dental" at bounding box center [498, 347] width 71 height 13
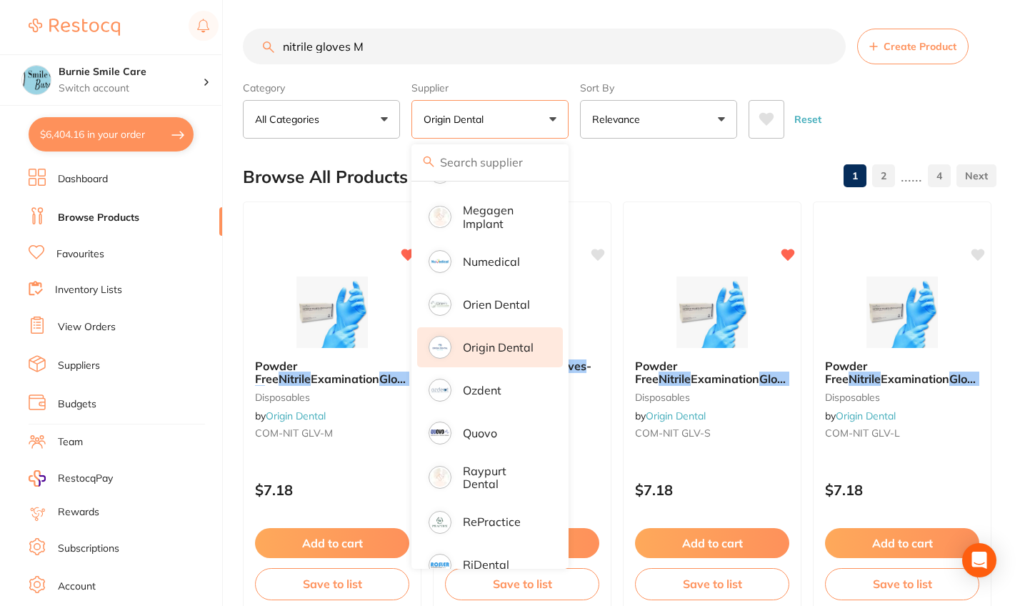
click at [899, 116] on div "Reset" at bounding box center [867, 114] width 236 height 50
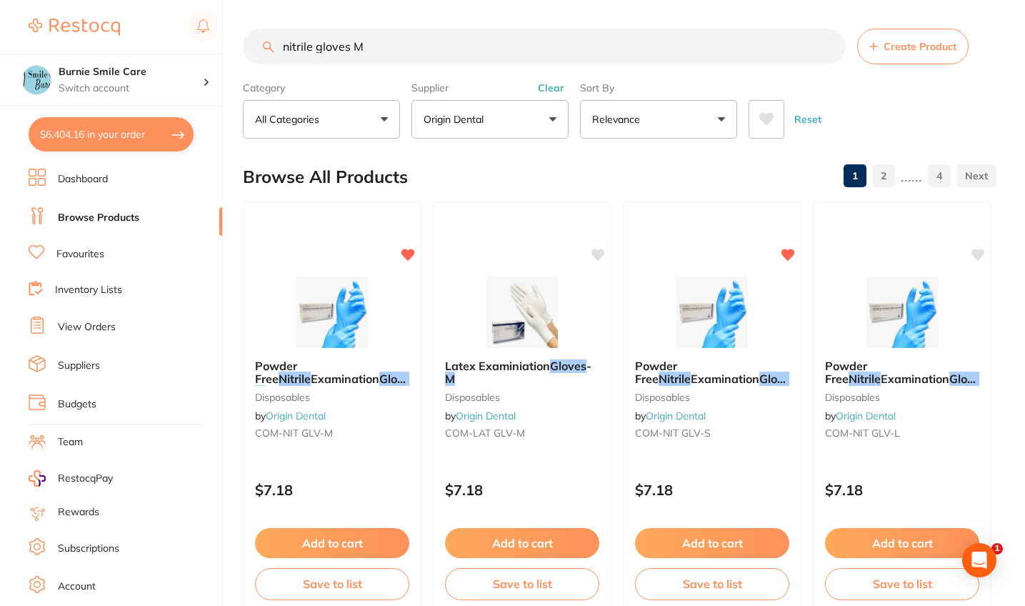
click at [385, 451] on div "Powder Free Nitrile Examination Gloves - M edium disposables by Origin Dental C…" at bounding box center [332, 402] width 177 height 108
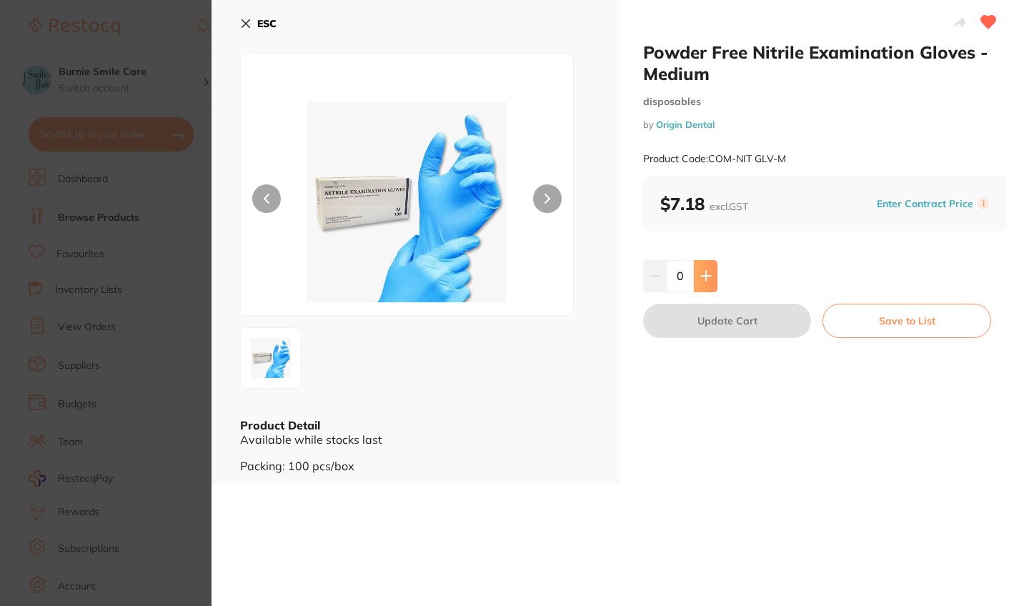
click at [707, 276] on icon at bounding box center [705, 275] width 11 height 11
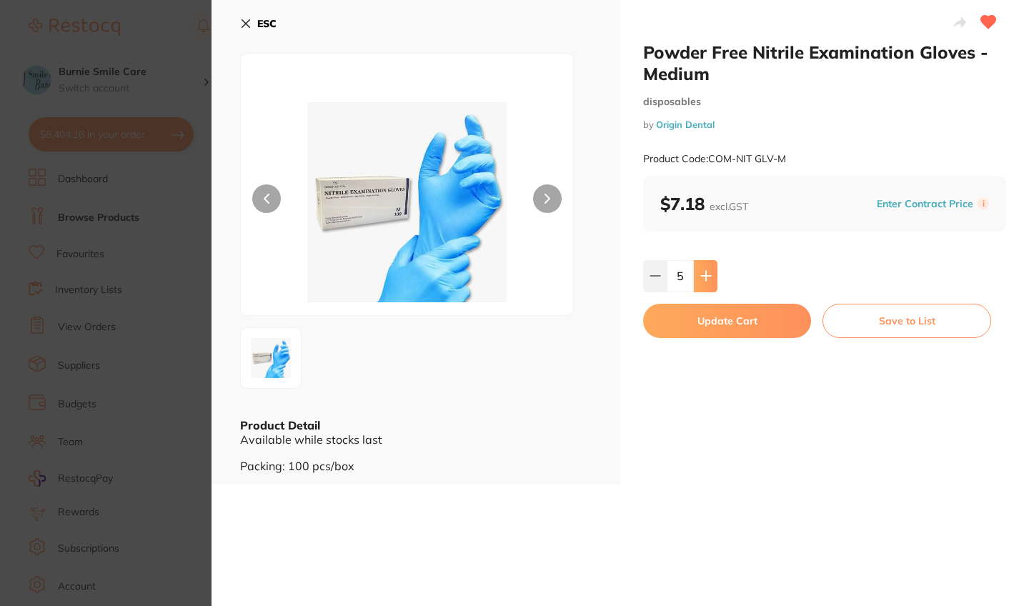
click at [707, 276] on icon at bounding box center [705, 275] width 11 height 11
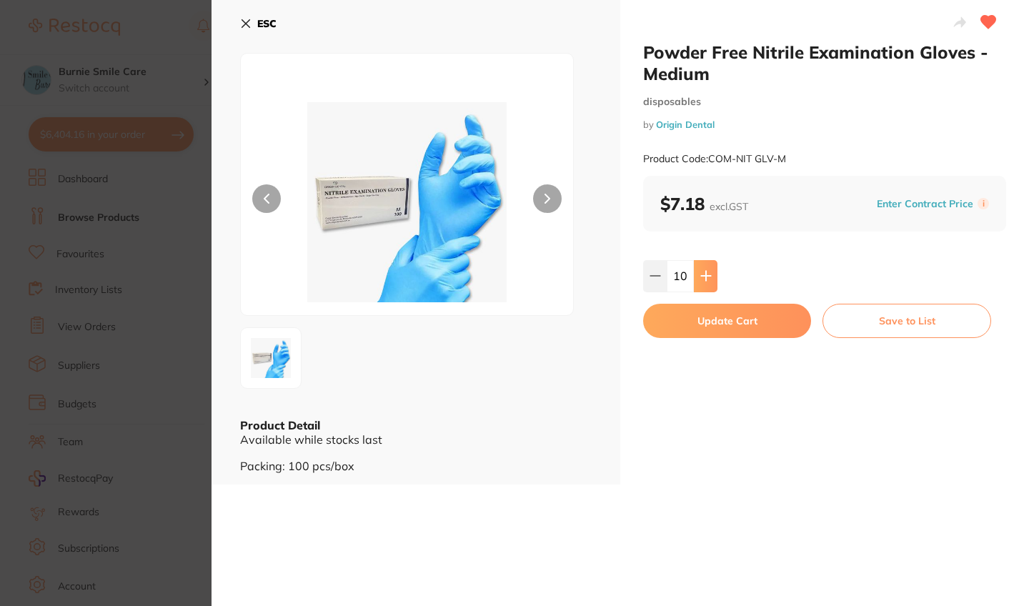
click at [707, 276] on icon at bounding box center [705, 275] width 11 height 11
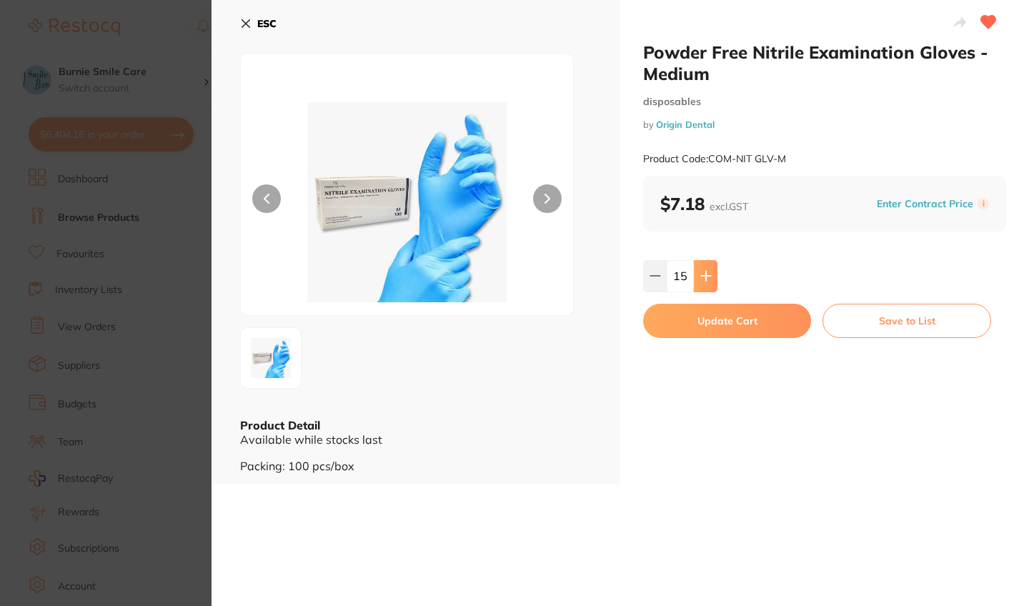
click at [707, 276] on icon at bounding box center [705, 275] width 11 height 11
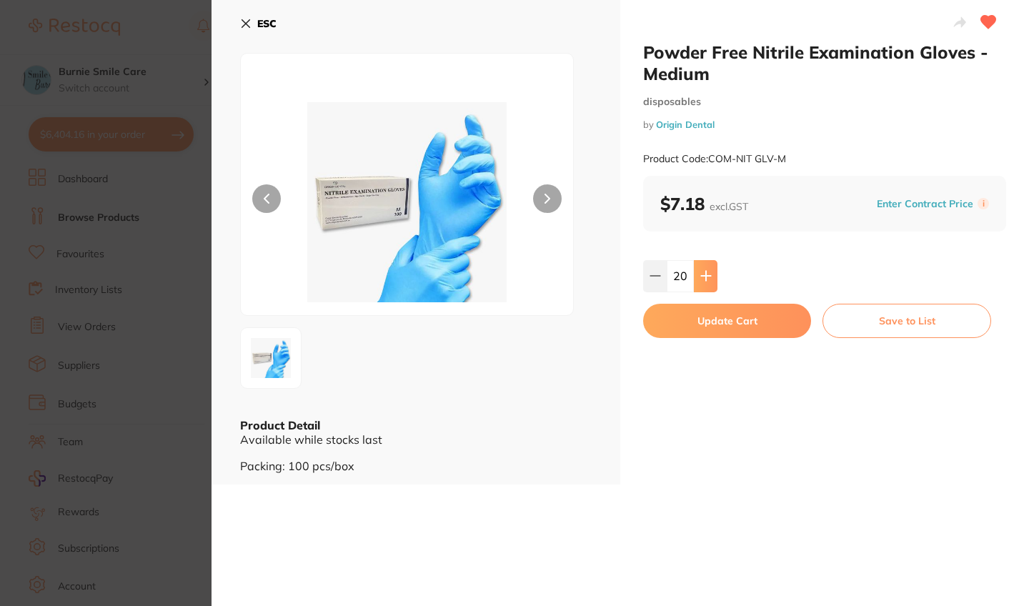
click at [707, 276] on icon at bounding box center [705, 275] width 11 height 11
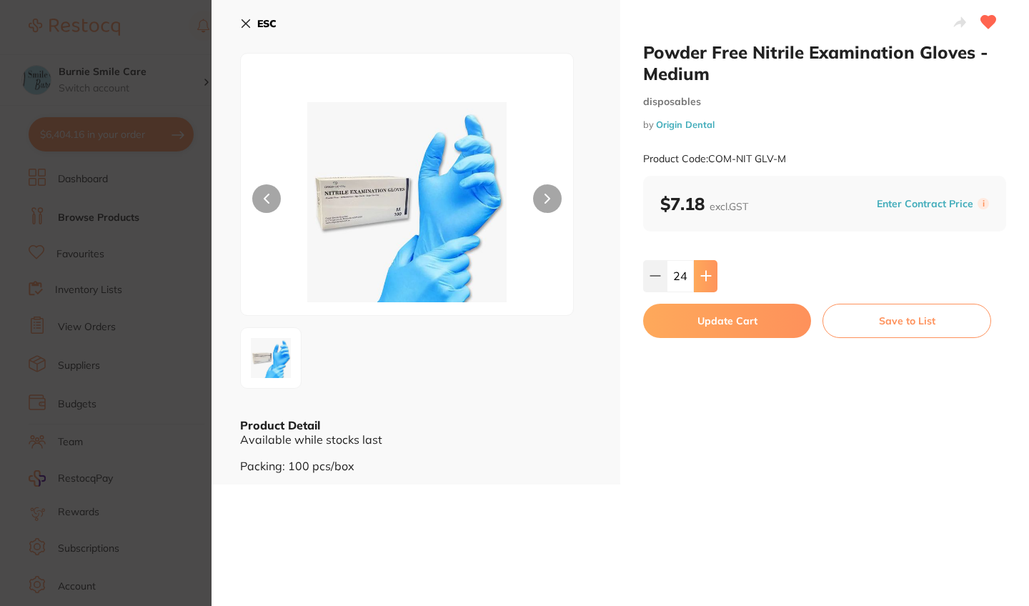
type input "25"
click at [716, 330] on button "Update Cart" at bounding box center [727, 321] width 168 height 34
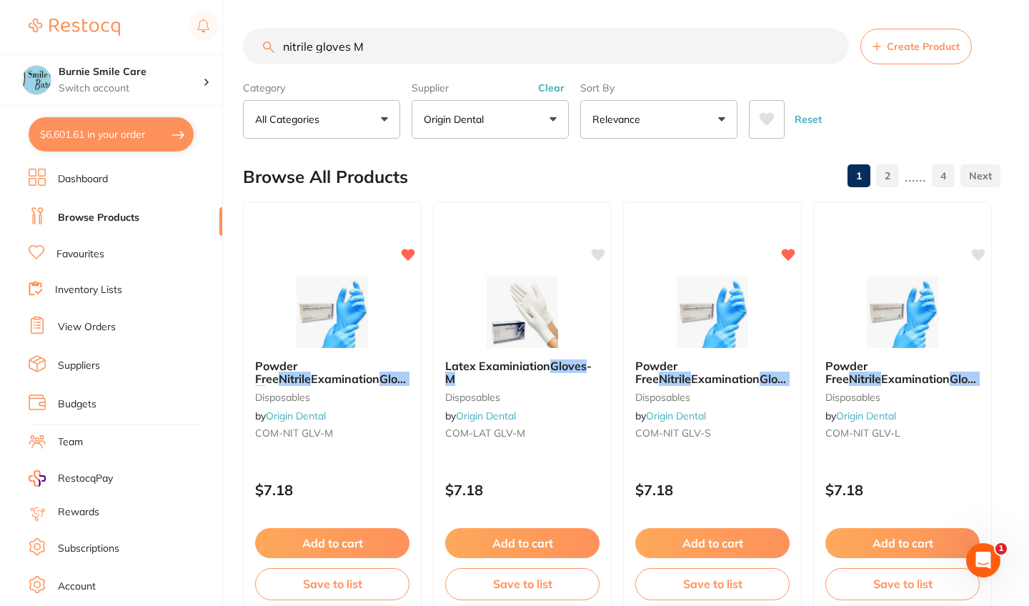
checkbox input "false"
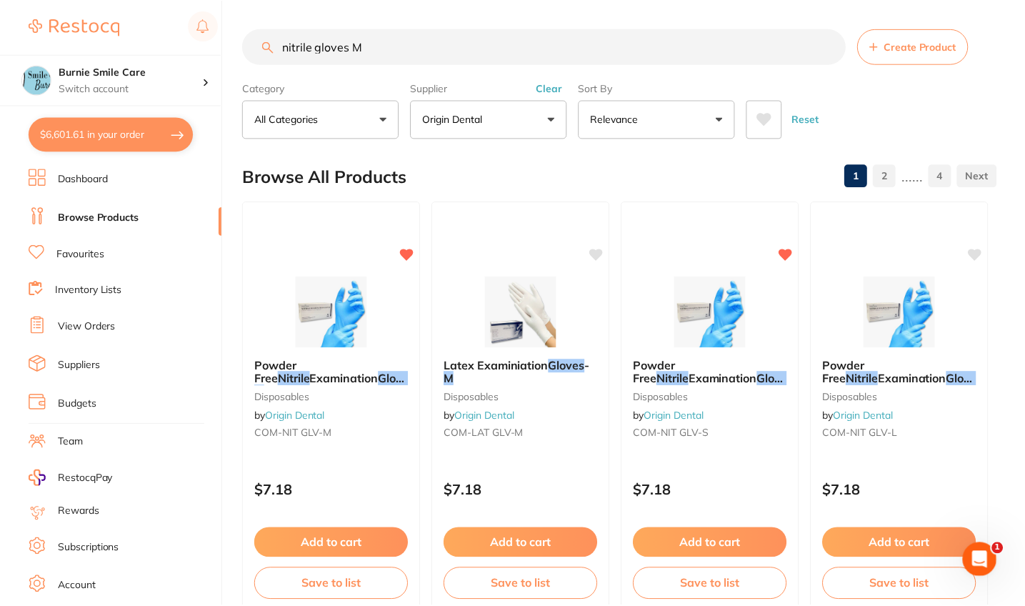
scroll to position [1, 0]
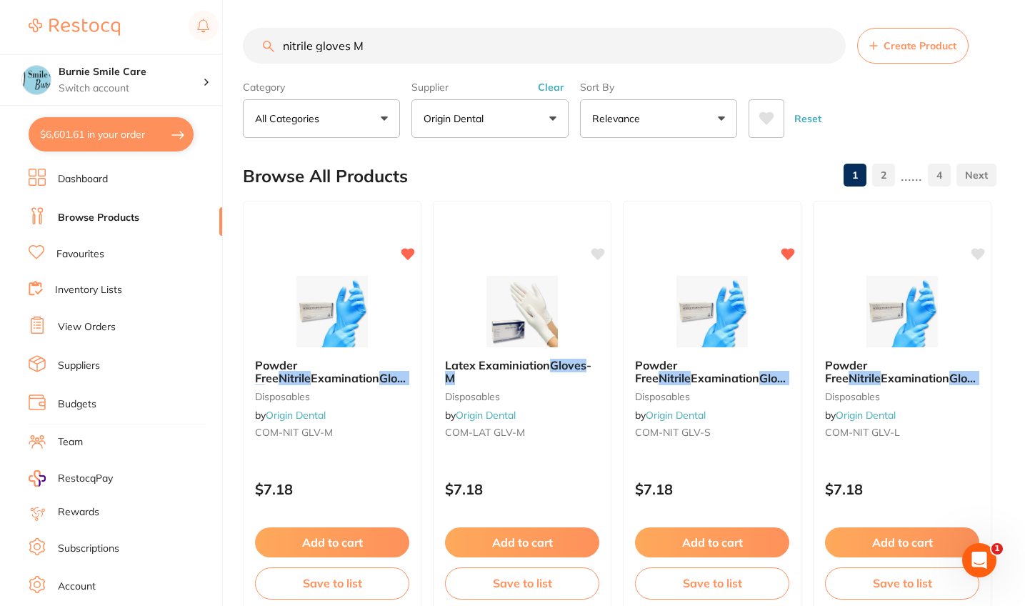
click at [143, 125] on button "$6,601.61 in your order" at bounding box center [111, 134] width 165 height 34
checkbox input "true"
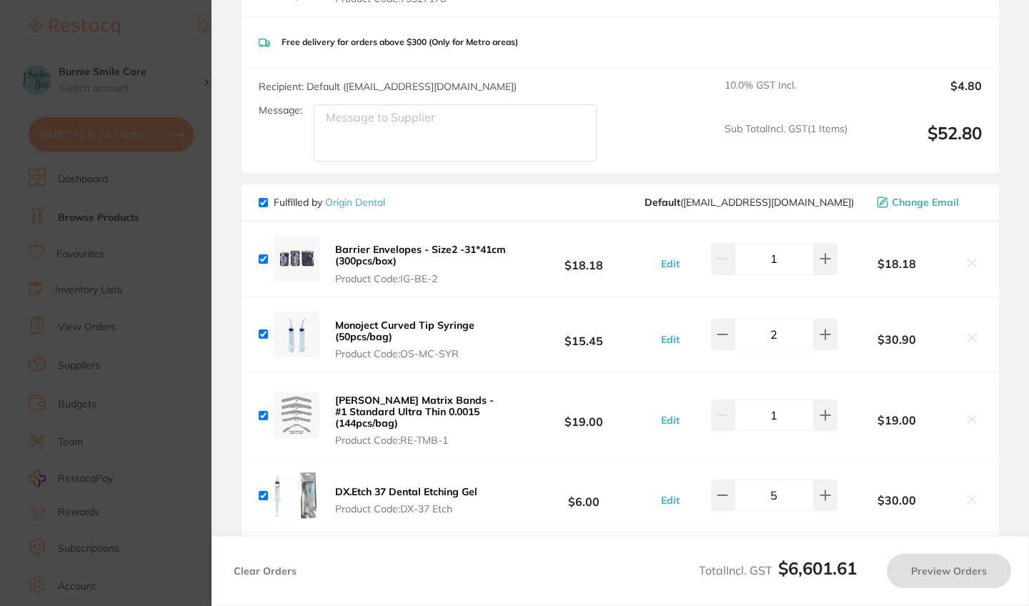
scroll to position [3119, 0]
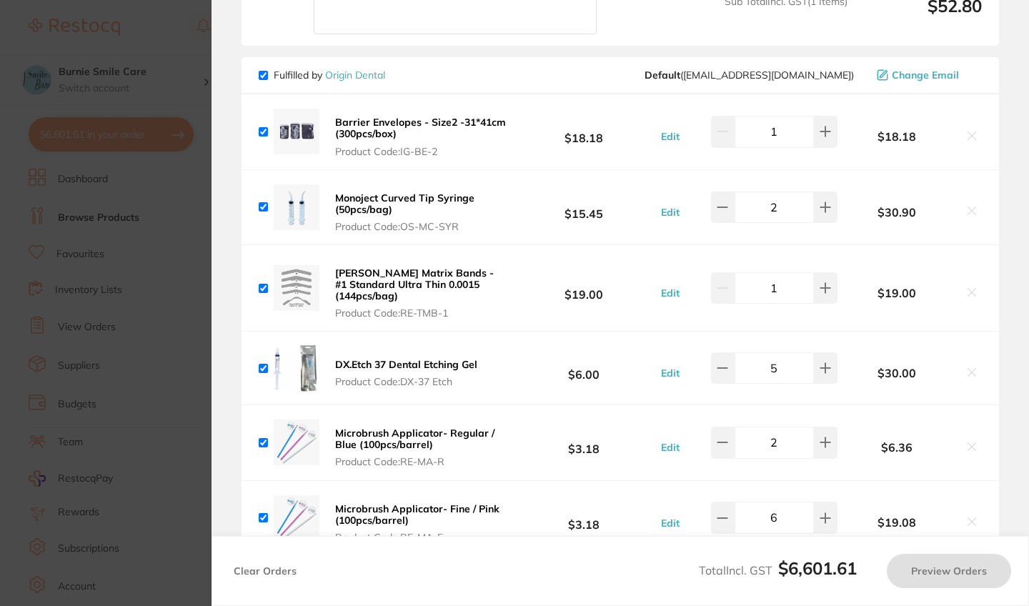
checkbox input "true"
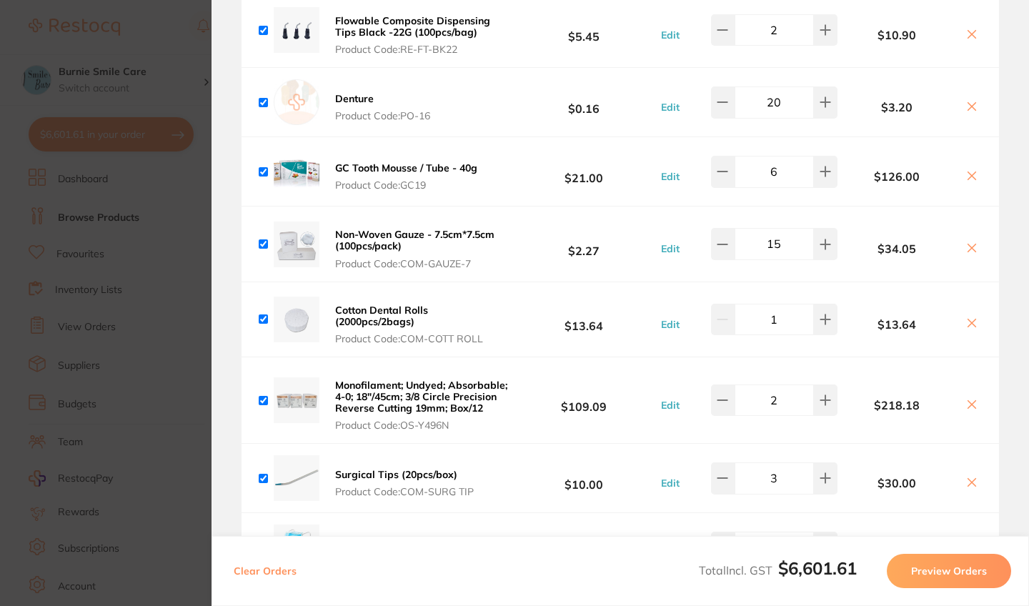
scroll to position [3749, 0]
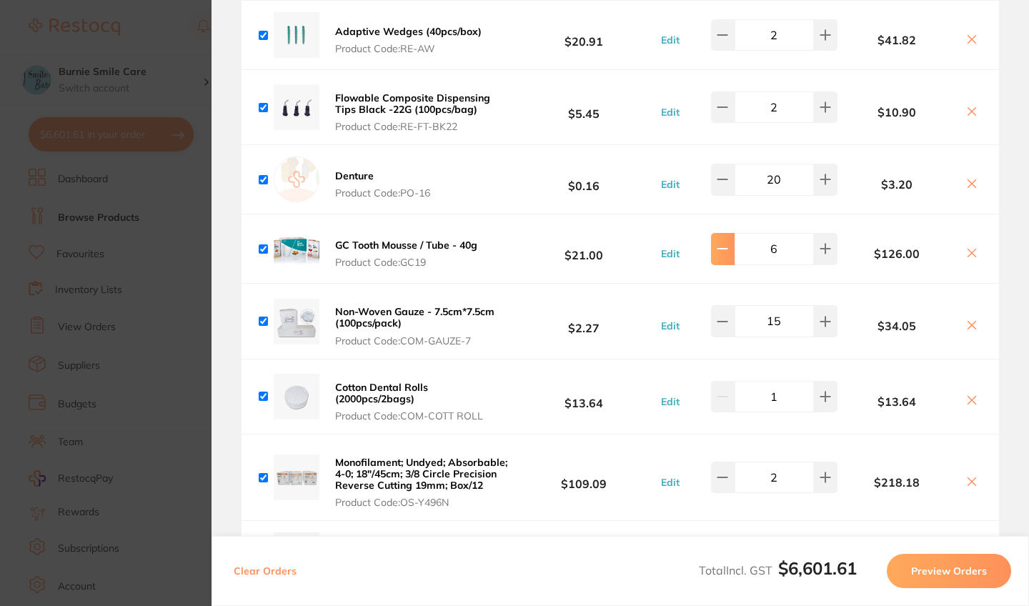
click at [722, 249] on icon at bounding box center [721, 249] width 9 height 0
type input "4"
click at [826, 336] on button at bounding box center [826, 320] width 24 height 31
click at [826, 327] on icon at bounding box center [824, 321] width 11 height 11
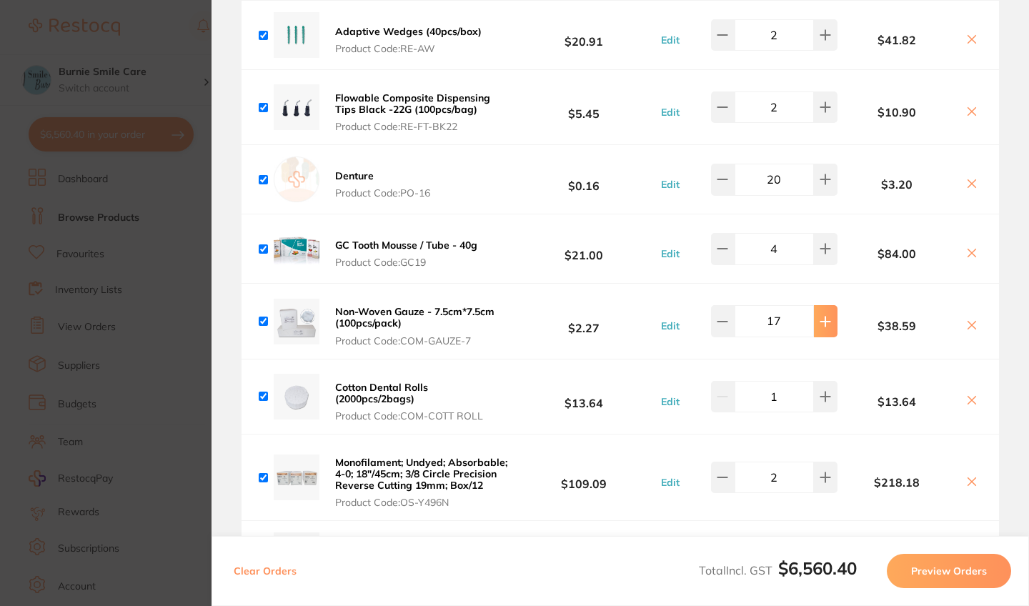
click at [826, 327] on icon at bounding box center [824, 321] width 11 height 11
type input "20"
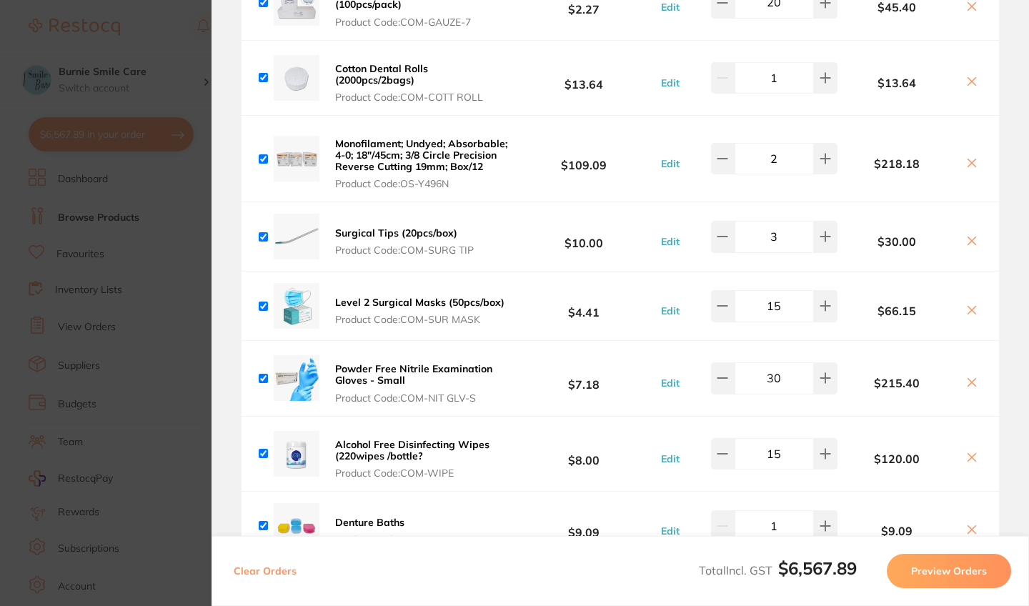
scroll to position [4044, 0]
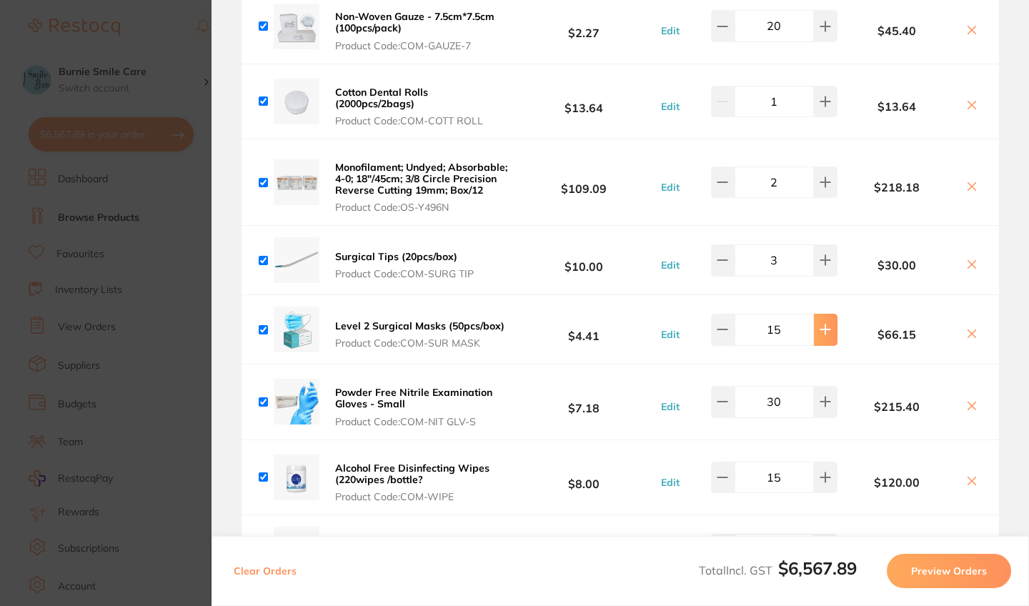
click at [825, 335] on icon at bounding box center [824, 329] width 11 height 11
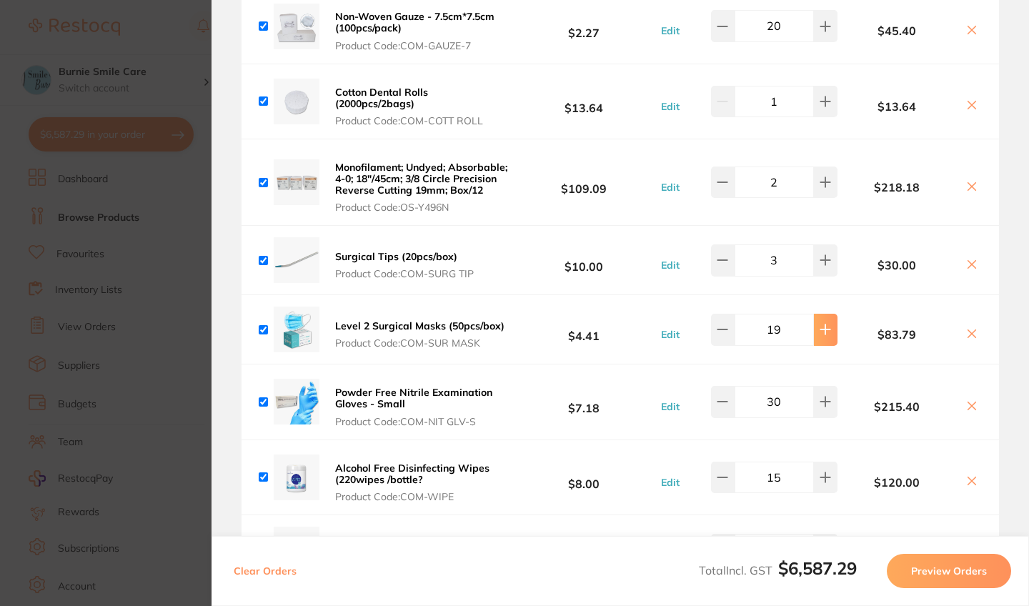
type input "20"
click at [721, 407] on icon at bounding box center [721, 401] width 11 height 11
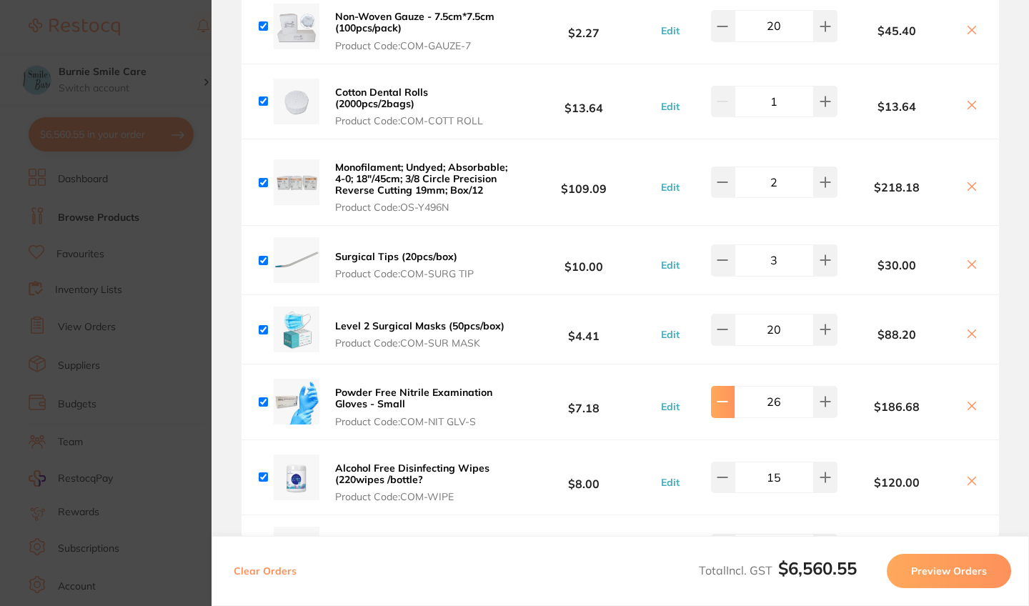
click at [721, 407] on icon at bounding box center [721, 401] width 11 height 11
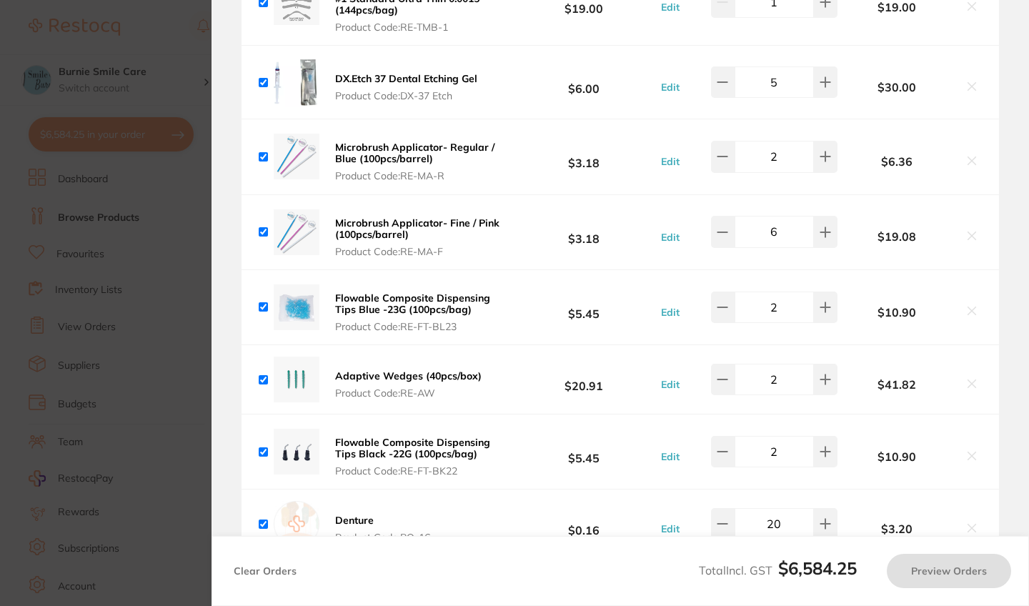
scroll to position [3412, 0]
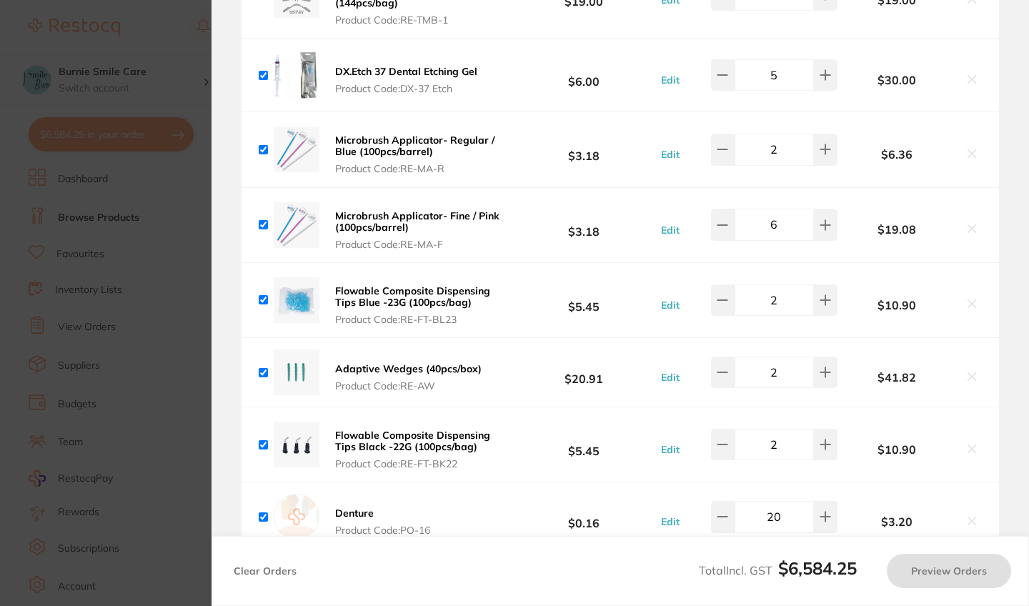
type input "25"
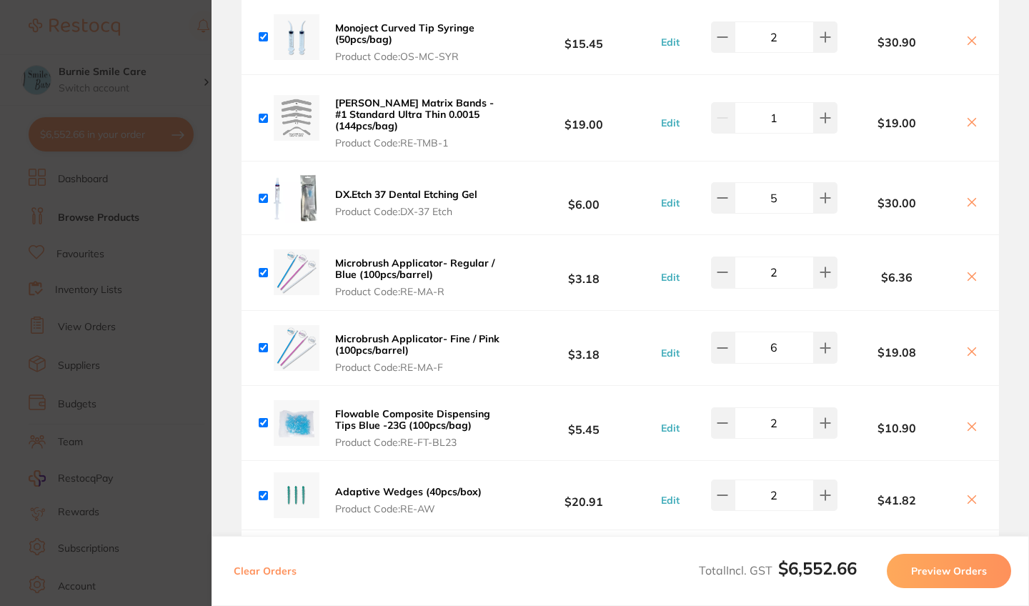
scroll to position [3288, 0]
click at [724, 354] on icon at bounding box center [721, 348] width 11 height 11
type input "5"
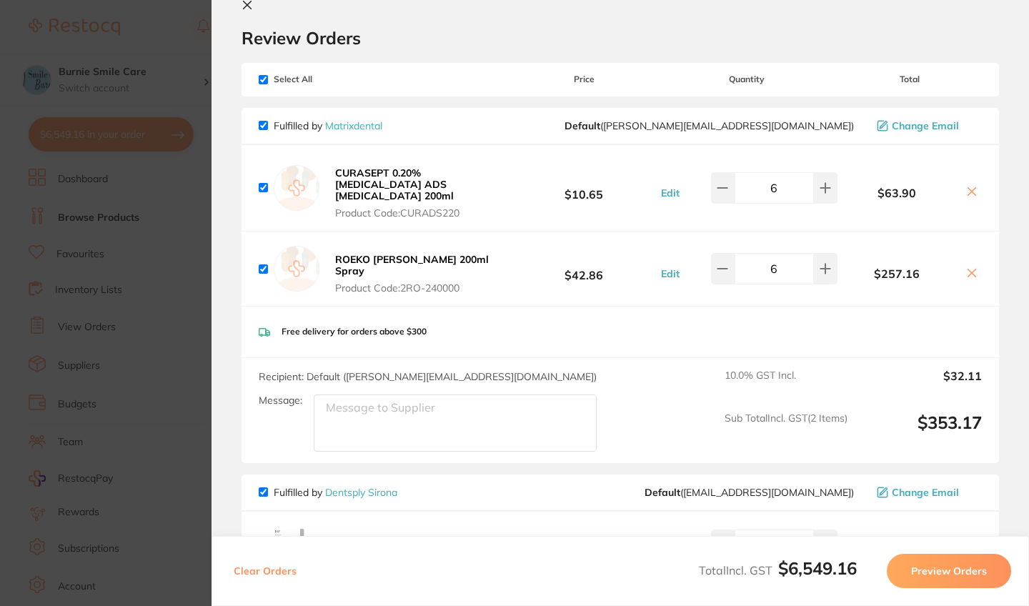
scroll to position [0, 0]
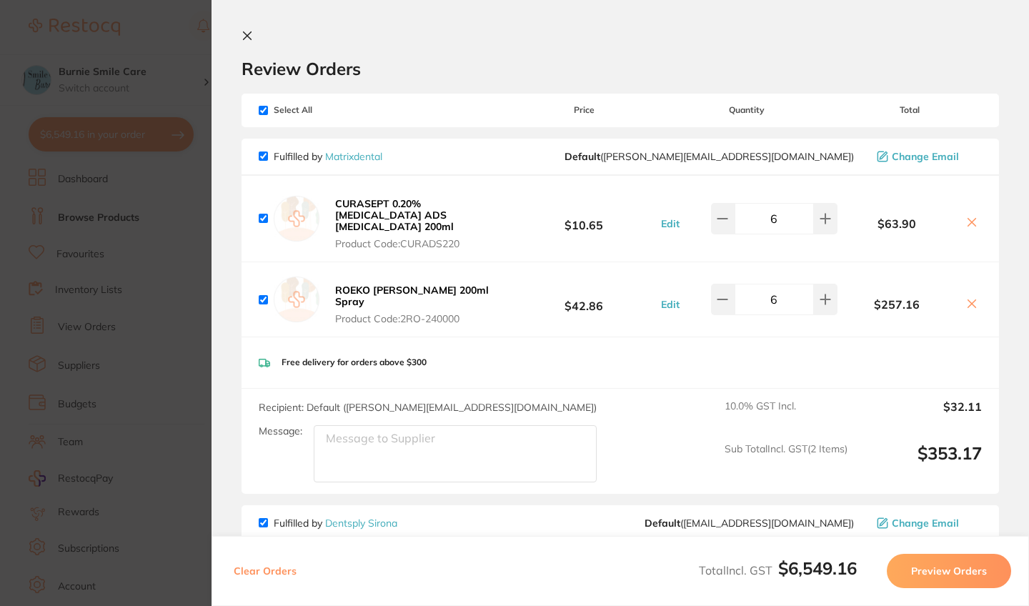
click at [504, 64] on h2 "Review Orders" at bounding box center [619, 68] width 757 height 21
click at [151, 204] on section "Update RRP Set your pre negotiated price for this item. Item Agreed RRP (excl. …" at bounding box center [514, 303] width 1029 height 606
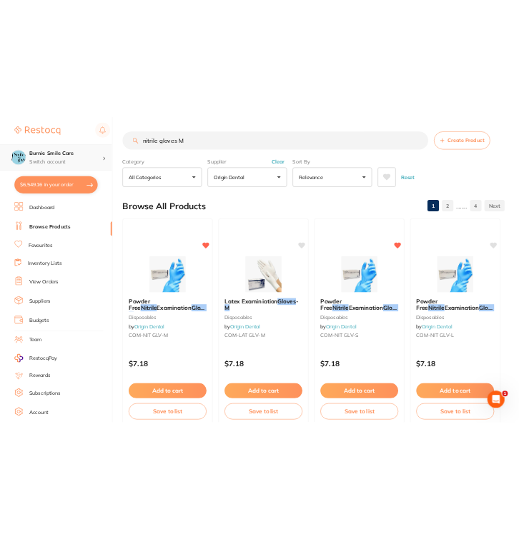
scroll to position [1, 0]
